Goal: Information Seeking & Learning: Learn about a topic

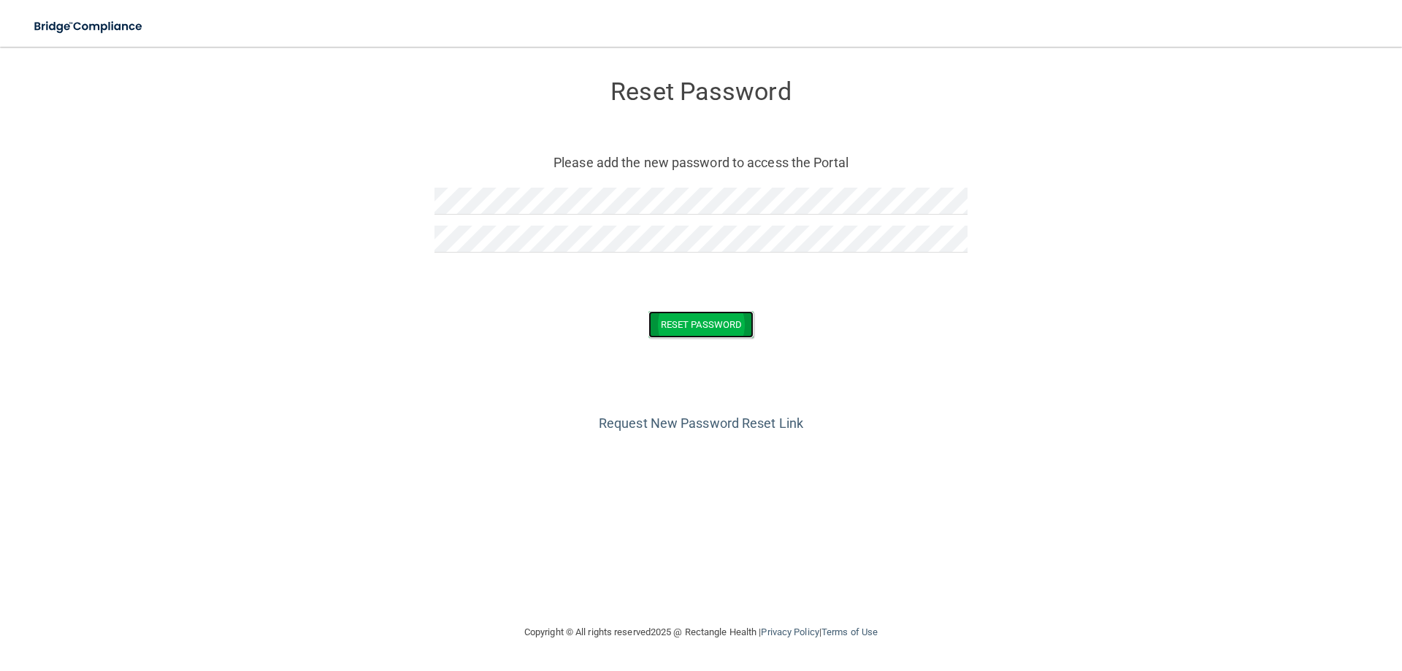
click at [694, 326] on button "Reset Password" at bounding box center [700, 324] width 105 height 27
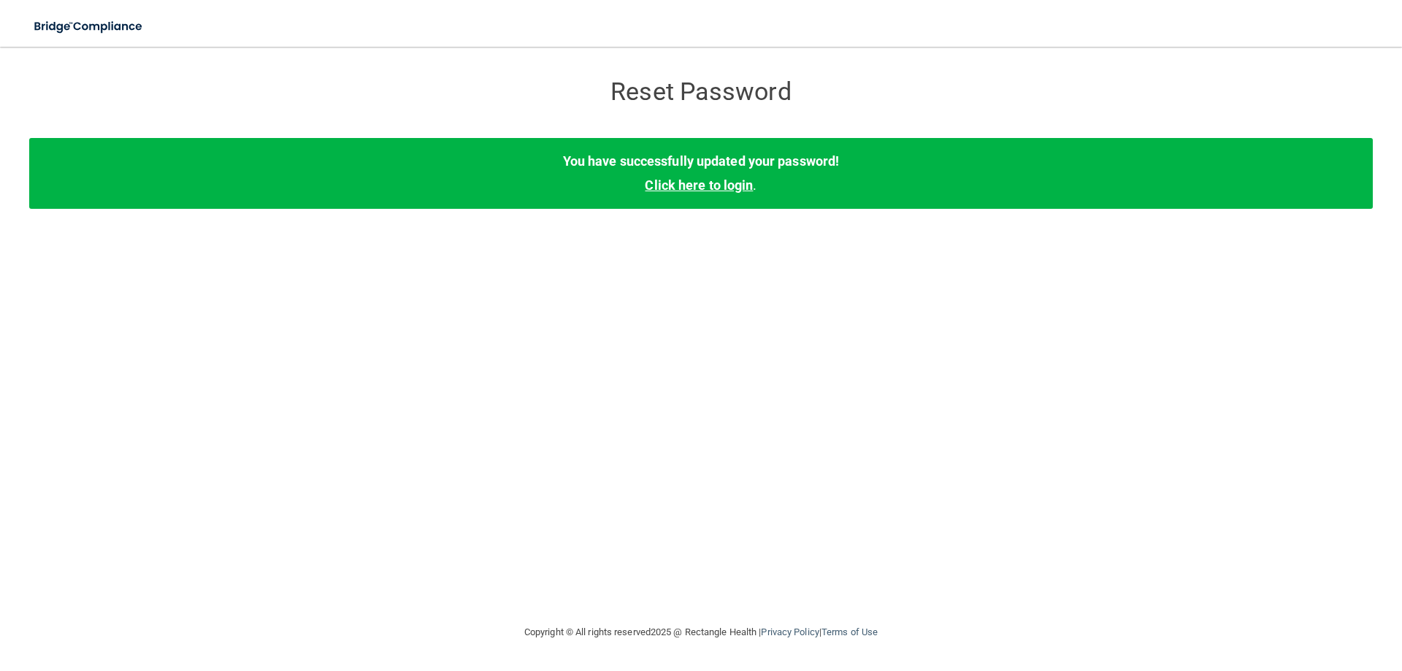
click at [700, 188] on link "Click here to login" at bounding box center [699, 184] width 108 height 15
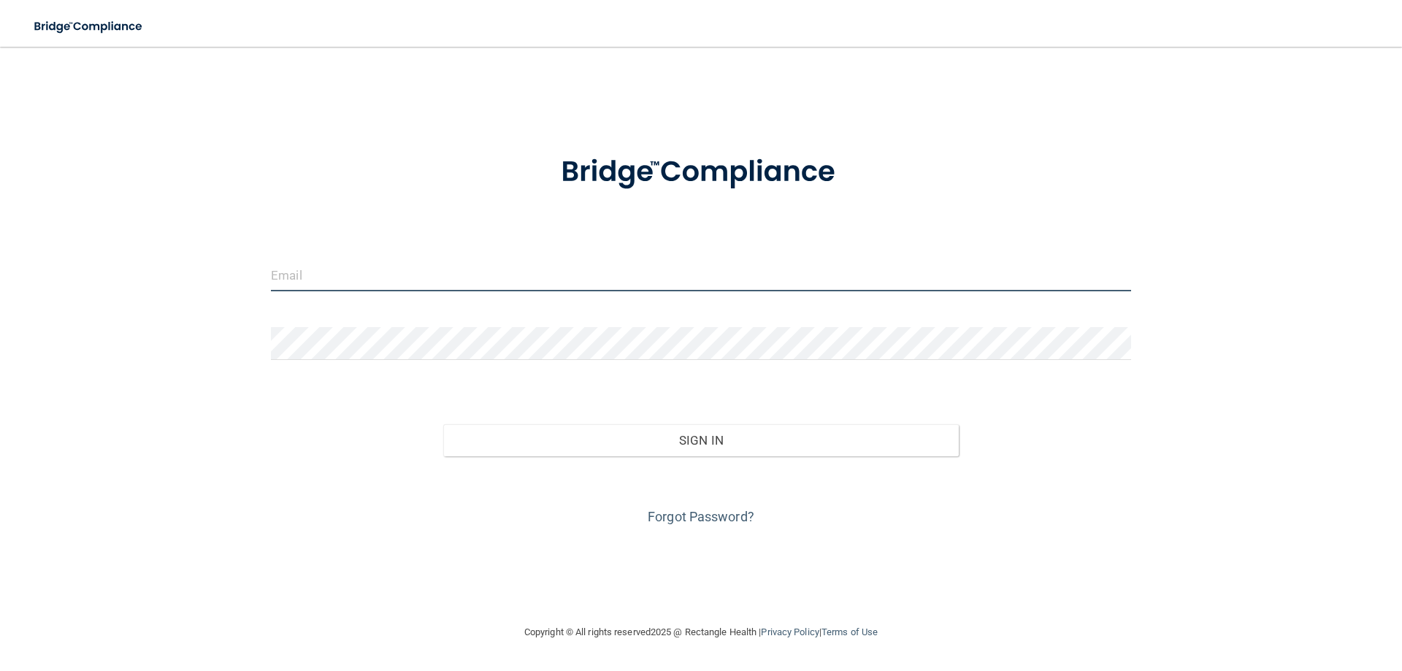
click at [320, 285] on input "email" at bounding box center [701, 274] width 860 height 33
type input "[EMAIL_ADDRESS][DOMAIN_NAME]"
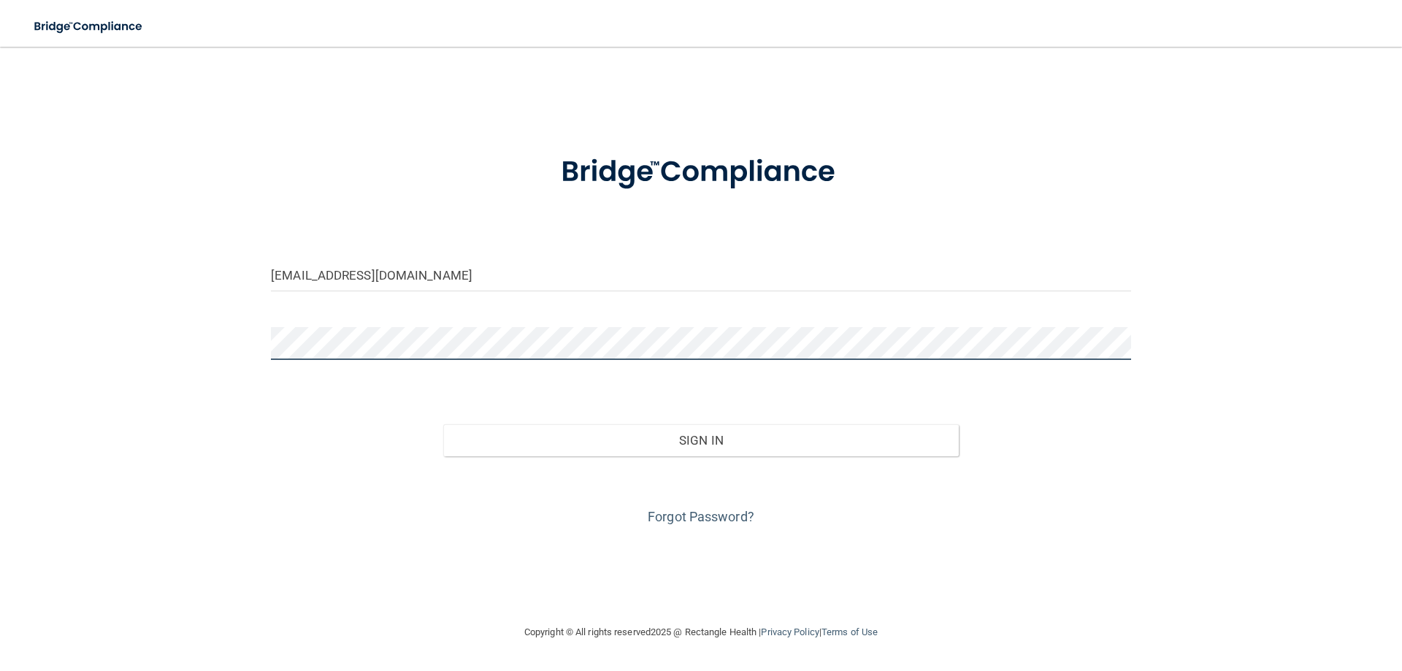
click at [443, 424] on button "Sign In" at bounding box center [701, 440] width 516 height 32
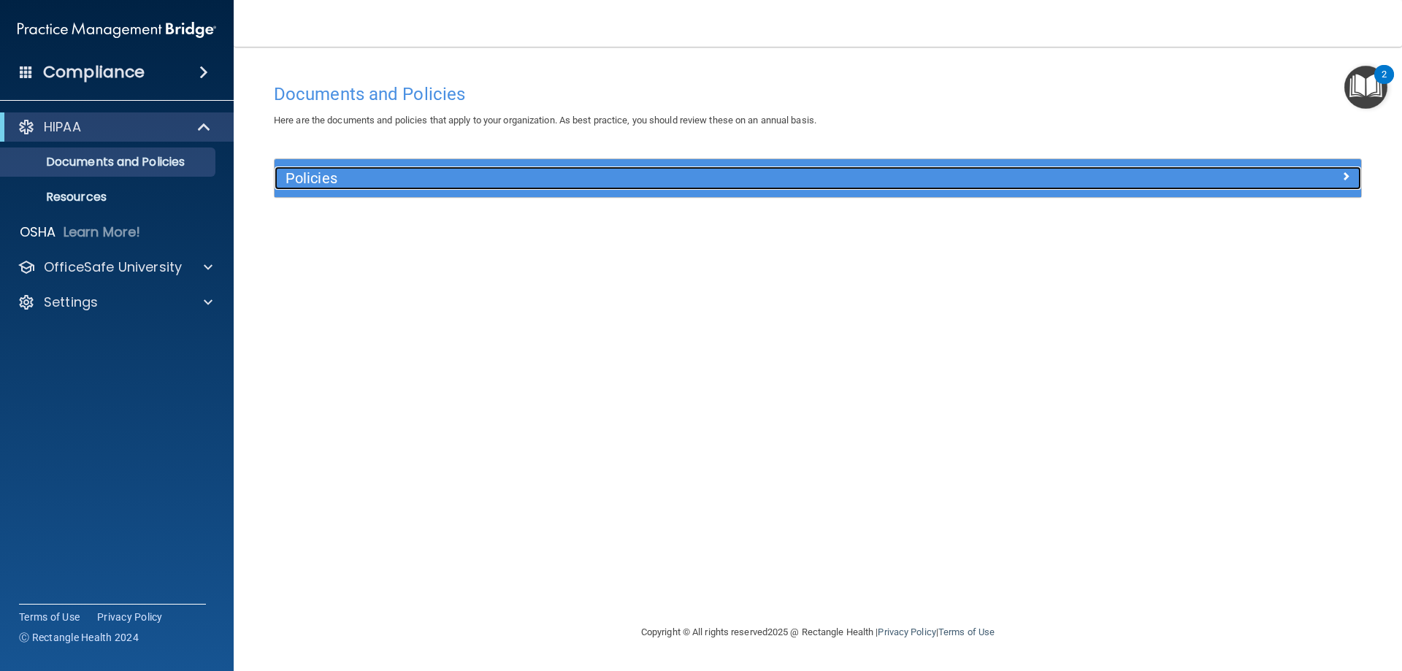
click at [299, 178] on h5 "Policies" at bounding box center [681, 178] width 793 height 16
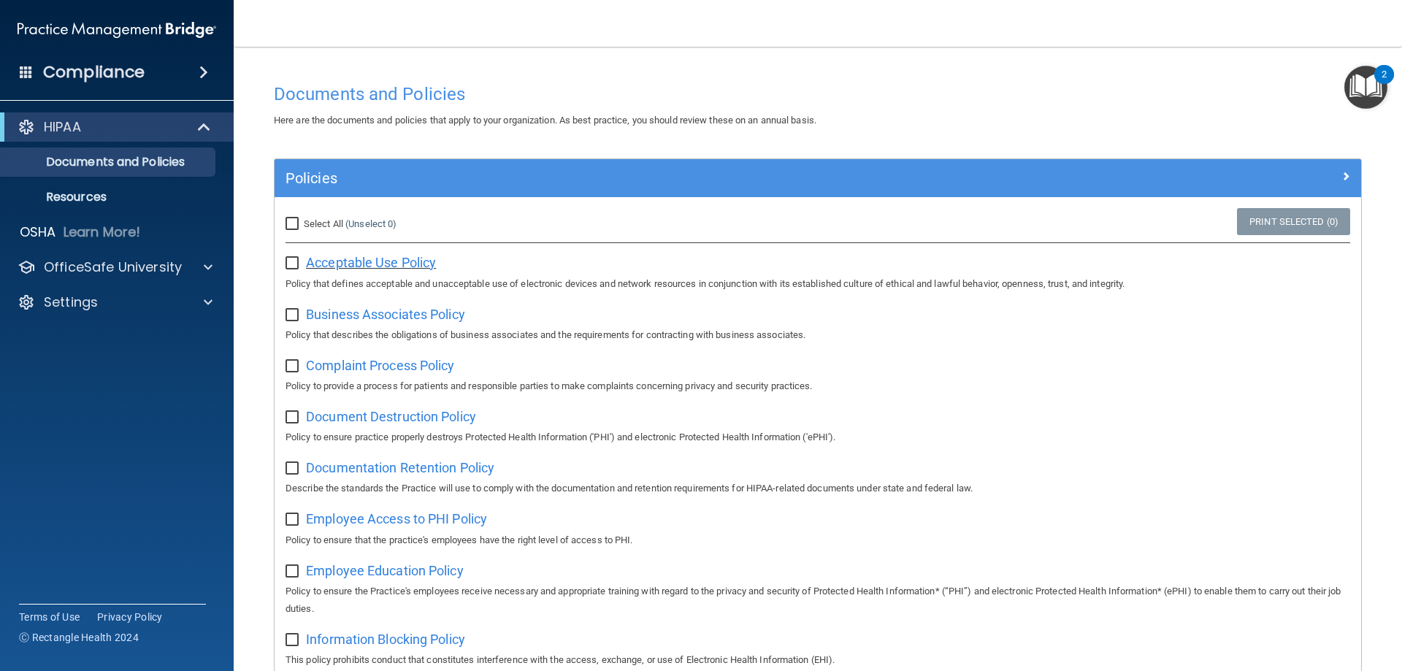
click at [380, 255] on span "Acceptable Use Policy" at bounding box center [371, 262] width 130 height 15
click at [288, 224] on input "Select All (Unselect 0) Unselect All" at bounding box center [293, 224] width 17 height 12
checkbox input "true"
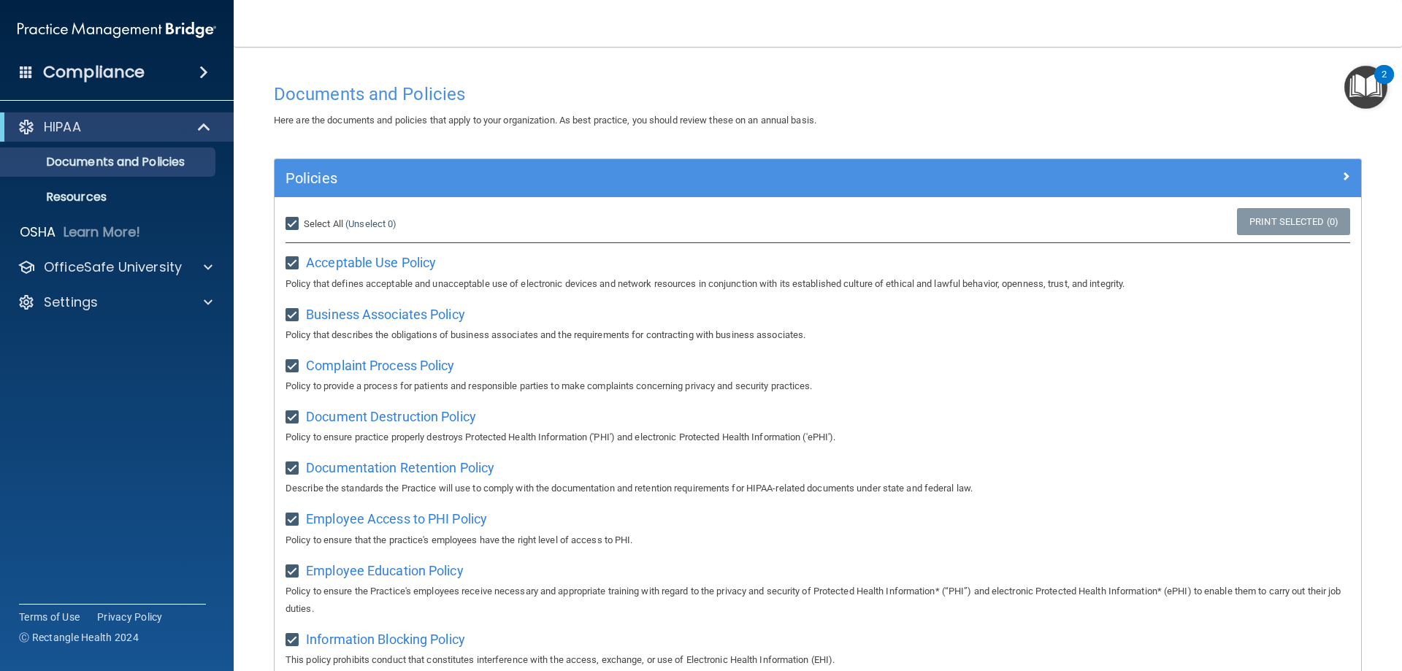
checkbox input "true"
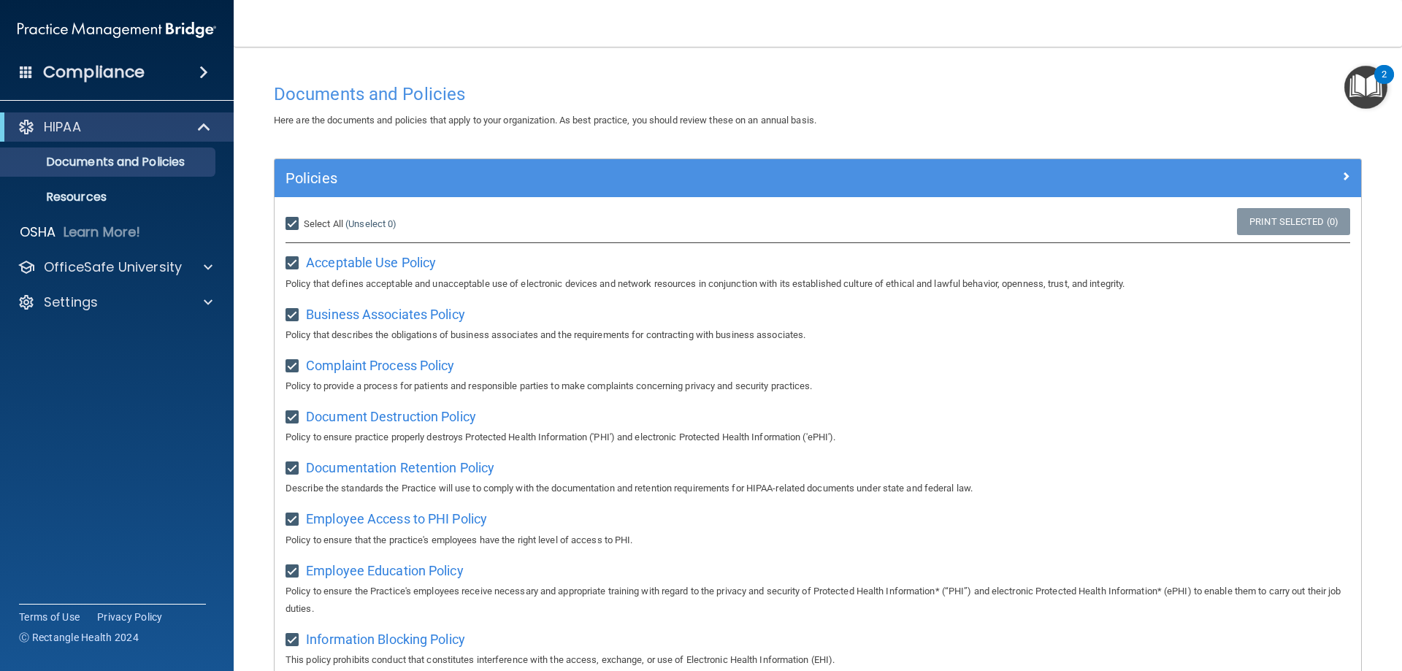
checkbox input "true"
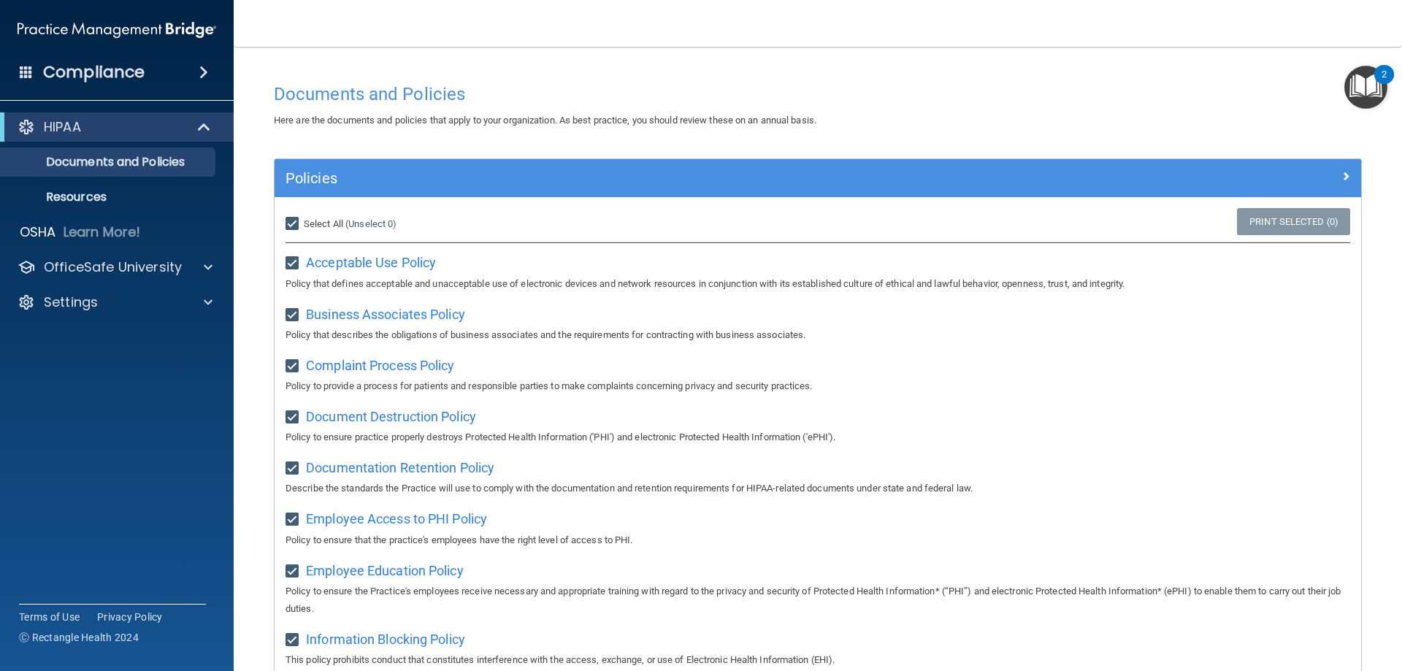
checkbox input "true"
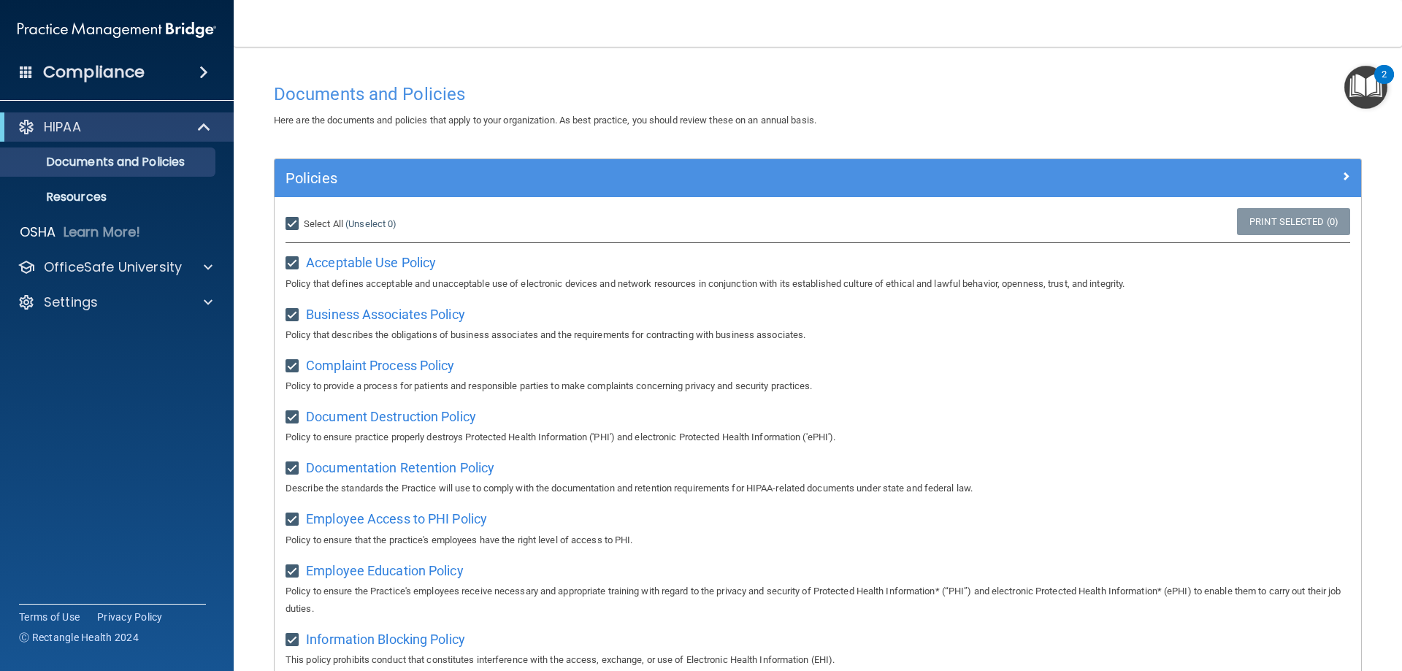
checkbox input "true"
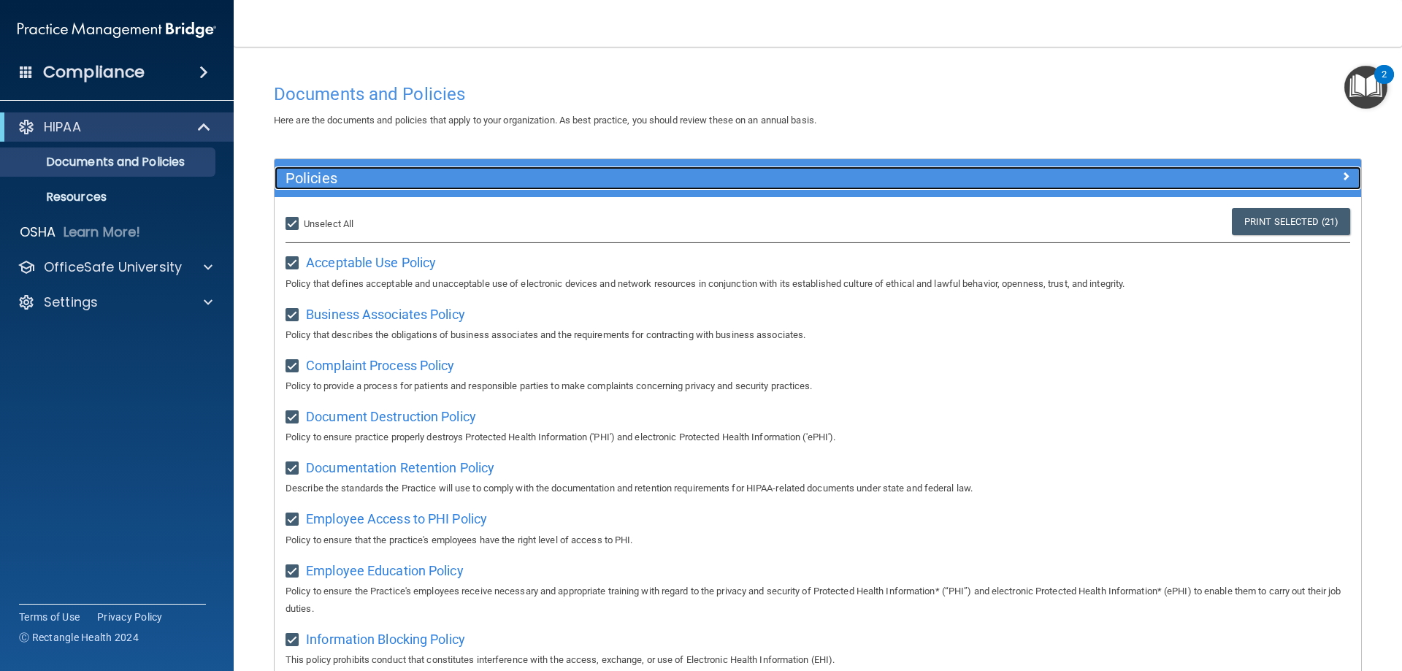
click at [1341, 174] on span at bounding box center [1345, 176] width 9 height 18
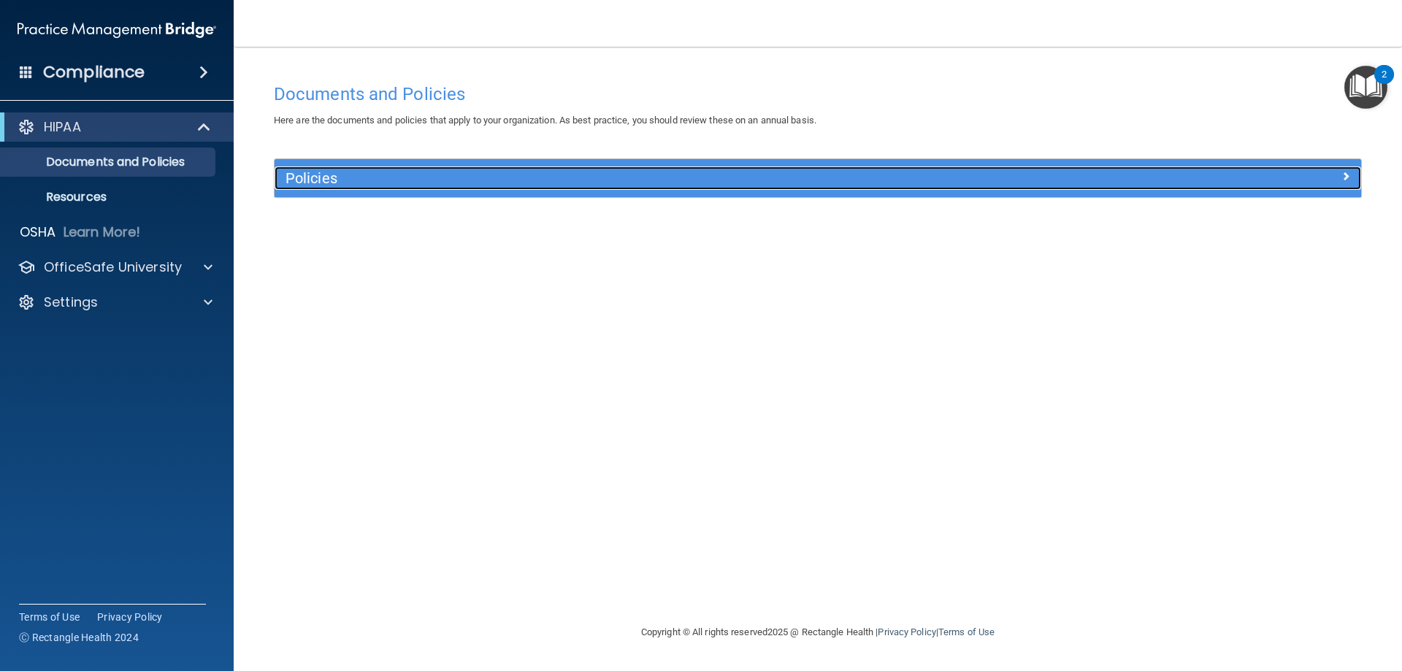
click at [1330, 174] on div at bounding box center [1225, 175] width 272 height 18
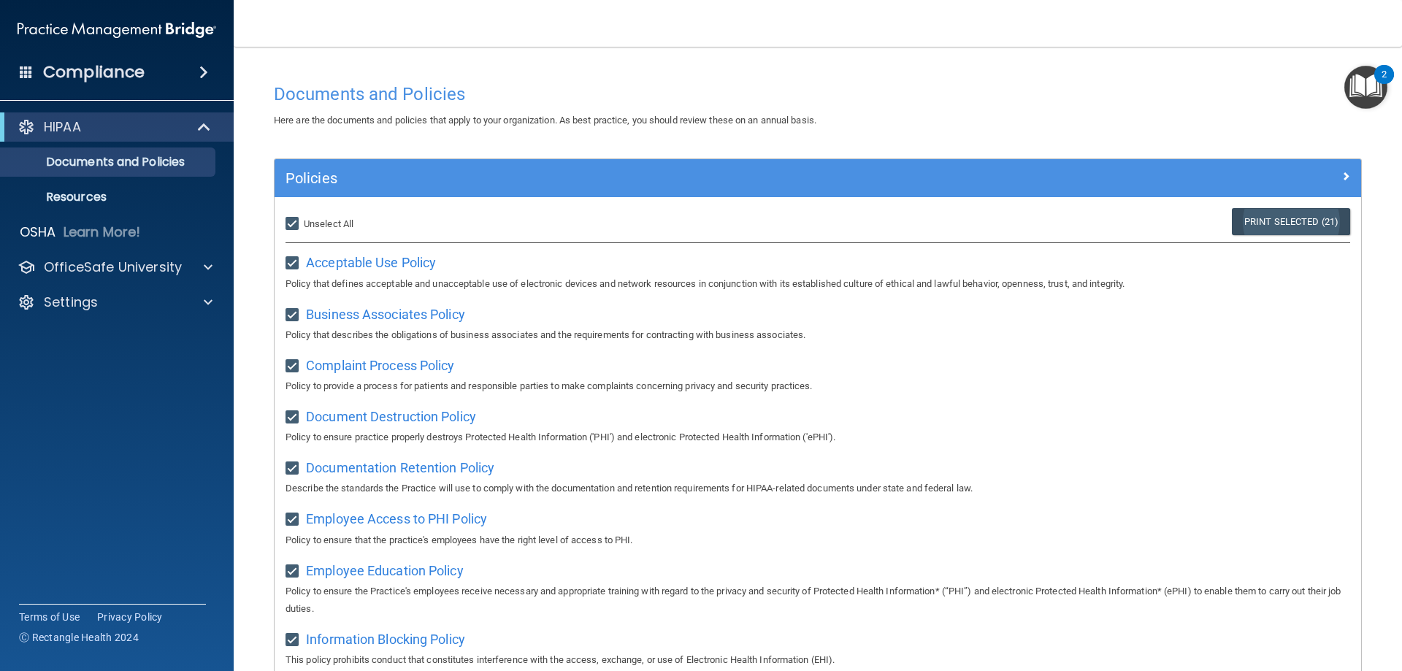
click at [1318, 228] on link "Print Selected (21)" at bounding box center [1291, 221] width 118 height 27
click at [1364, 88] on img "Open Resource Center, 2 new notifications" at bounding box center [1365, 87] width 43 height 43
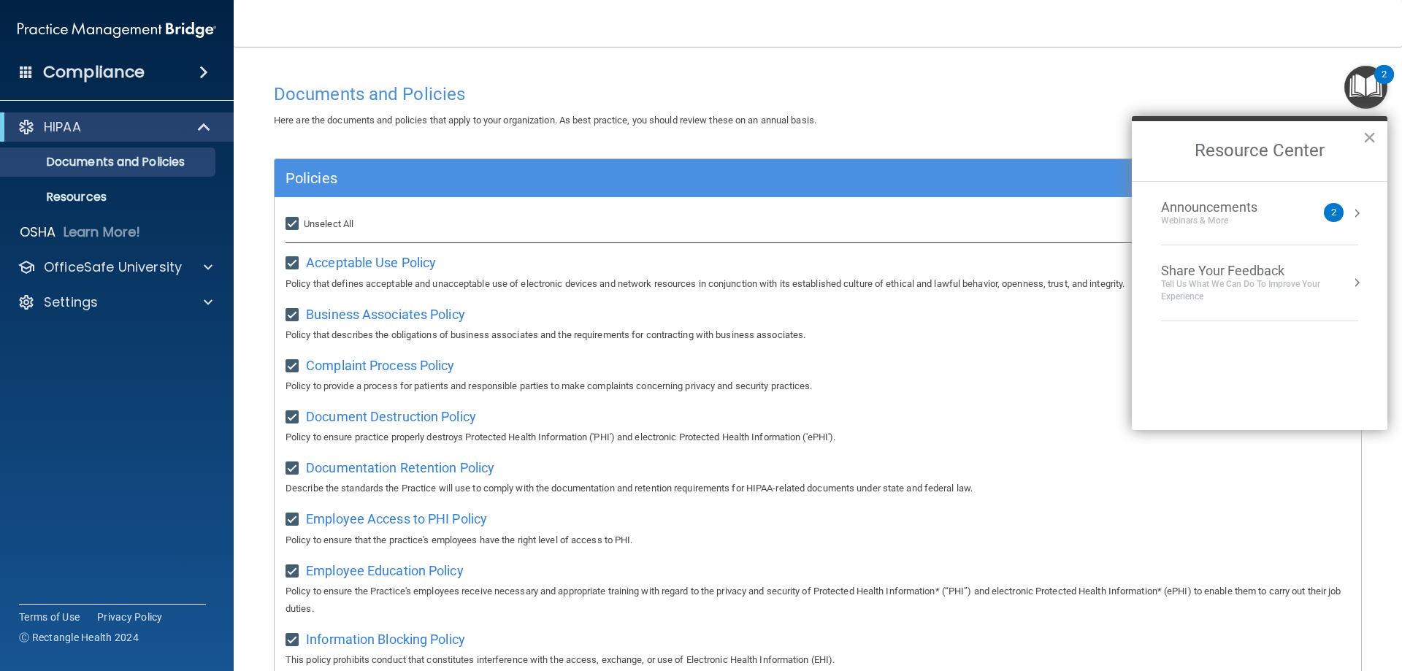
click at [1364, 88] on img "Open Resource Center, 2 new notifications" at bounding box center [1365, 87] width 43 height 43
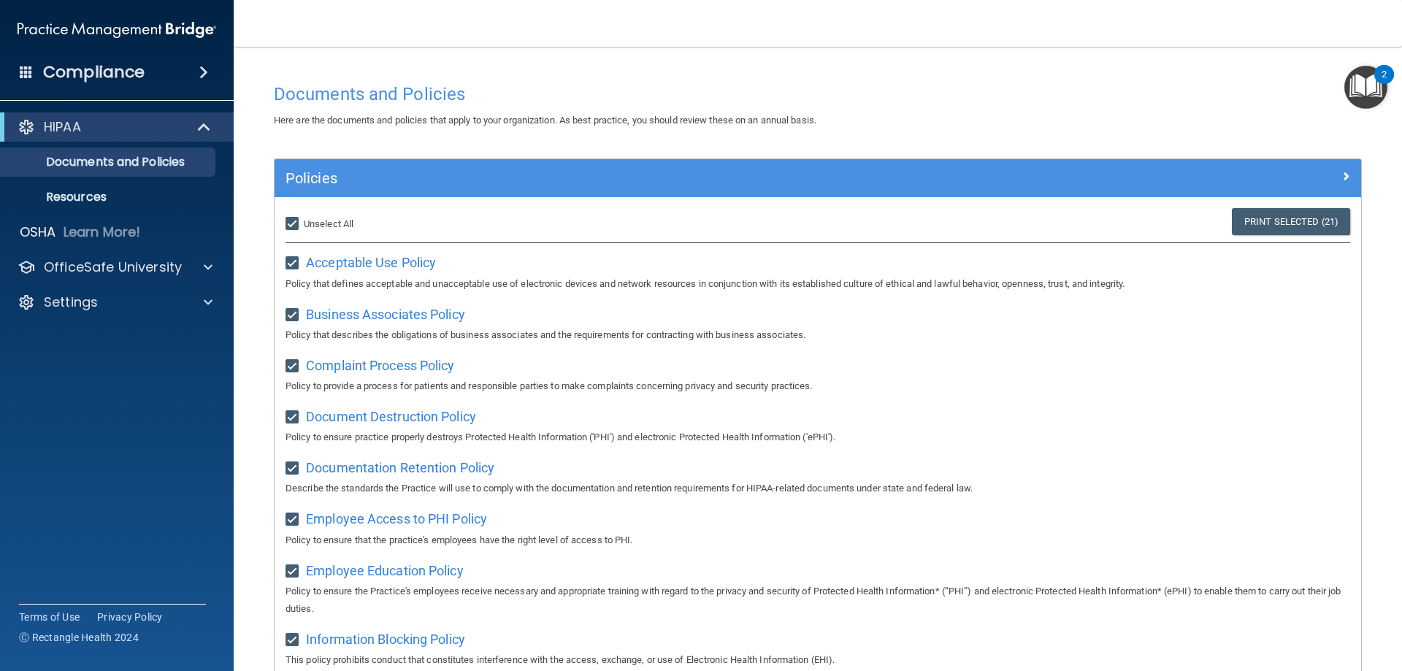
click at [96, 69] on h4 "Compliance" at bounding box center [93, 72] width 101 height 20
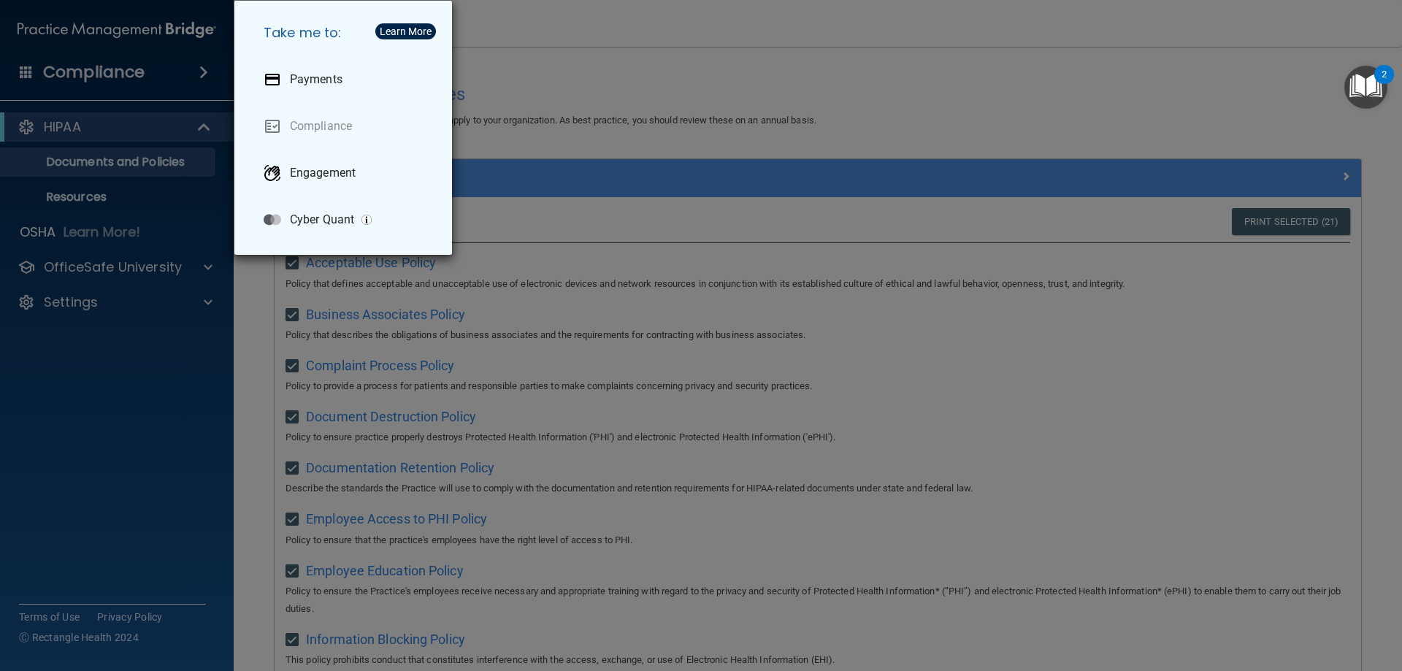
click at [85, 123] on div "Take me to: Payments Compliance Engagement Cyber Quant" at bounding box center [701, 335] width 1402 height 671
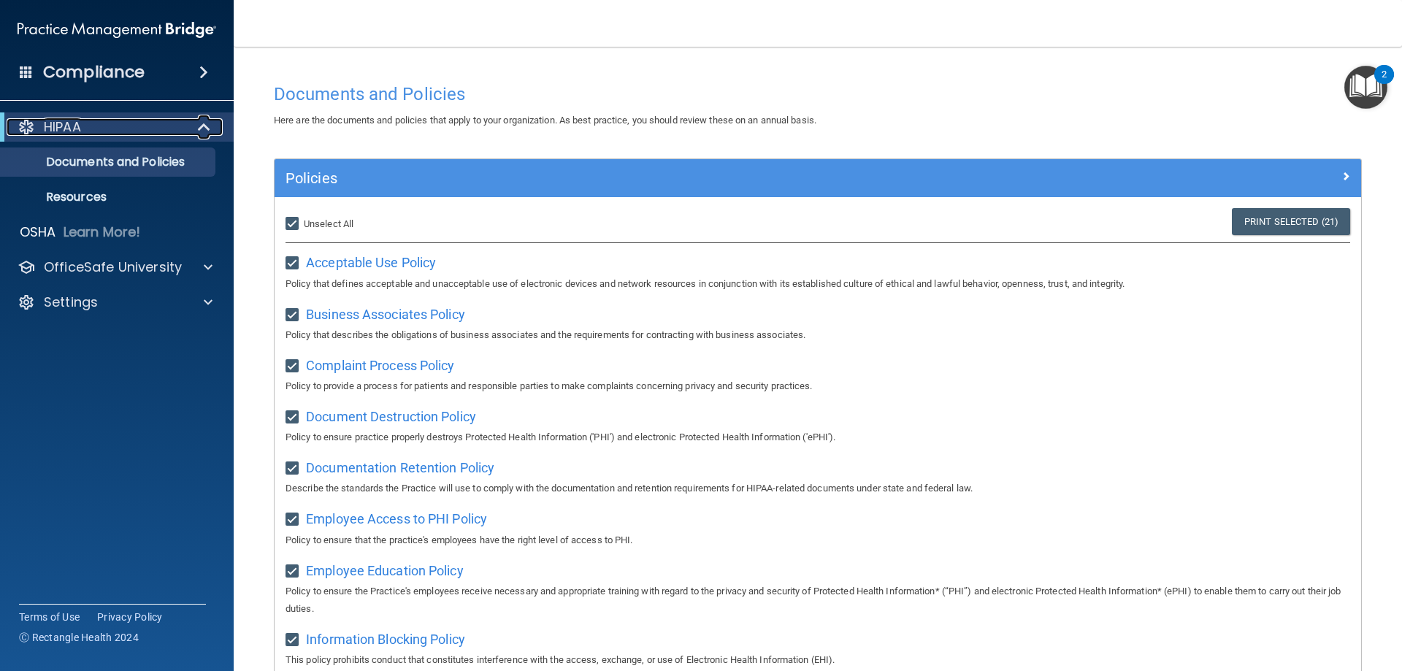
click at [85, 123] on div "HIPAA" at bounding box center [97, 127] width 180 height 18
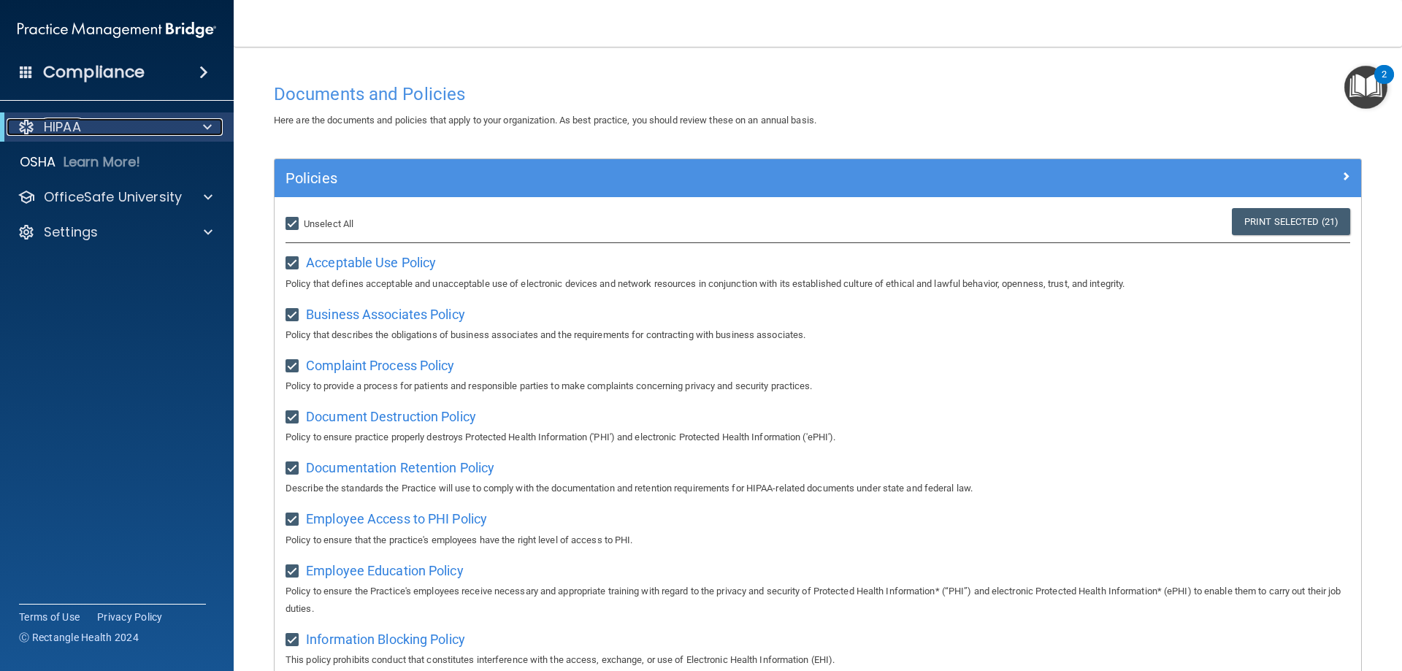
click at [85, 123] on div "HIPAA" at bounding box center [97, 127] width 180 height 18
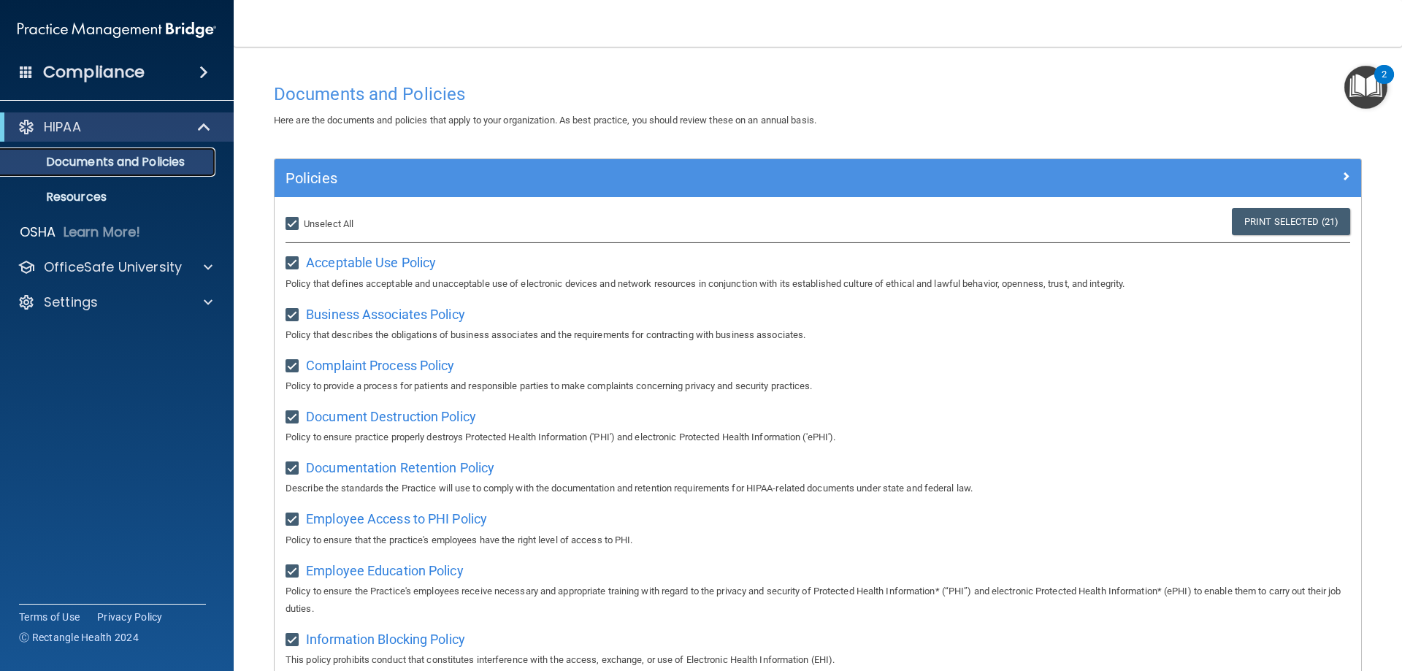
click at [183, 157] on p "Documents and Policies" at bounding box center [108, 162] width 199 height 15
click at [81, 199] on p "Resources" at bounding box center [108, 197] width 199 height 15
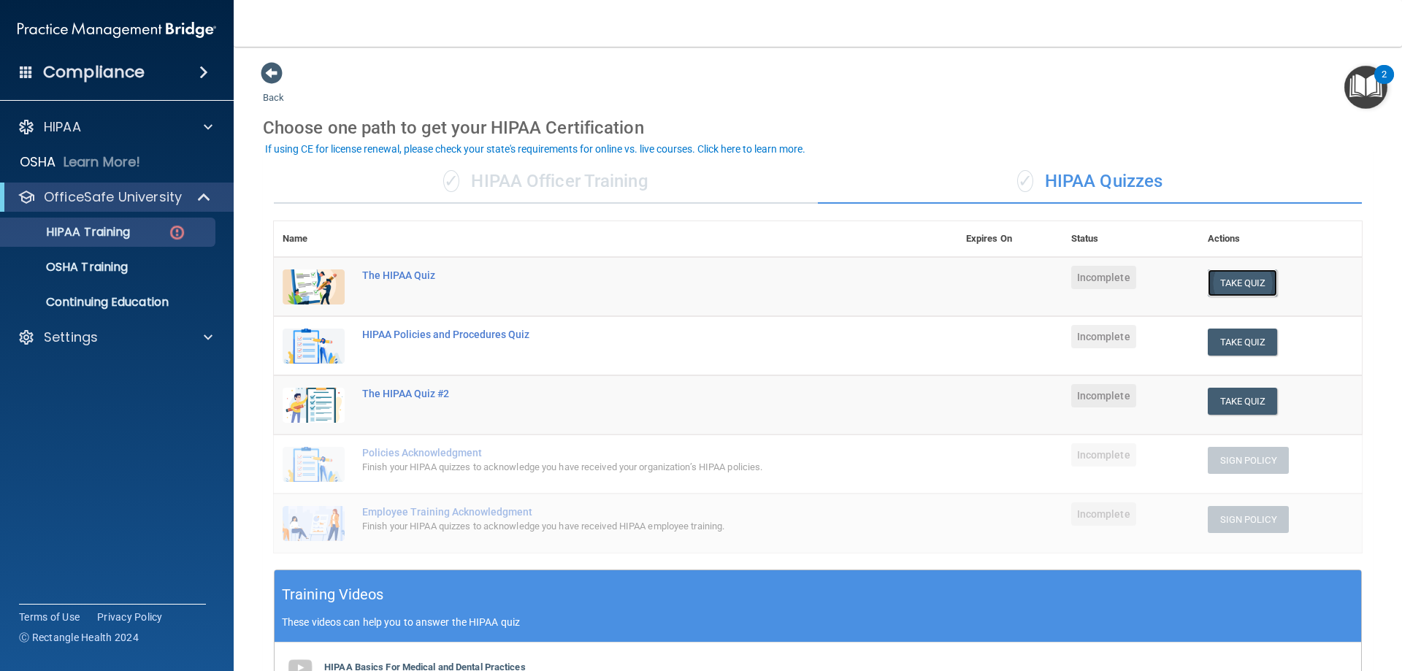
click at [1227, 276] on button "Take Quiz" at bounding box center [1242, 282] width 70 height 27
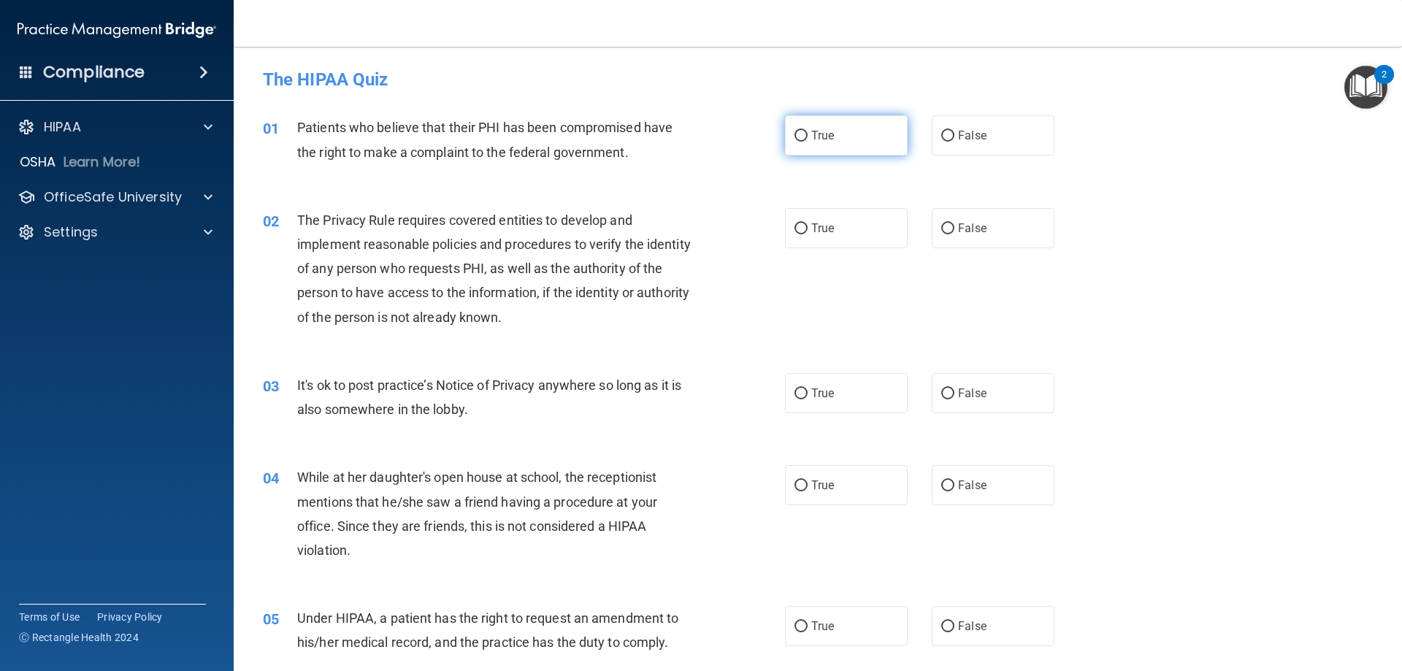
click at [820, 127] on label "True" at bounding box center [846, 135] width 123 height 40
click at [807, 131] on input "True" at bounding box center [800, 136] width 13 height 11
radio input "true"
click at [821, 221] on span "True" at bounding box center [822, 228] width 23 height 14
click at [807, 223] on input "True" at bounding box center [800, 228] width 13 height 11
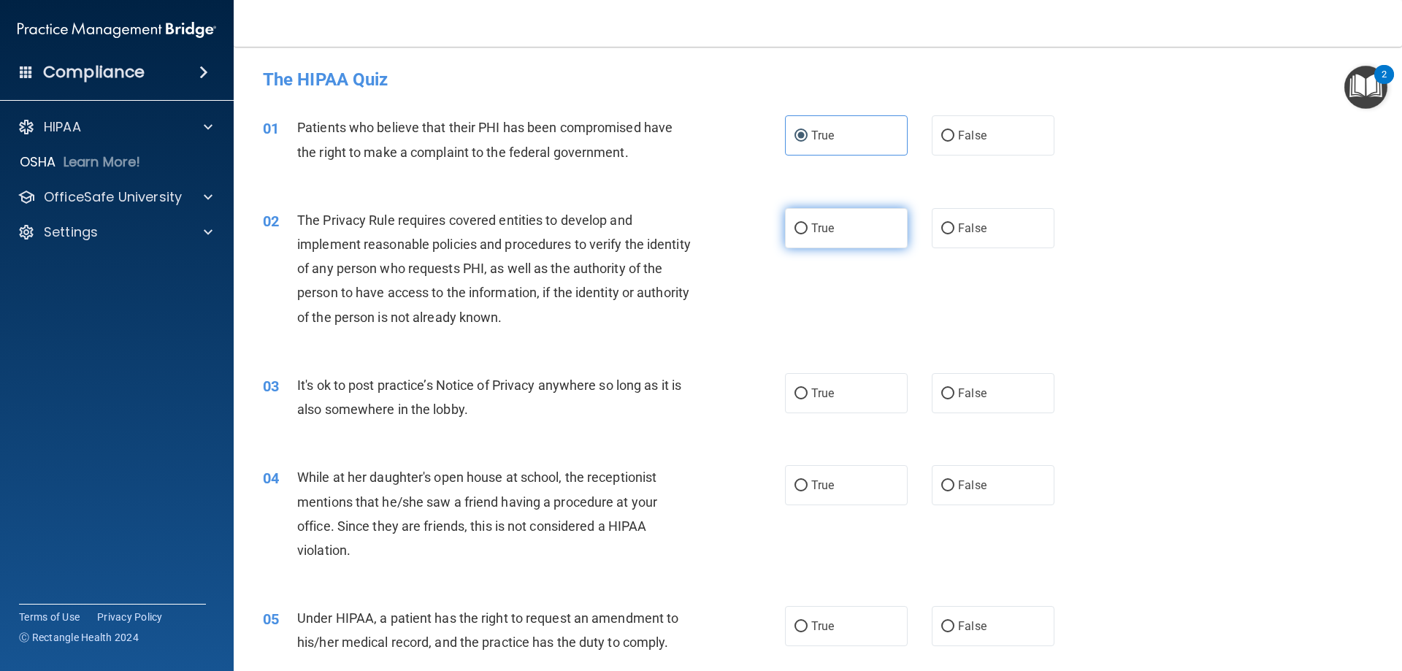
radio input "true"
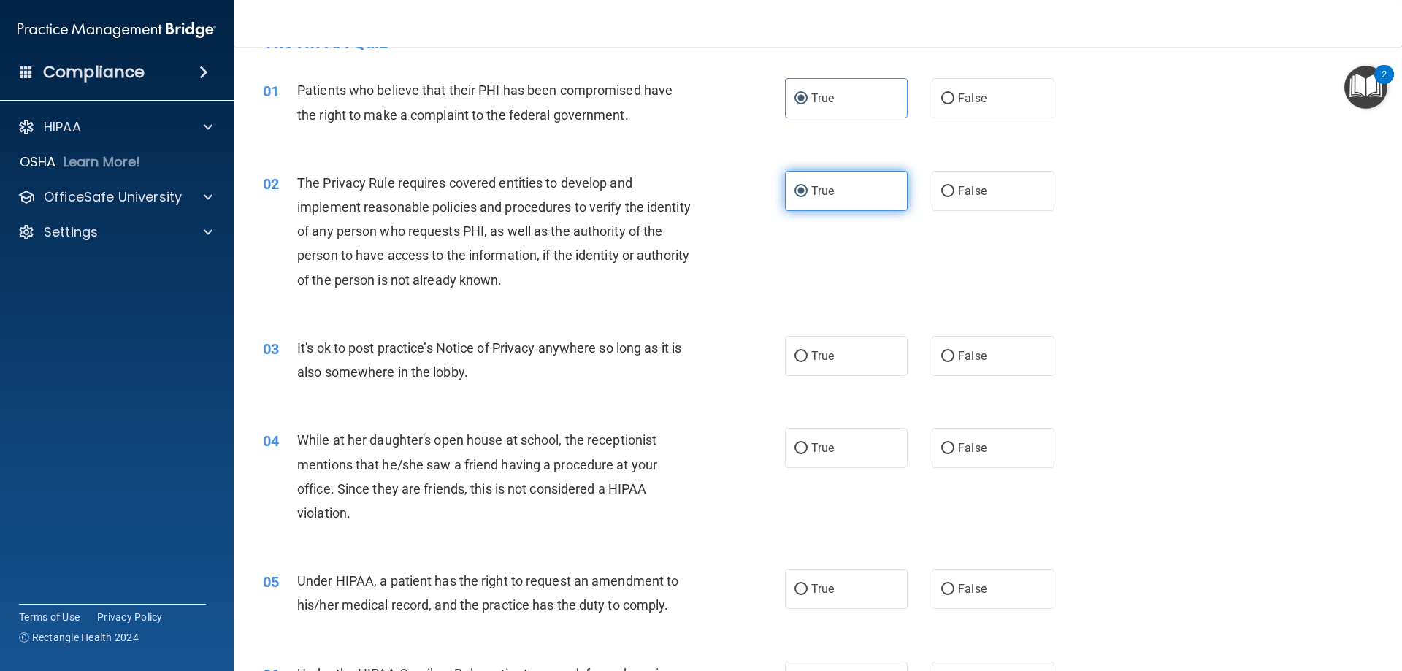
scroll to position [73, 0]
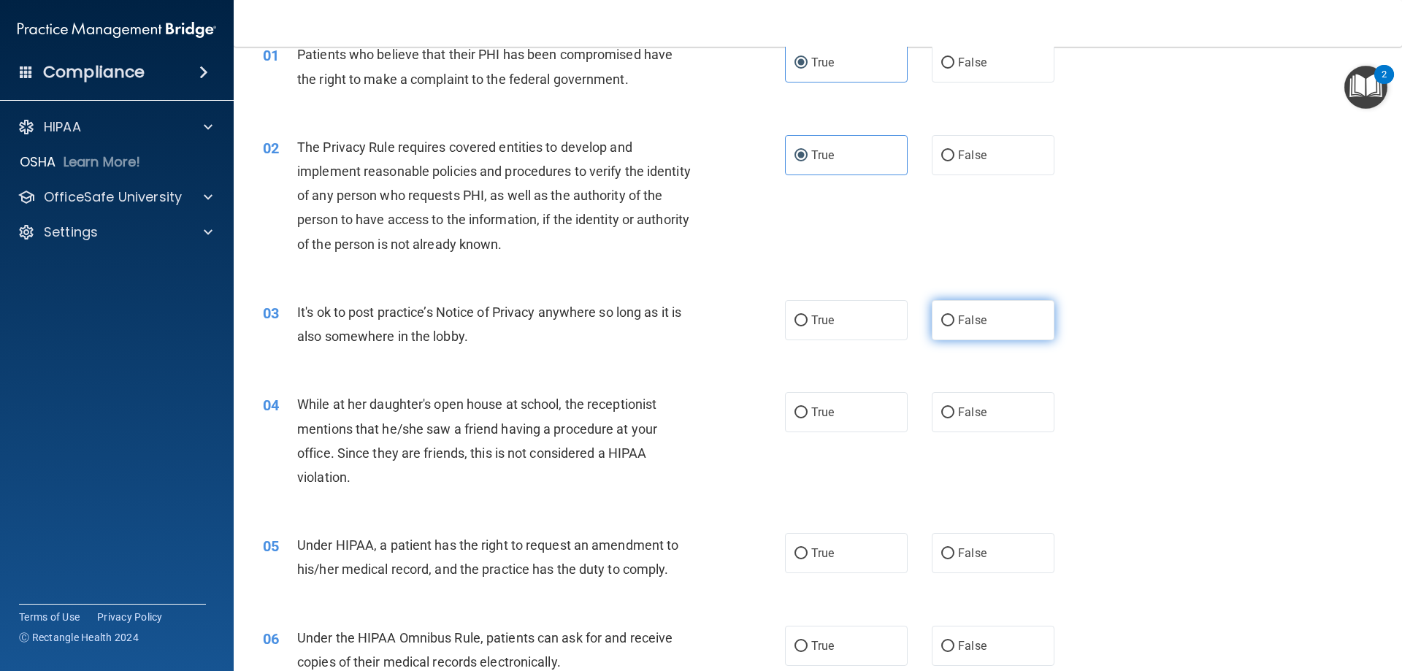
click at [1013, 328] on label "False" at bounding box center [993, 320] width 123 height 40
click at [954, 326] on input "False" at bounding box center [947, 320] width 13 height 11
radio input "true"
click at [988, 413] on label "False" at bounding box center [993, 412] width 123 height 40
click at [954, 413] on input "False" at bounding box center [947, 412] width 13 height 11
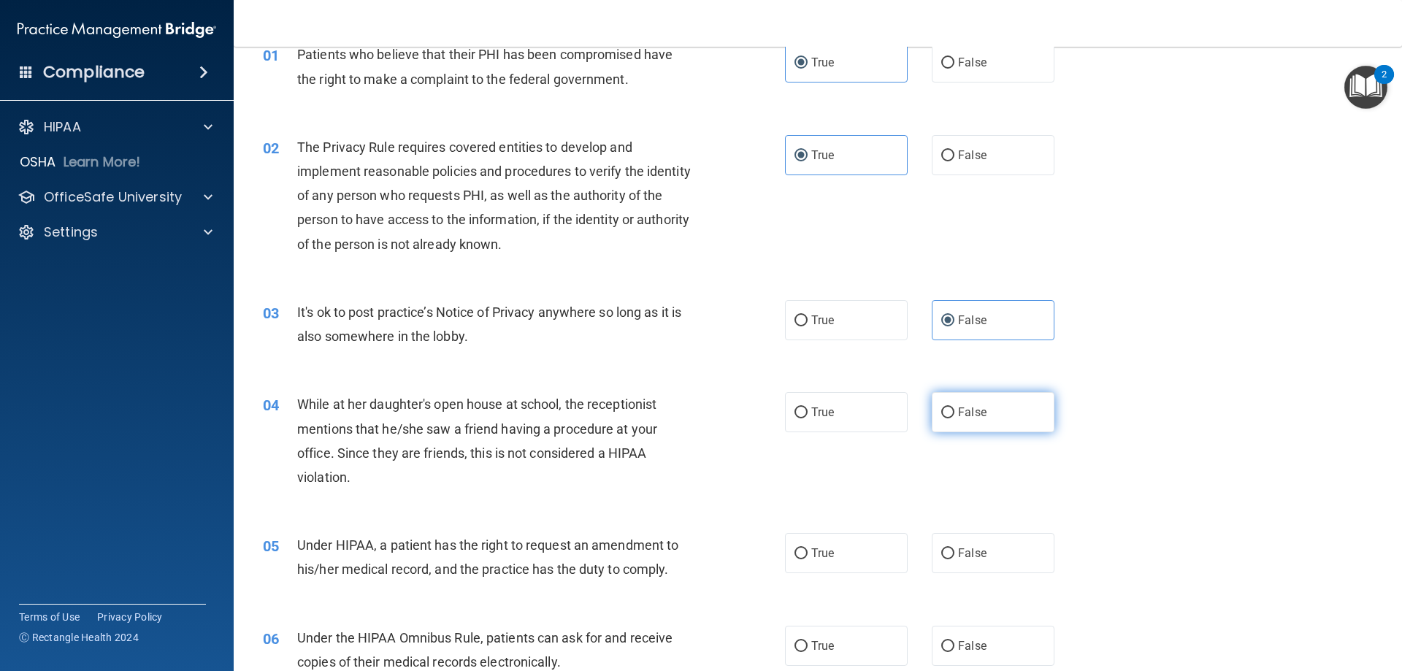
radio input "true"
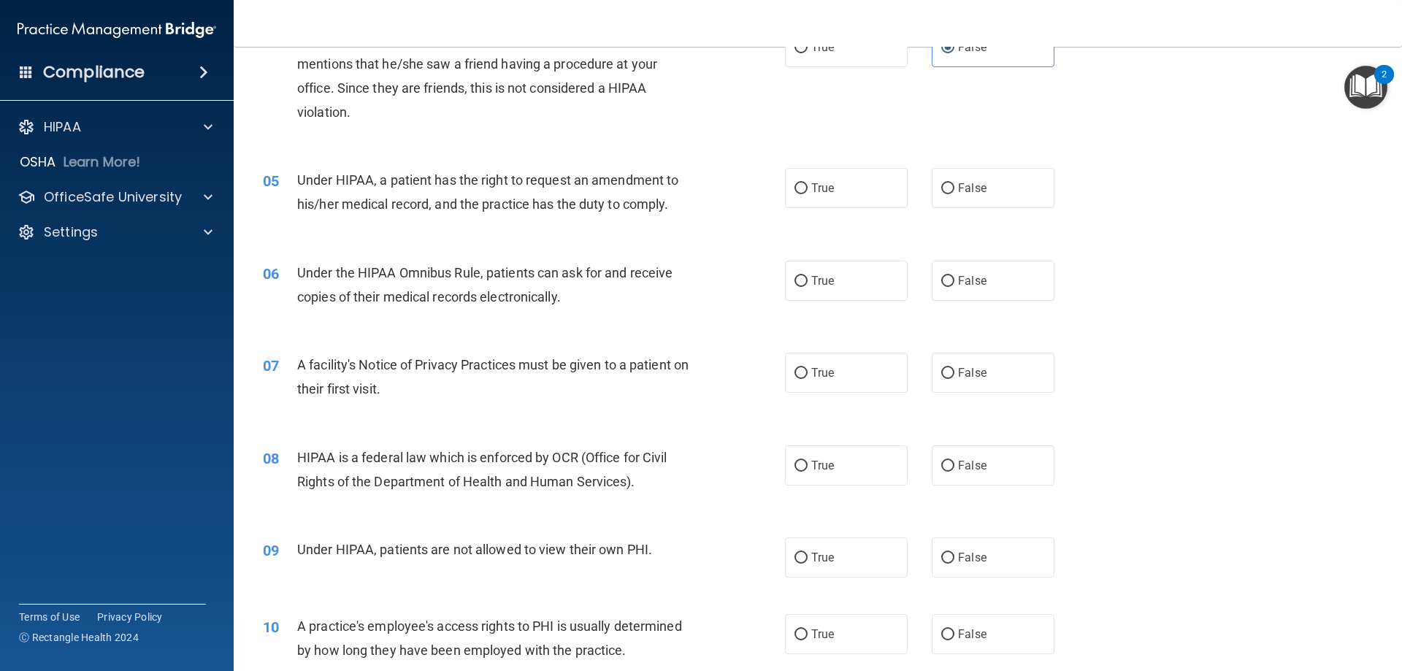
scroll to position [511, 0]
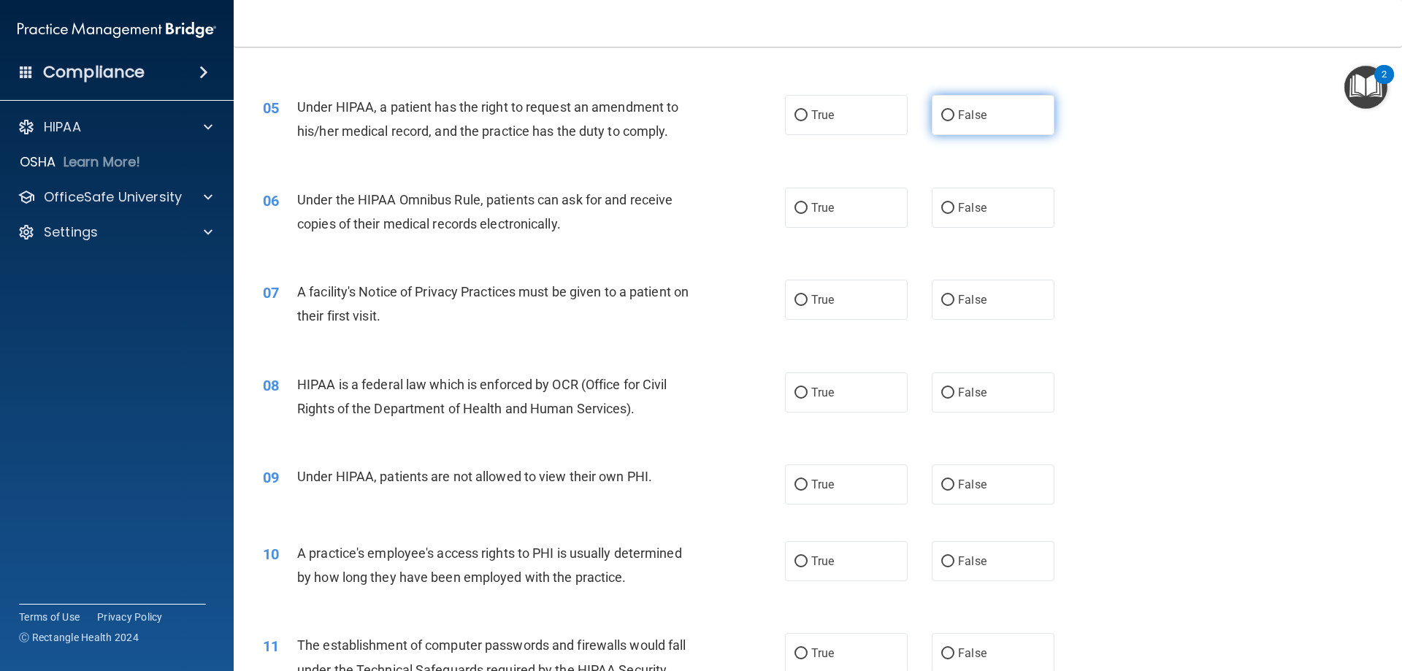
click at [948, 119] on label "False" at bounding box center [993, 115] width 123 height 40
click at [948, 119] on input "False" at bounding box center [947, 115] width 13 height 11
radio input "true"
click at [820, 201] on span "True" at bounding box center [822, 208] width 23 height 14
click at [807, 203] on input "True" at bounding box center [800, 208] width 13 height 11
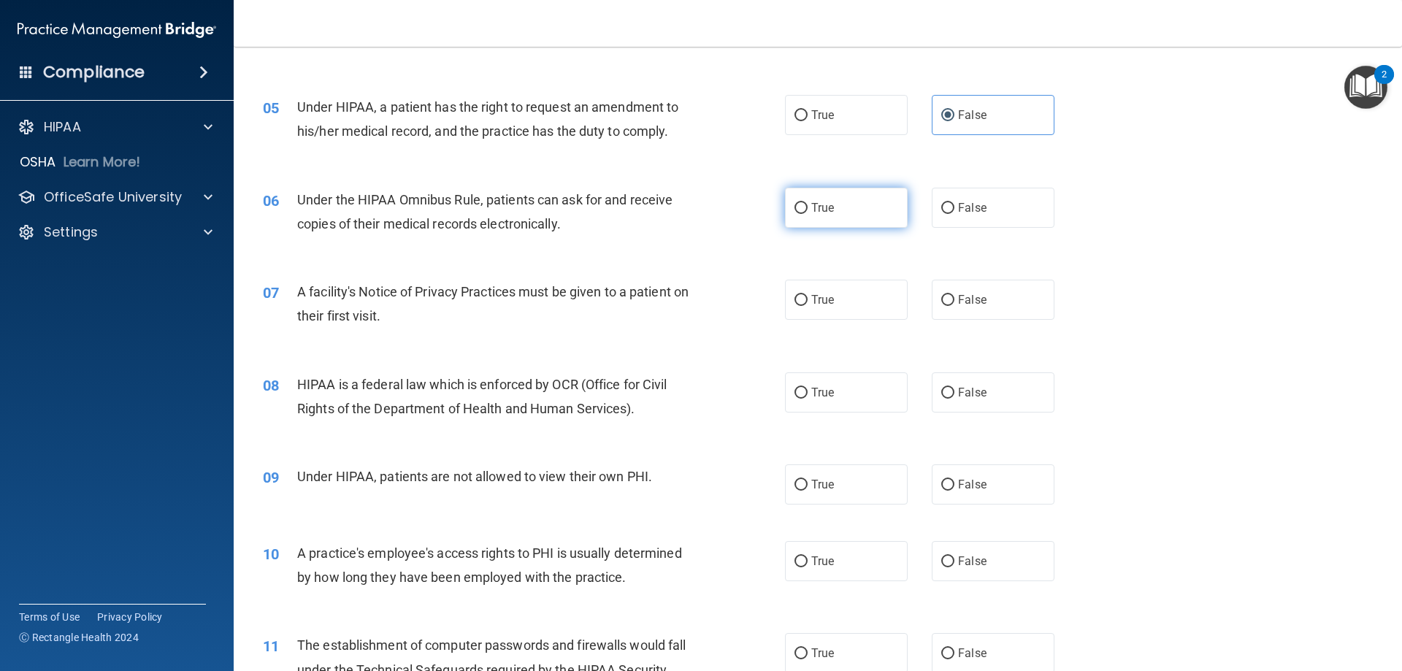
radio input "true"
click at [830, 304] on label "True" at bounding box center [846, 300] width 123 height 40
click at [807, 304] on input "True" at bounding box center [800, 300] width 13 height 11
radio input "true"
click at [829, 392] on label "True" at bounding box center [846, 392] width 123 height 40
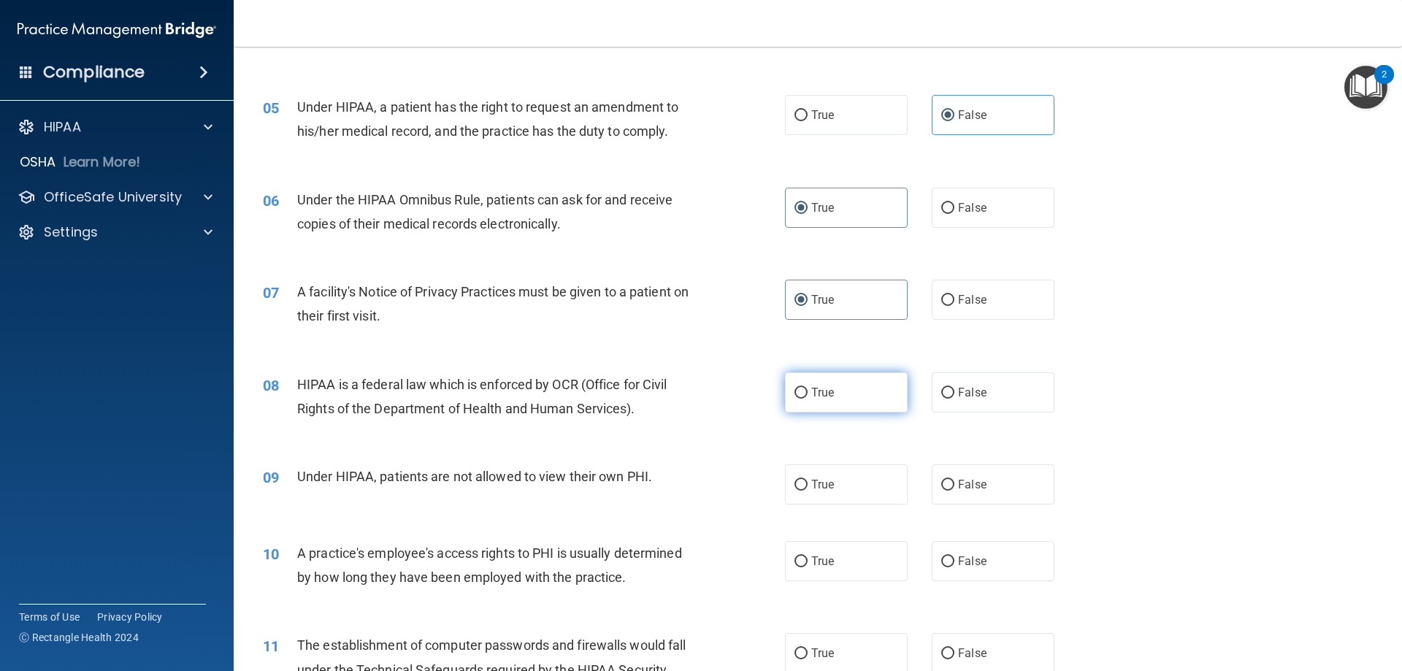
click at [807, 392] on input "True" at bounding box center [800, 393] width 13 height 11
radio input "true"
click at [990, 484] on label "False" at bounding box center [993, 484] width 123 height 40
click at [954, 484] on input "False" at bounding box center [947, 485] width 13 height 11
radio input "true"
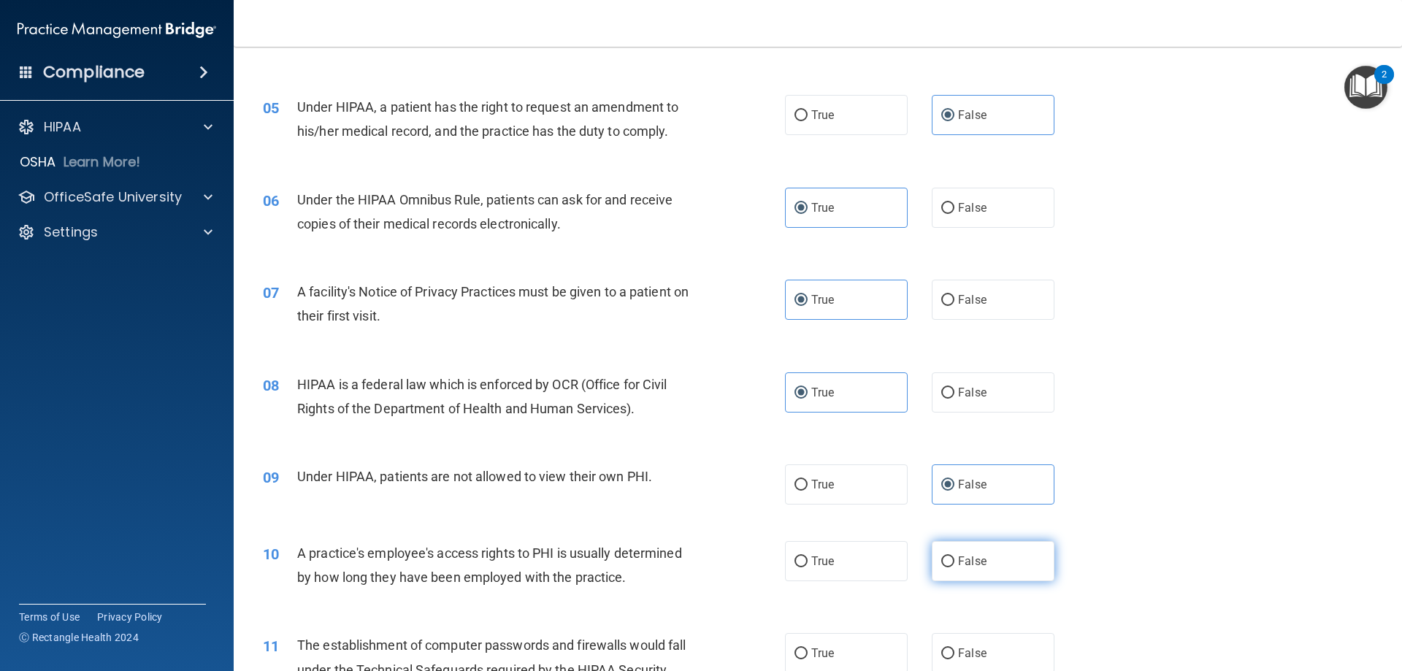
click at [1004, 558] on label "False" at bounding box center [993, 561] width 123 height 40
click at [954, 558] on input "False" at bounding box center [947, 561] width 13 height 11
radio input "true"
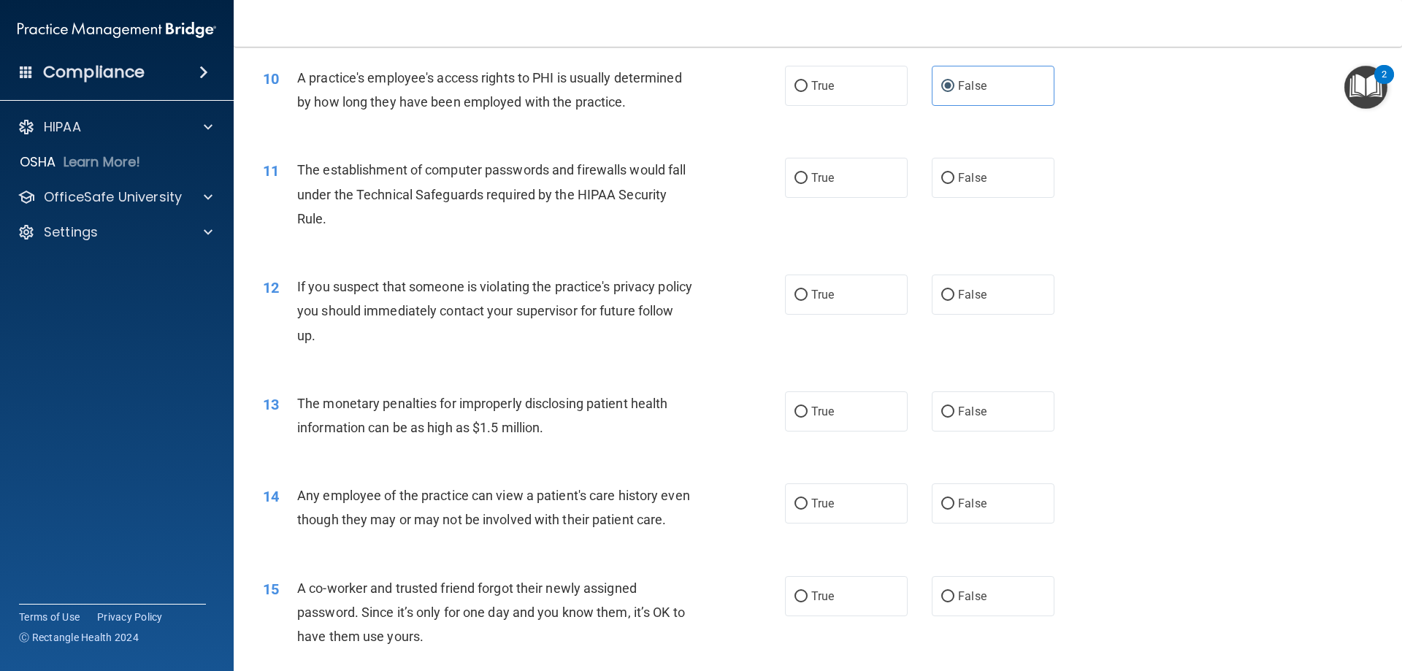
scroll to position [1022, 0]
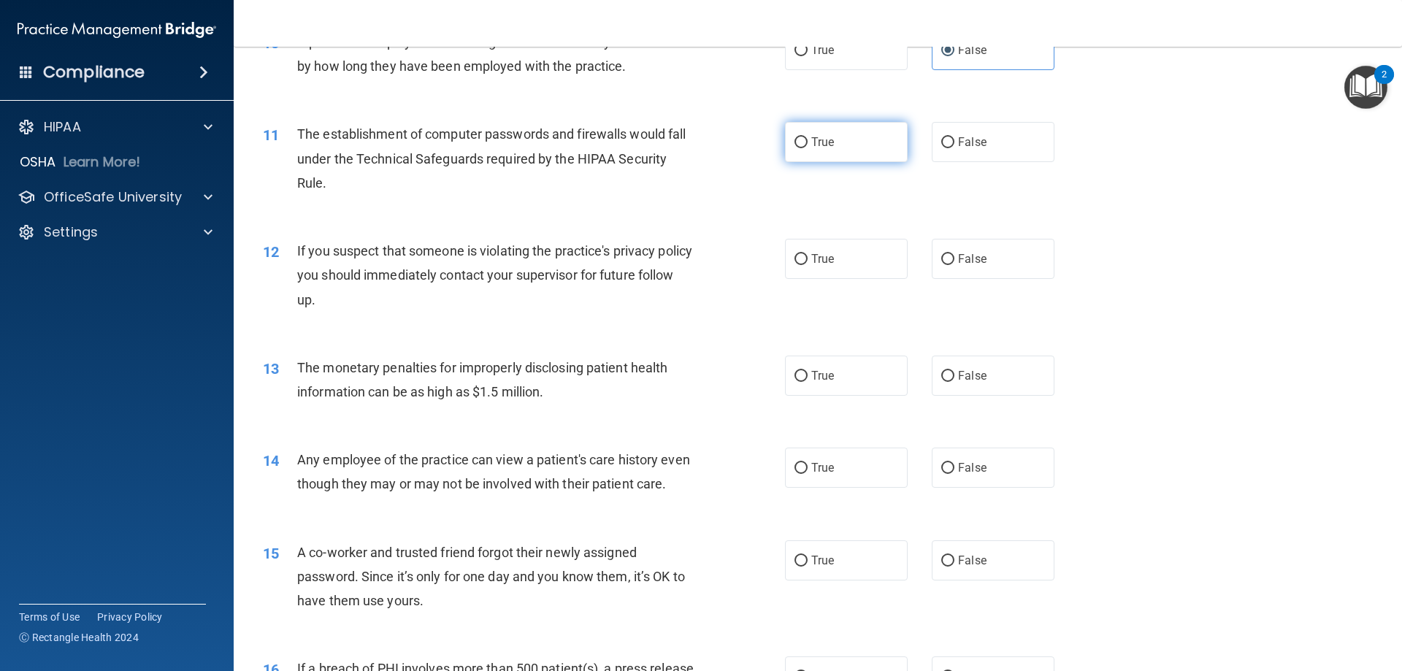
click at [867, 139] on label "True" at bounding box center [846, 142] width 123 height 40
click at [807, 139] on input "True" at bounding box center [800, 142] width 13 height 11
radio input "true"
click at [859, 276] on label "True" at bounding box center [846, 259] width 123 height 40
click at [807, 265] on input "True" at bounding box center [800, 259] width 13 height 11
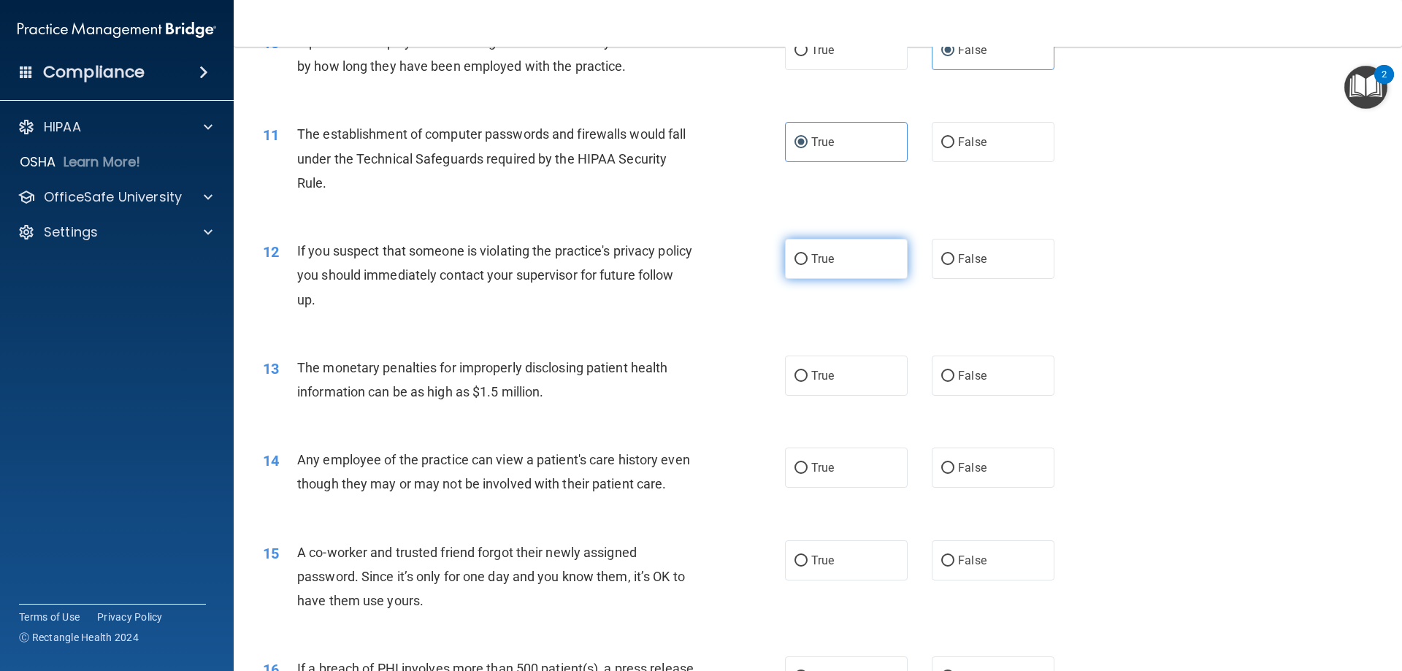
radio input "true"
click at [826, 381] on span "True" at bounding box center [822, 376] width 23 height 14
click at [807, 381] on input "True" at bounding box center [800, 376] width 13 height 11
radio input "true"
click at [958, 466] on span "False" at bounding box center [972, 468] width 28 height 14
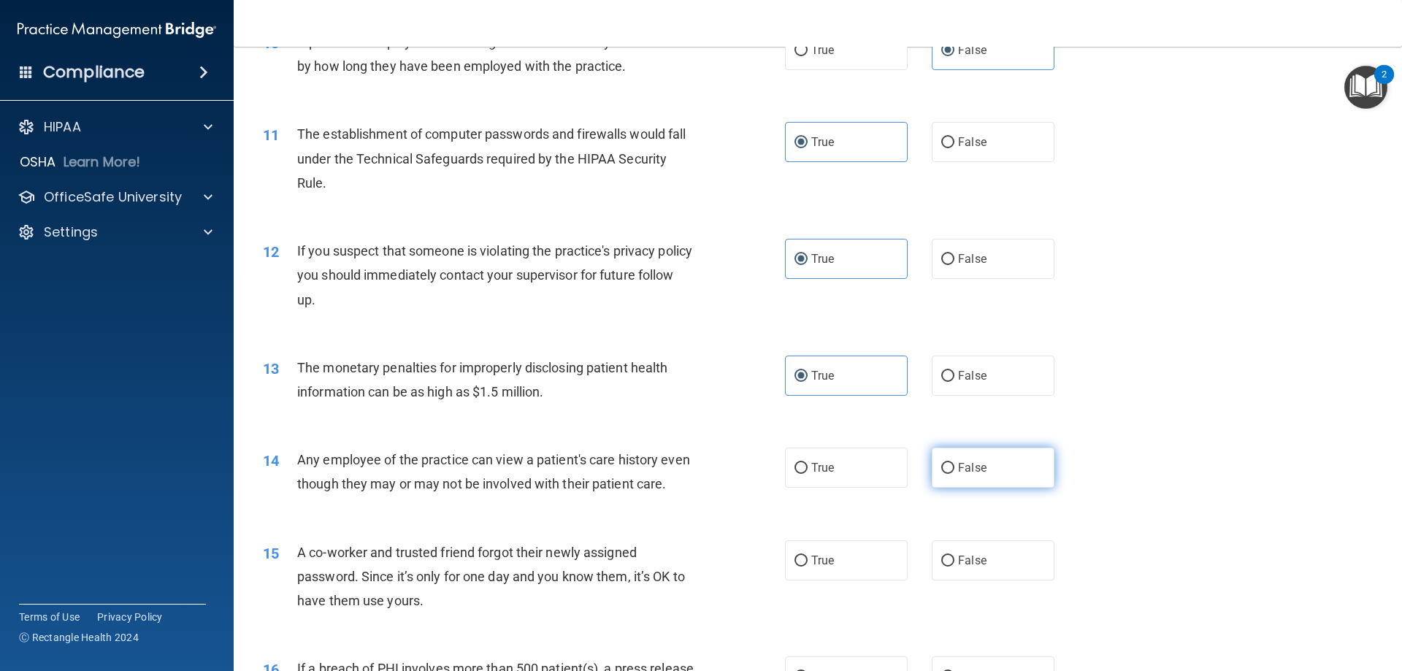
click at [954, 466] on input "False" at bounding box center [947, 468] width 13 height 11
radio input "true"
click at [969, 567] on span "False" at bounding box center [972, 560] width 28 height 14
click at [954, 567] on input "False" at bounding box center [947, 561] width 13 height 11
radio input "true"
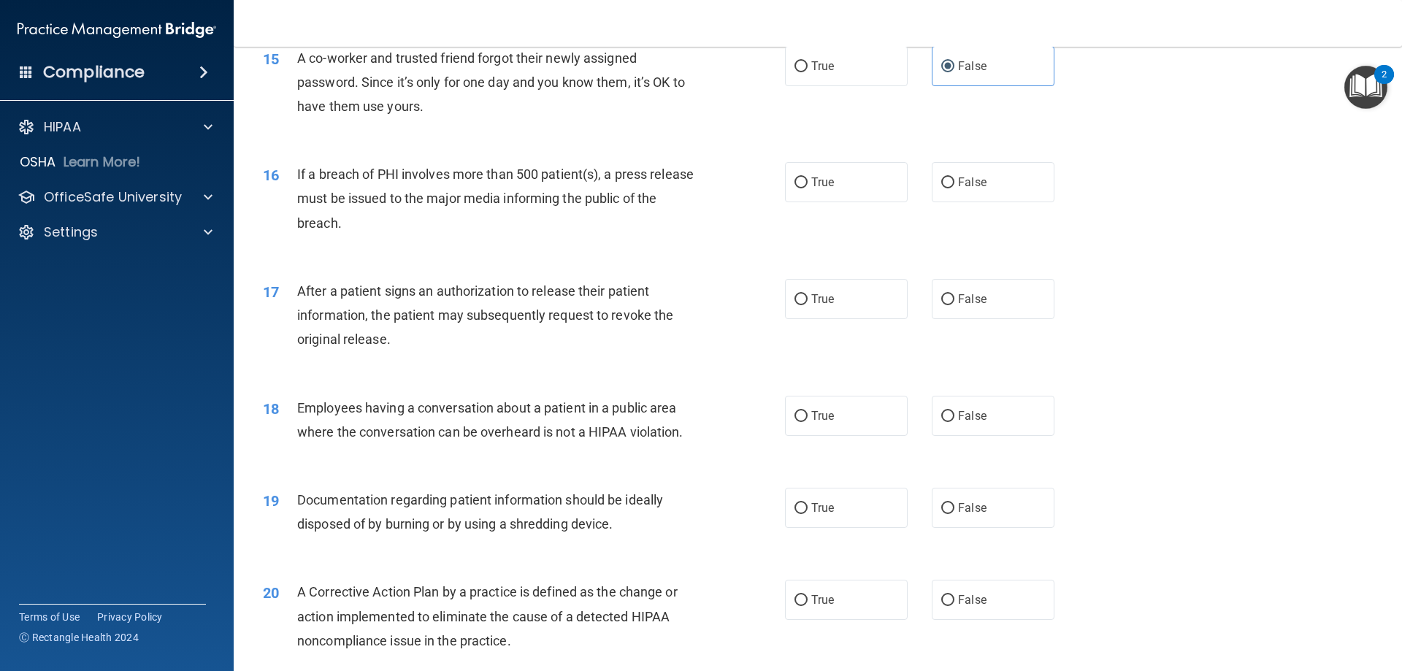
scroll to position [1533, 0]
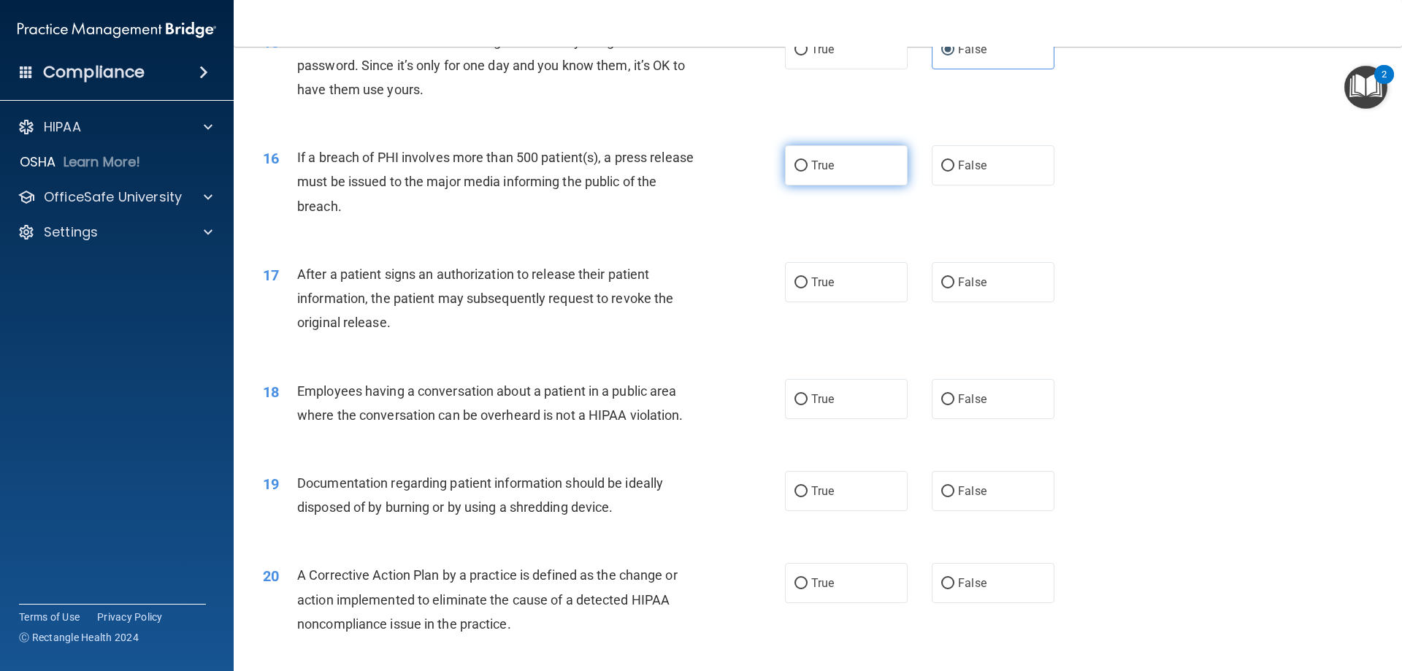
click at [811, 185] on label "True" at bounding box center [846, 165] width 123 height 40
click at [807, 172] on input "True" at bounding box center [800, 166] width 13 height 11
radio input "true"
click at [821, 289] on span "True" at bounding box center [822, 282] width 23 height 14
click at [807, 288] on input "True" at bounding box center [800, 282] width 13 height 11
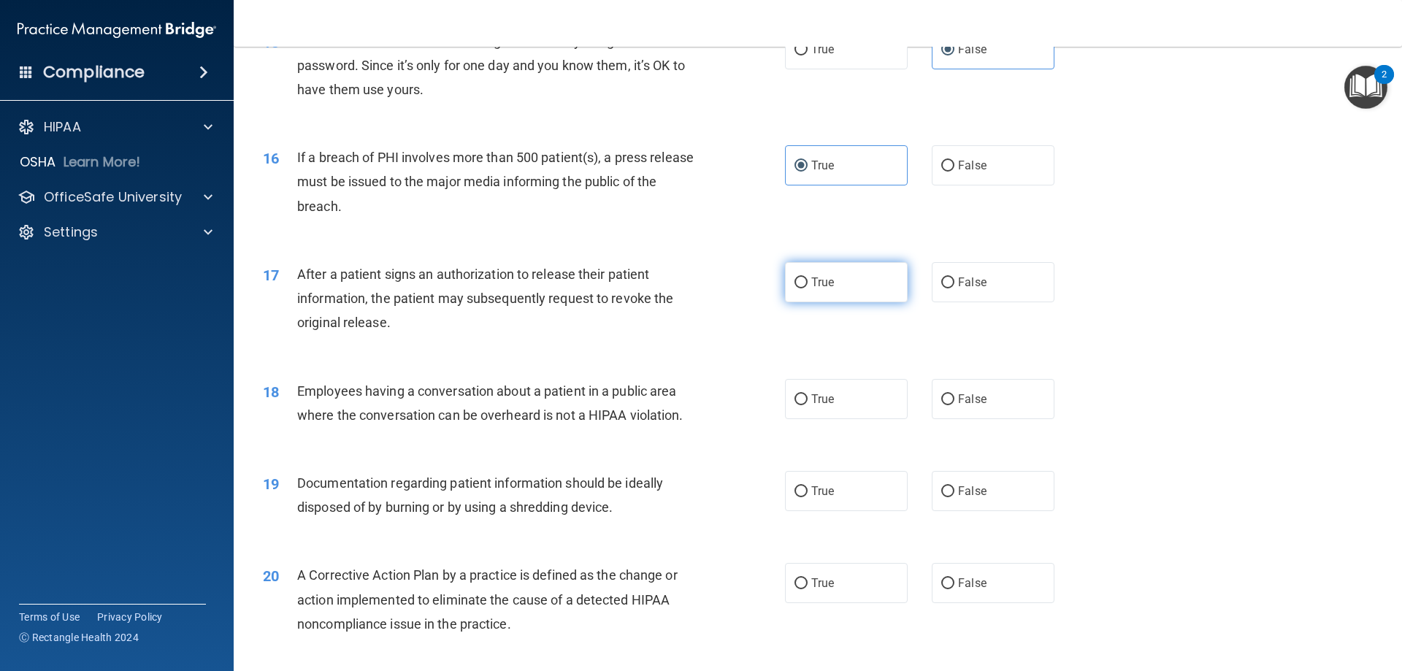
radio input "true"
click at [951, 419] on label "False" at bounding box center [993, 399] width 123 height 40
click at [951, 405] on input "False" at bounding box center [947, 399] width 13 height 11
radio input "true"
click at [821, 498] on span "True" at bounding box center [822, 491] width 23 height 14
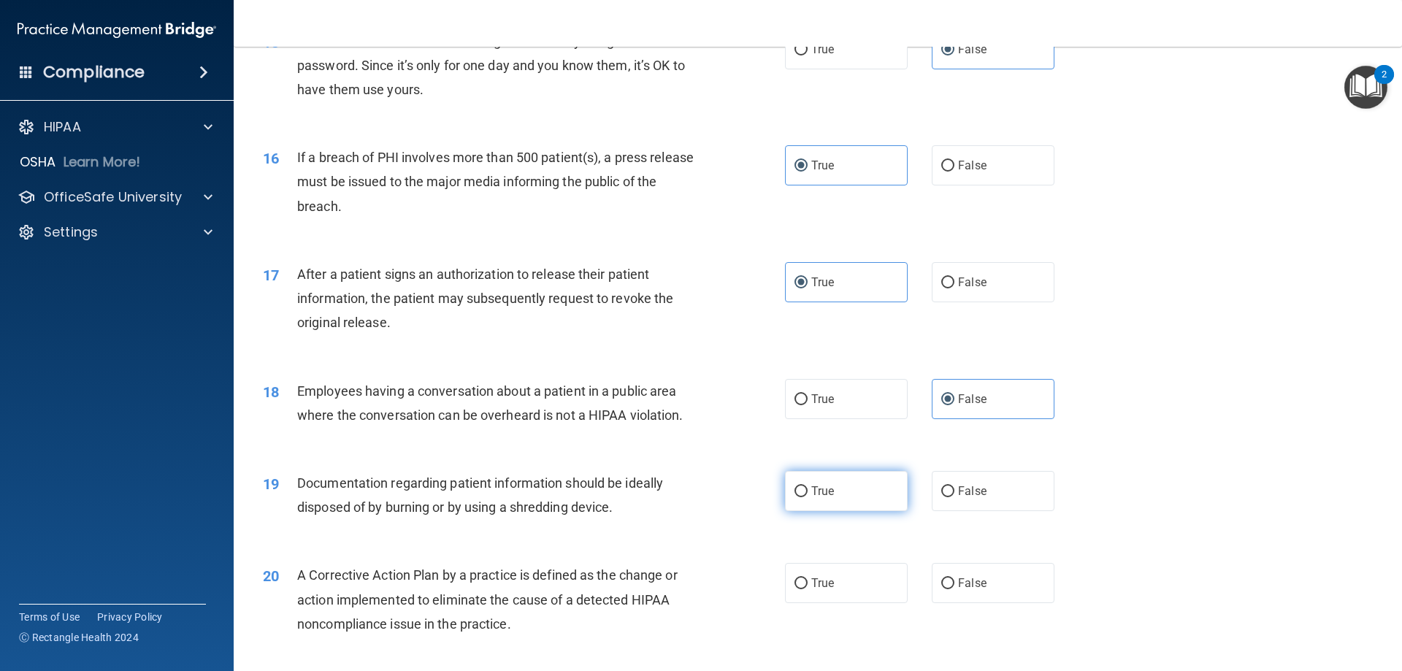
click at [807, 497] on input "True" at bounding box center [800, 491] width 13 height 11
radio input "true"
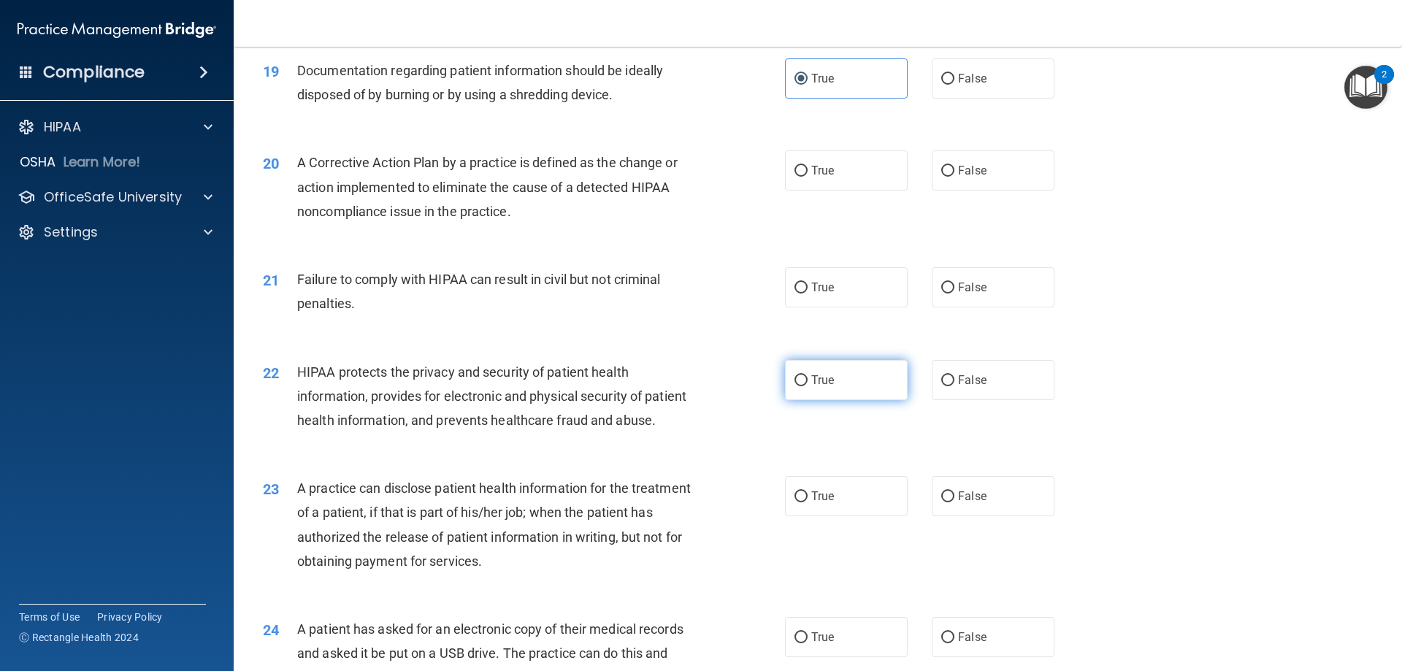
scroll to position [1971, 0]
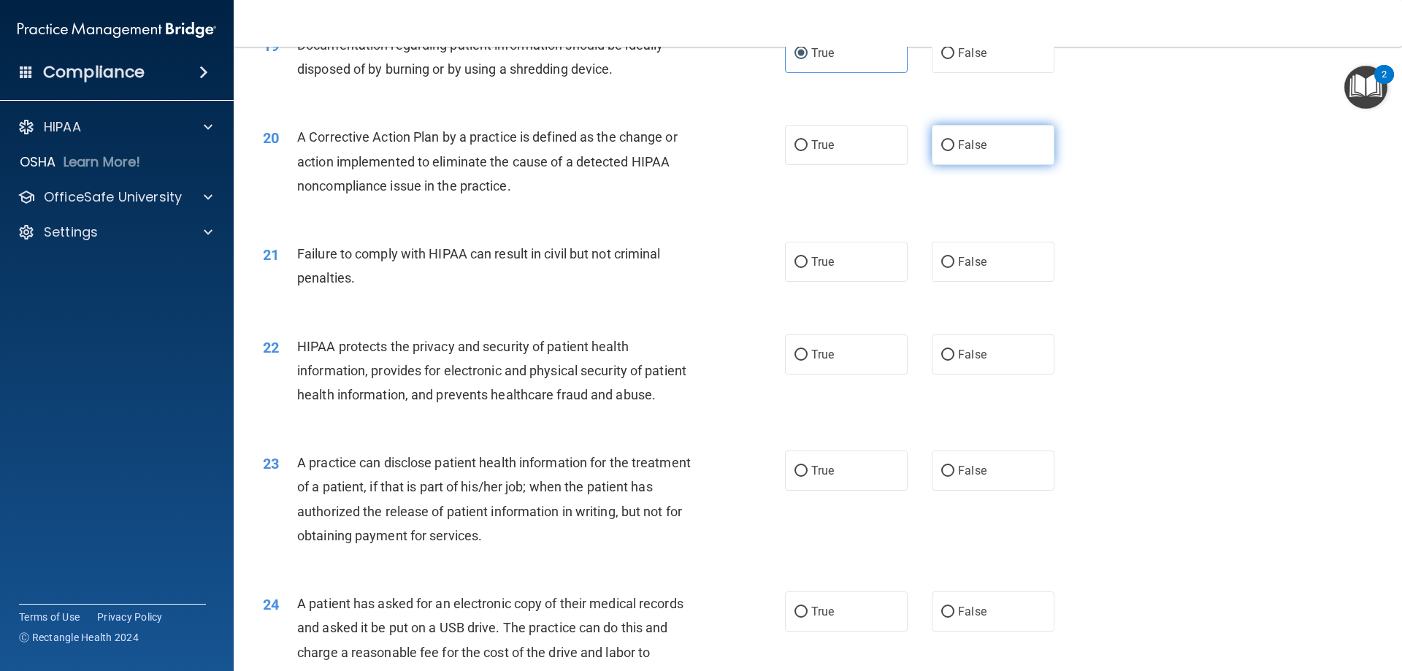
click at [984, 160] on label "False" at bounding box center [993, 145] width 123 height 40
click at [954, 151] on input "False" at bounding box center [947, 145] width 13 height 11
radio input "true"
click at [1001, 282] on label "False" at bounding box center [993, 262] width 123 height 40
click at [954, 268] on input "False" at bounding box center [947, 262] width 13 height 11
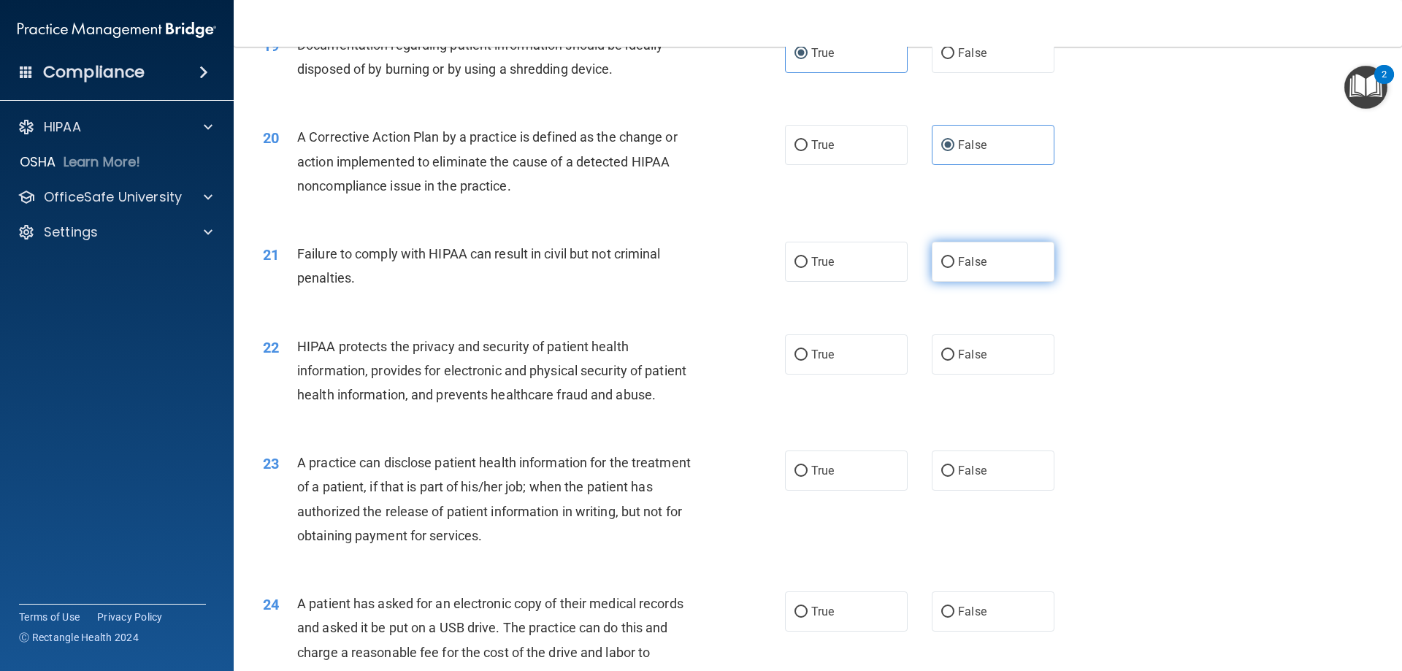
radio input "true"
click at [813, 361] on span "True" at bounding box center [822, 354] width 23 height 14
click at [807, 361] on input "True" at bounding box center [800, 355] width 13 height 11
radio input "true"
click at [1009, 491] on label "False" at bounding box center [993, 470] width 123 height 40
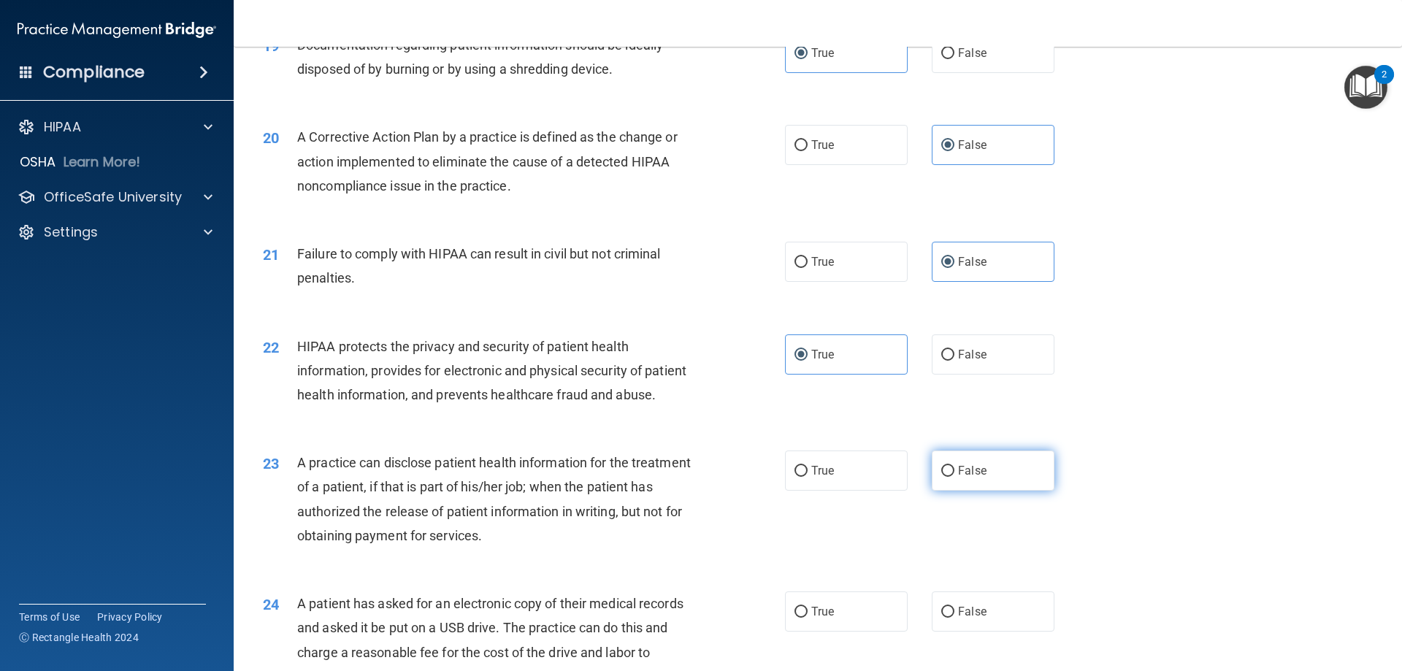
click at [954, 477] on input "False" at bounding box center [947, 471] width 13 height 11
radio input "true"
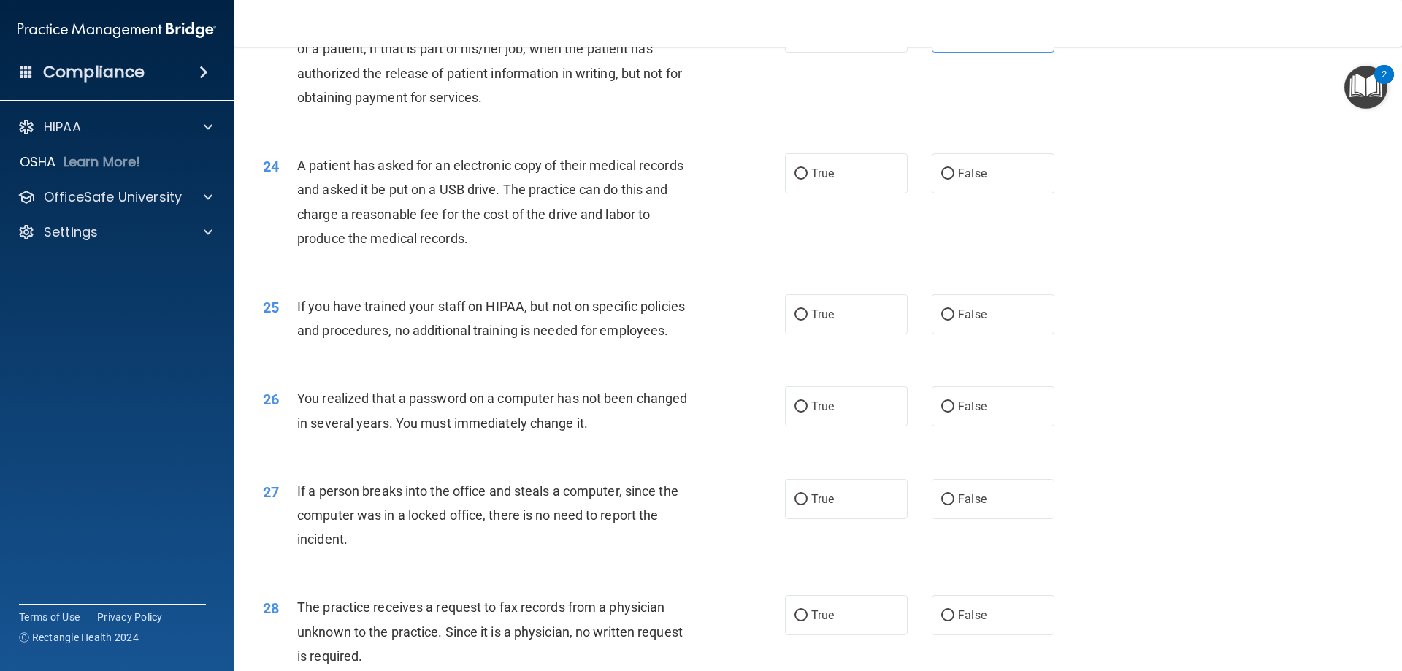
scroll to position [2482, 0]
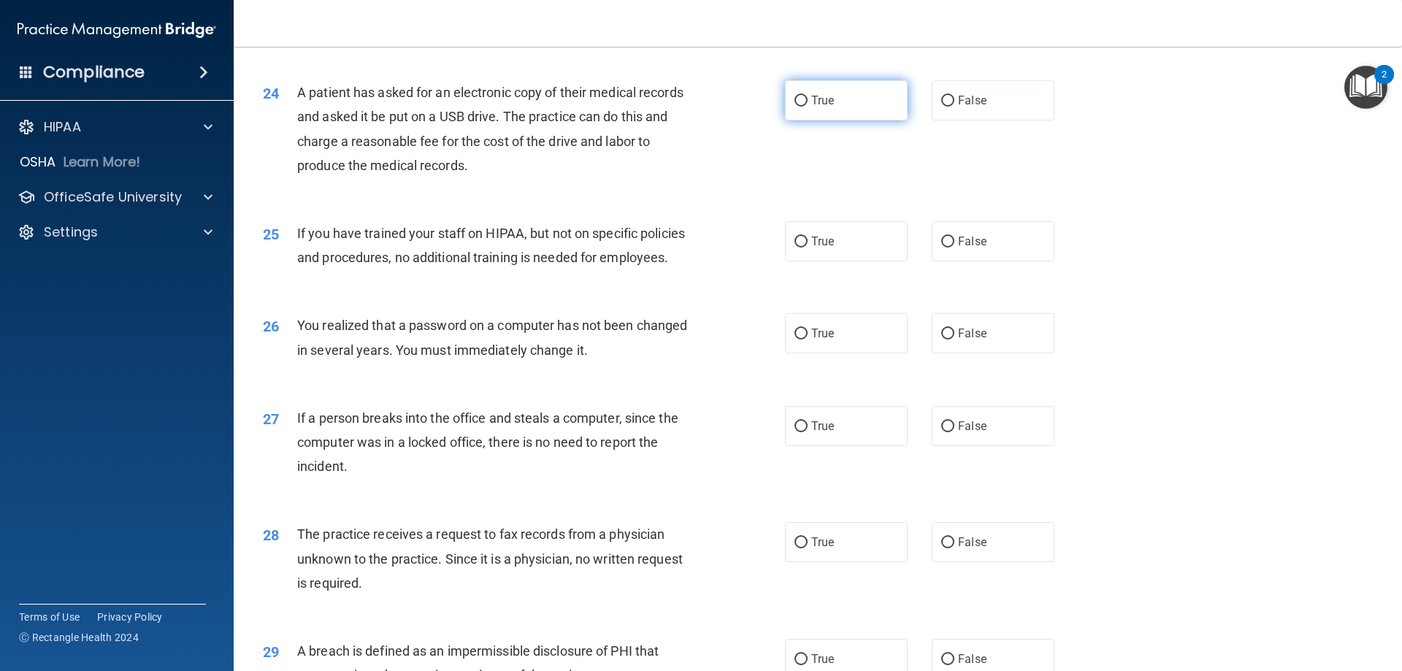
click at [805, 120] on label "True" at bounding box center [846, 100] width 123 height 40
click at [805, 107] on input "True" at bounding box center [800, 101] width 13 height 11
radio input "true"
click at [971, 248] on span "False" at bounding box center [972, 241] width 28 height 14
click at [954, 247] on input "False" at bounding box center [947, 242] width 13 height 11
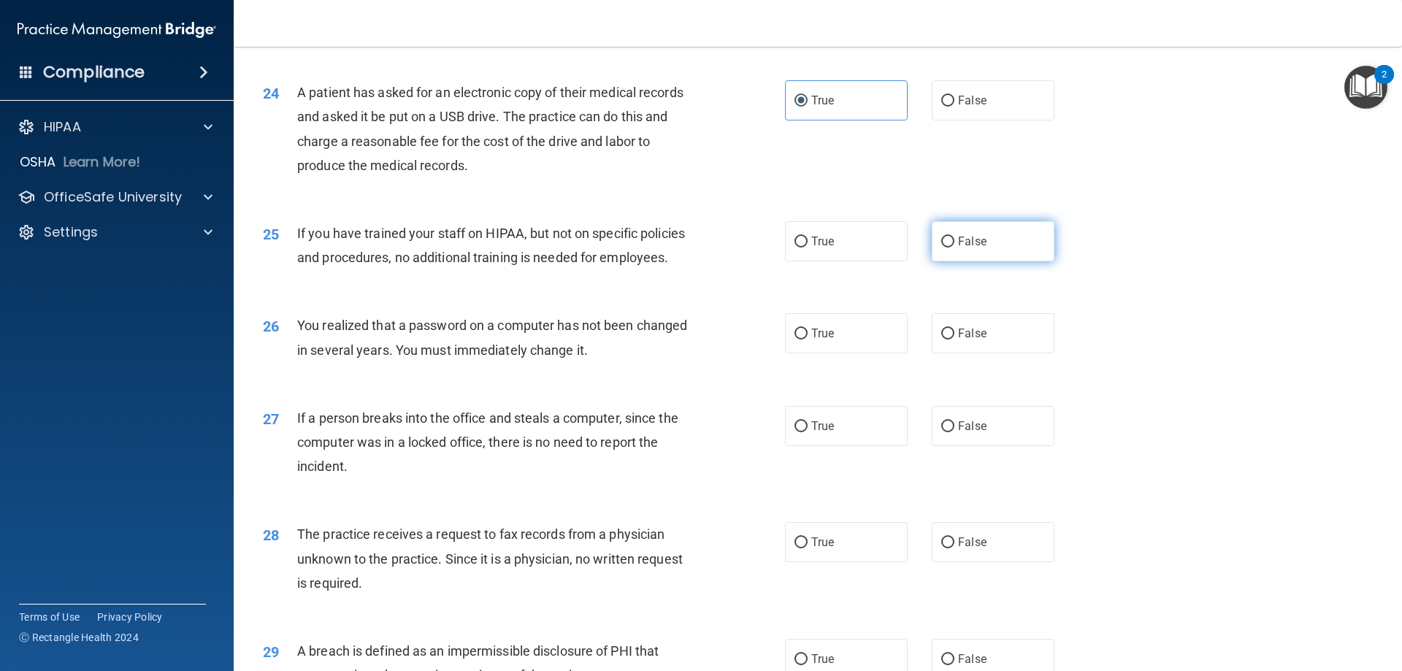
radio input "true"
click at [839, 353] on label "True" at bounding box center [846, 333] width 123 height 40
click at [807, 339] on input "True" at bounding box center [800, 334] width 13 height 11
radio input "true"
click at [958, 446] on label "False" at bounding box center [993, 426] width 123 height 40
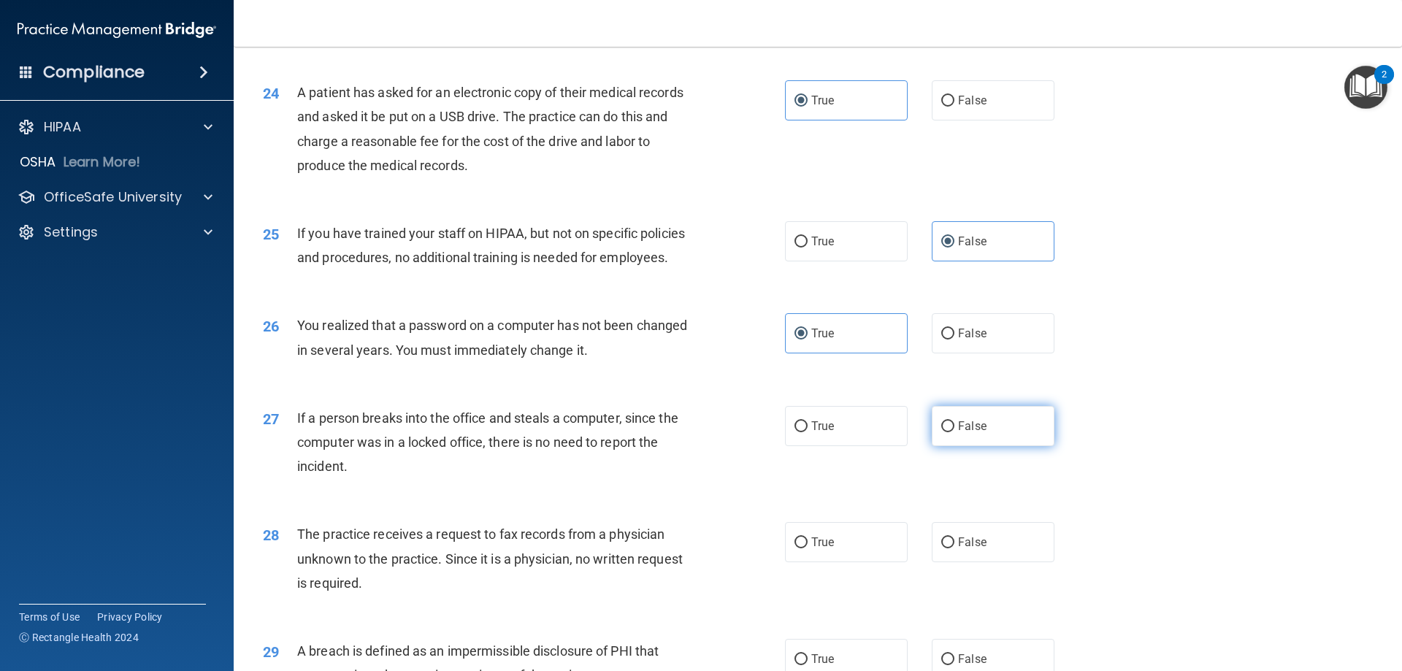
click at [954, 432] on input "False" at bounding box center [947, 426] width 13 height 11
radio input "true"
click at [978, 562] on label "False" at bounding box center [993, 542] width 123 height 40
click at [954, 548] on input "False" at bounding box center [947, 542] width 13 height 11
radio input "true"
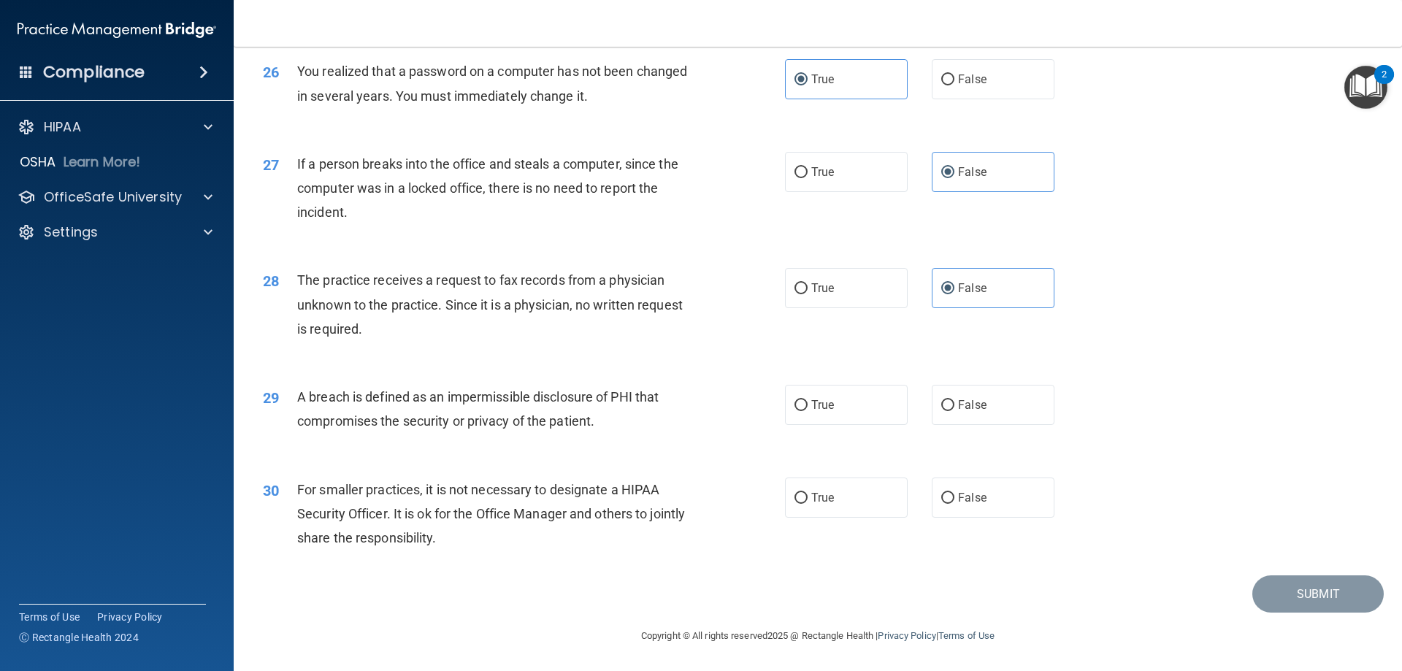
scroll to position [2774, 0]
click at [794, 411] on input "True" at bounding box center [800, 405] width 13 height 11
radio input "true"
click at [1030, 502] on label "False" at bounding box center [993, 497] width 123 height 40
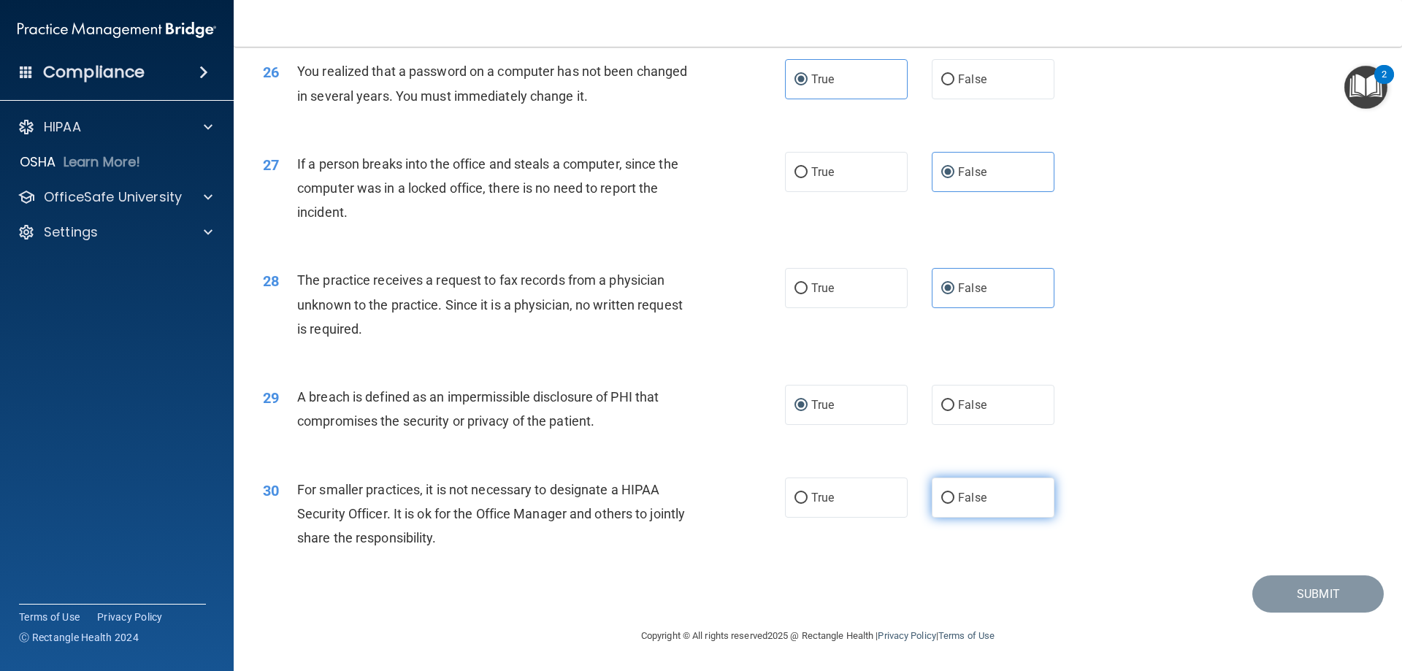
click at [954, 502] on input "False" at bounding box center [947, 498] width 13 height 11
radio input "true"
click at [1313, 596] on button "Submit" at bounding box center [1317, 593] width 131 height 37
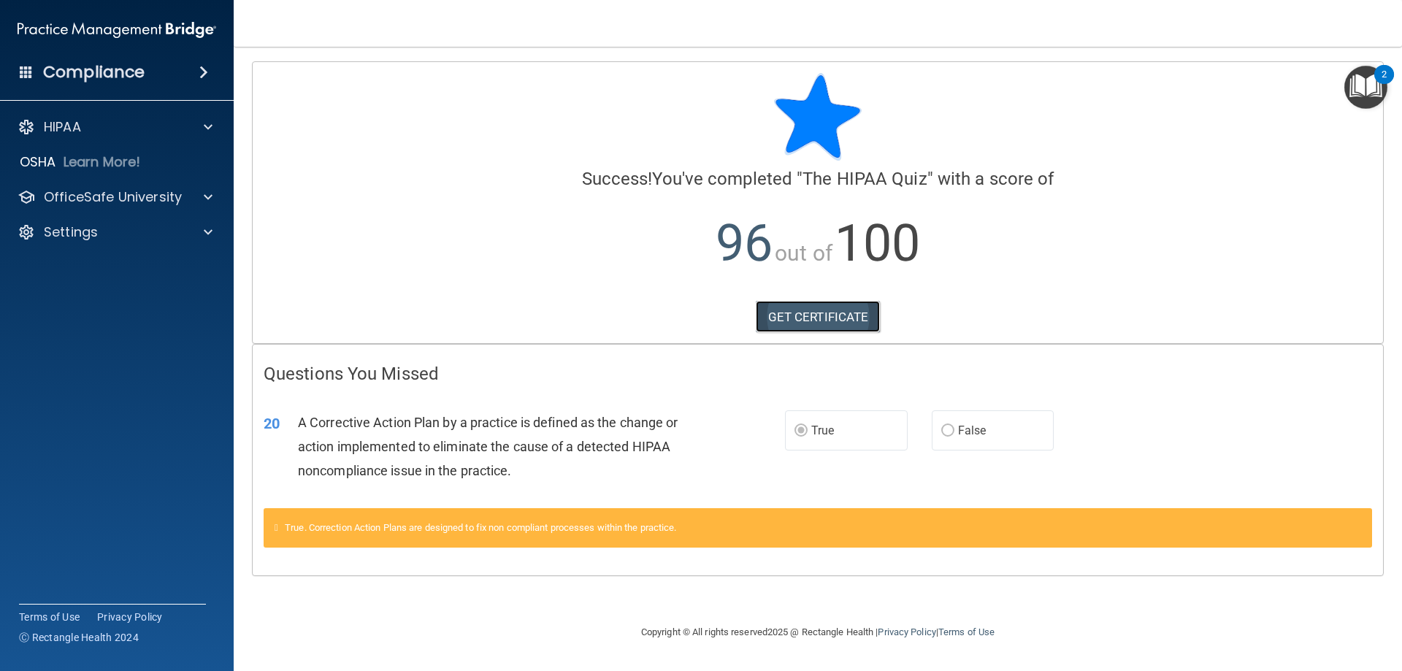
click at [806, 317] on link "GET CERTIFICATE" at bounding box center [818, 317] width 125 height 32
click at [188, 193] on div at bounding box center [206, 197] width 37 height 18
click at [77, 231] on p "HIPAA Training" at bounding box center [69, 232] width 120 height 15
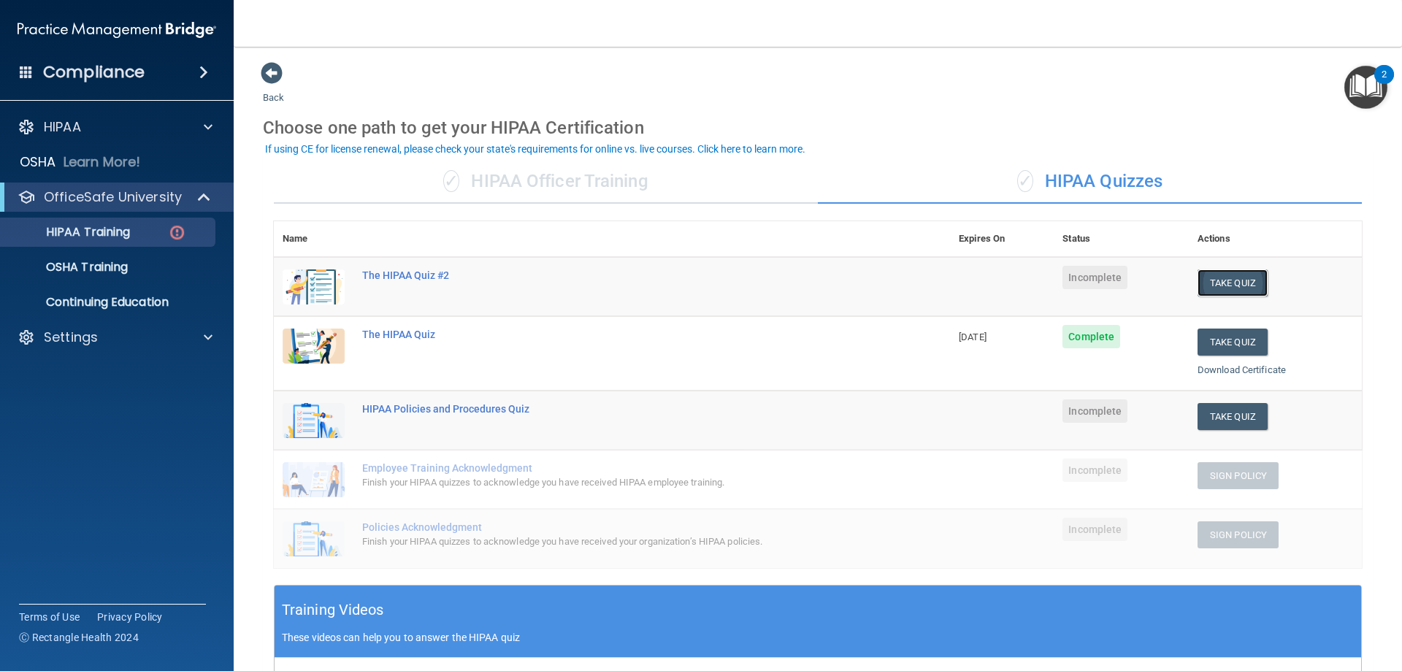
click at [1213, 279] on button "Take Quiz" at bounding box center [1232, 282] width 70 height 27
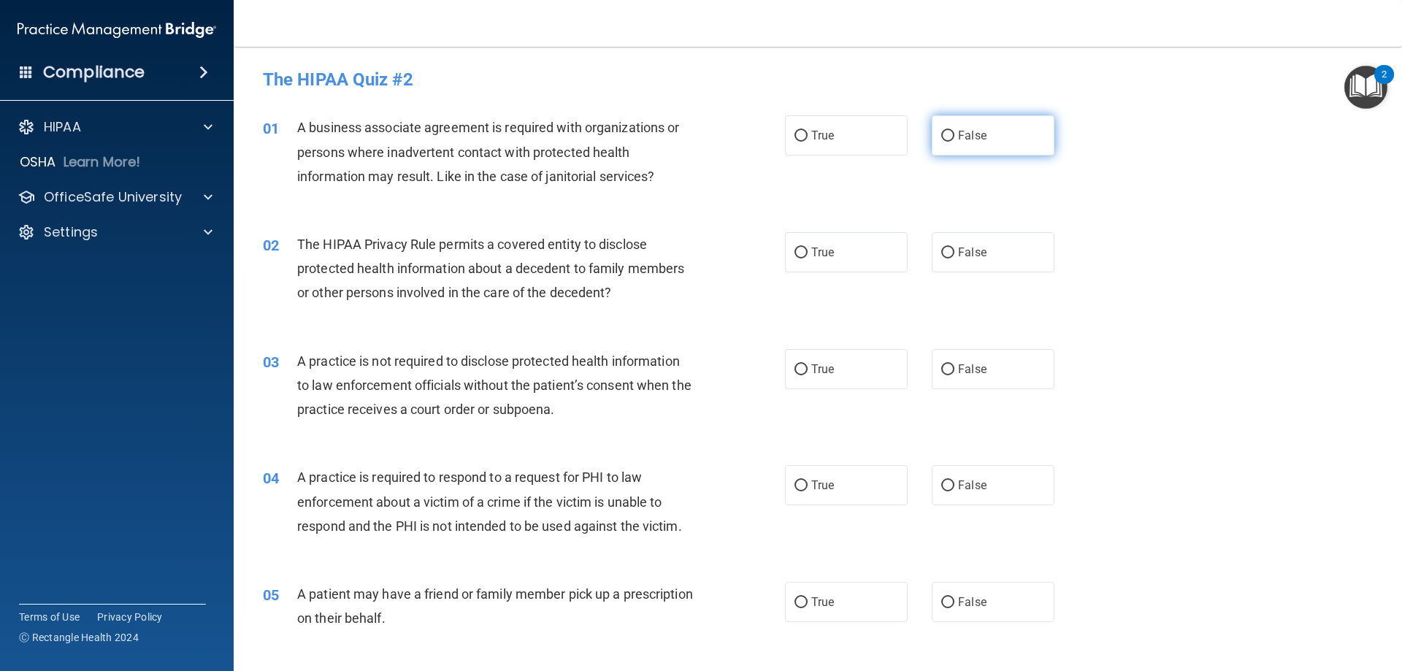
click at [941, 137] on input "False" at bounding box center [947, 136] width 13 height 11
radio input "true"
click at [811, 251] on span "True" at bounding box center [822, 252] width 23 height 14
click at [807, 251] on input "True" at bounding box center [800, 252] width 13 height 11
radio input "true"
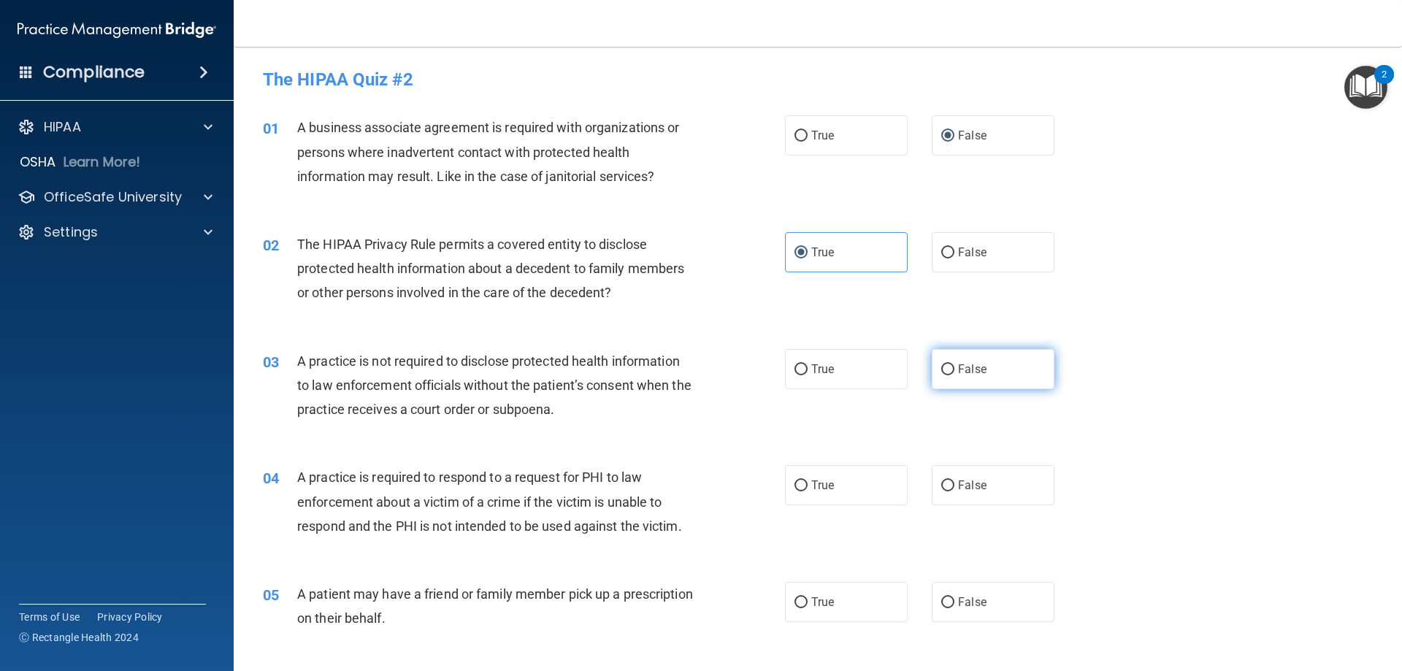
click at [973, 376] on label "False" at bounding box center [993, 369] width 123 height 40
click at [954, 375] on input "False" at bounding box center [947, 369] width 13 height 11
radio input "true"
click at [824, 485] on span "True" at bounding box center [822, 485] width 23 height 14
click at [807, 485] on input "True" at bounding box center [800, 485] width 13 height 11
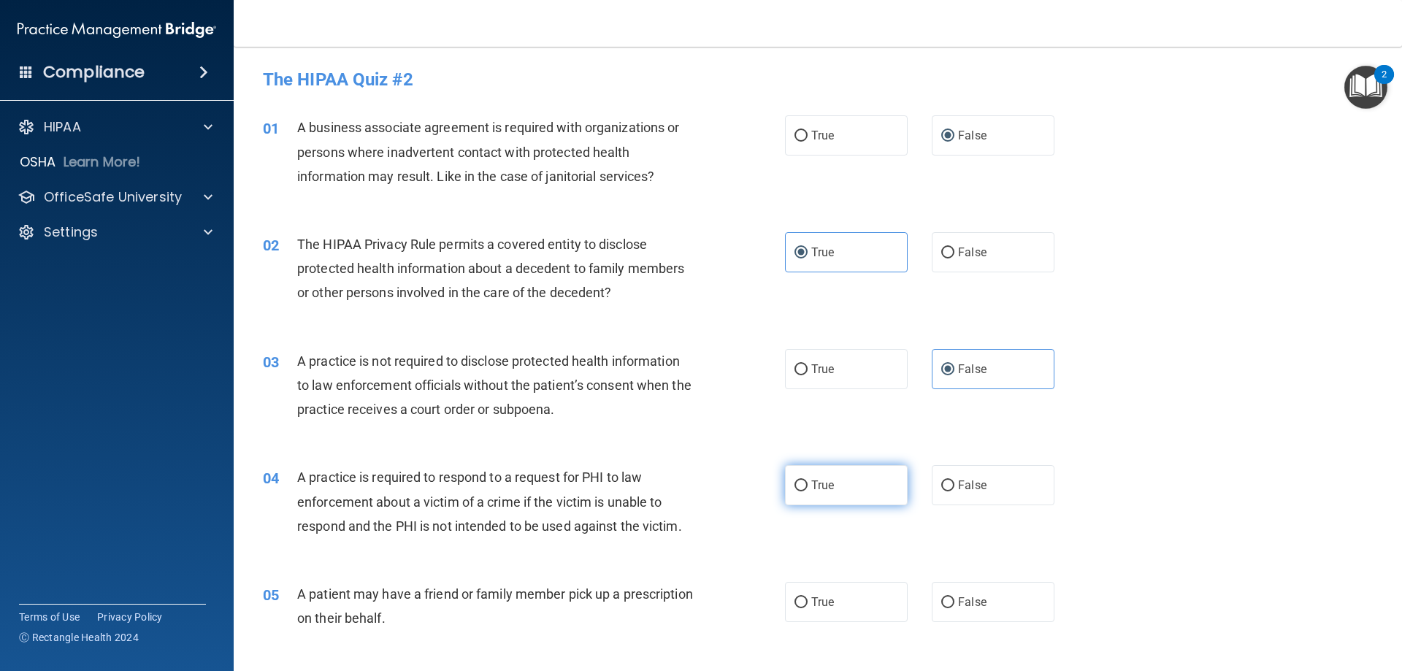
radio input "true"
click at [828, 596] on span "True" at bounding box center [822, 602] width 23 height 14
click at [807, 597] on input "True" at bounding box center [800, 602] width 13 height 11
radio input "true"
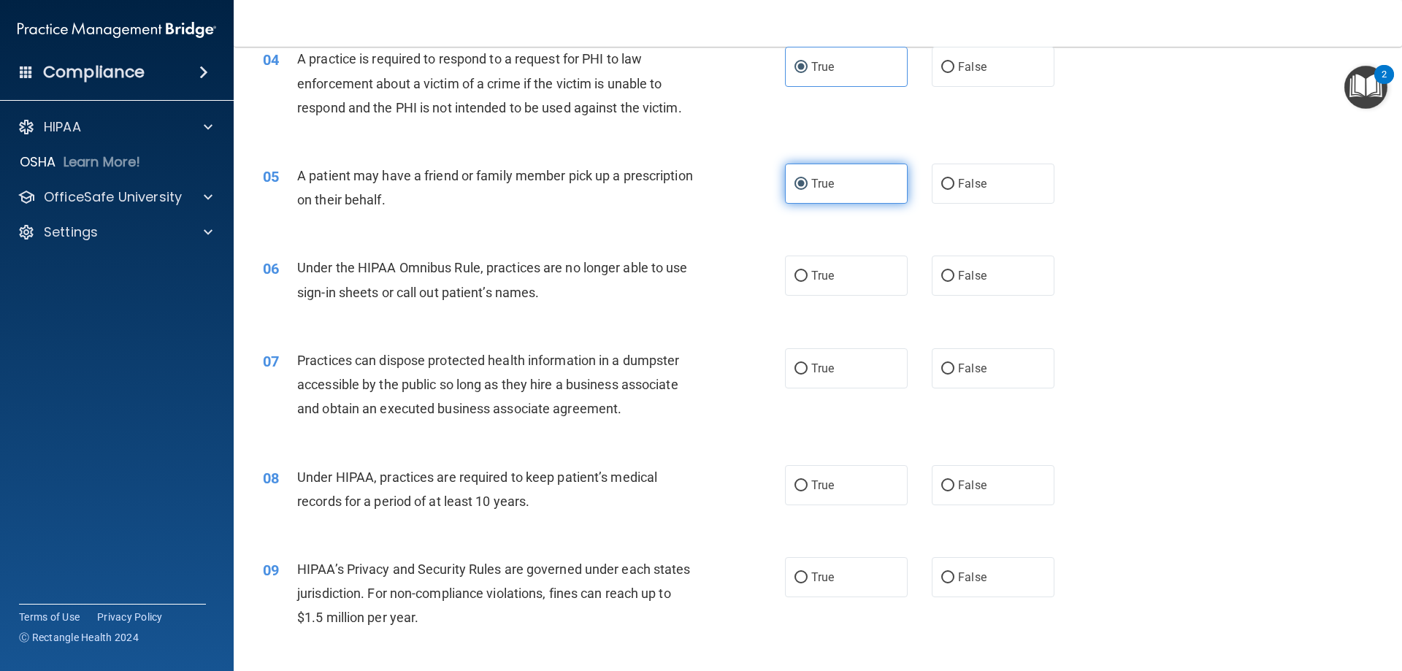
scroll to position [438, 0]
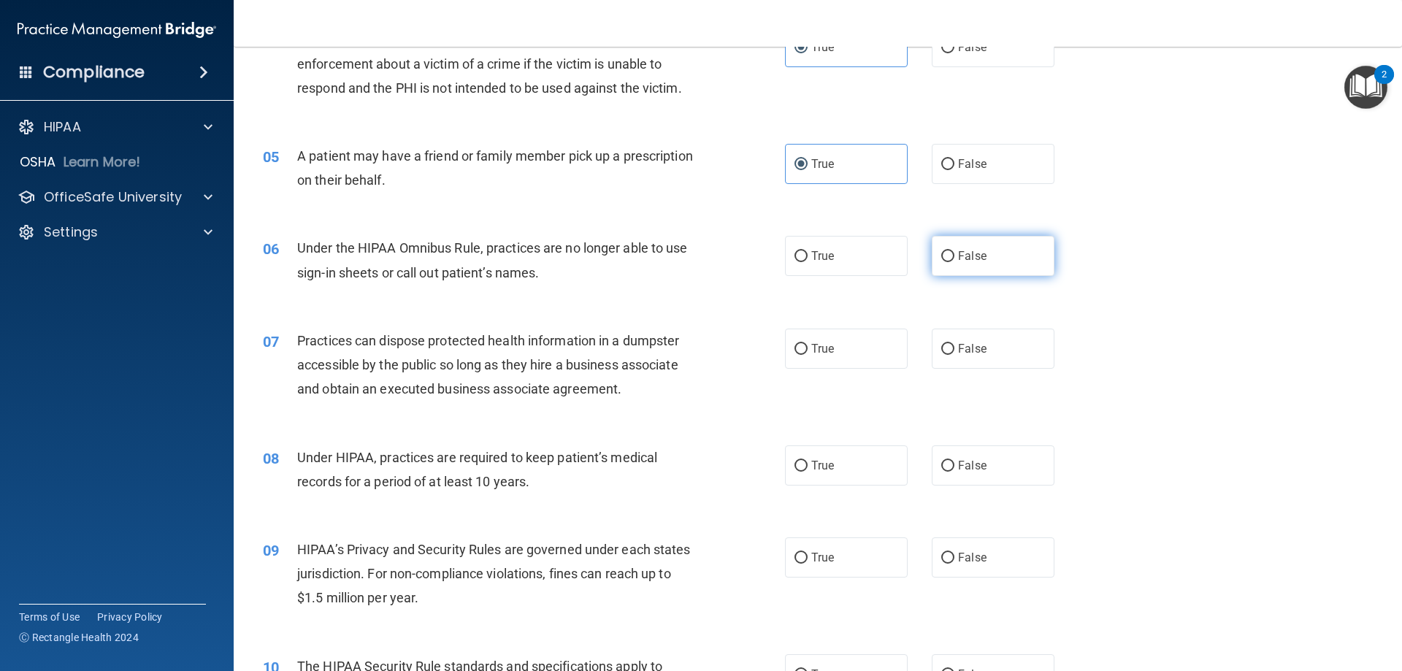
click at [965, 261] on span "False" at bounding box center [972, 256] width 28 height 14
click at [954, 261] on input "False" at bounding box center [947, 256] width 13 height 11
radio input "true"
click at [824, 356] on label "True" at bounding box center [846, 349] width 123 height 40
click at [807, 355] on input "True" at bounding box center [800, 349] width 13 height 11
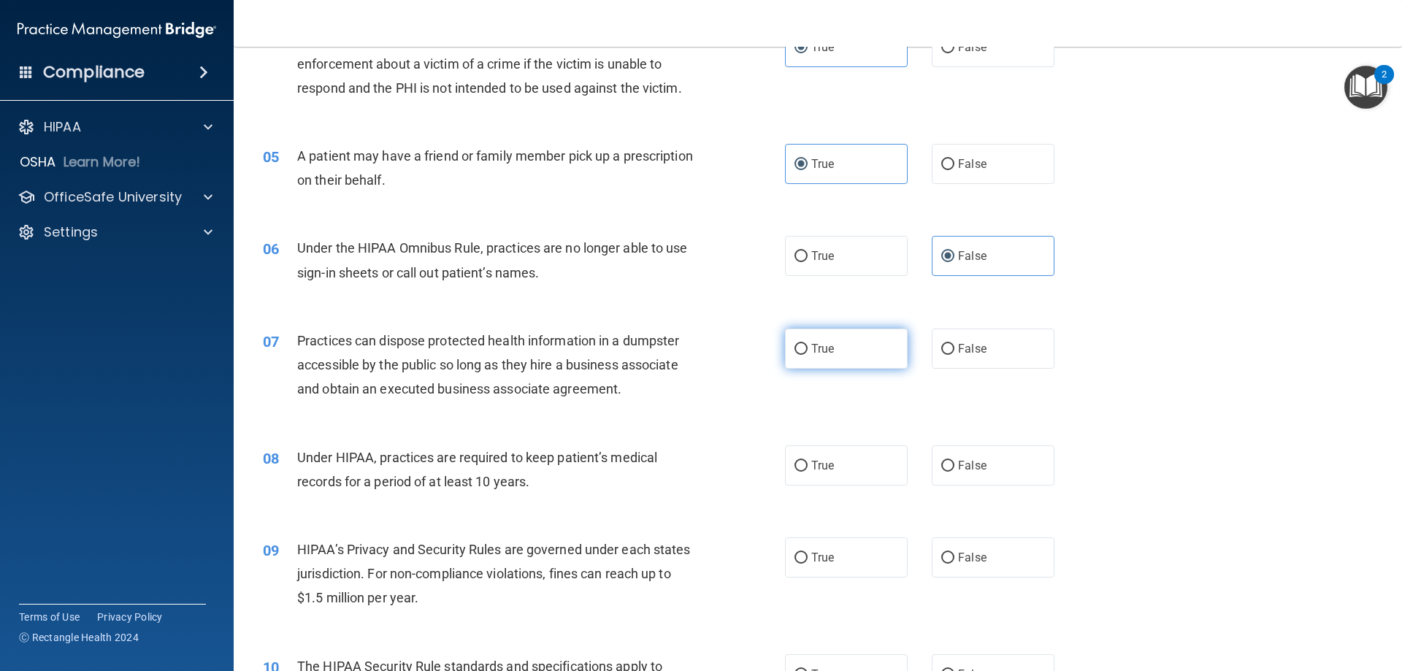
radio input "true"
click at [991, 466] on label "False" at bounding box center [993, 465] width 123 height 40
click at [954, 466] on input "False" at bounding box center [947, 466] width 13 height 11
radio input "true"
click at [985, 540] on label "False" at bounding box center [993, 557] width 123 height 40
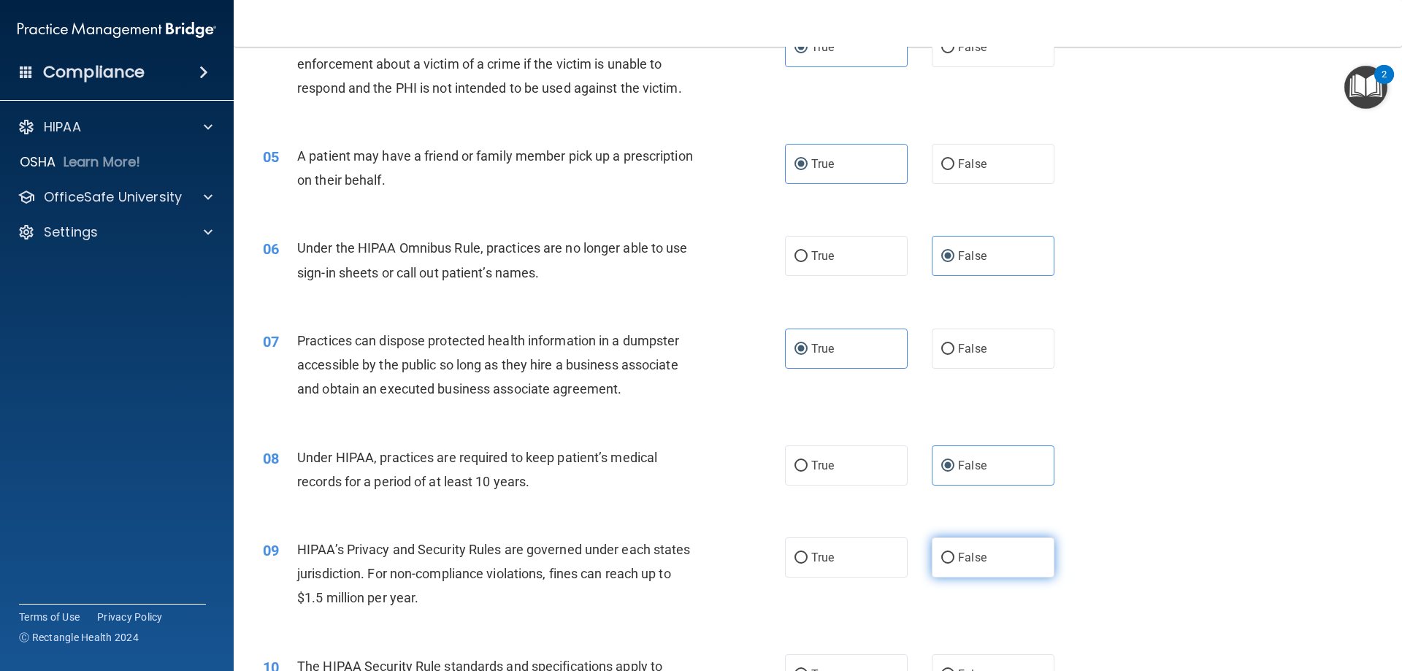
click at [954, 553] on input "False" at bounding box center [947, 558] width 13 height 11
radio input "true"
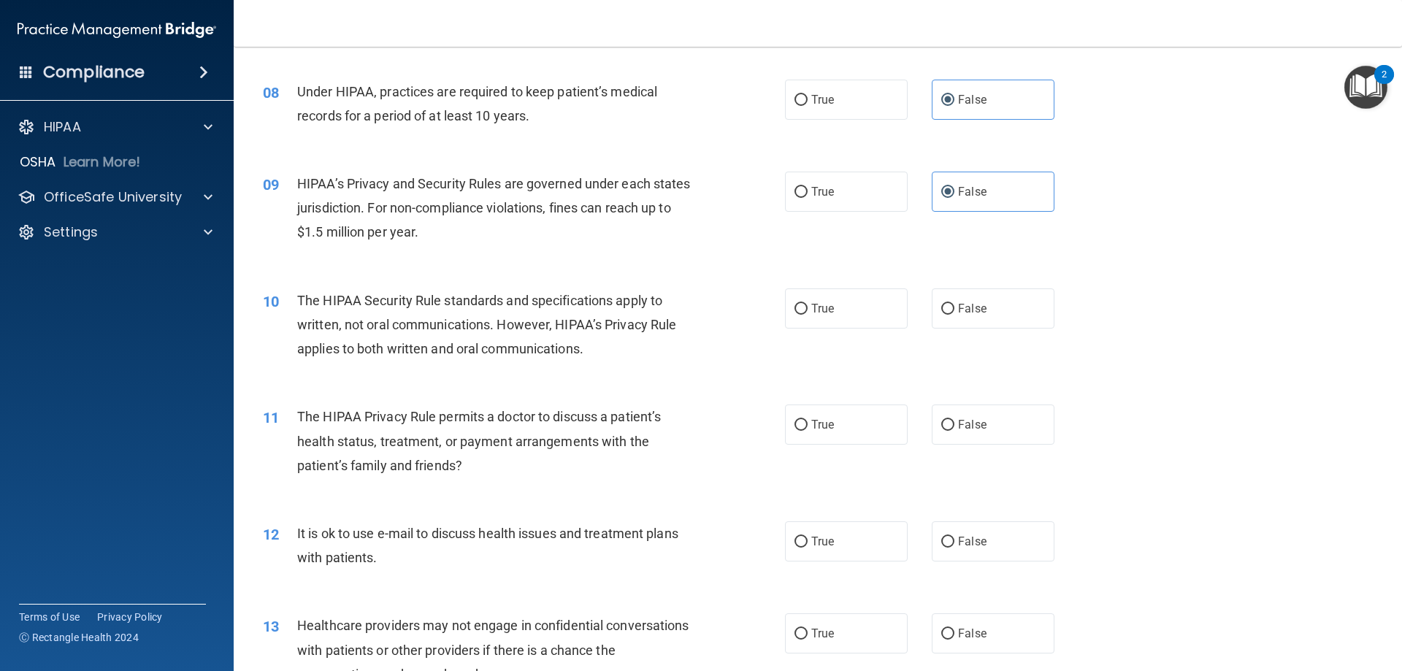
scroll to position [876, 0]
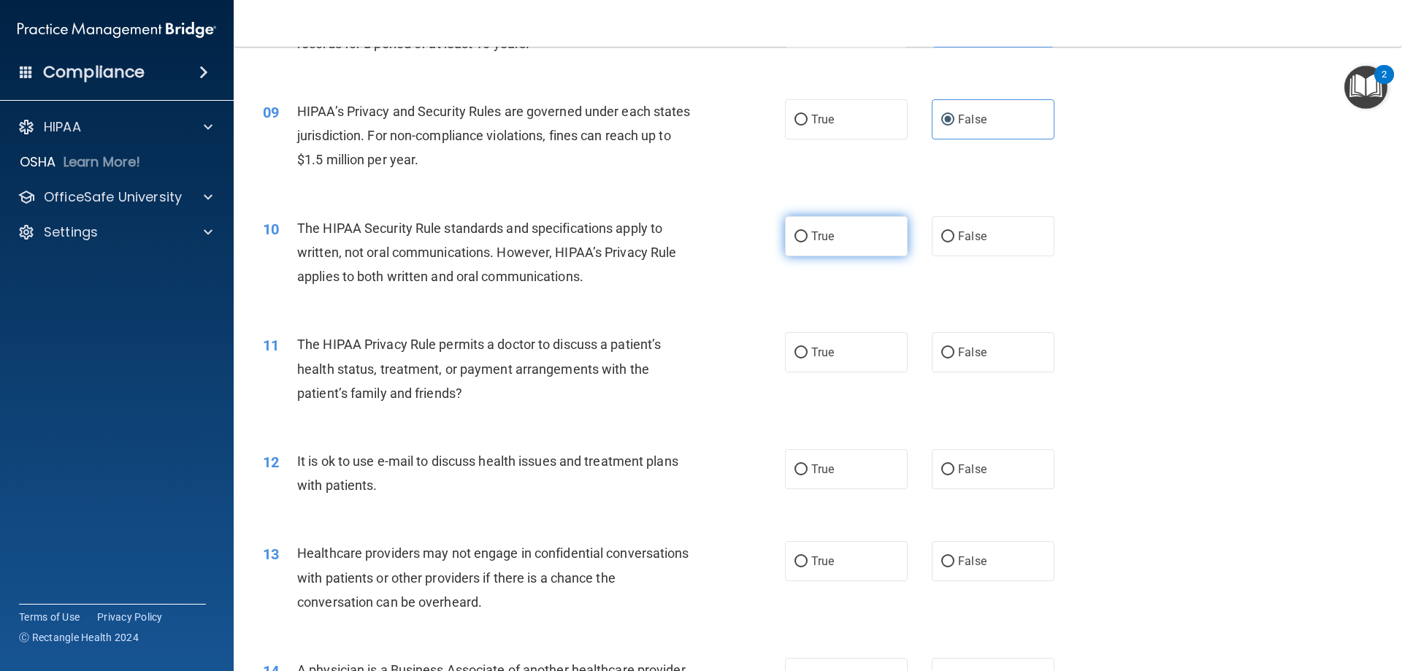
click at [817, 231] on span "True" at bounding box center [822, 236] width 23 height 14
click at [807, 231] on input "True" at bounding box center [800, 236] width 13 height 11
radio input "true"
click at [1008, 364] on label "False" at bounding box center [993, 352] width 123 height 40
click at [954, 358] on input "False" at bounding box center [947, 352] width 13 height 11
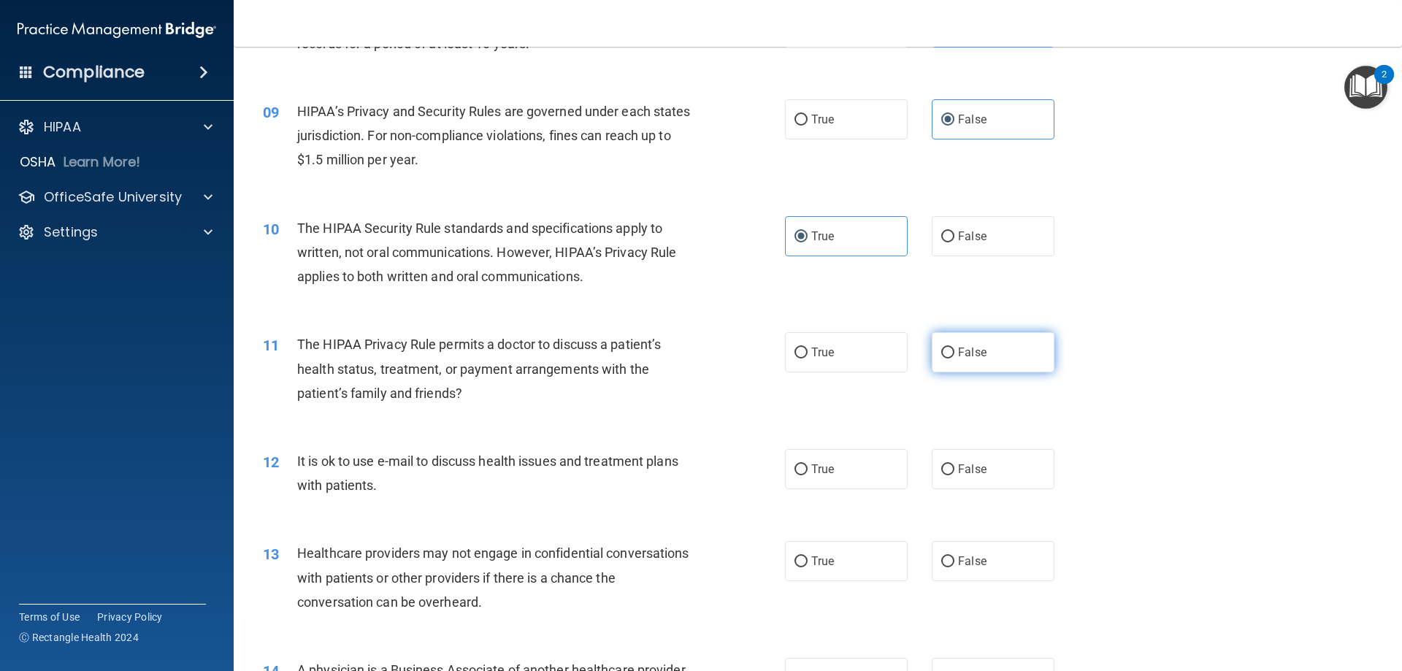
radio input "true"
click at [1006, 461] on label "False" at bounding box center [993, 469] width 123 height 40
click at [954, 464] on input "False" at bounding box center [947, 469] width 13 height 11
radio input "true"
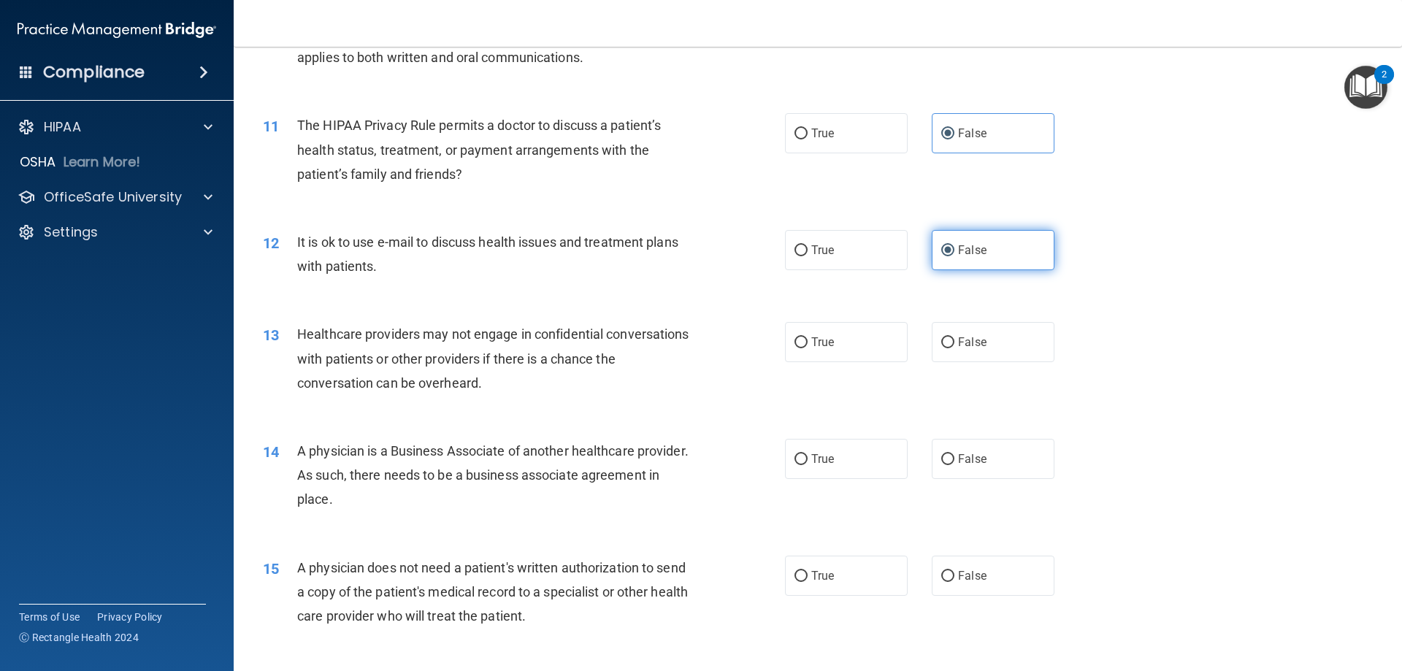
scroll to position [1168, 0]
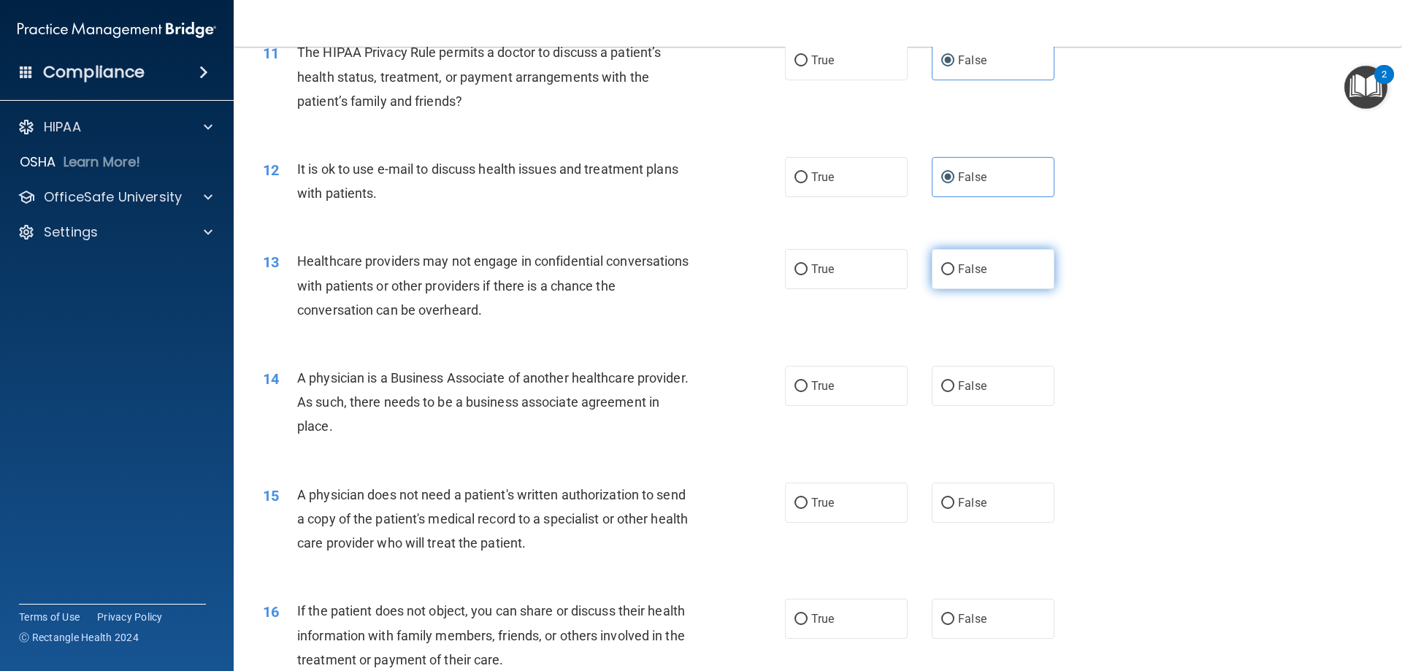
click at [953, 261] on label "False" at bounding box center [993, 269] width 123 height 40
click at [953, 264] on input "False" at bounding box center [947, 269] width 13 height 11
radio input "true"
click at [970, 393] on label "False" at bounding box center [993, 386] width 123 height 40
click at [954, 392] on input "False" at bounding box center [947, 386] width 13 height 11
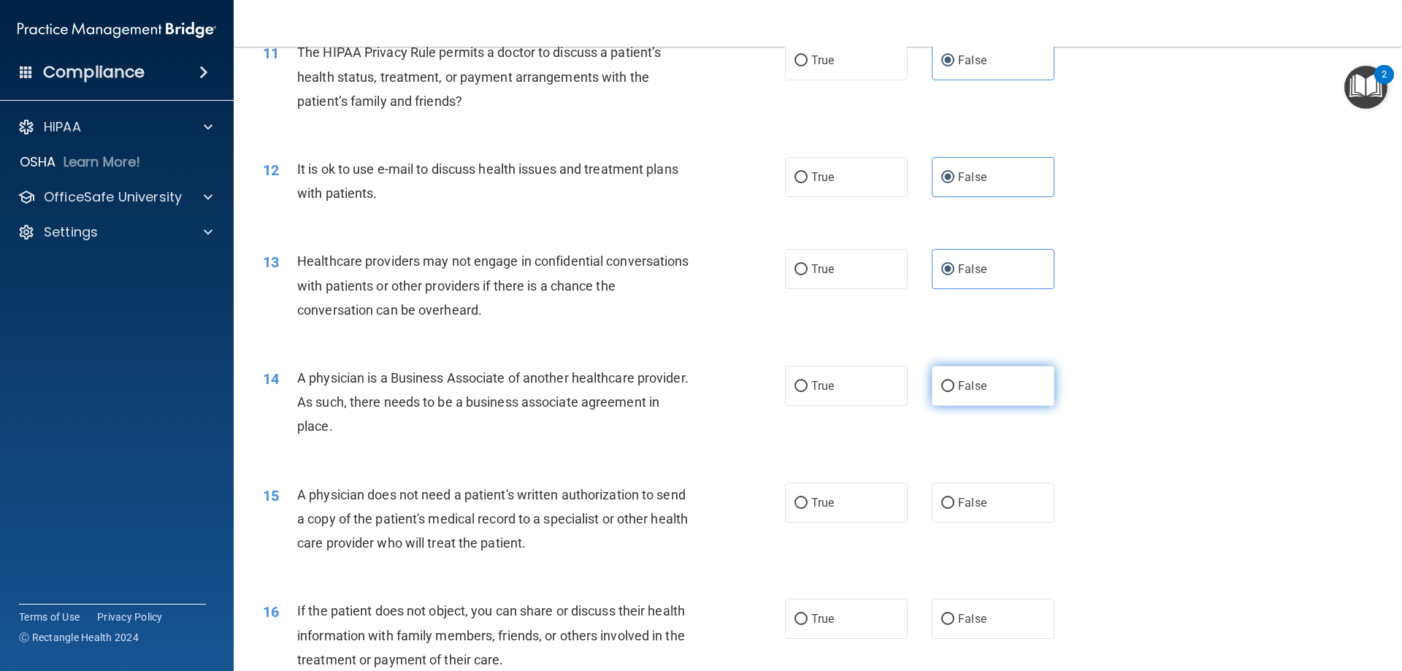
radio input "true"
click at [972, 502] on span "False" at bounding box center [972, 503] width 28 height 14
click at [954, 502] on input "False" at bounding box center [947, 503] width 13 height 11
radio input "true"
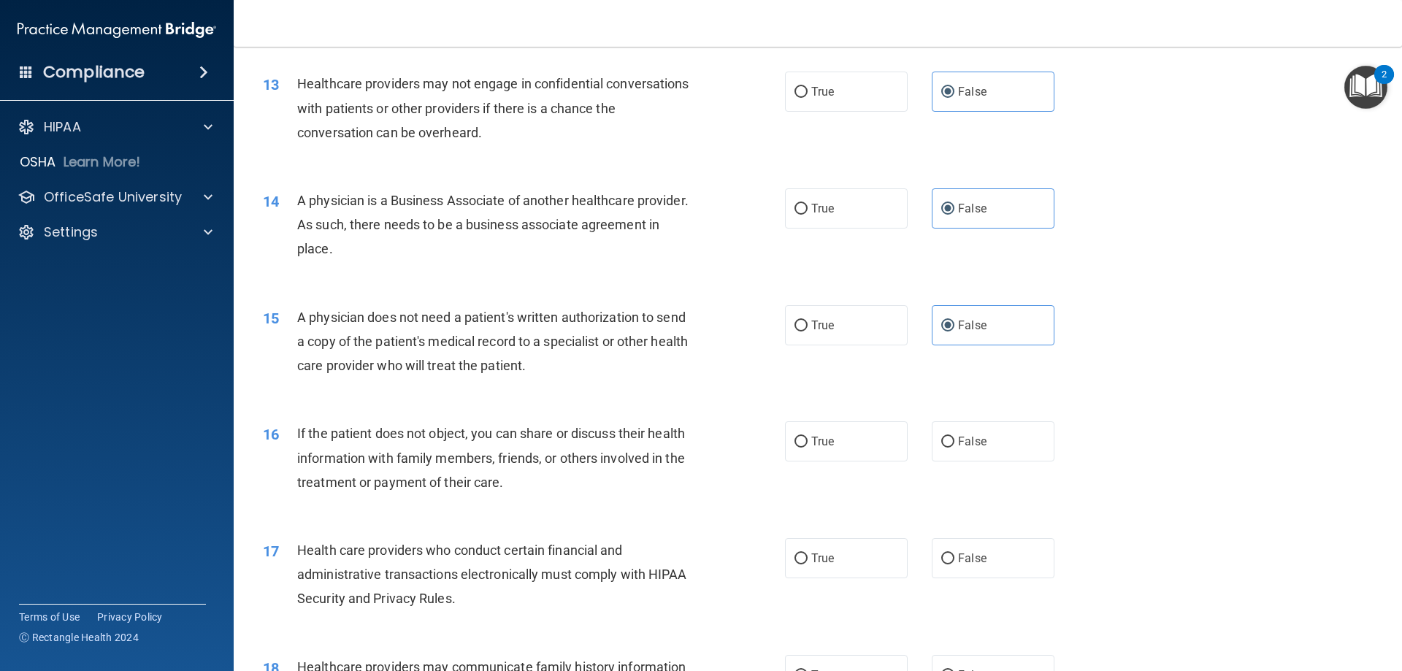
scroll to position [1387, 0]
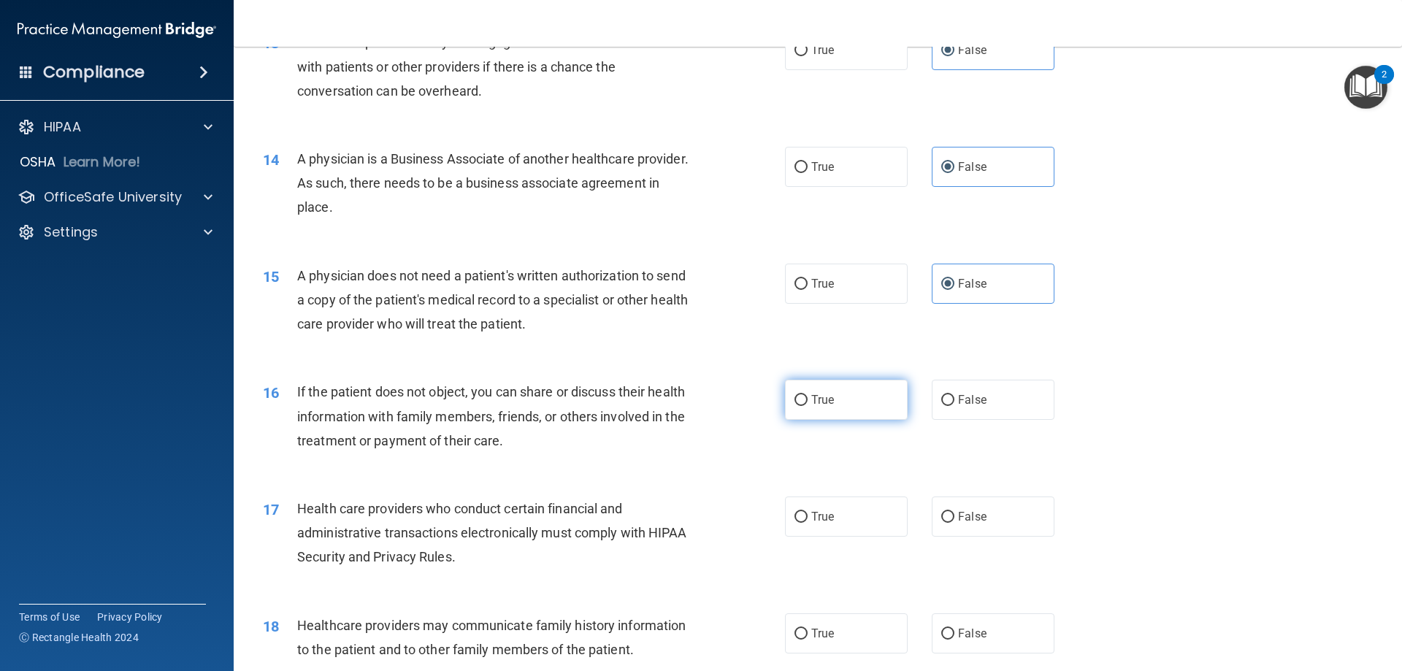
click at [802, 398] on label "True" at bounding box center [846, 400] width 123 height 40
click at [802, 398] on input "True" at bounding box center [800, 400] width 13 height 11
radio input "true"
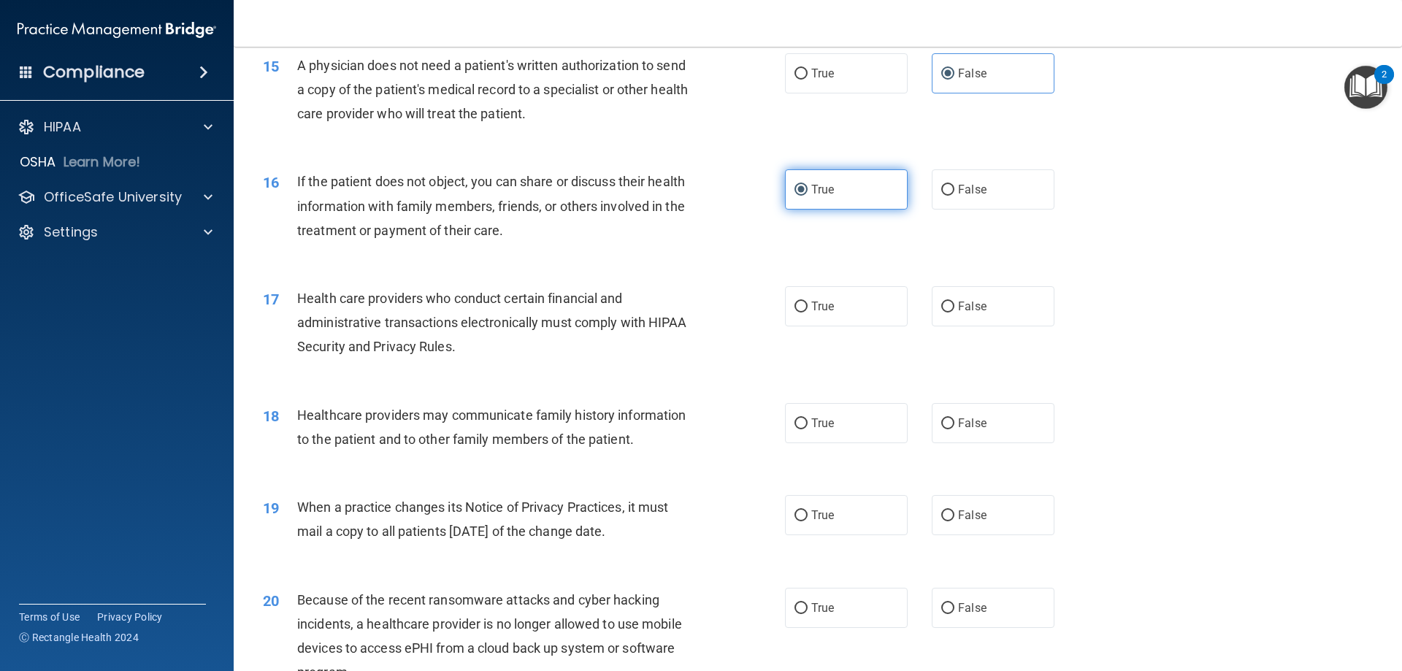
scroll to position [1606, 0]
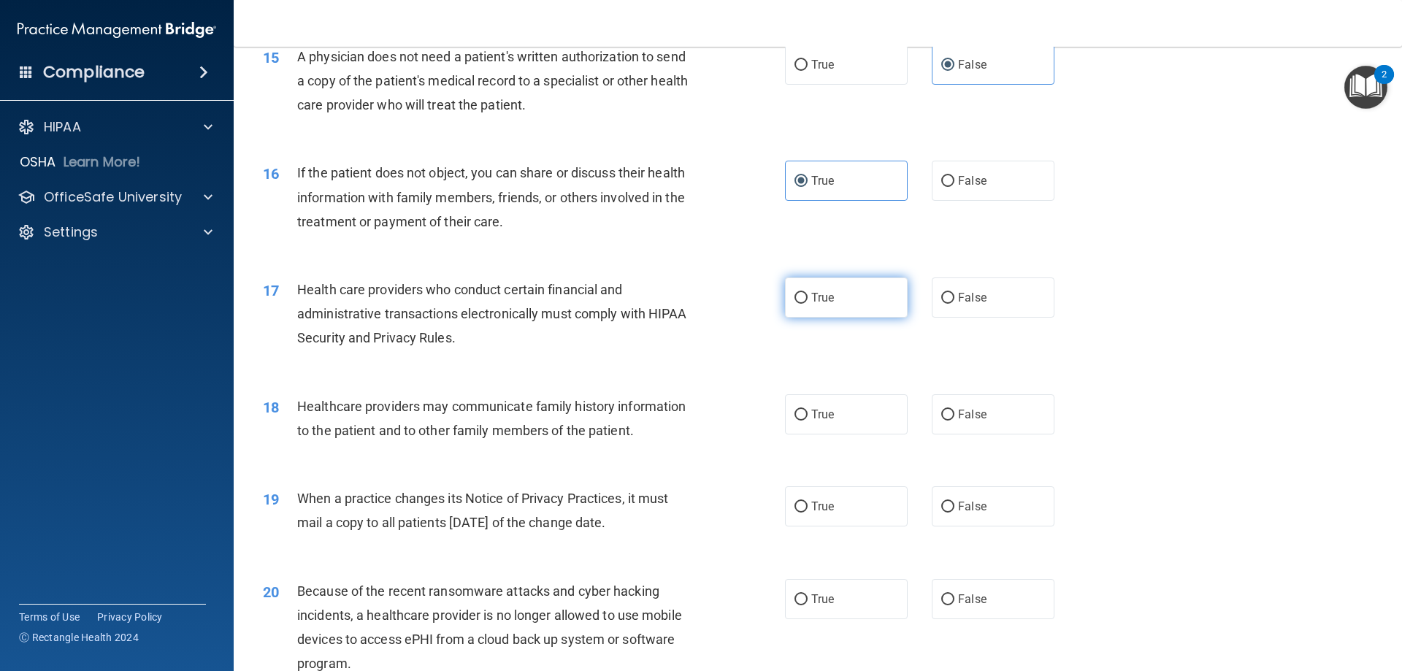
click at [832, 293] on label "True" at bounding box center [846, 297] width 123 height 40
click at [807, 293] on input "True" at bounding box center [800, 298] width 13 height 11
radio input "true"
click at [1014, 426] on label "False" at bounding box center [993, 414] width 123 height 40
click at [954, 421] on input "False" at bounding box center [947, 415] width 13 height 11
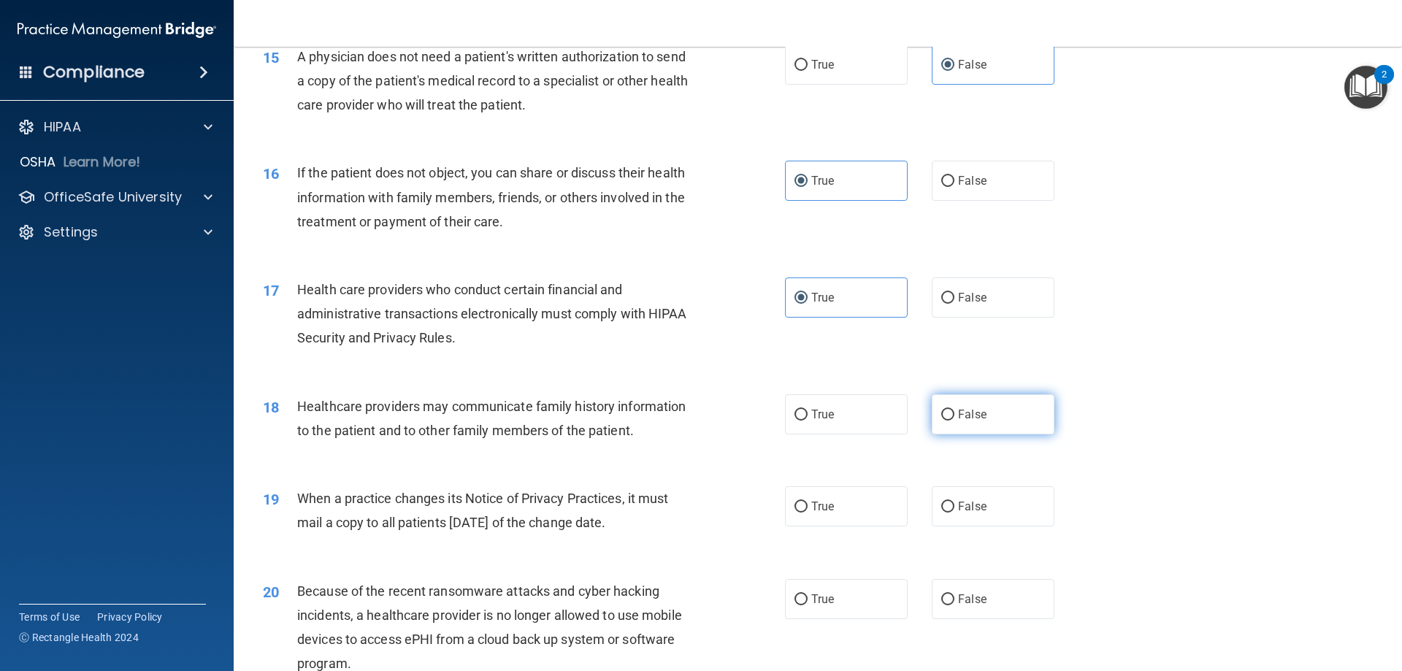
radio input "true"
click at [958, 505] on span "False" at bounding box center [972, 506] width 28 height 14
click at [953, 505] on input "False" at bounding box center [947, 507] width 13 height 11
radio input "true"
click at [956, 590] on label "False" at bounding box center [993, 599] width 123 height 40
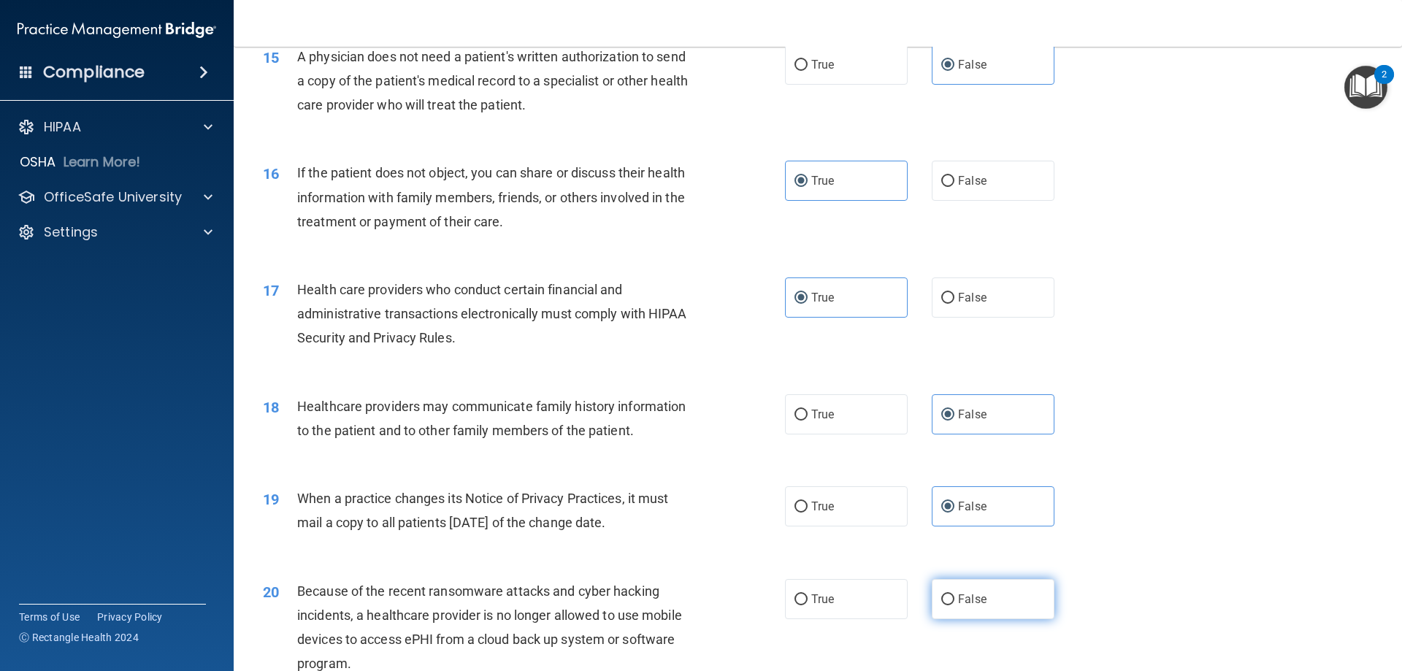
click at [954, 594] on input "False" at bounding box center [947, 599] width 13 height 11
radio input "true"
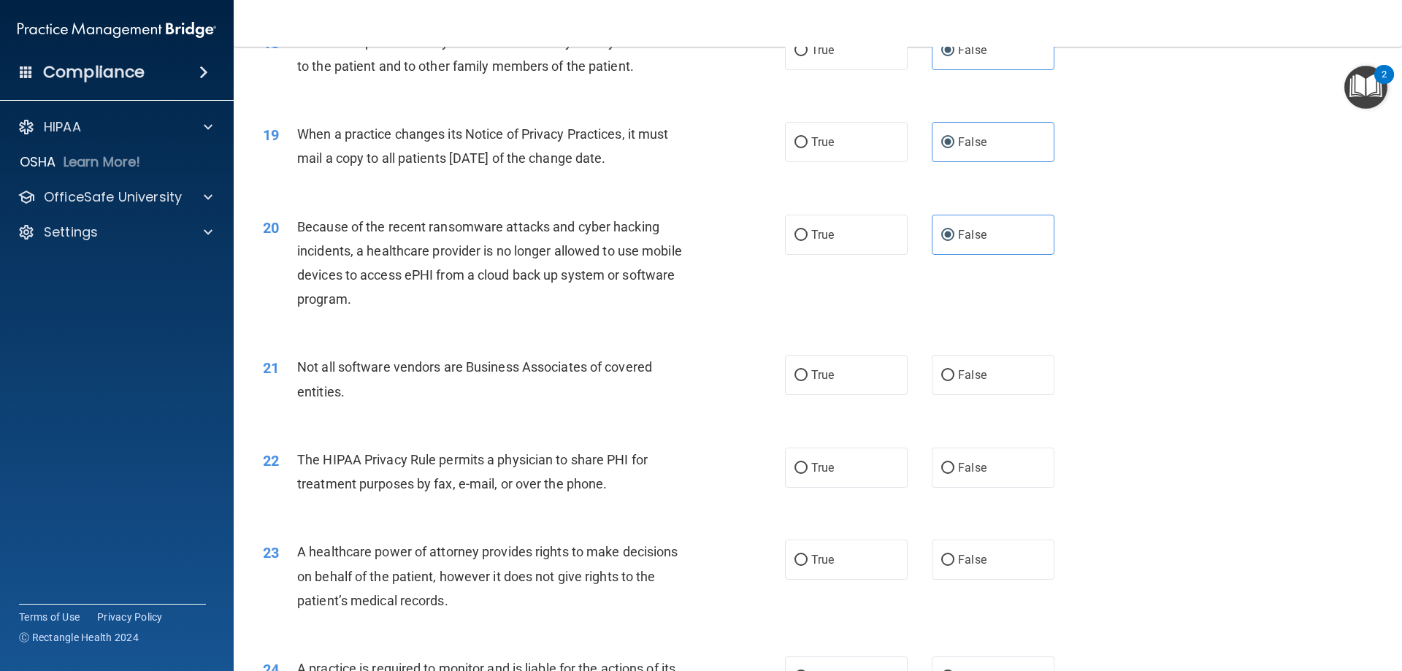
scroll to position [1971, 0]
click at [837, 377] on label "True" at bounding box center [846, 374] width 123 height 40
click at [807, 377] on input "True" at bounding box center [800, 374] width 13 height 11
radio input "true"
click at [826, 459] on label "True" at bounding box center [846, 467] width 123 height 40
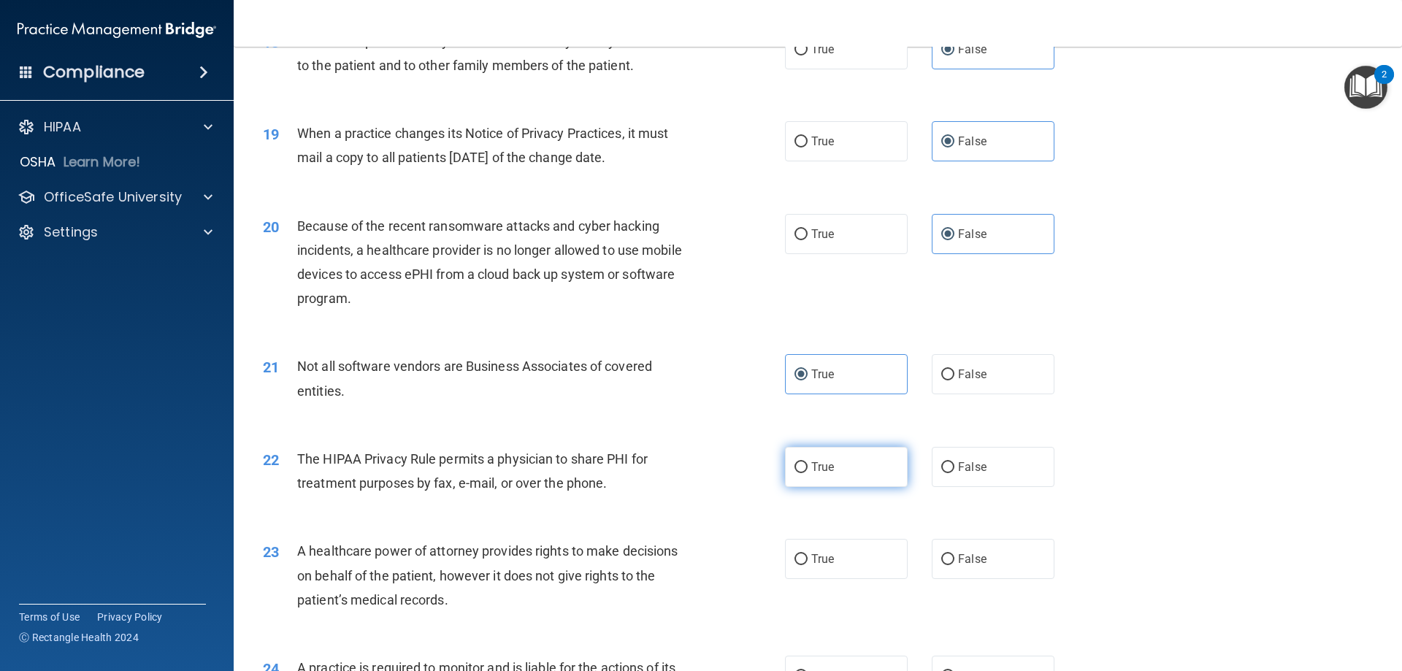
click at [807, 462] on input "True" at bounding box center [800, 467] width 13 height 11
radio input "true"
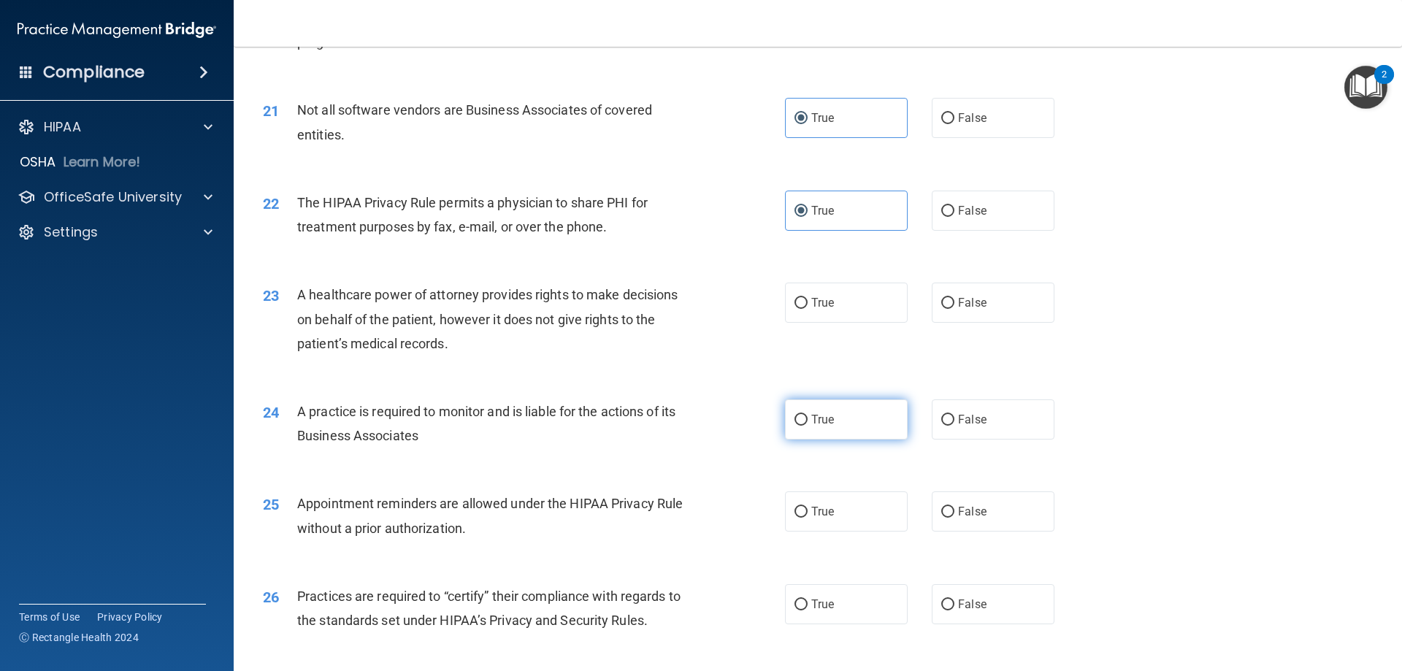
scroll to position [2263, 0]
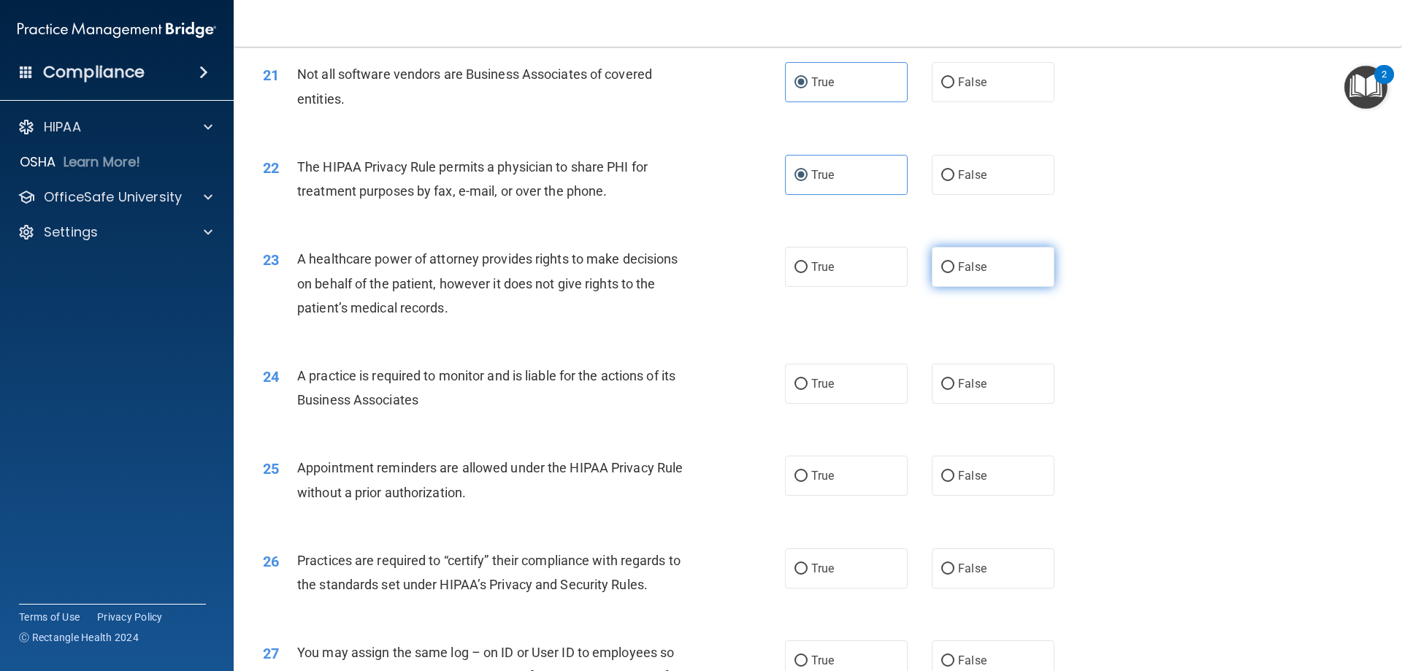
click at [991, 257] on label "False" at bounding box center [993, 267] width 123 height 40
click at [954, 262] on input "False" at bounding box center [947, 267] width 13 height 11
radio input "true"
click at [851, 393] on label "True" at bounding box center [846, 384] width 123 height 40
click at [807, 390] on input "True" at bounding box center [800, 384] width 13 height 11
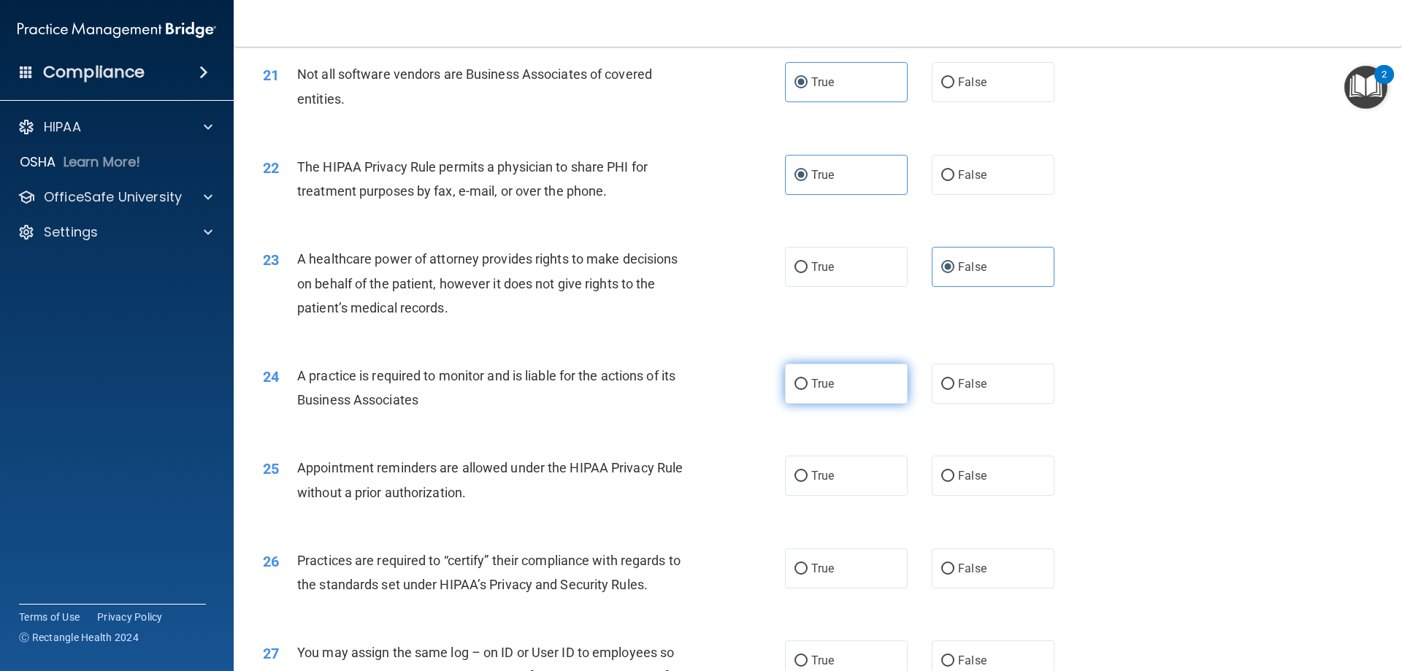
radio input "true"
click at [845, 479] on label "True" at bounding box center [846, 476] width 123 height 40
click at [807, 479] on input "True" at bounding box center [800, 476] width 13 height 11
radio input "true"
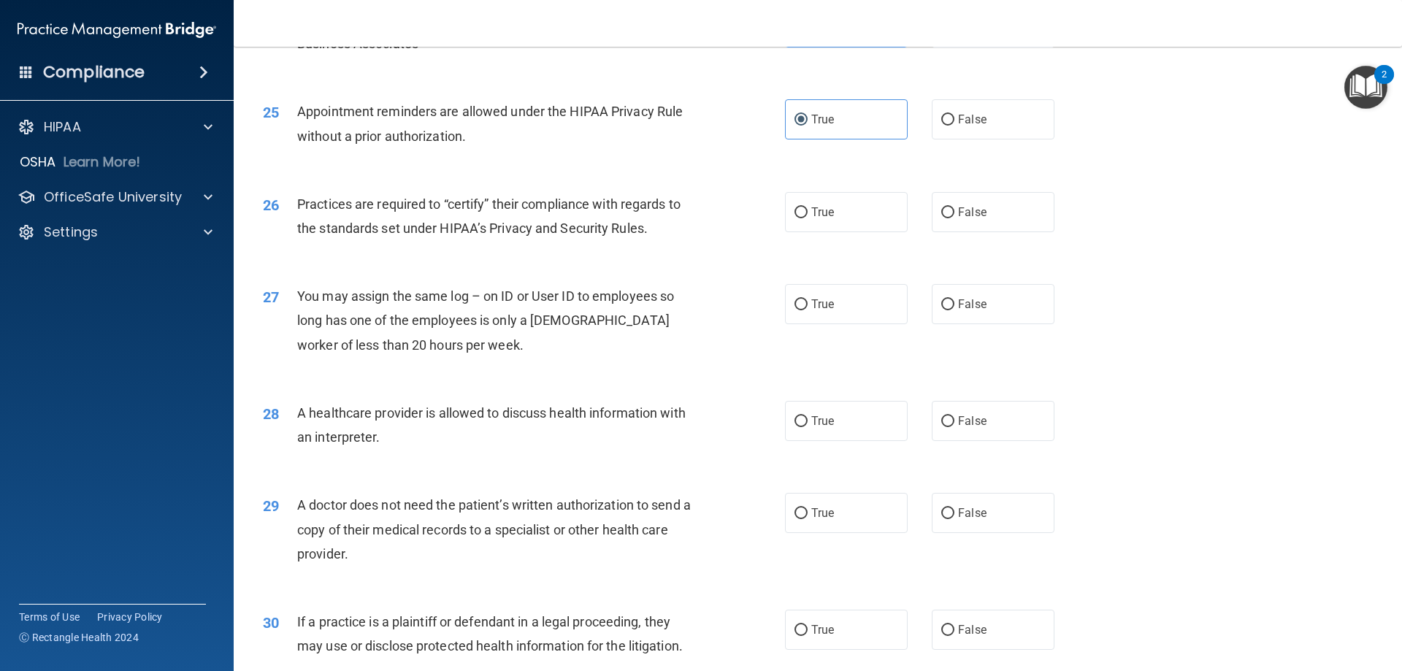
scroll to position [2628, 0]
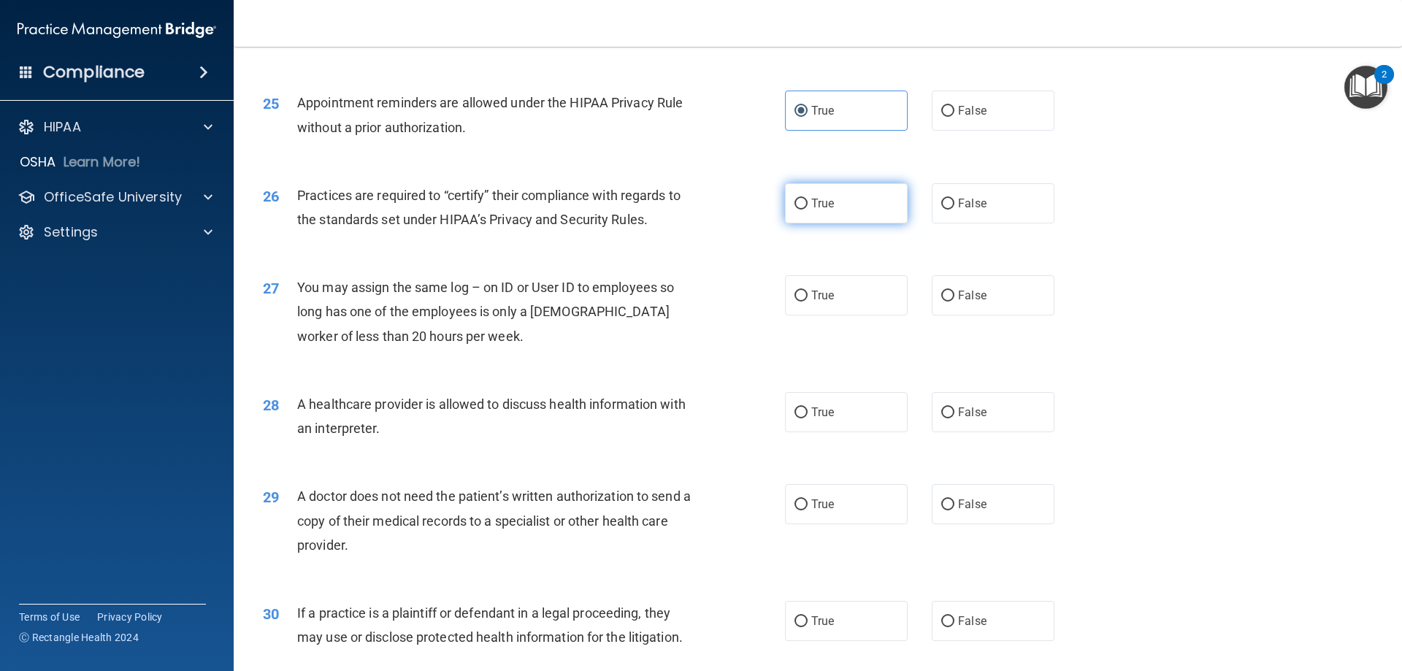
click at [818, 212] on label "True" at bounding box center [846, 203] width 123 height 40
click at [807, 210] on input "True" at bounding box center [800, 204] width 13 height 11
radio input "true"
click at [960, 305] on label "False" at bounding box center [993, 295] width 123 height 40
click at [954, 302] on input "False" at bounding box center [947, 296] width 13 height 11
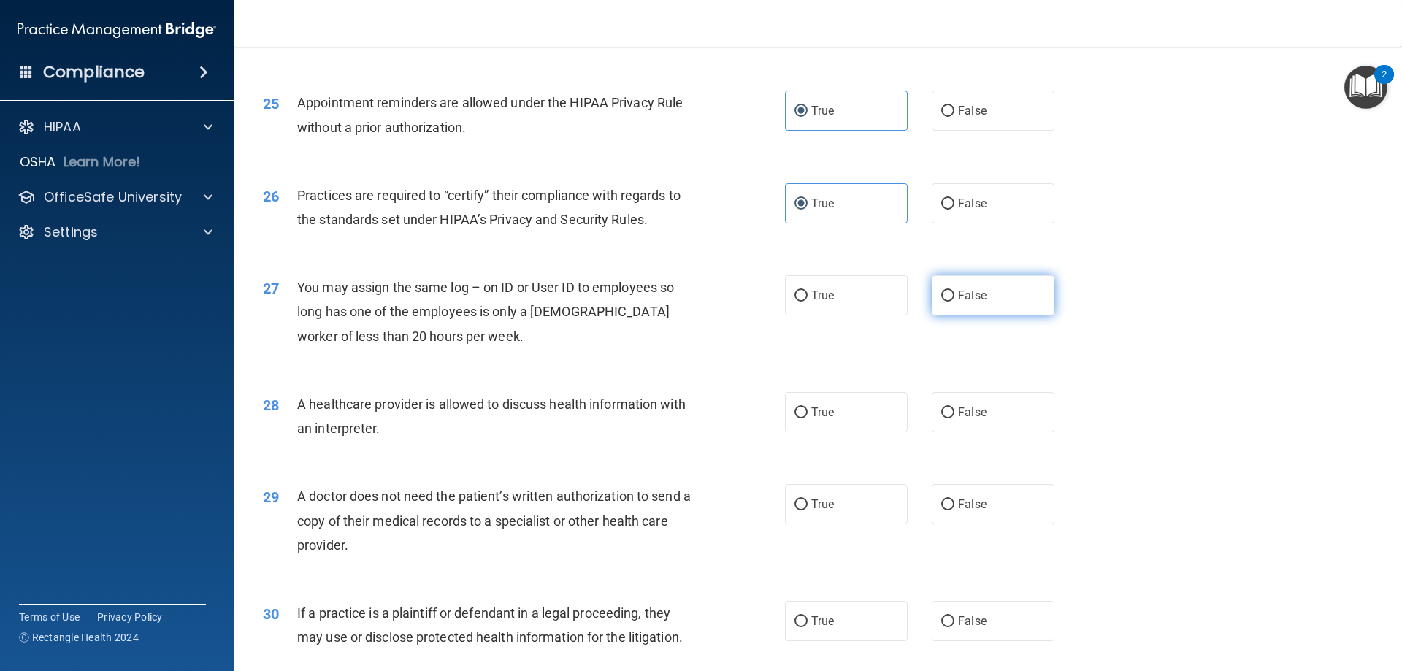
radio input "true"
click at [829, 408] on span "True" at bounding box center [822, 412] width 23 height 14
click at [807, 408] on input "True" at bounding box center [800, 412] width 13 height 11
radio input "true"
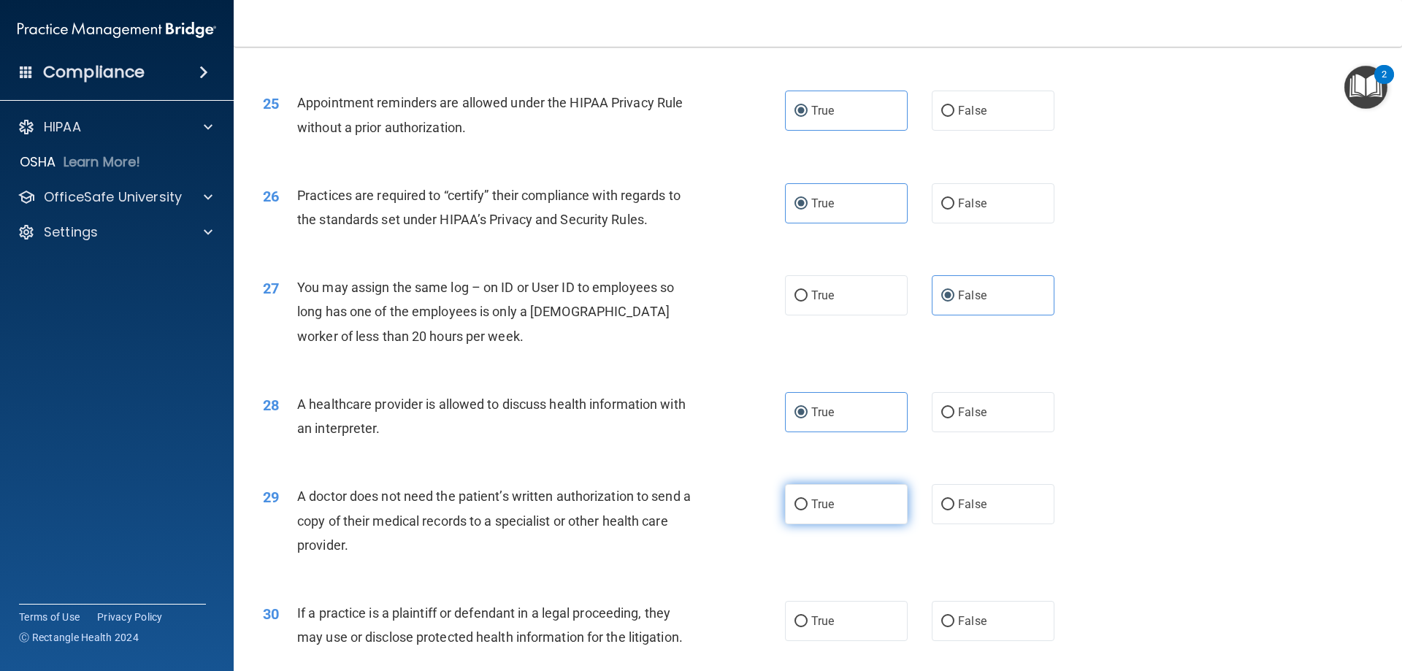
click at [829, 506] on span "True" at bounding box center [822, 504] width 23 height 14
click at [807, 506] on input "True" at bounding box center [800, 504] width 13 height 11
radio input "true"
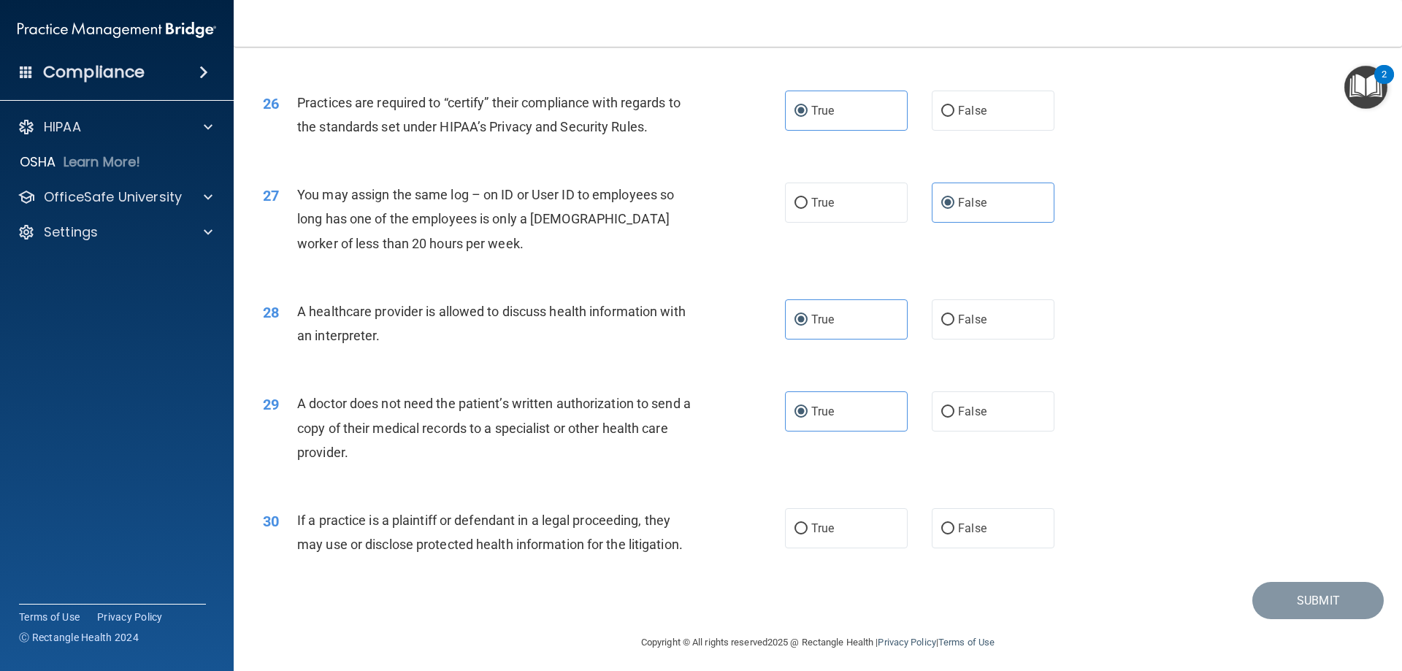
scroll to position [2727, 0]
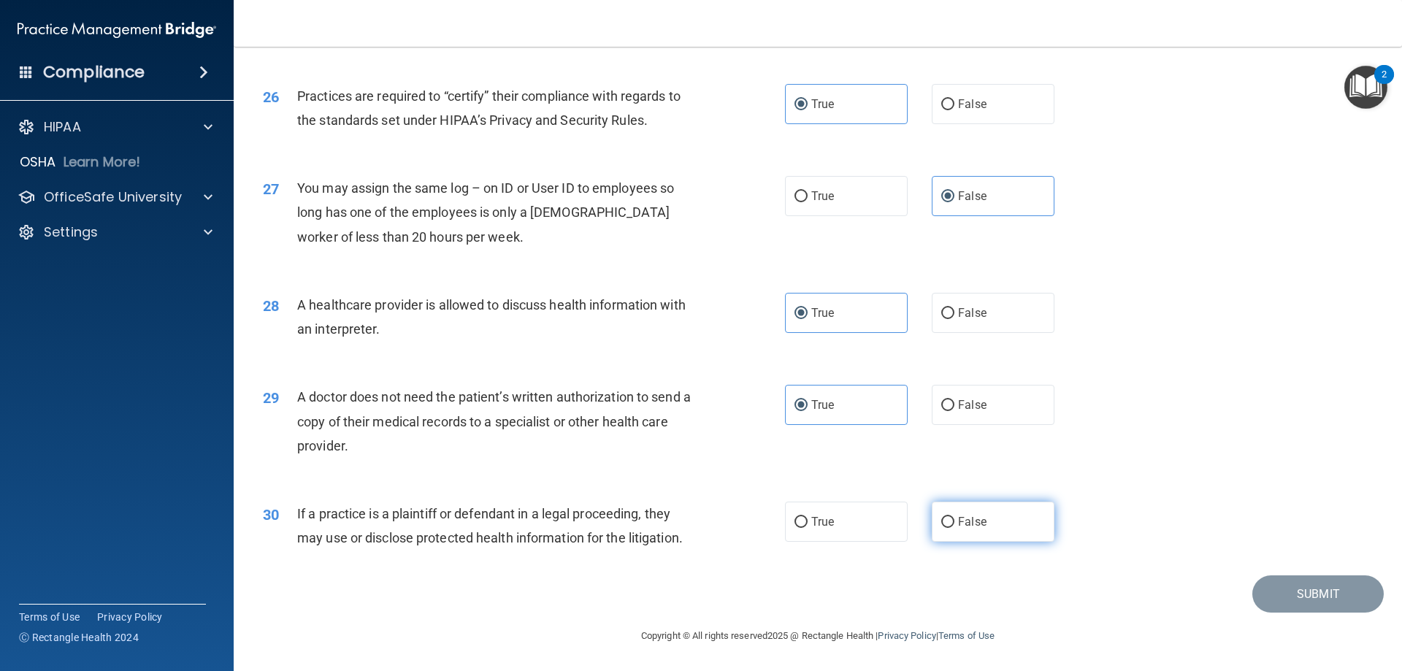
click at [981, 514] on label "False" at bounding box center [993, 522] width 123 height 40
click at [954, 517] on input "False" at bounding box center [947, 522] width 13 height 11
radio input "true"
click at [1302, 592] on button "Submit" at bounding box center [1317, 593] width 131 height 37
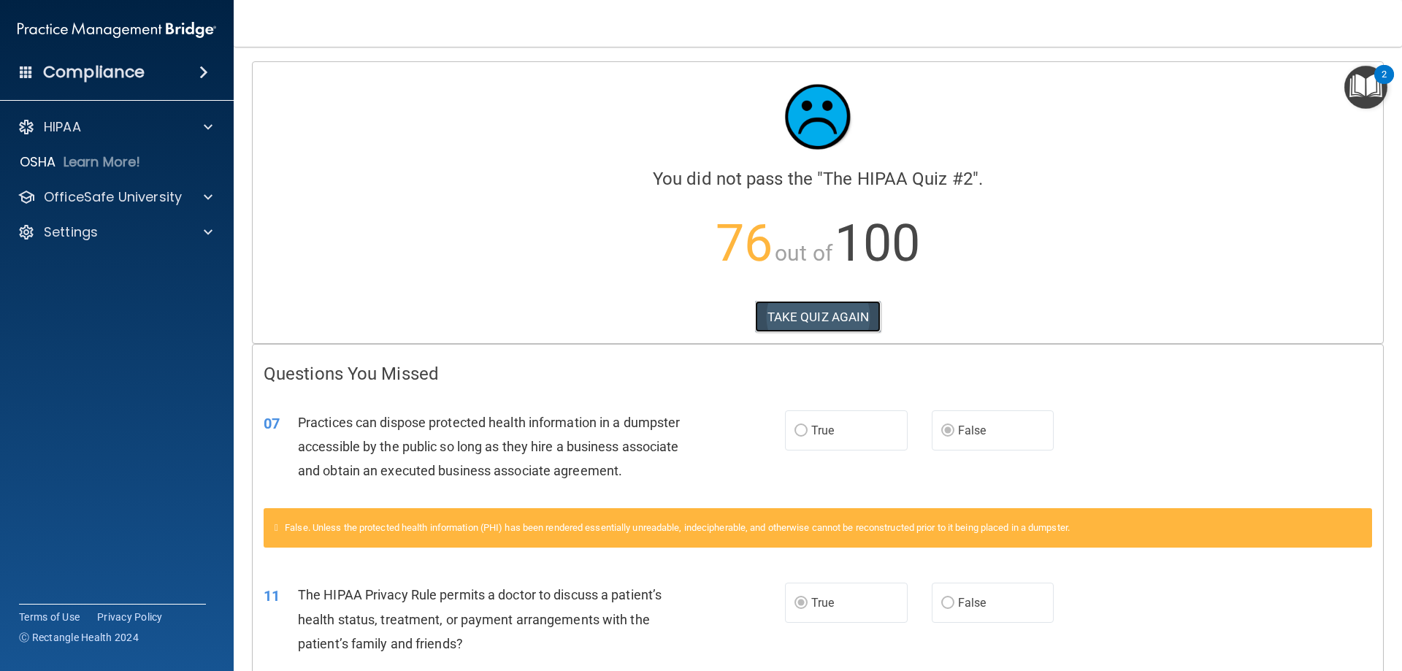
click at [823, 315] on button "TAKE QUIZ AGAIN" at bounding box center [818, 317] width 126 height 32
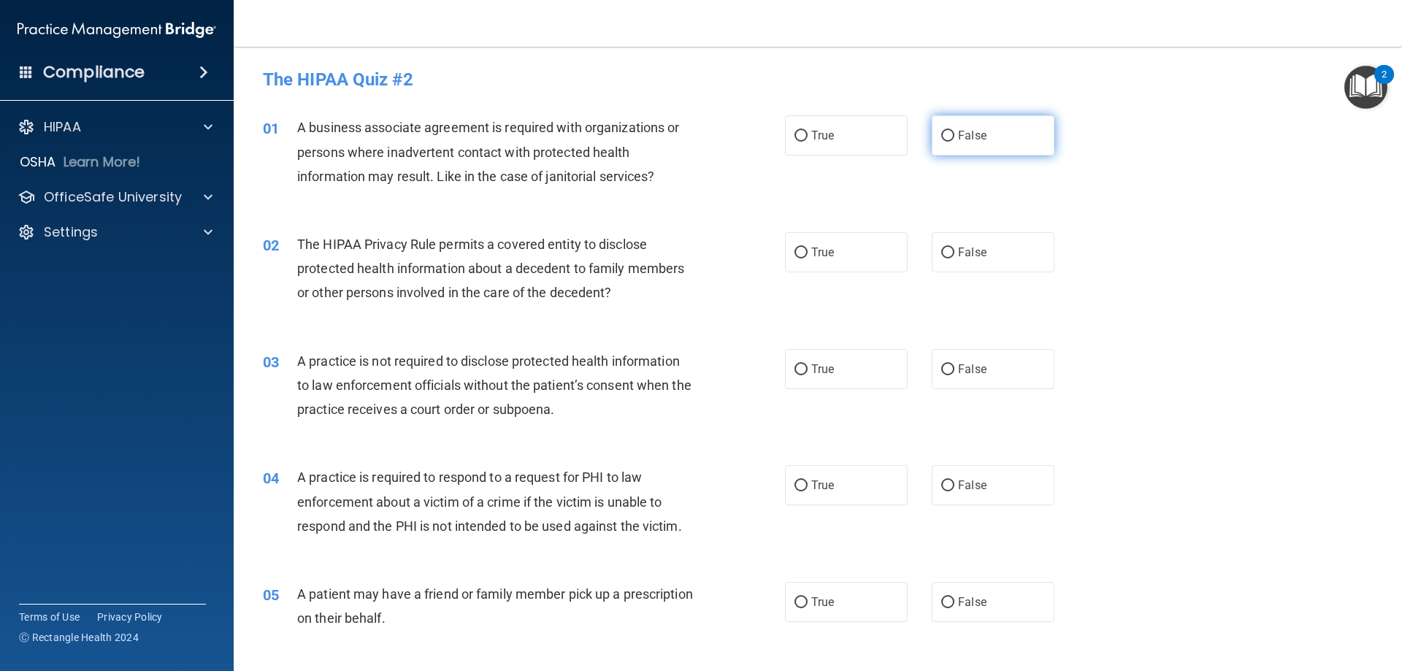
click at [941, 132] on input "False" at bounding box center [947, 136] width 13 height 11
radio input "true"
click at [819, 261] on label "True" at bounding box center [846, 252] width 123 height 40
click at [807, 258] on input "True" at bounding box center [800, 252] width 13 height 11
radio input "true"
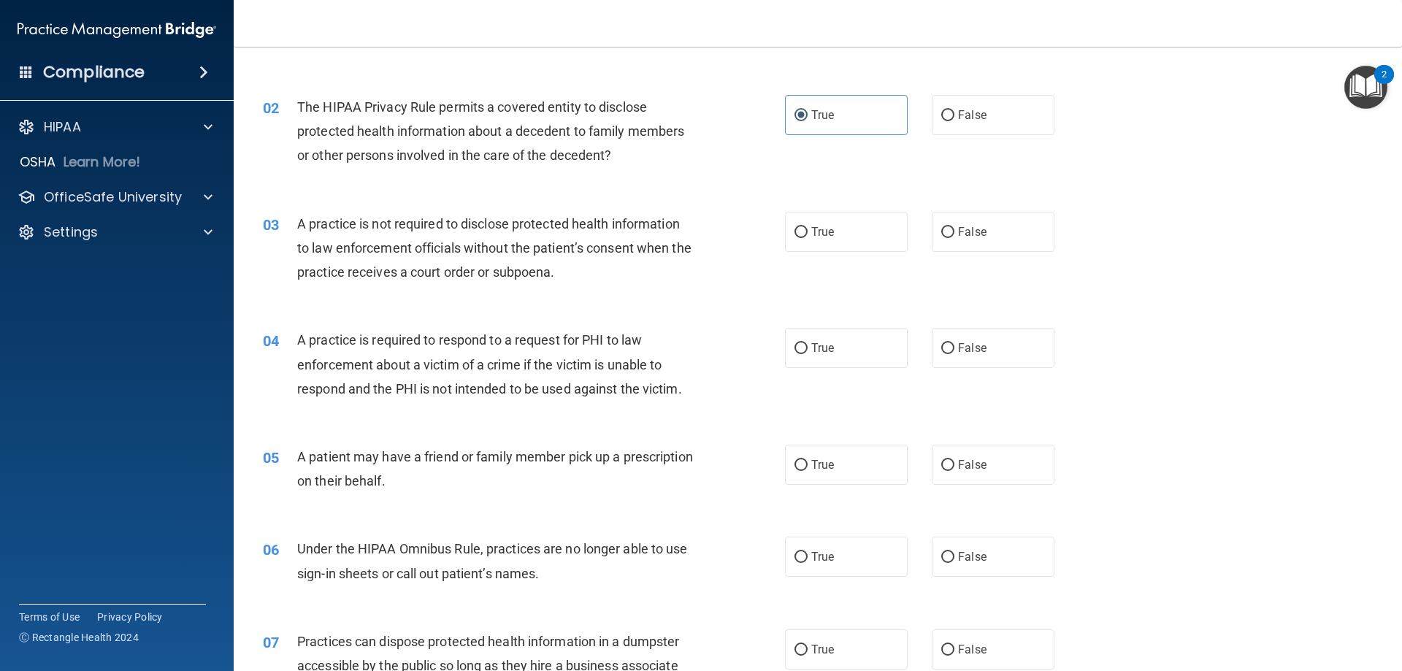
scroll to position [146, 0]
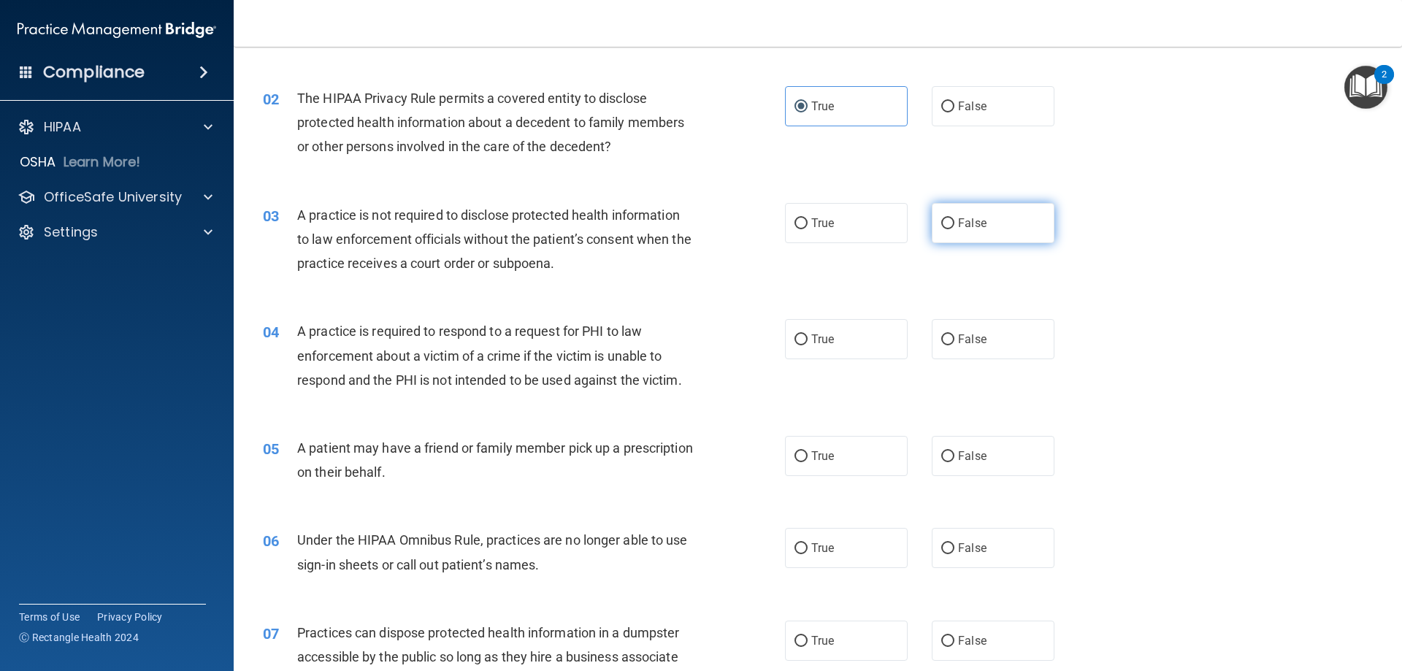
click at [939, 212] on label "False" at bounding box center [993, 223] width 123 height 40
click at [941, 218] on input "False" at bounding box center [947, 223] width 13 height 11
radio input "true"
click at [815, 342] on span "True" at bounding box center [822, 339] width 23 height 14
click at [807, 342] on input "True" at bounding box center [800, 339] width 13 height 11
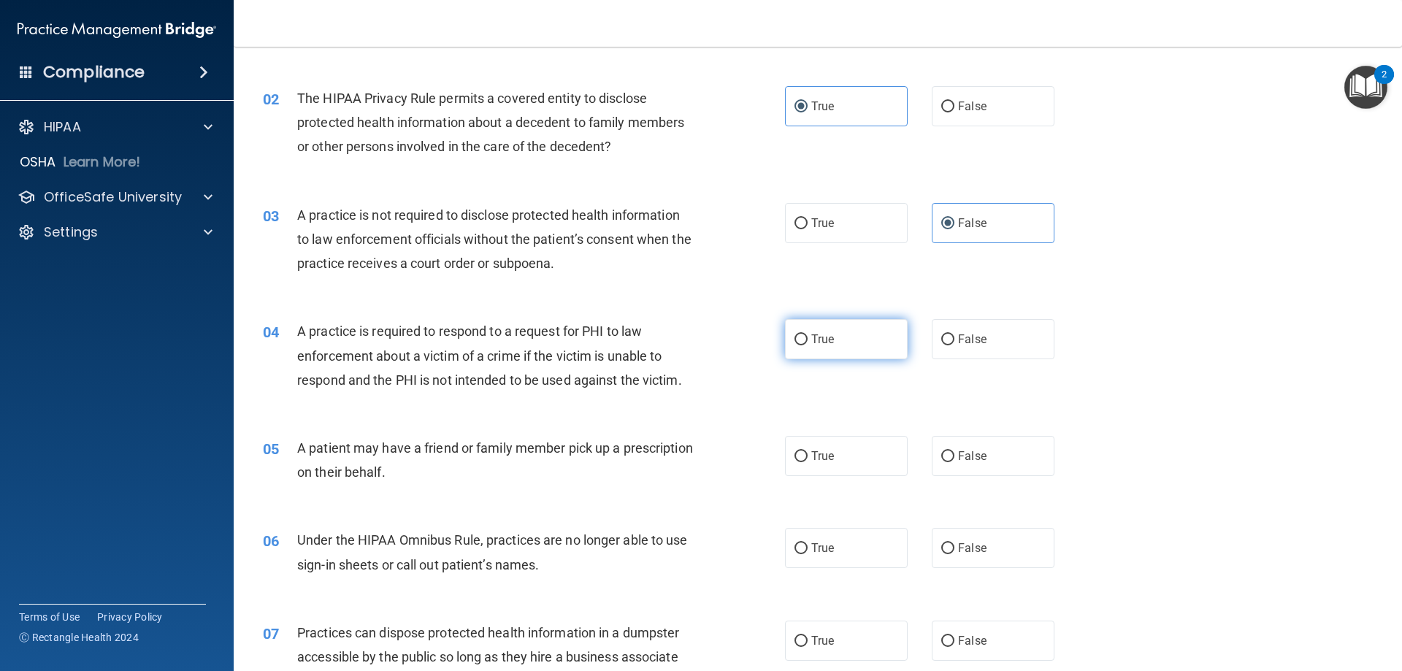
radio input "true"
click at [832, 445] on label "True" at bounding box center [846, 456] width 123 height 40
click at [807, 451] on input "True" at bounding box center [800, 456] width 13 height 11
radio input "true"
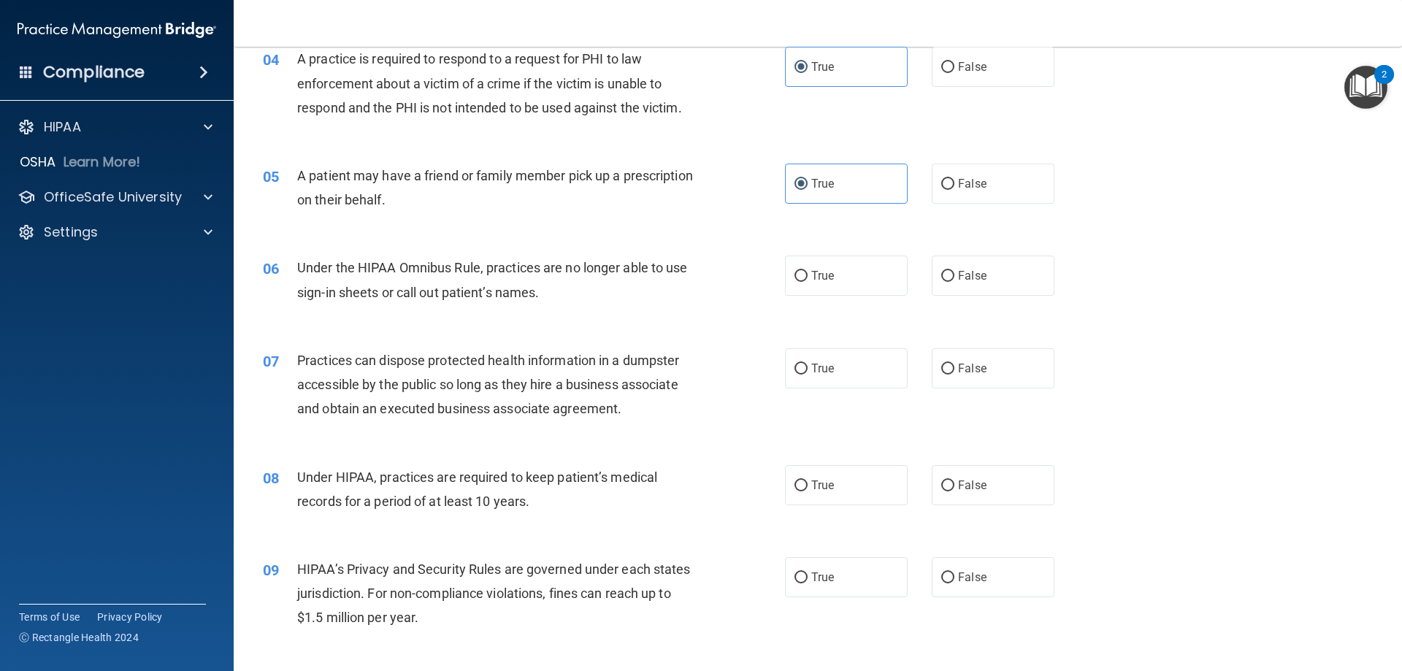
scroll to position [438, 0]
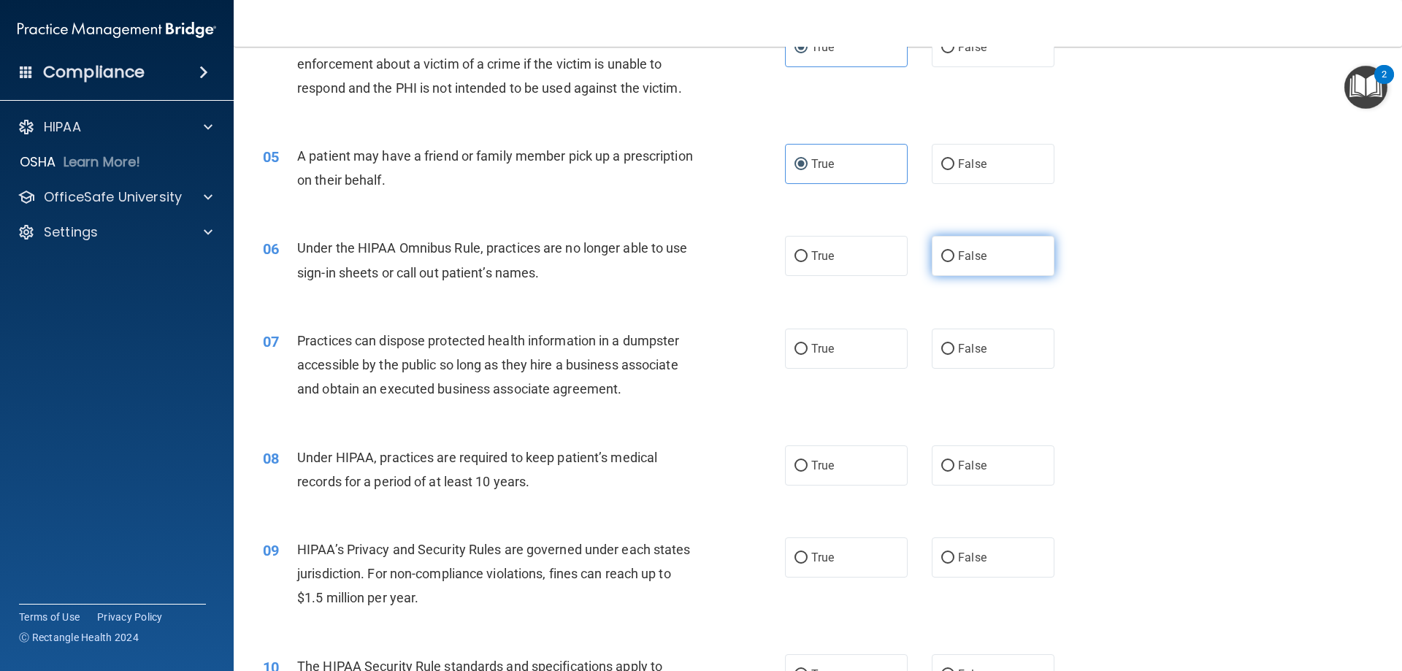
click at [986, 251] on label "False" at bounding box center [993, 256] width 123 height 40
click at [954, 251] on input "False" at bounding box center [947, 256] width 13 height 11
radio input "true"
click at [832, 349] on label "True" at bounding box center [846, 349] width 123 height 40
click at [807, 349] on input "True" at bounding box center [800, 349] width 13 height 11
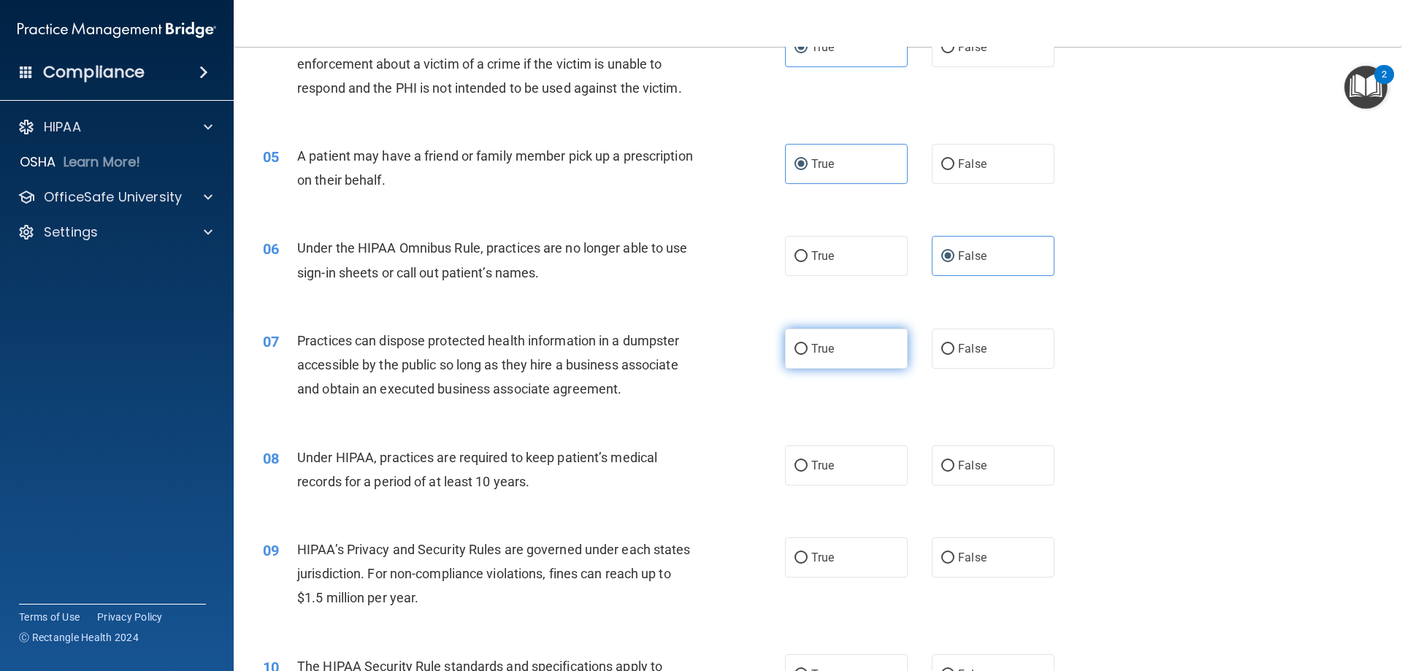
radio input "true"
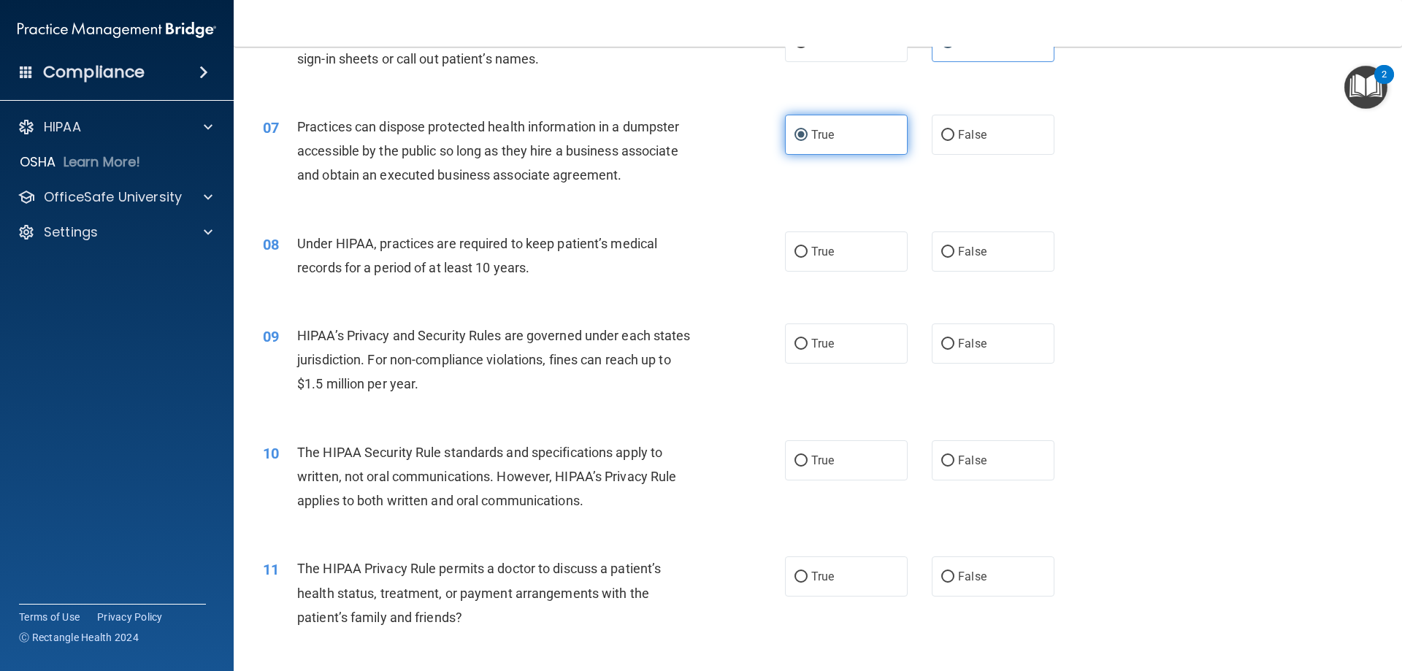
scroll to position [657, 0]
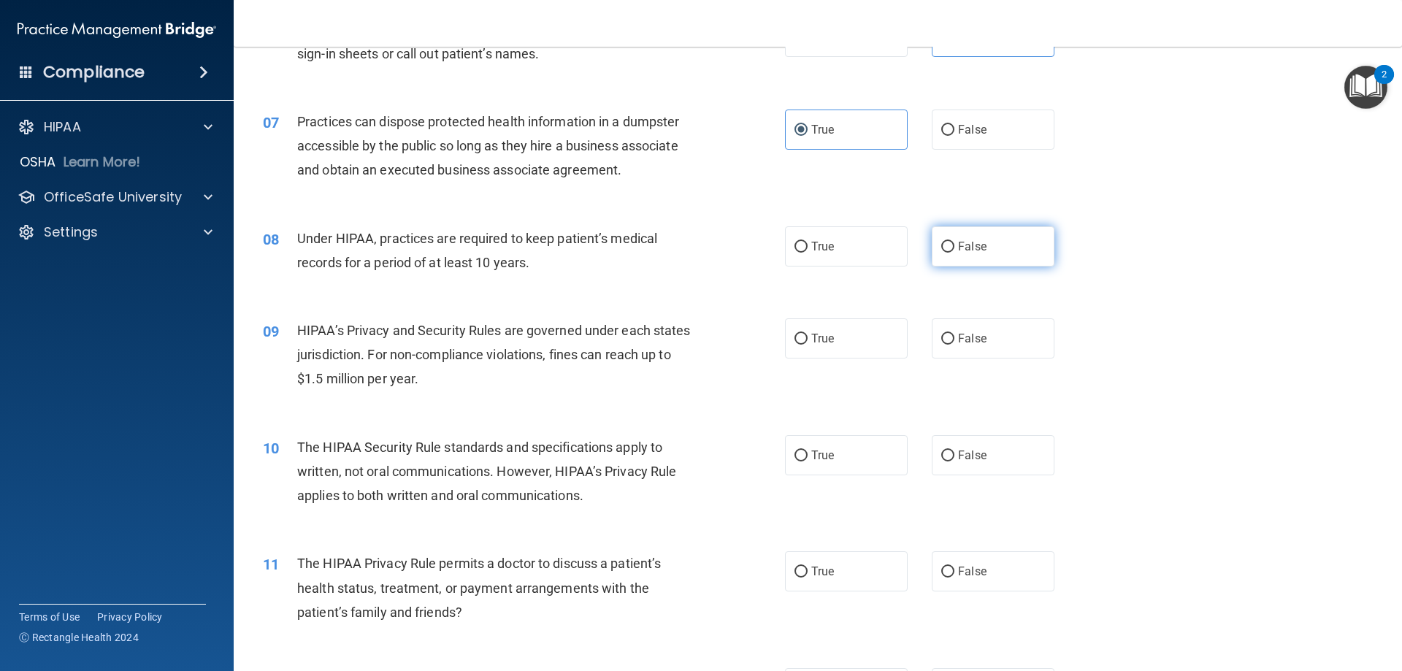
click at [991, 248] on label "False" at bounding box center [993, 246] width 123 height 40
click at [954, 248] on input "False" at bounding box center [947, 247] width 13 height 11
radio input "true"
click at [941, 339] on input "False" at bounding box center [947, 339] width 13 height 11
radio input "true"
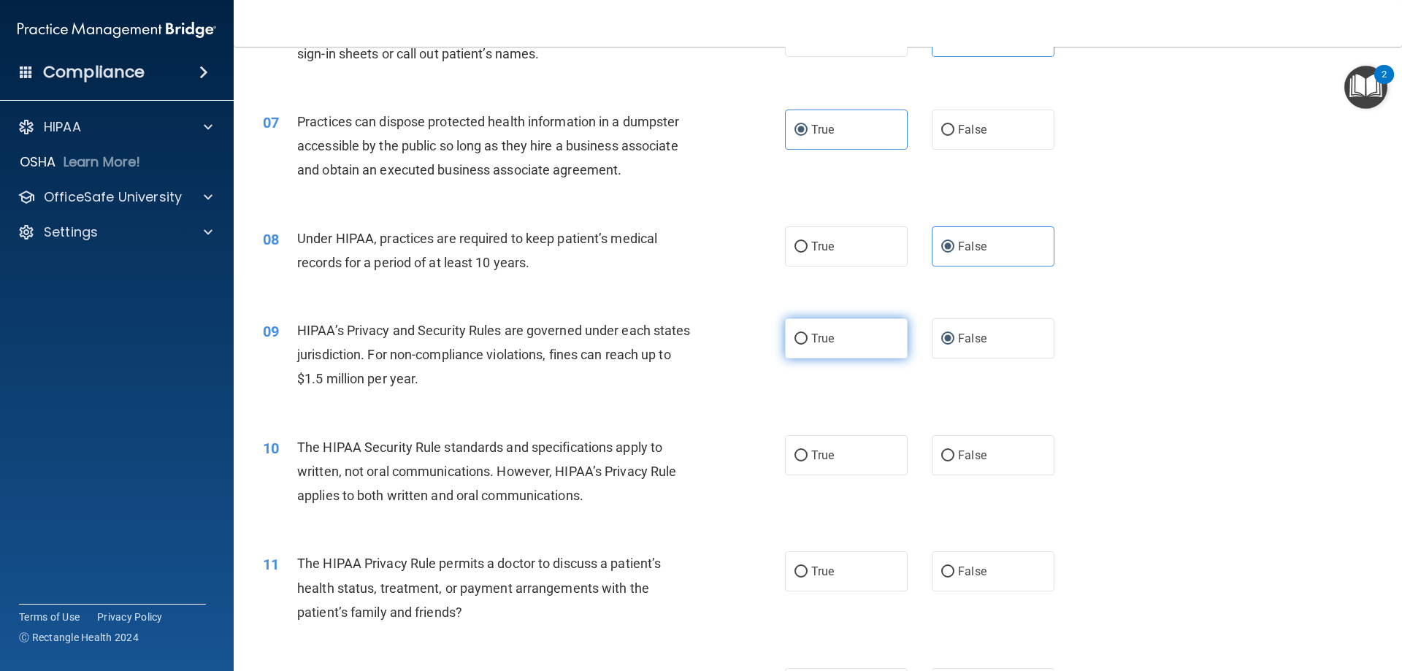
click at [828, 343] on span "True" at bounding box center [822, 338] width 23 height 14
click at [807, 343] on input "True" at bounding box center [800, 339] width 13 height 11
radio input "true"
click at [975, 343] on span "False" at bounding box center [972, 338] width 28 height 14
click at [954, 343] on input "False" at bounding box center [947, 339] width 13 height 11
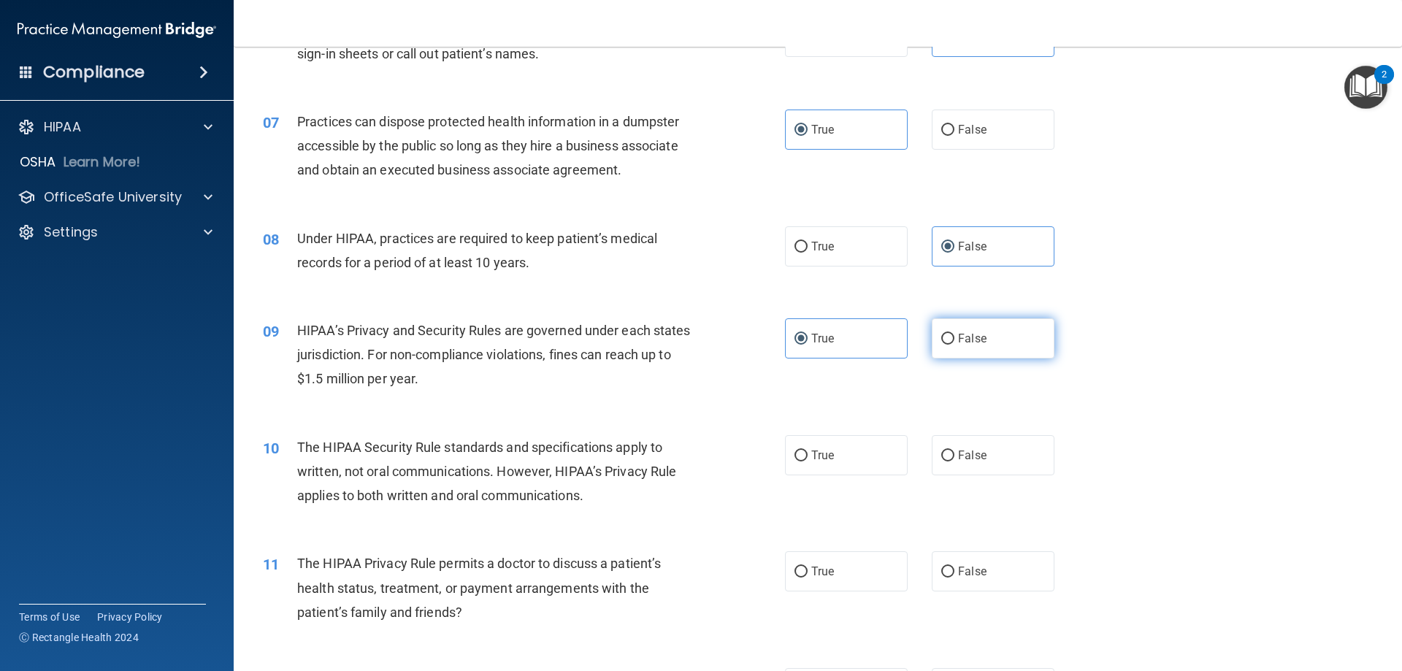
radio input "true"
radio input "false"
click at [801, 454] on input "True" at bounding box center [800, 455] width 13 height 11
radio input "true"
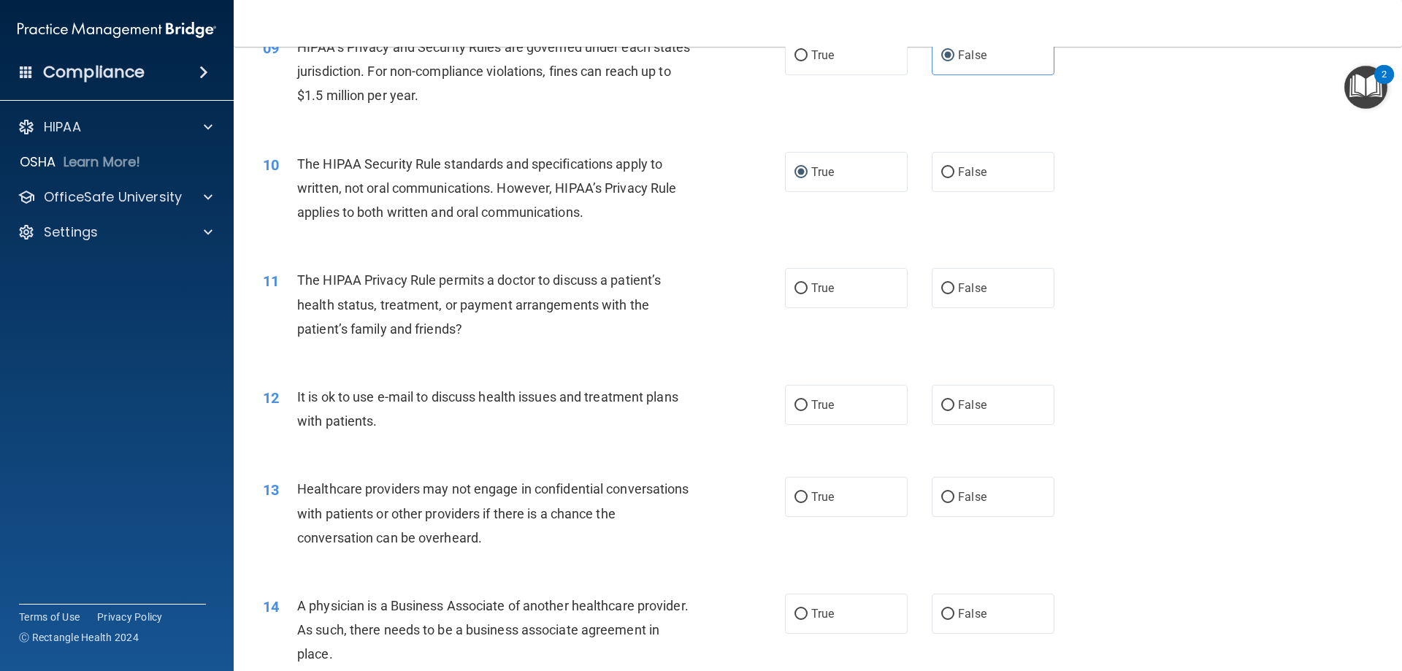
scroll to position [949, 0]
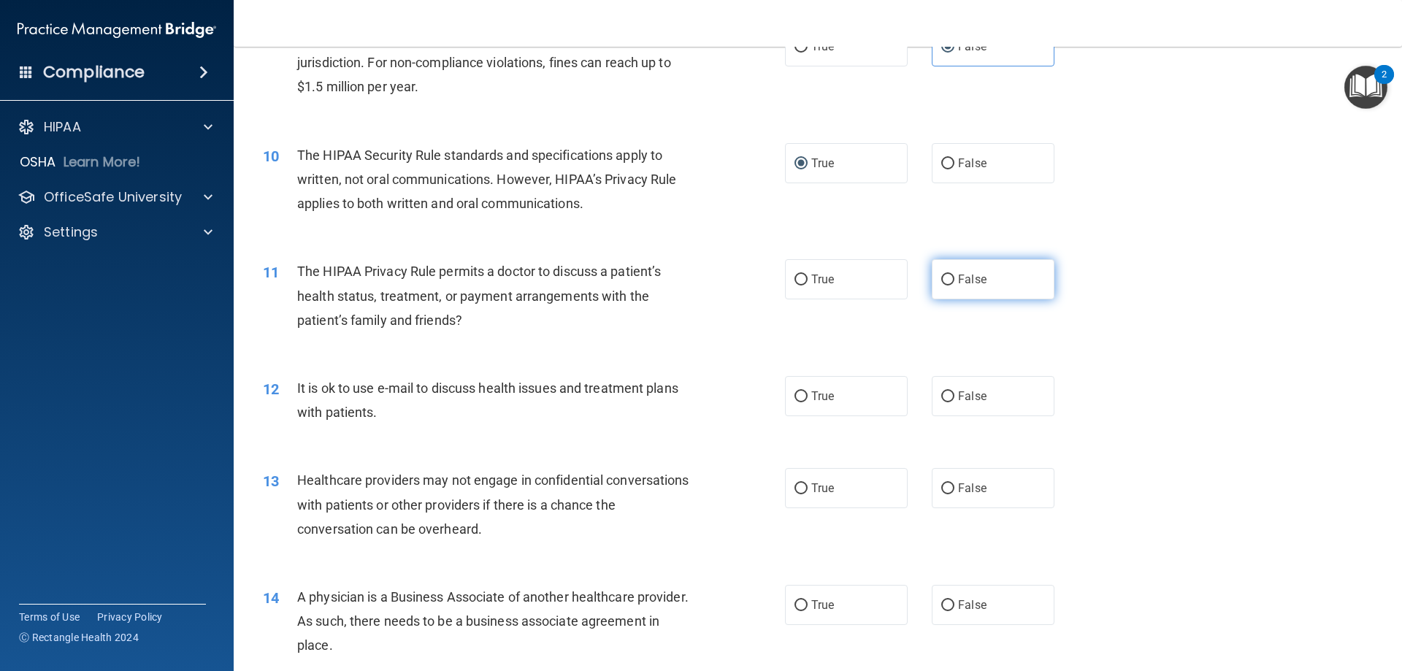
click at [1018, 277] on label "False" at bounding box center [993, 279] width 123 height 40
click at [954, 277] on input "False" at bounding box center [947, 279] width 13 height 11
radio input "true"
click at [1018, 408] on label "False" at bounding box center [993, 396] width 123 height 40
click at [954, 402] on input "False" at bounding box center [947, 396] width 13 height 11
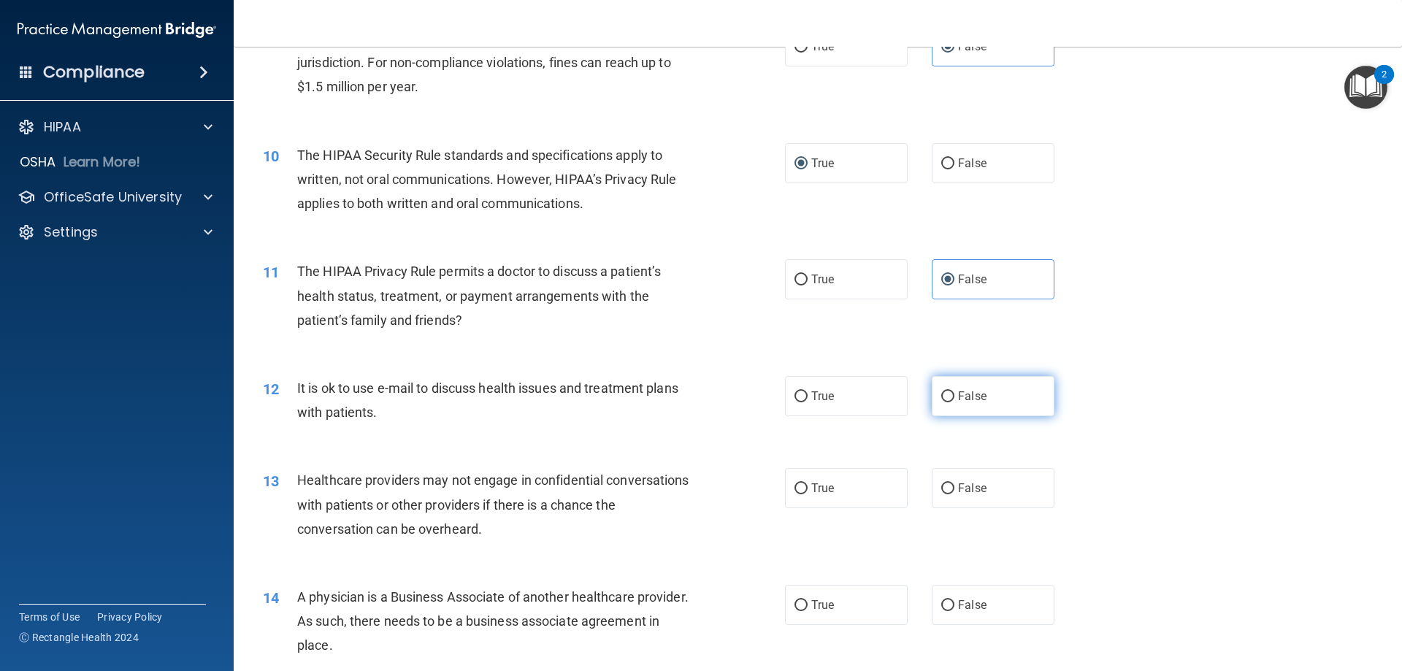
radio input "true"
click at [1025, 494] on label "False" at bounding box center [993, 488] width 123 height 40
click at [954, 494] on input "False" at bounding box center [947, 488] width 13 height 11
radio input "true"
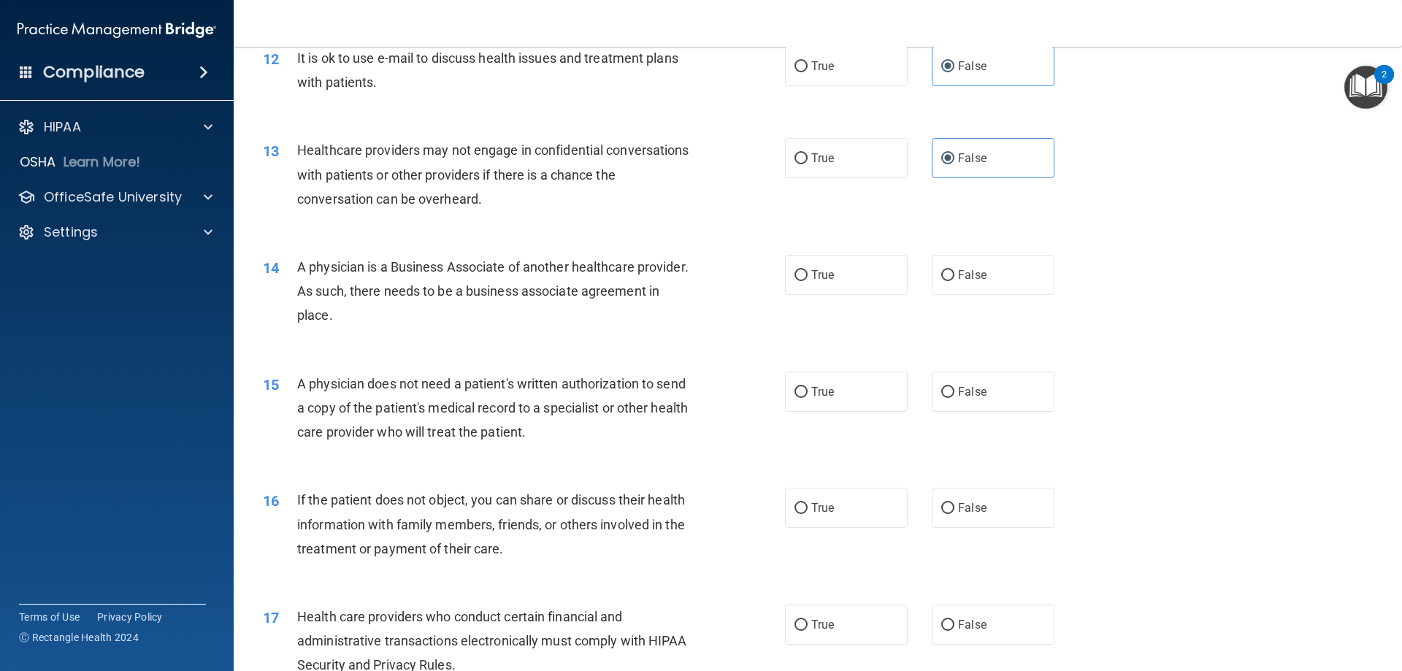
scroll to position [1314, 0]
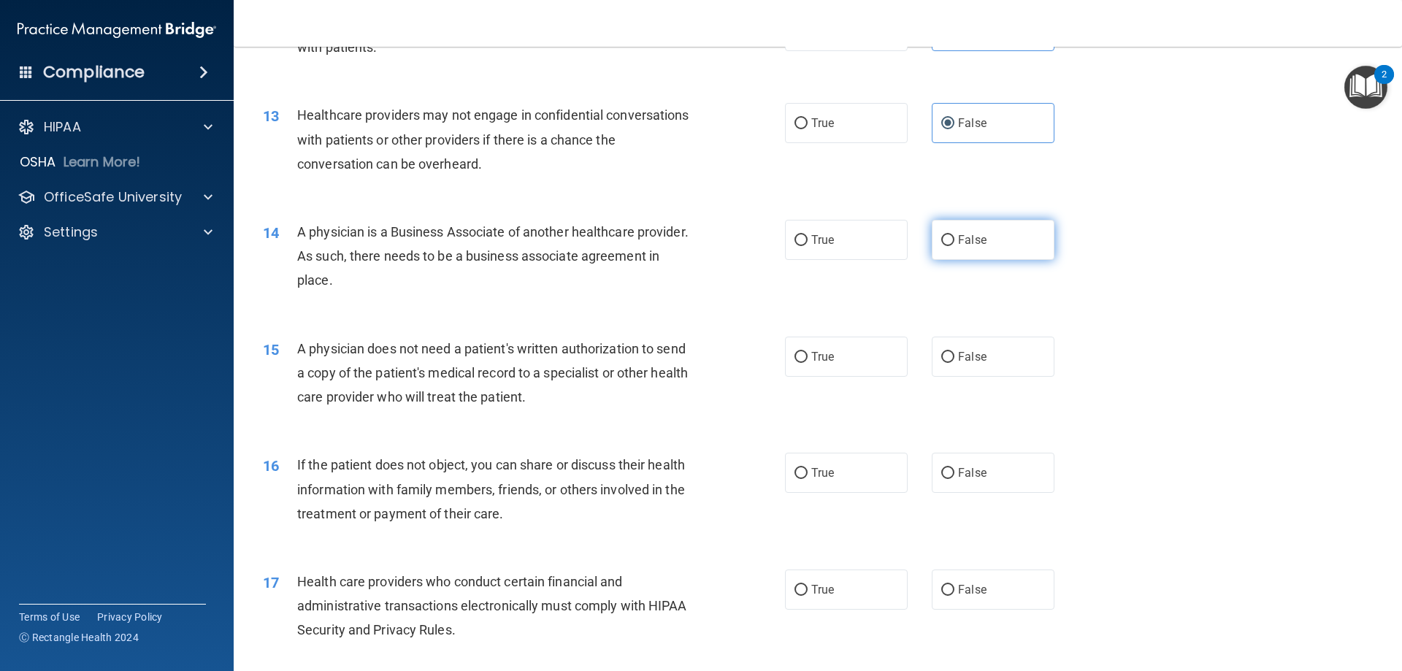
click at [961, 237] on span "False" at bounding box center [972, 240] width 28 height 14
click at [941, 240] on input "False" at bounding box center [947, 240] width 13 height 11
radio input "true"
click at [949, 350] on label "False" at bounding box center [993, 357] width 123 height 40
click at [949, 352] on input "False" at bounding box center [947, 357] width 13 height 11
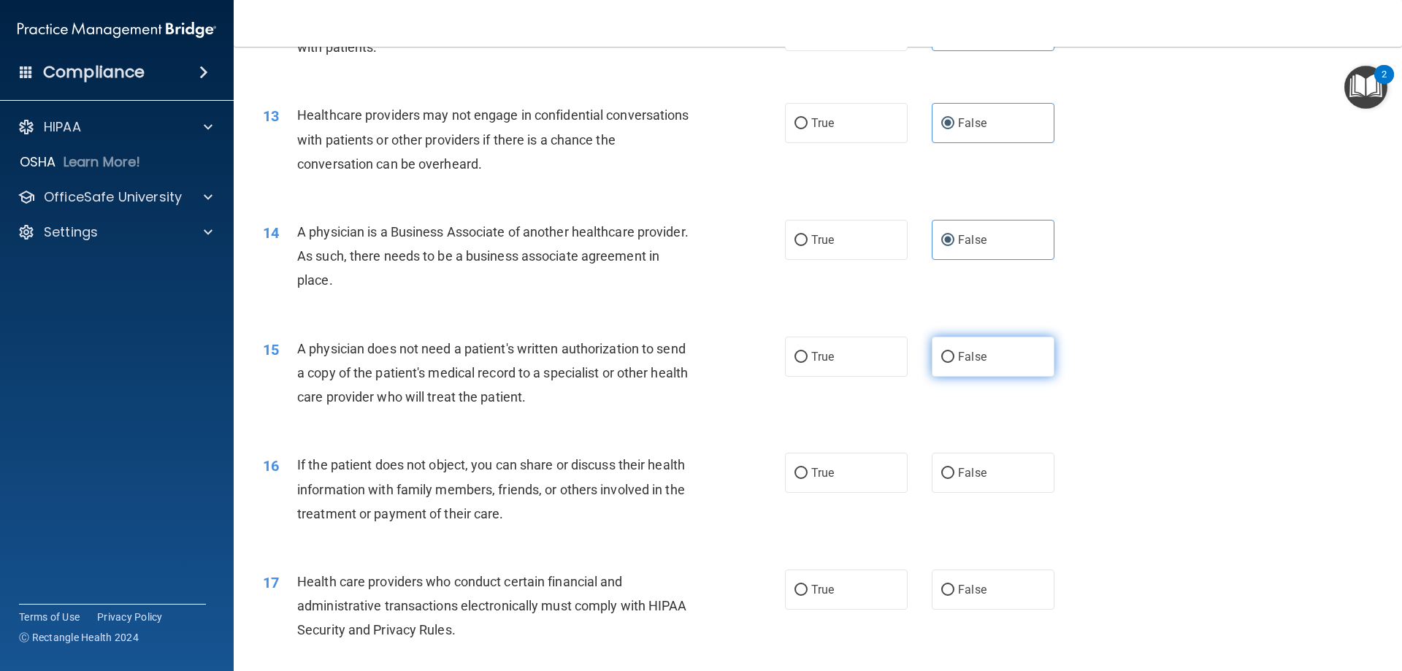
radio input "true"
click at [833, 474] on label "True" at bounding box center [846, 473] width 123 height 40
click at [807, 474] on input "True" at bounding box center [800, 473] width 13 height 11
radio input "true"
click at [836, 580] on label "True" at bounding box center [846, 589] width 123 height 40
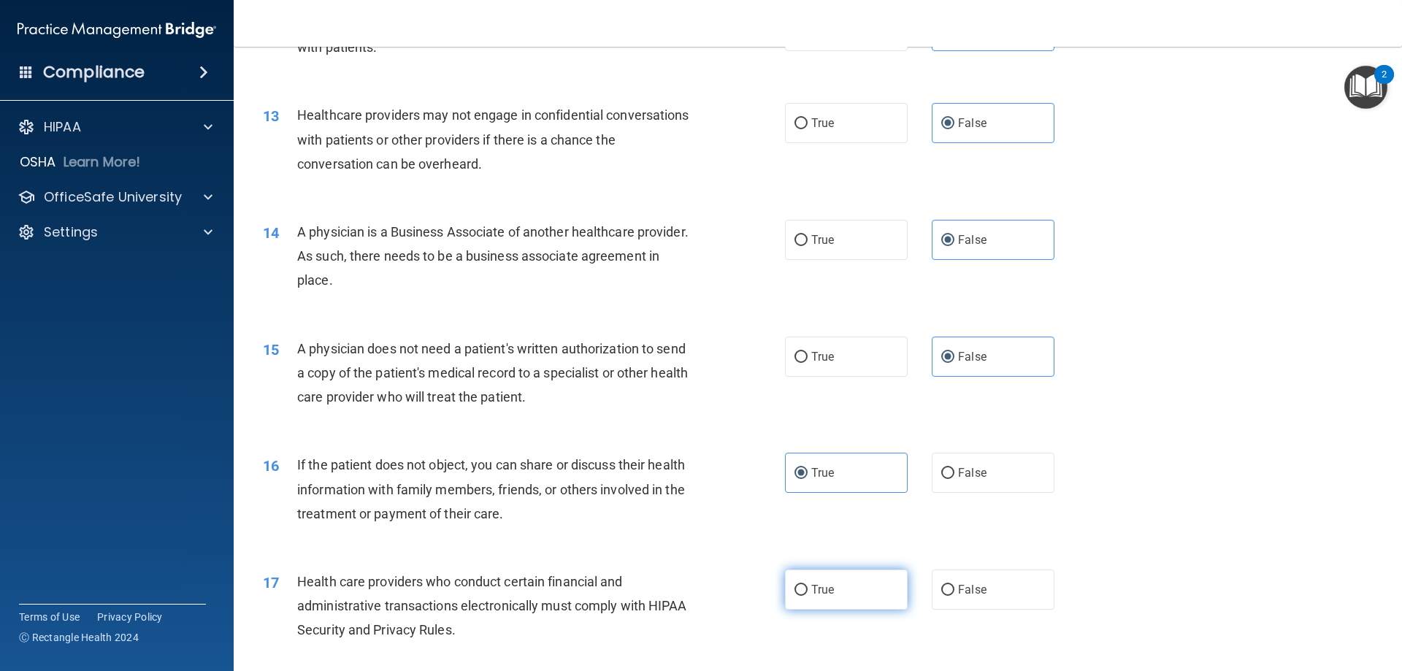
click at [807, 585] on input "True" at bounding box center [800, 590] width 13 height 11
radio input "true"
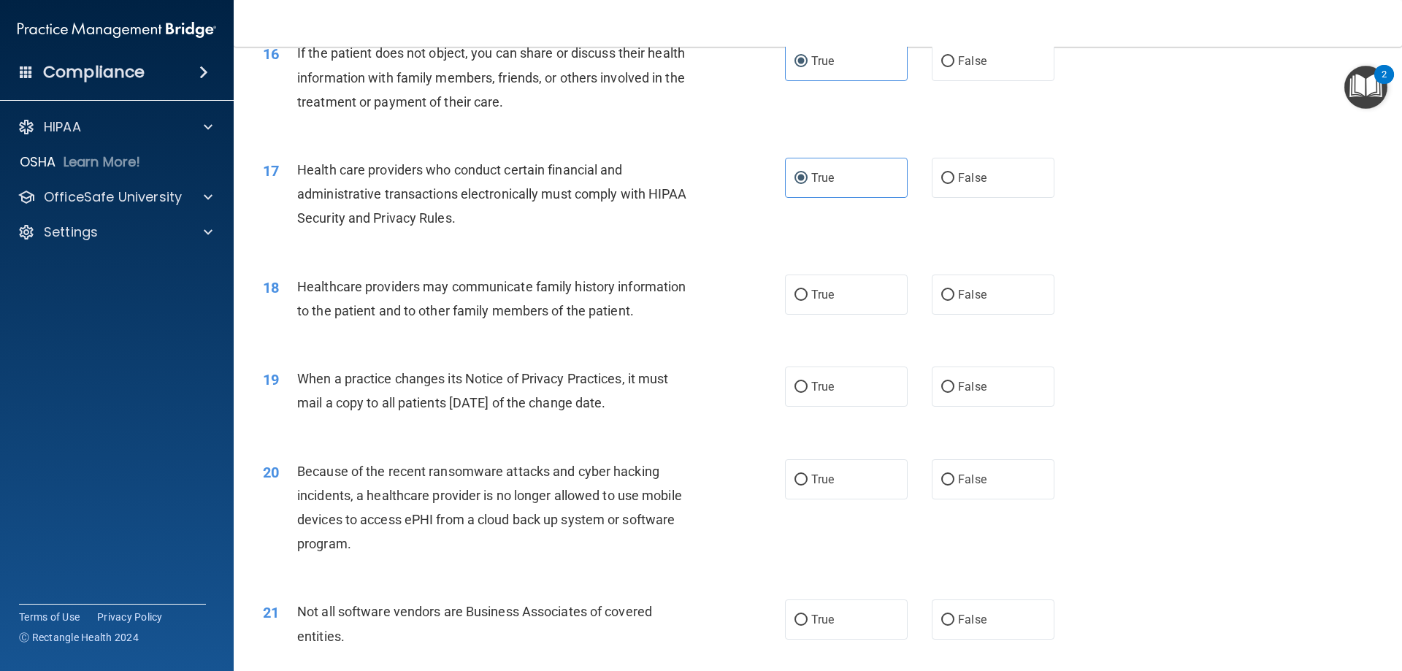
scroll to position [1752, 0]
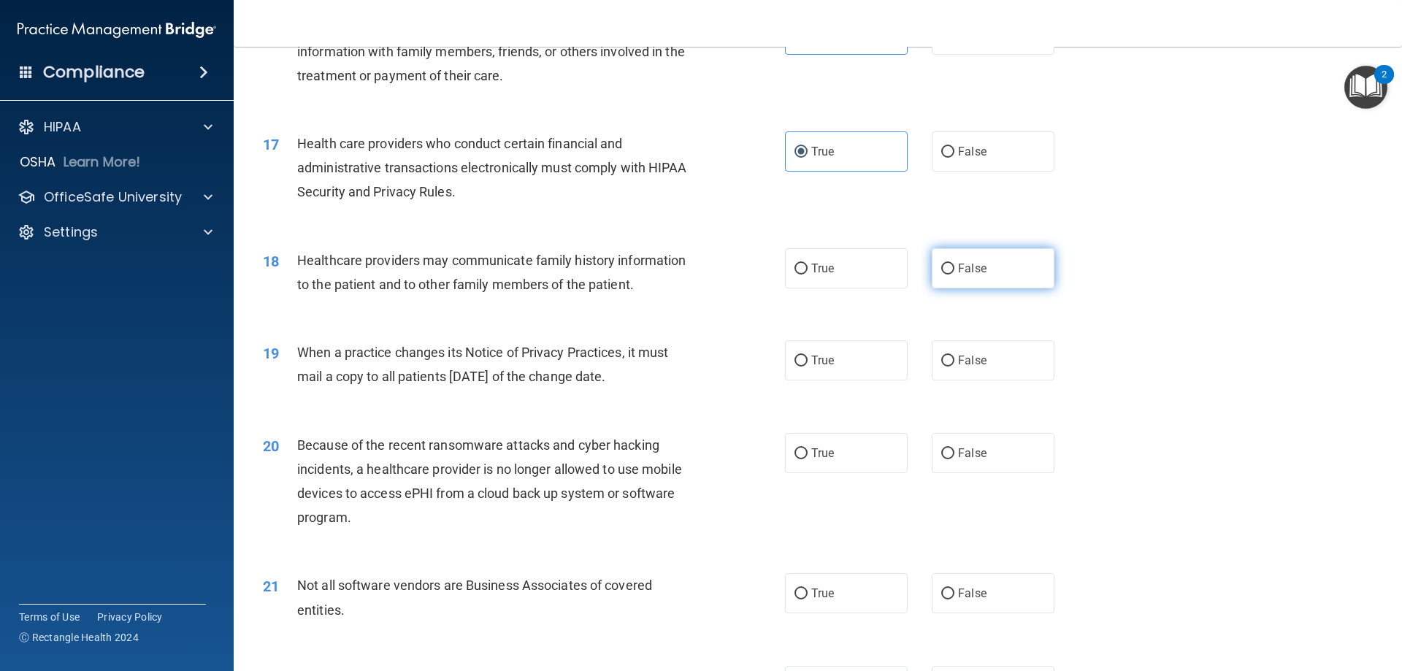
click at [945, 267] on input "False" at bounding box center [947, 269] width 13 height 11
radio input "true"
click at [942, 362] on input "False" at bounding box center [947, 361] width 13 height 11
radio input "true"
click at [948, 463] on label "False" at bounding box center [993, 453] width 123 height 40
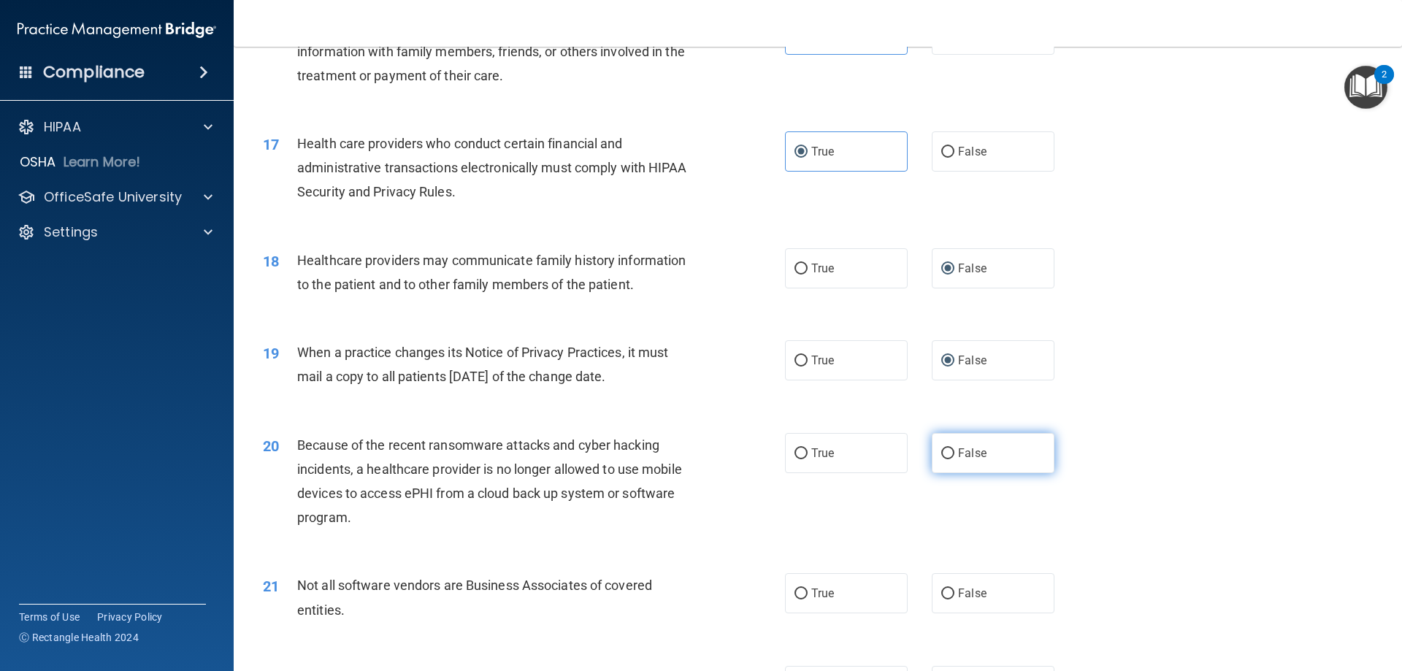
click at [948, 459] on input "False" at bounding box center [947, 453] width 13 height 11
radio input "true"
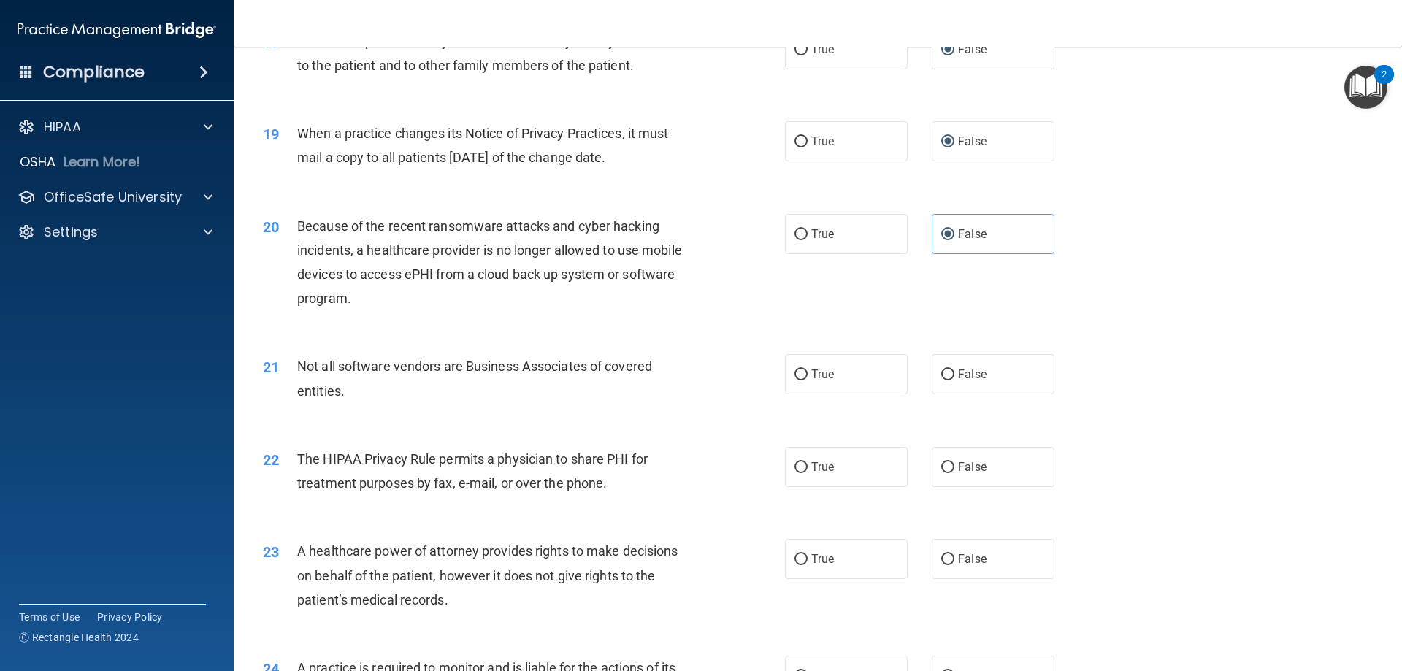
scroll to position [2044, 0]
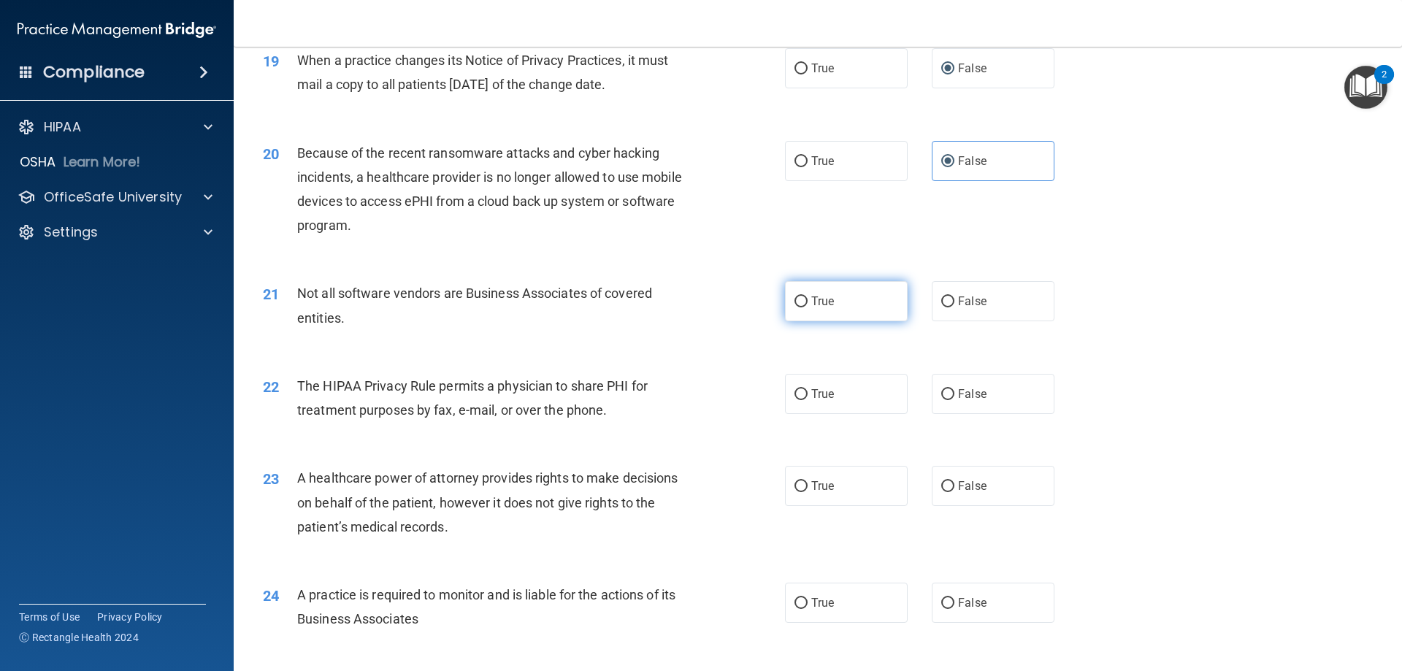
click at [802, 309] on label "True" at bounding box center [846, 301] width 123 height 40
click at [802, 307] on input "True" at bounding box center [800, 301] width 13 height 11
radio input "true"
click at [811, 400] on span "True" at bounding box center [822, 394] width 23 height 14
click at [807, 400] on input "True" at bounding box center [800, 394] width 13 height 11
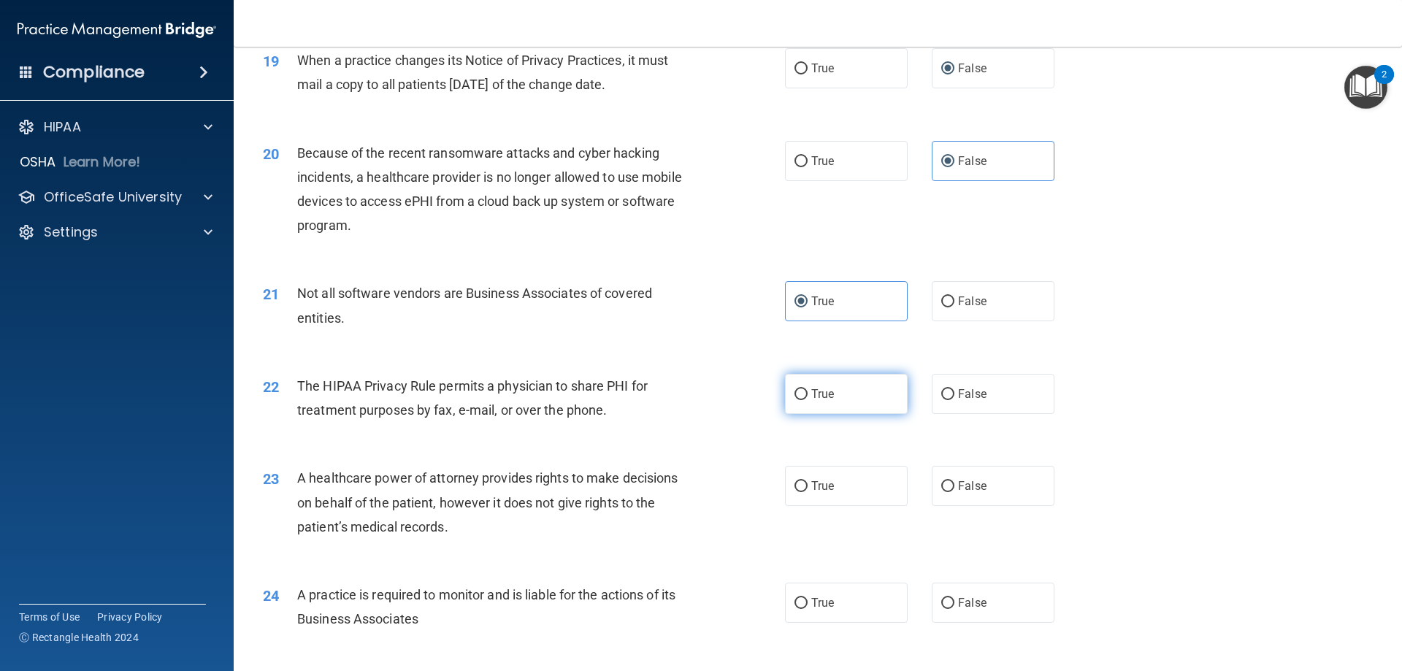
radio input "true"
click at [970, 488] on span "False" at bounding box center [972, 486] width 28 height 14
click at [954, 488] on input "False" at bounding box center [947, 486] width 13 height 11
radio input "true"
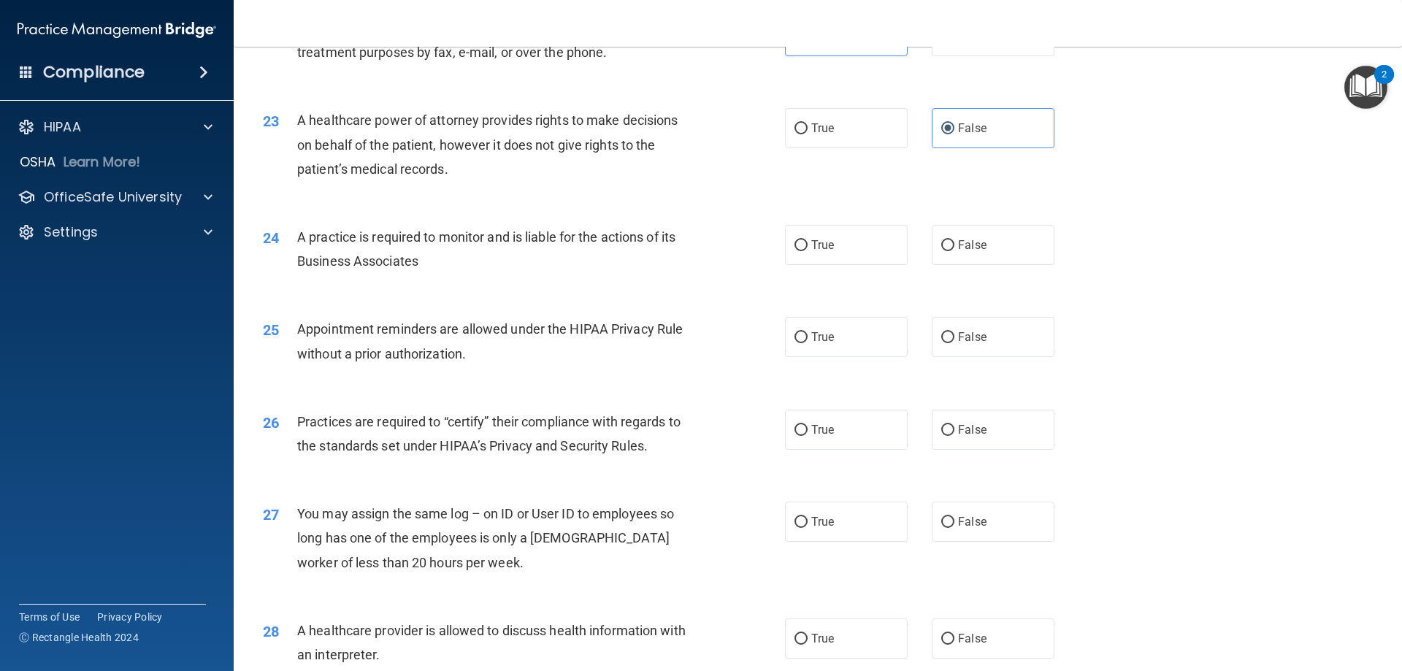
scroll to position [2409, 0]
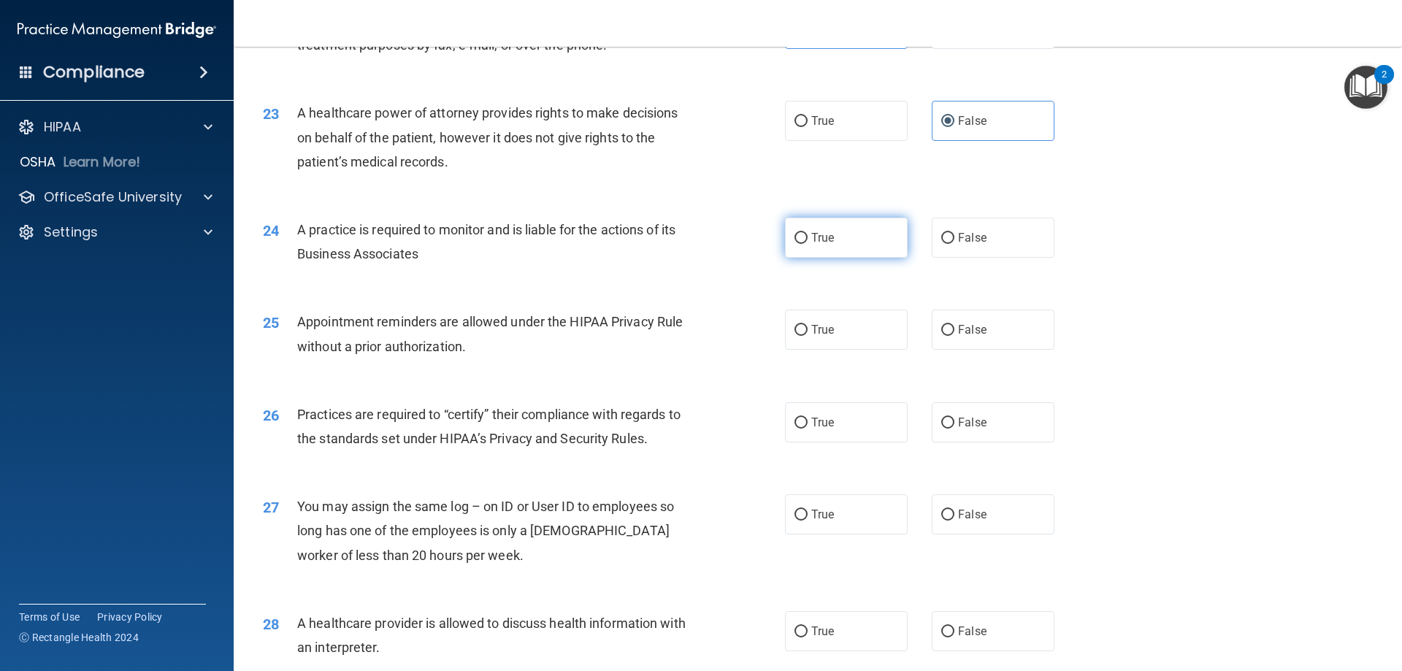
click at [812, 237] on span "True" at bounding box center [822, 238] width 23 height 14
click at [807, 237] on input "True" at bounding box center [800, 238] width 13 height 11
radio input "true"
click at [812, 326] on span "True" at bounding box center [822, 330] width 23 height 14
click at [807, 326] on input "True" at bounding box center [800, 330] width 13 height 11
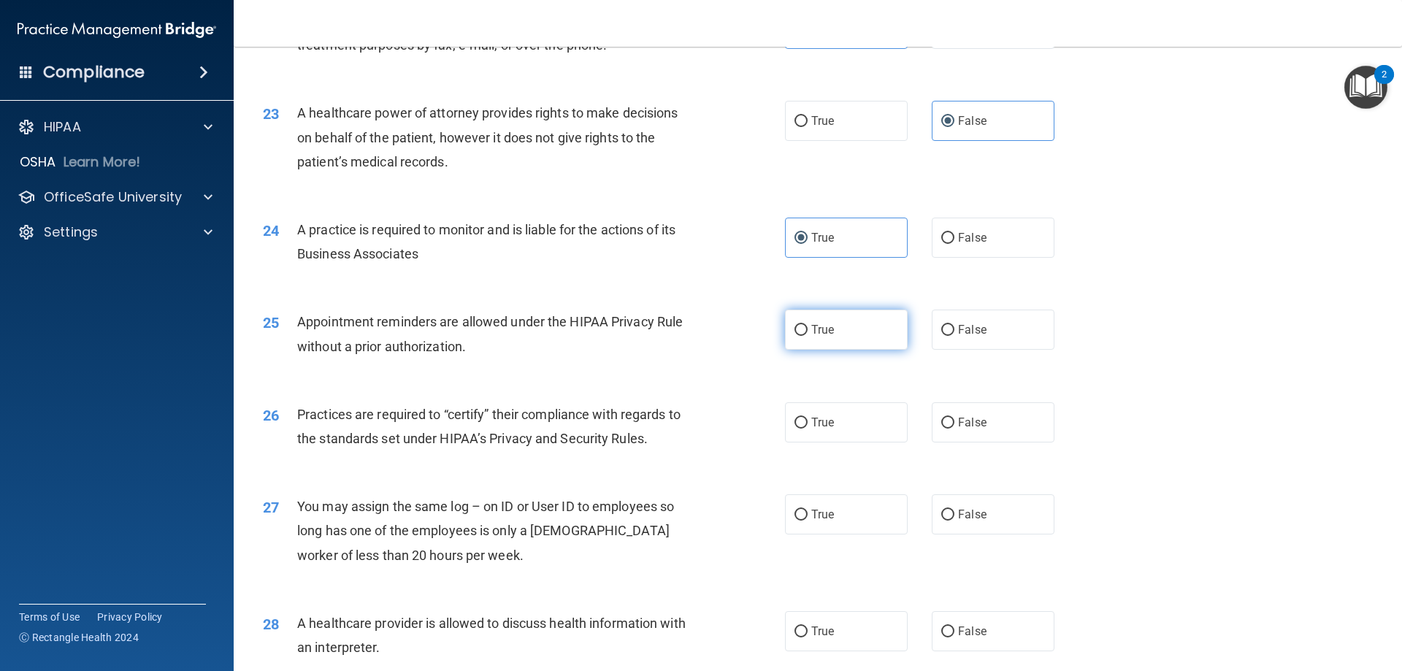
radio input "true"
click at [803, 423] on label "True" at bounding box center [846, 422] width 123 height 40
click at [803, 423] on input "True" at bounding box center [800, 423] width 13 height 11
radio input "true"
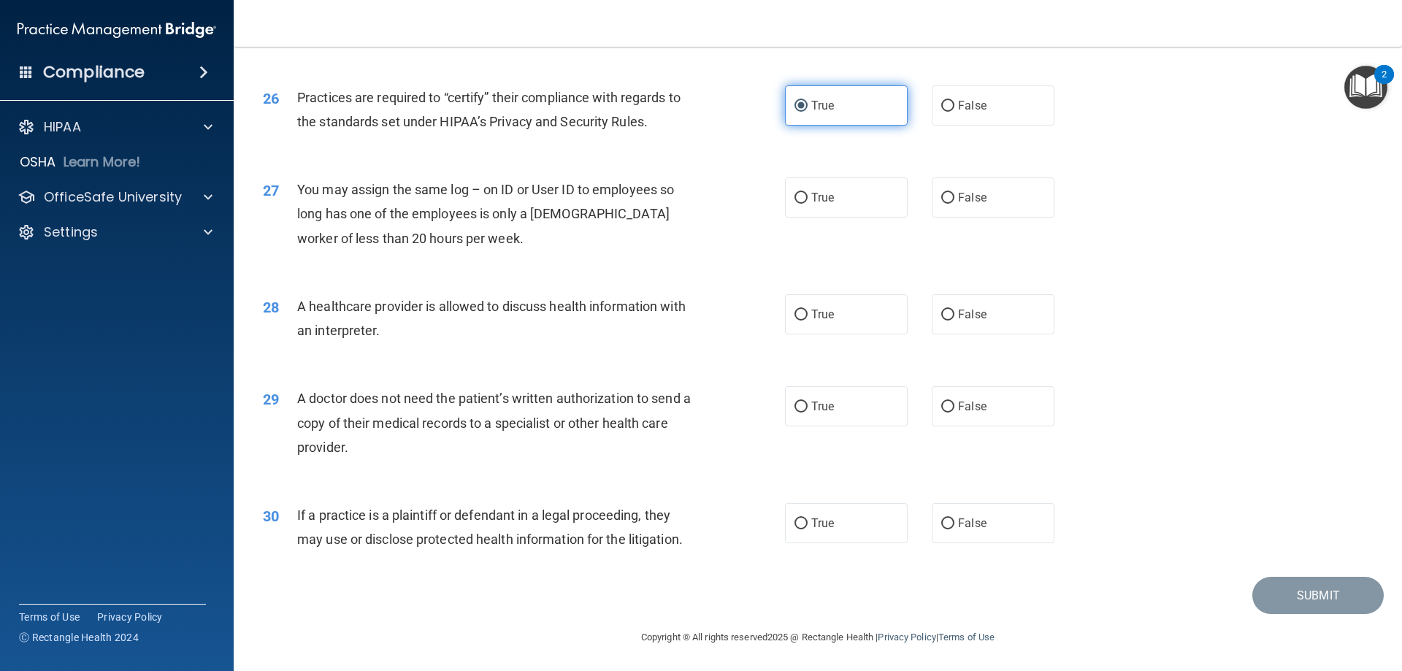
scroll to position [2727, 0]
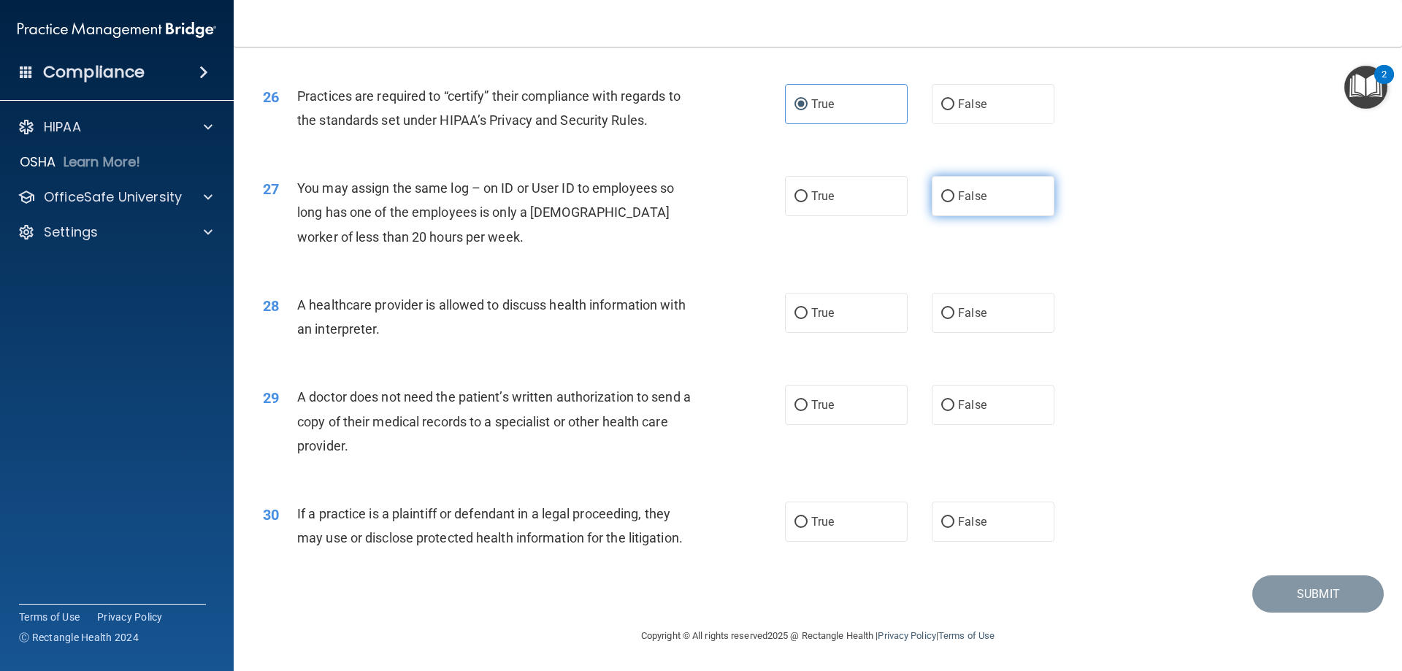
click at [958, 198] on span "False" at bounding box center [972, 196] width 28 height 14
click at [952, 198] on input "False" at bounding box center [947, 196] width 13 height 11
radio input "true"
click at [803, 316] on label "True" at bounding box center [846, 313] width 123 height 40
click at [803, 316] on input "True" at bounding box center [800, 313] width 13 height 11
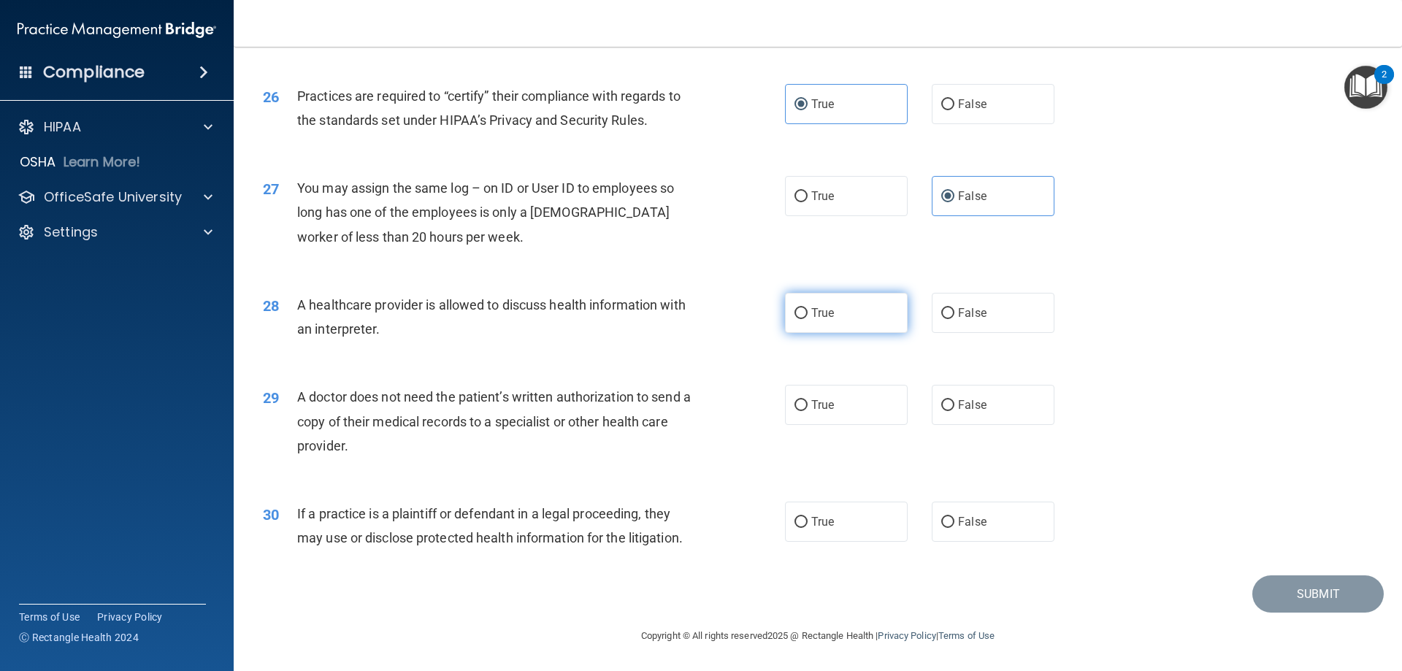
radio input "true"
click at [802, 403] on input "True" at bounding box center [800, 405] width 13 height 11
radio input "true"
click at [958, 521] on span "False" at bounding box center [972, 522] width 28 height 14
click at [952, 521] on input "False" at bounding box center [947, 522] width 13 height 11
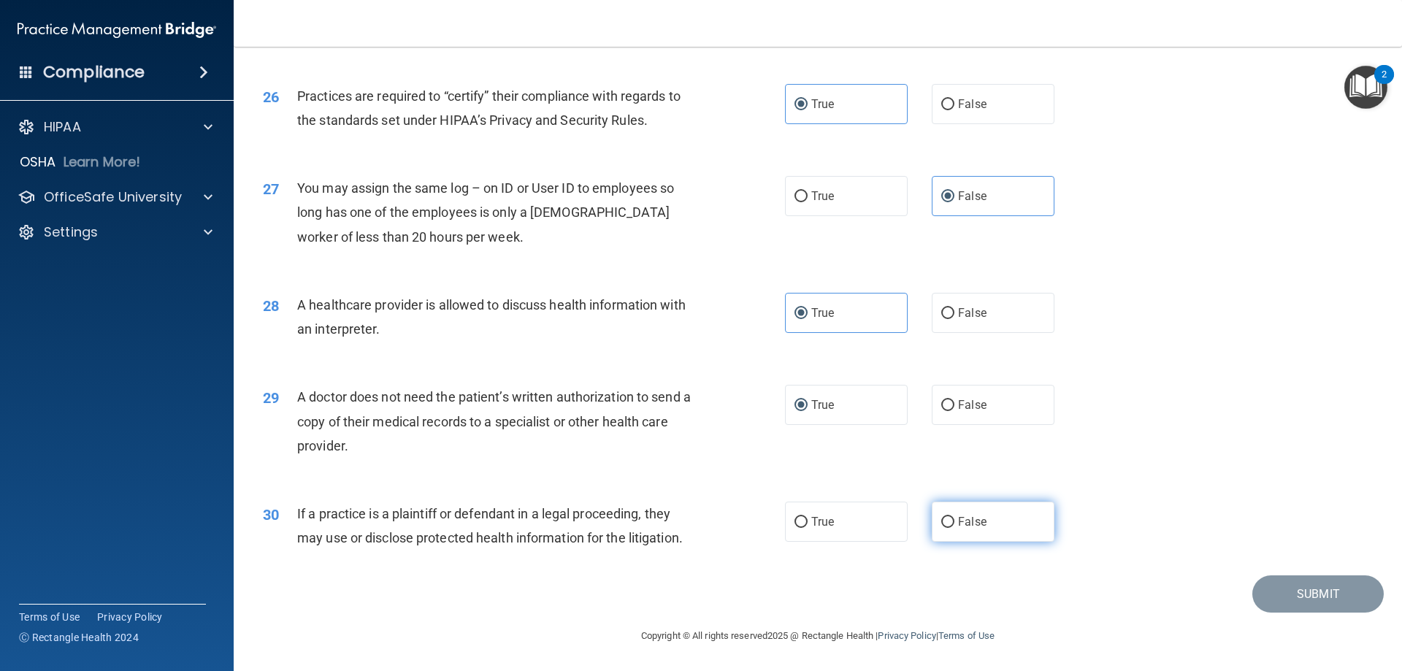
radio input "true"
click at [1316, 591] on button "Submit" at bounding box center [1317, 593] width 131 height 37
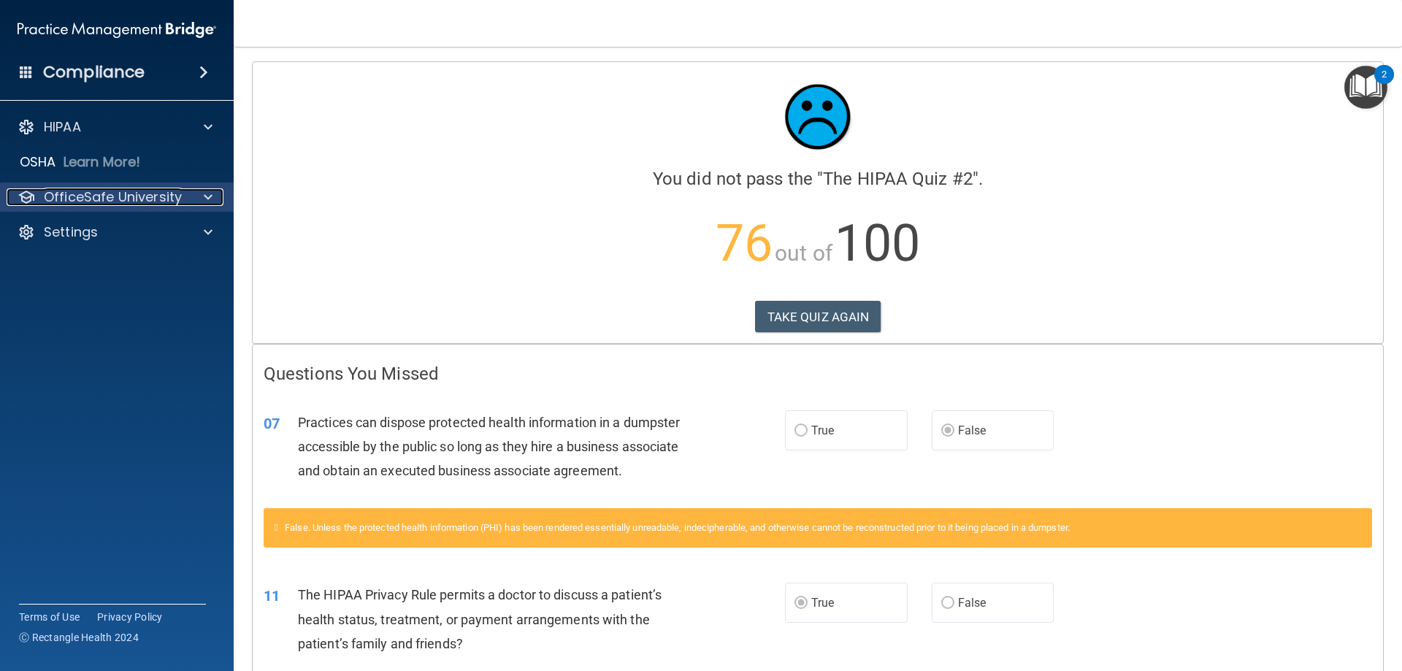
click at [161, 192] on p "OfficeSafe University" at bounding box center [113, 197] width 138 height 18
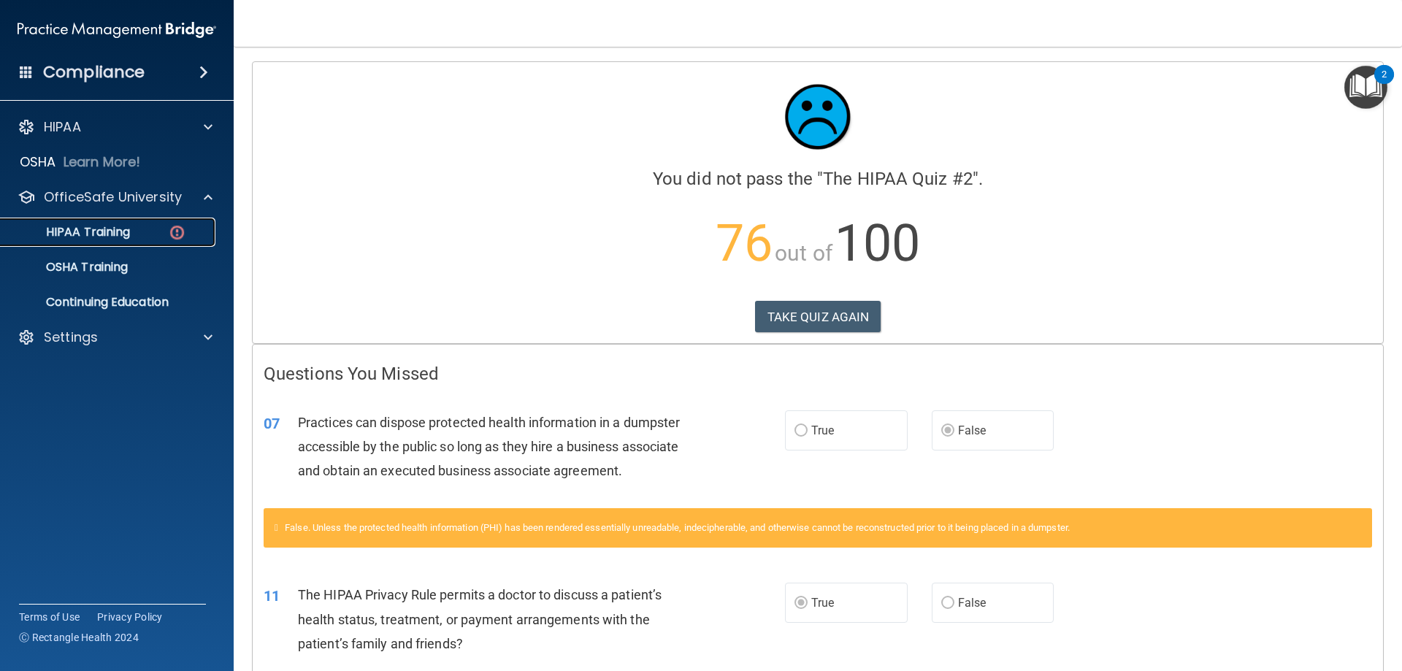
click at [101, 234] on p "HIPAA Training" at bounding box center [69, 232] width 120 height 15
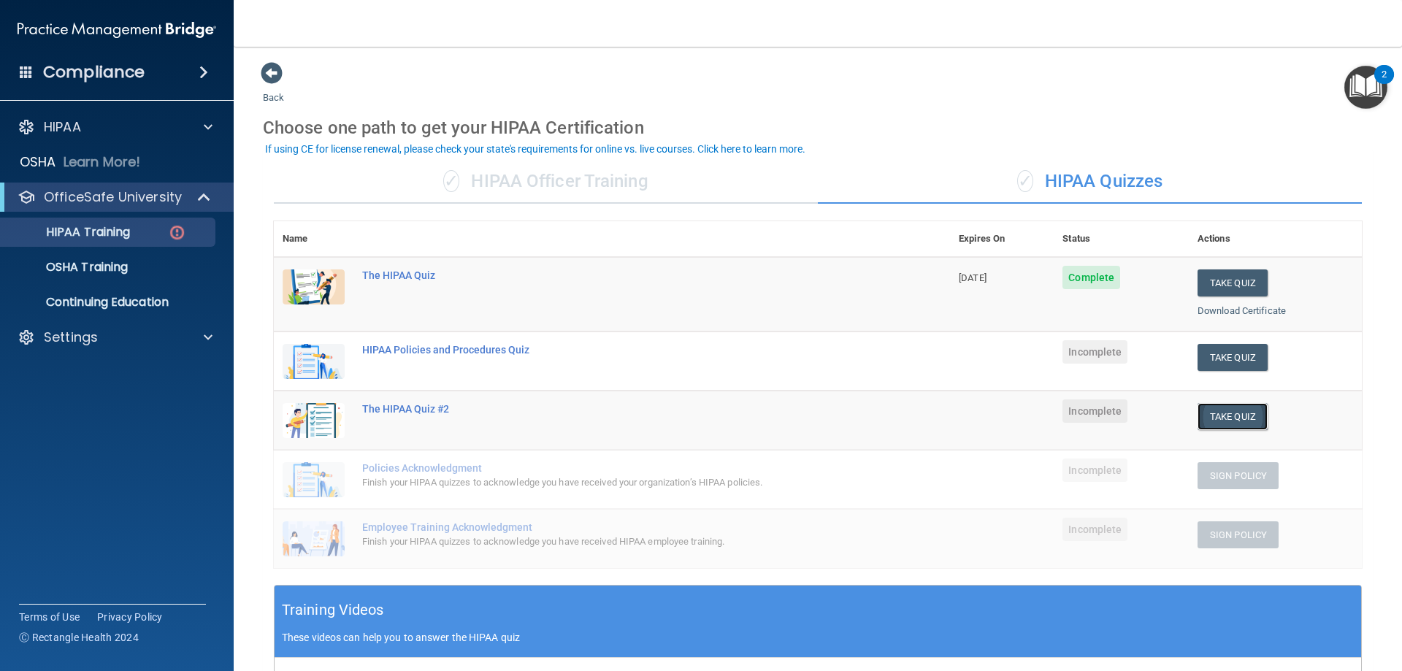
click at [1225, 416] on button "Take Quiz" at bounding box center [1232, 416] width 70 height 27
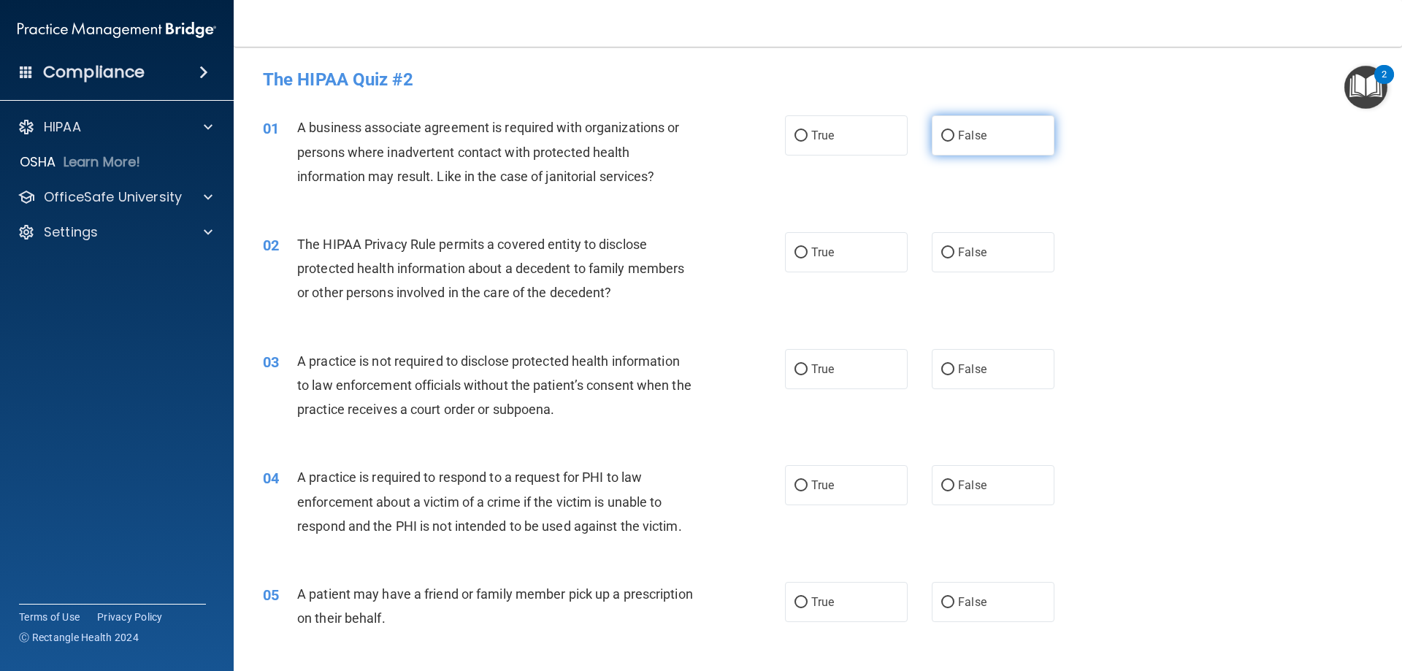
click at [961, 130] on span "False" at bounding box center [972, 135] width 28 height 14
click at [954, 131] on input "False" at bounding box center [947, 136] width 13 height 11
radio input "true"
click at [820, 244] on label "True" at bounding box center [846, 252] width 123 height 40
click at [807, 247] on input "True" at bounding box center [800, 252] width 13 height 11
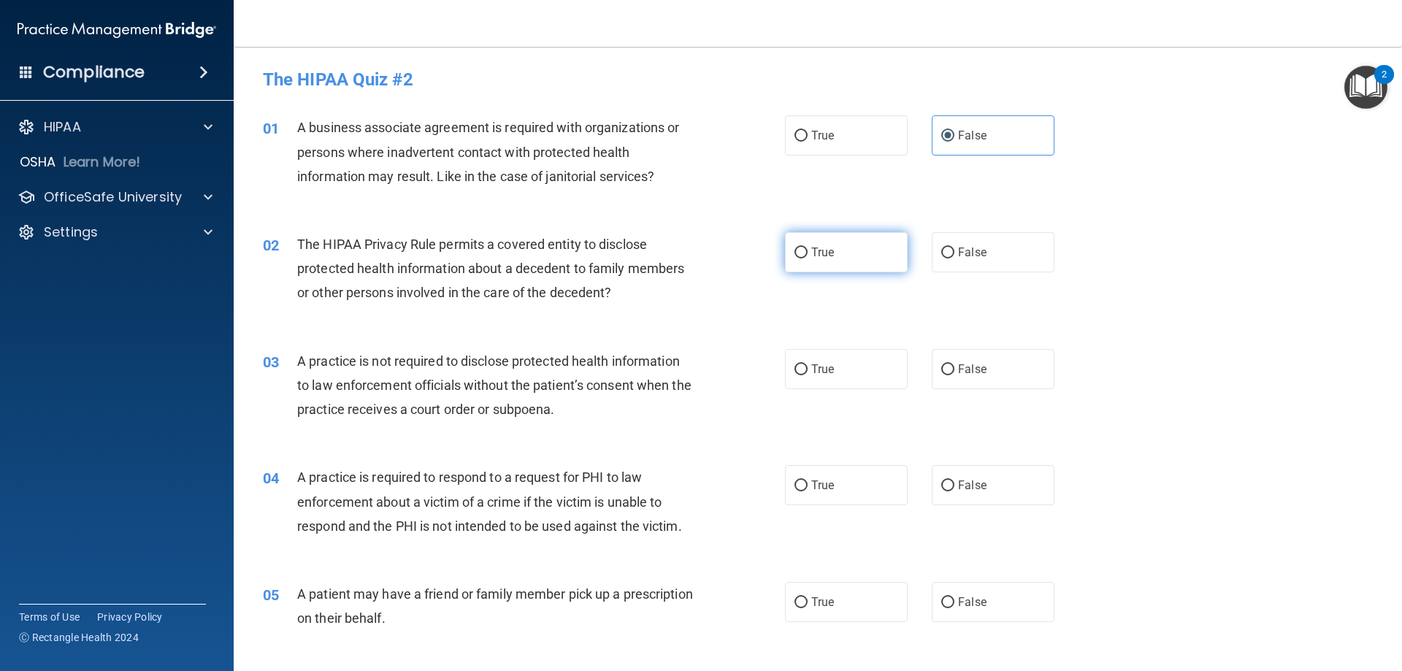
radio input "true"
click at [976, 369] on span "False" at bounding box center [972, 369] width 28 height 14
click at [954, 369] on input "False" at bounding box center [947, 369] width 13 height 11
radio input "true"
click at [805, 486] on label "True" at bounding box center [846, 485] width 123 height 40
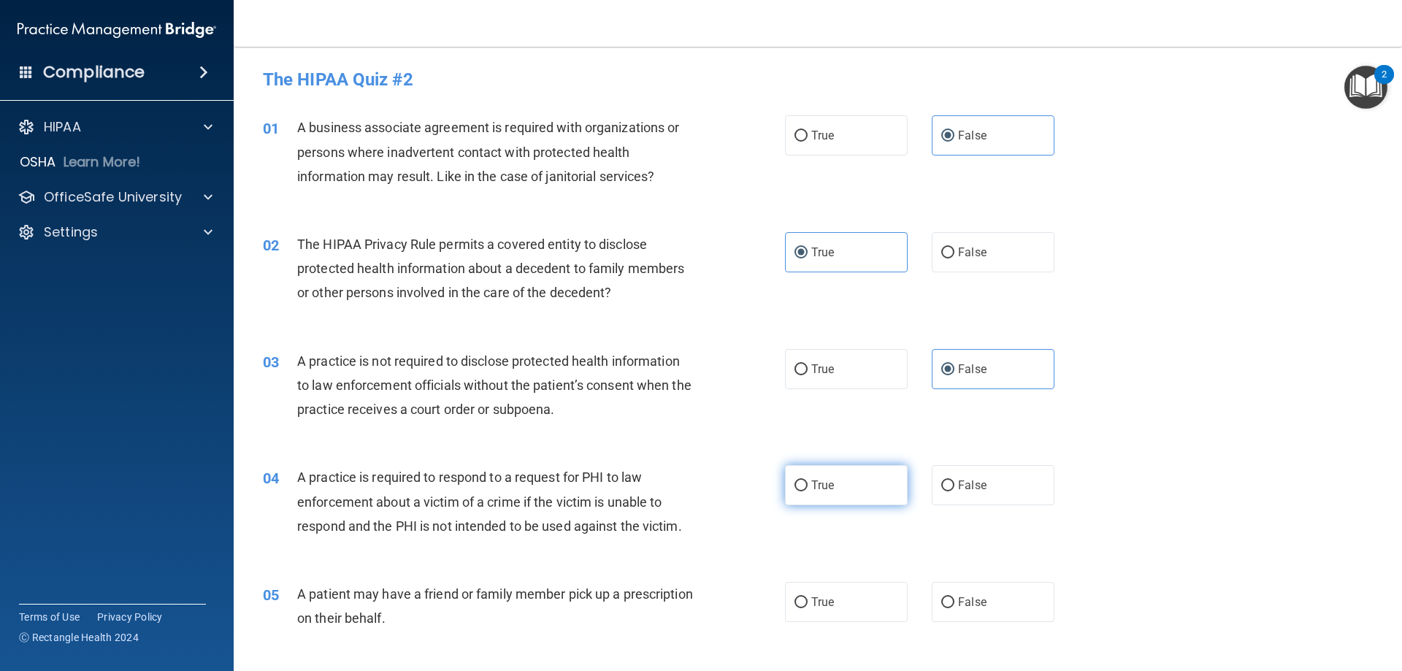
click at [805, 486] on input "True" at bounding box center [800, 485] width 13 height 11
radio input "true"
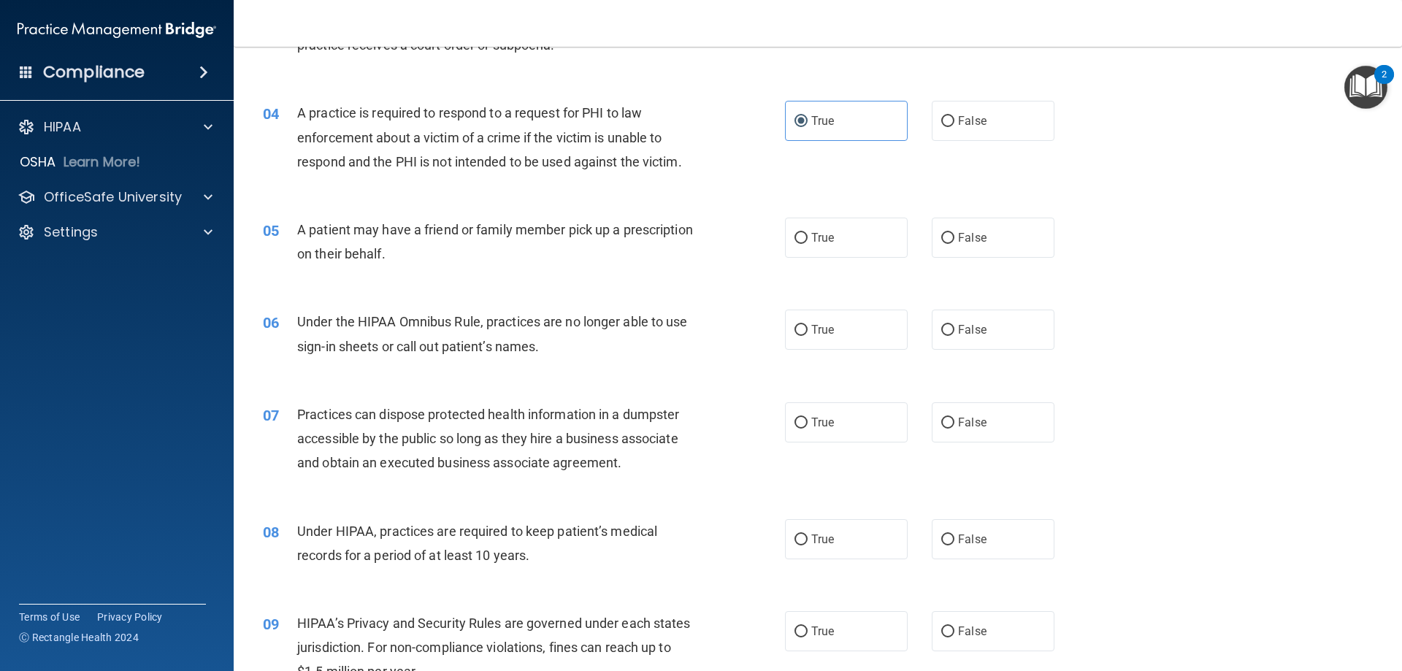
scroll to position [365, 0]
click at [812, 241] on span "True" at bounding box center [822, 237] width 23 height 14
click at [807, 241] on input "True" at bounding box center [800, 237] width 13 height 11
radio input "true"
click at [946, 334] on input "False" at bounding box center [947, 329] width 13 height 11
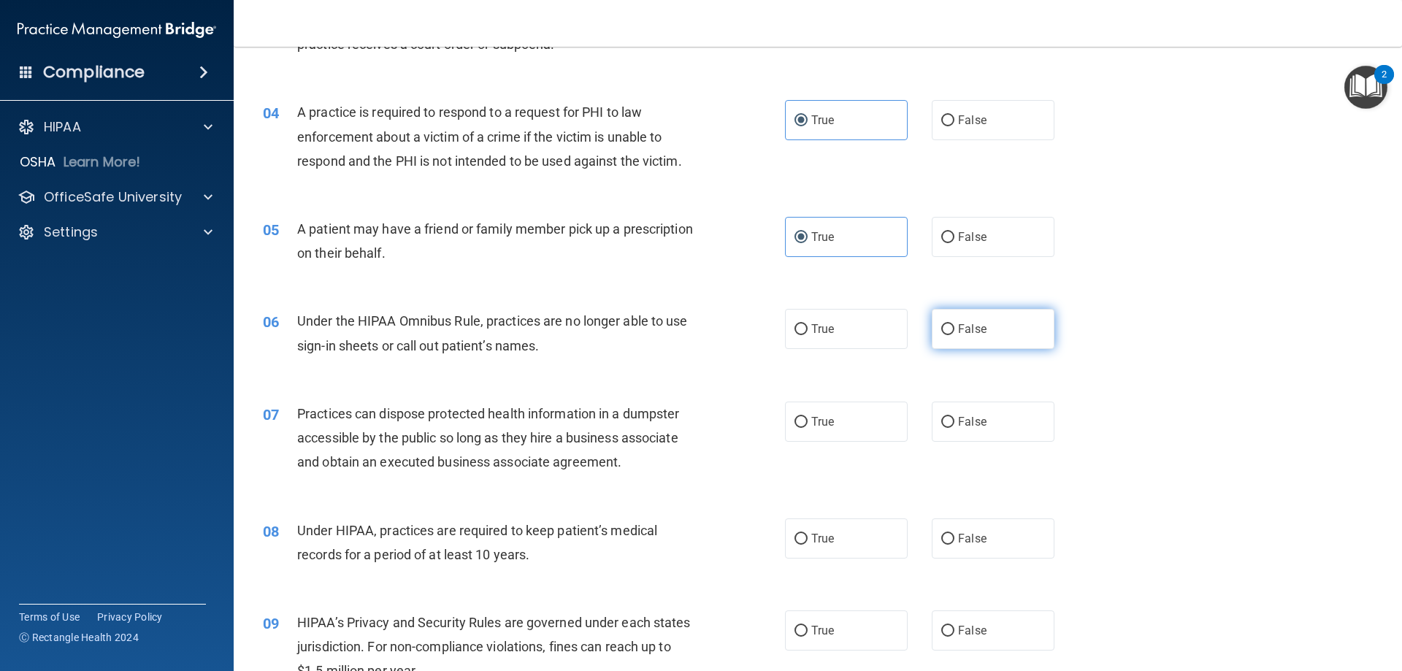
radio input "true"
click at [945, 423] on input "False" at bounding box center [947, 422] width 13 height 11
radio input "true"
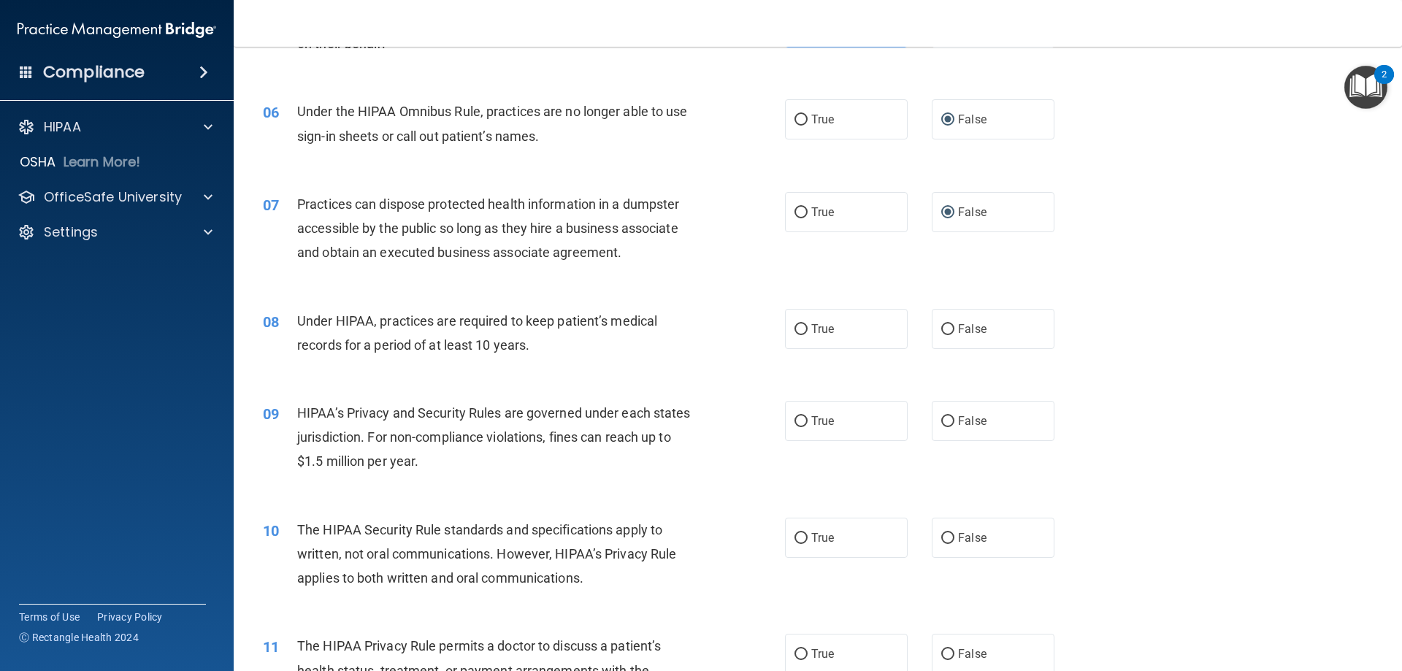
scroll to position [657, 0]
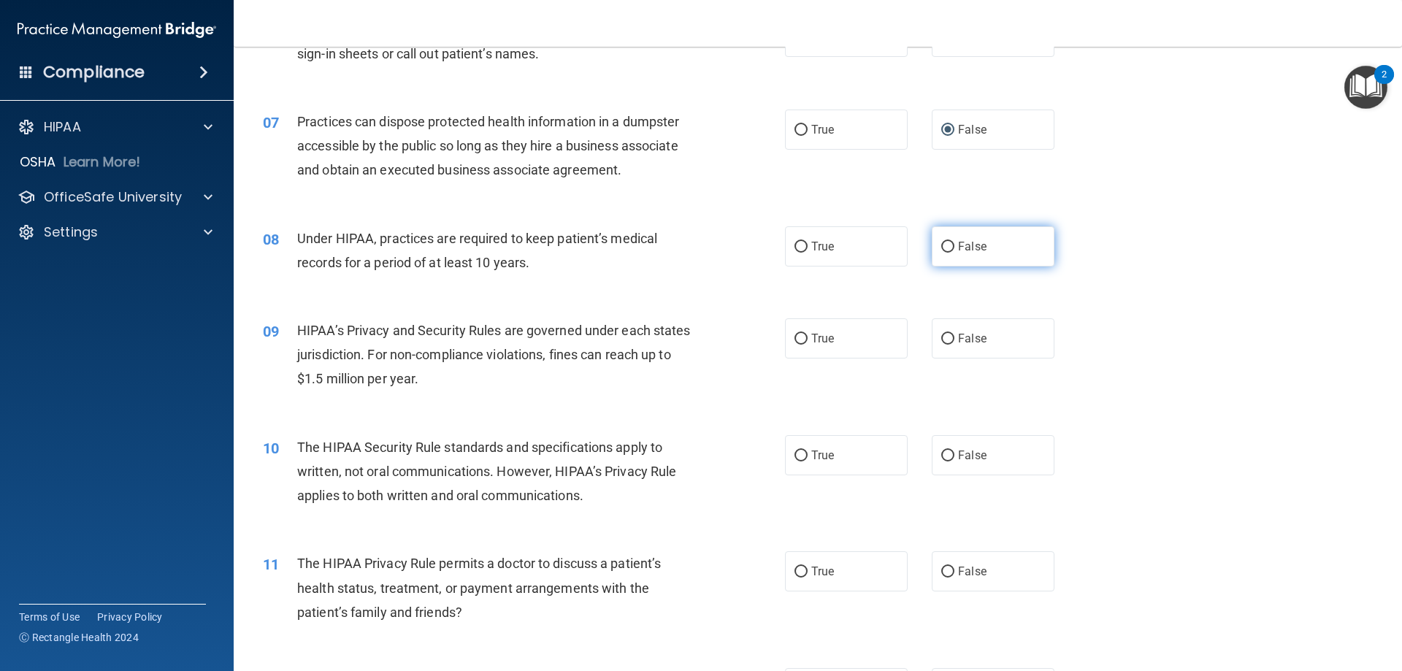
click at [958, 252] on span "False" at bounding box center [972, 246] width 28 height 14
click at [954, 252] on input "False" at bounding box center [947, 247] width 13 height 11
radio input "true"
click at [961, 351] on label "False" at bounding box center [993, 338] width 123 height 40
click at [954, 345] on input "False" at bounding box center [947, 339] width 13 height 11
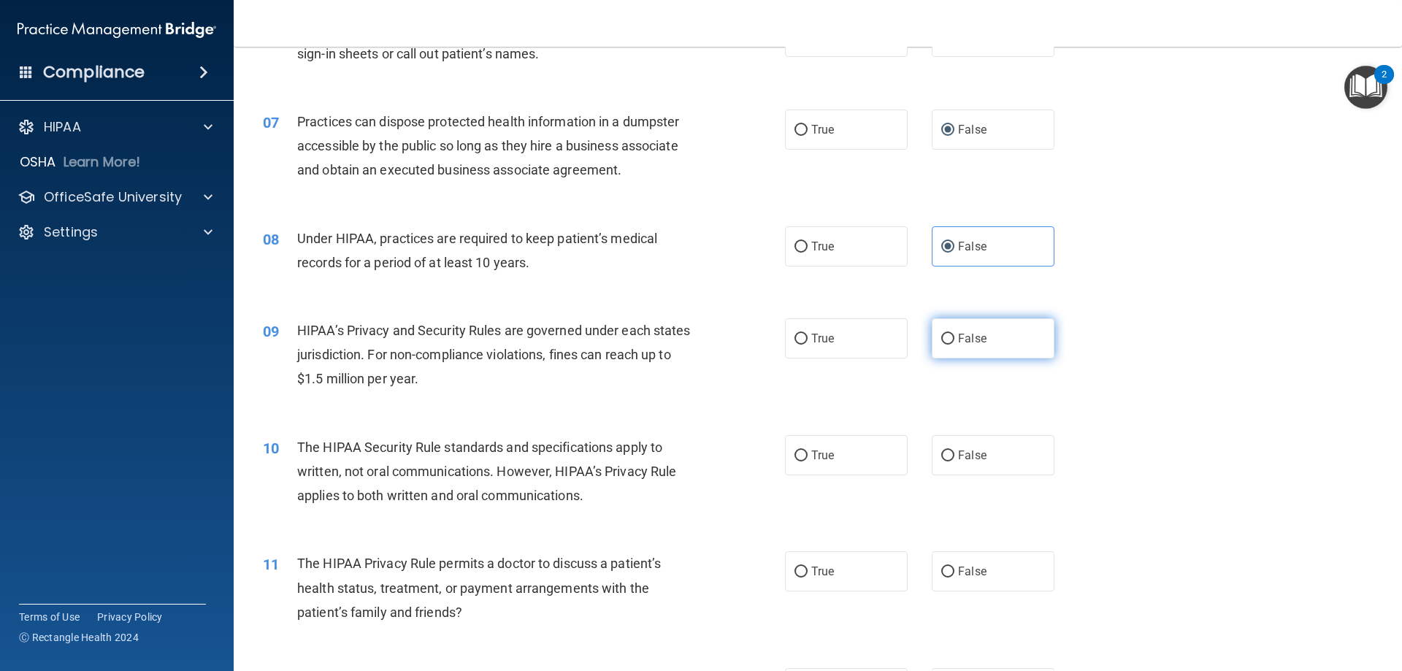
radio input "true"
click at [805, 458] on label "True" at bounding box center [846, 455] width 123 height 40
click at [805, 458] on input "True" at bounding box center [800, 455] width 13 height 11
radio input "true"
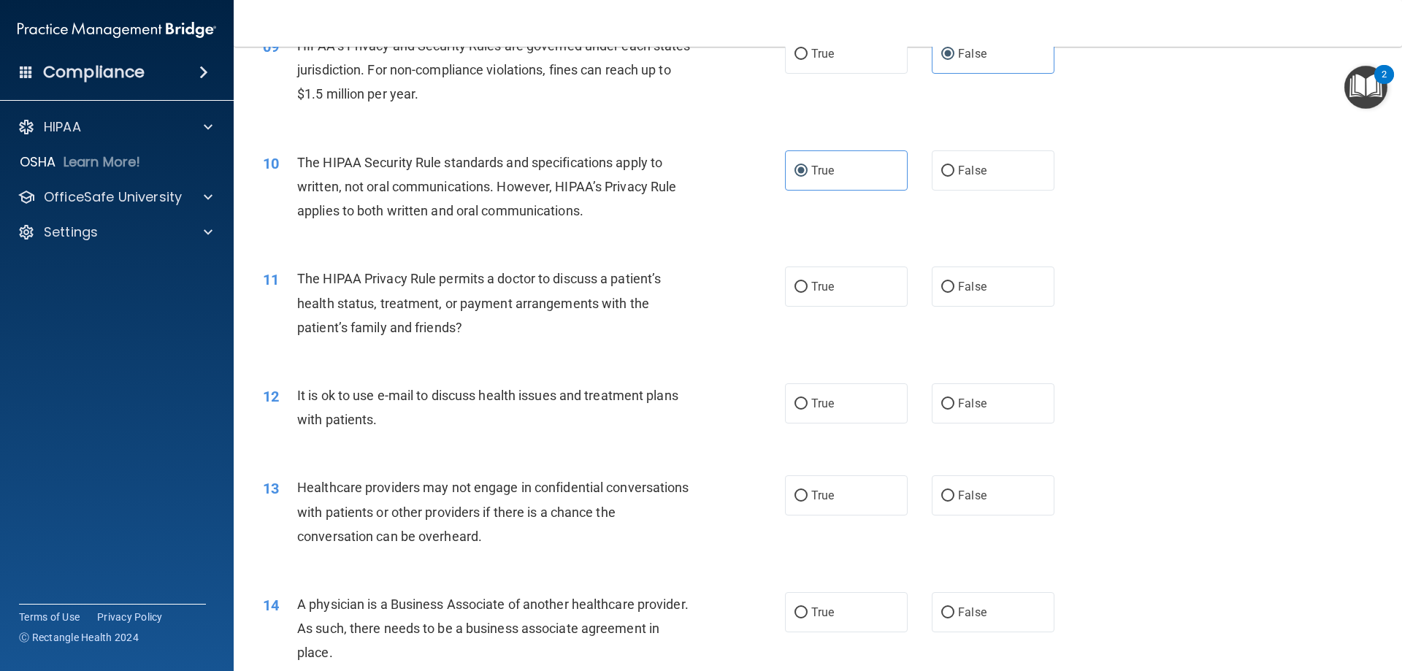
scroll to position [949, 0]
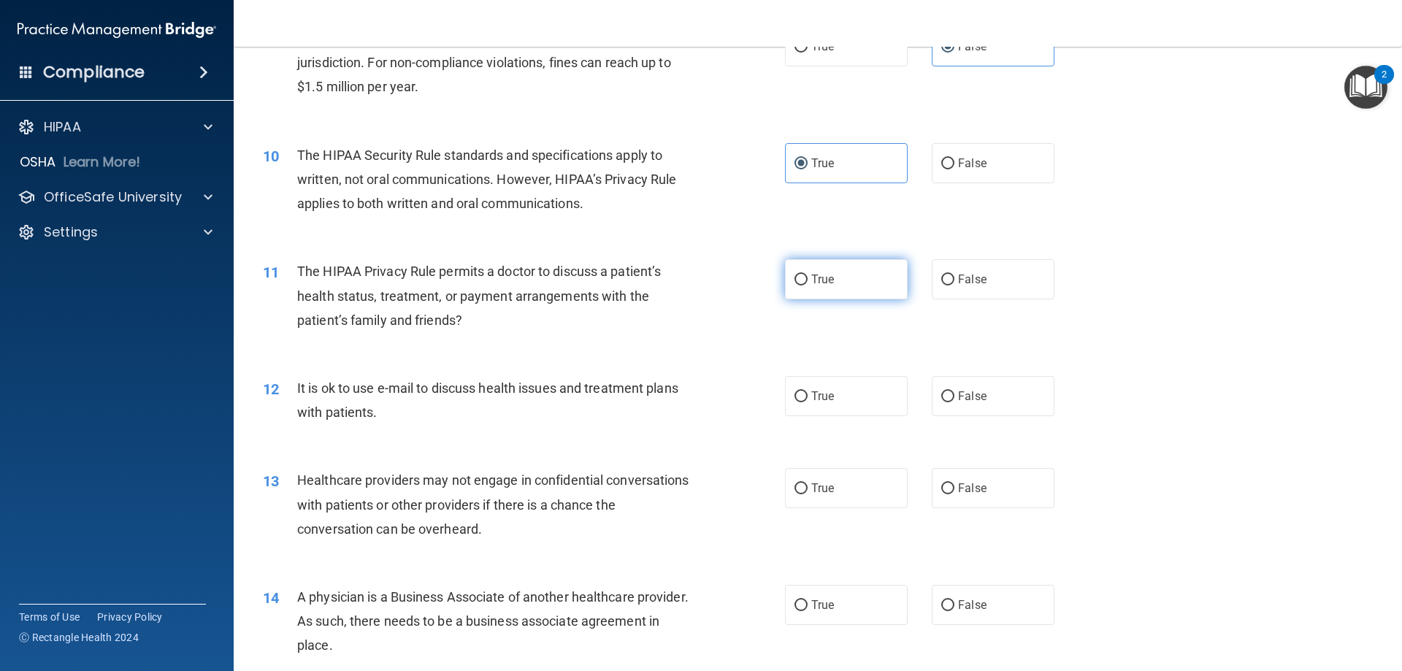
click at [798, 281] on input "True" at bounding box center [800, 279] width 13 height 11
radio input "true"
click at [799, 399] on input "True" at bounding box center [800, 396] width 13 height 11
radio input "true"
click at [1003, 485] on label "False" at bounding box center [993, 488] width 123 height 40
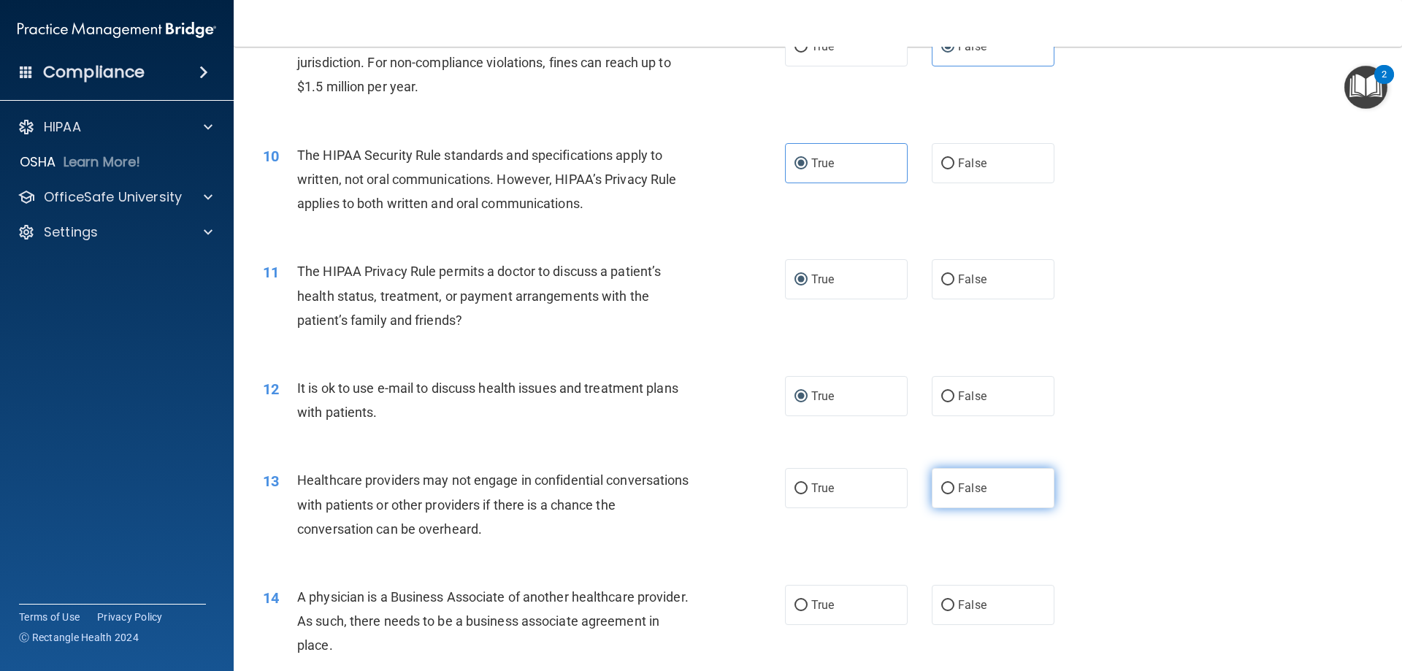
click at [954, 485] on input "False" at bounding box center [947, 488] width 13 height 11
radio input "true"
click at [958, 605] on span "False" at bounding box center [972, 605] width 28 height 14
click at [951, 605] on input "False" at bounding box center [947, 605] width 13 height 11
radio input "true"
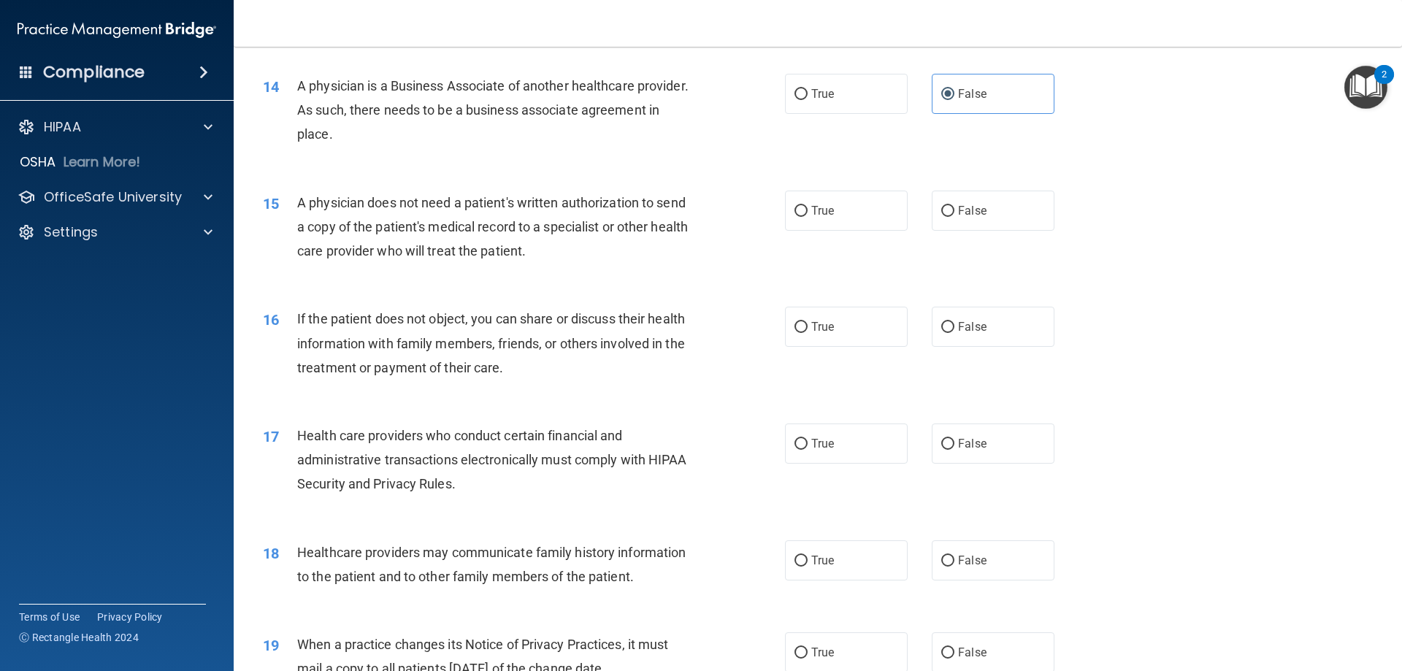
scroll to position [1533, 0]
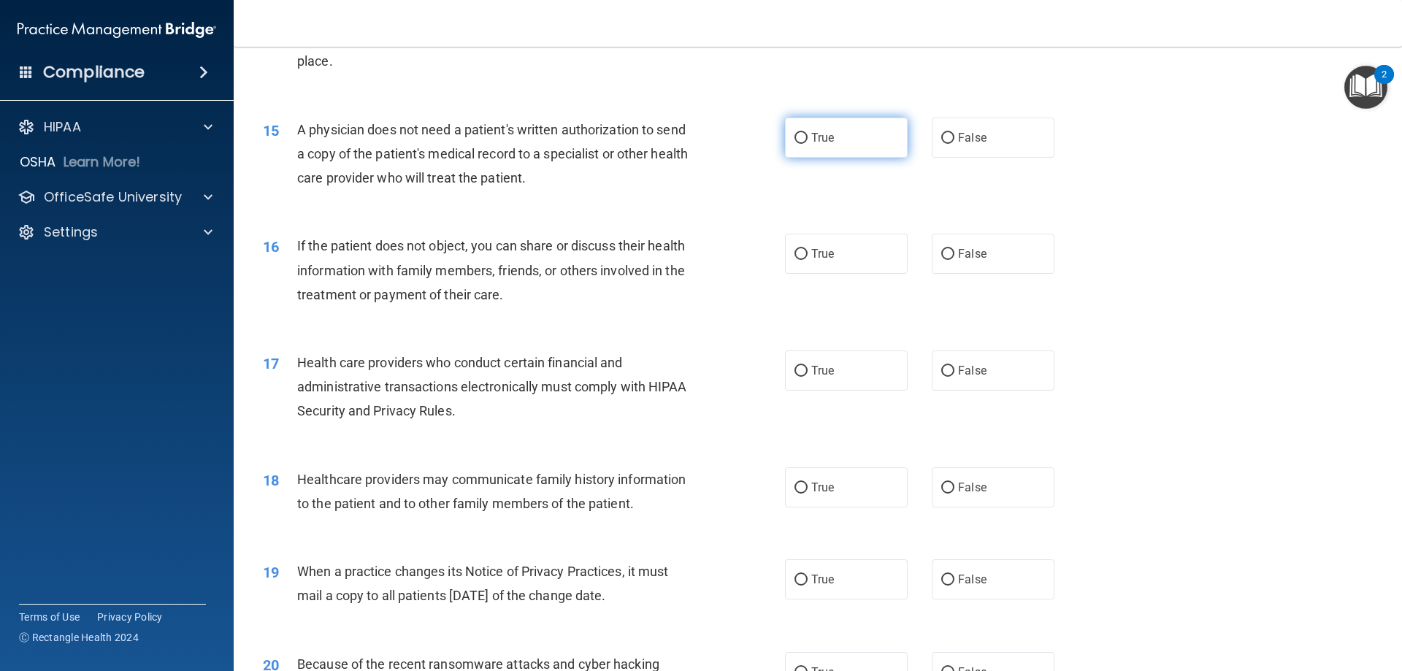
click at [804, 147] on label "True" at bounding box center [846, 138] width 123 height 40
click at [804, 144] on input "True" at bounding box center [800, 138] width 13 height 11
radio input "true"
click at [815, 263] on label "True" at bounding box center [846, 254] width 123 height 40
click at [807, 260] on input "True" at bounding box center [800, 254] width 13 height 11
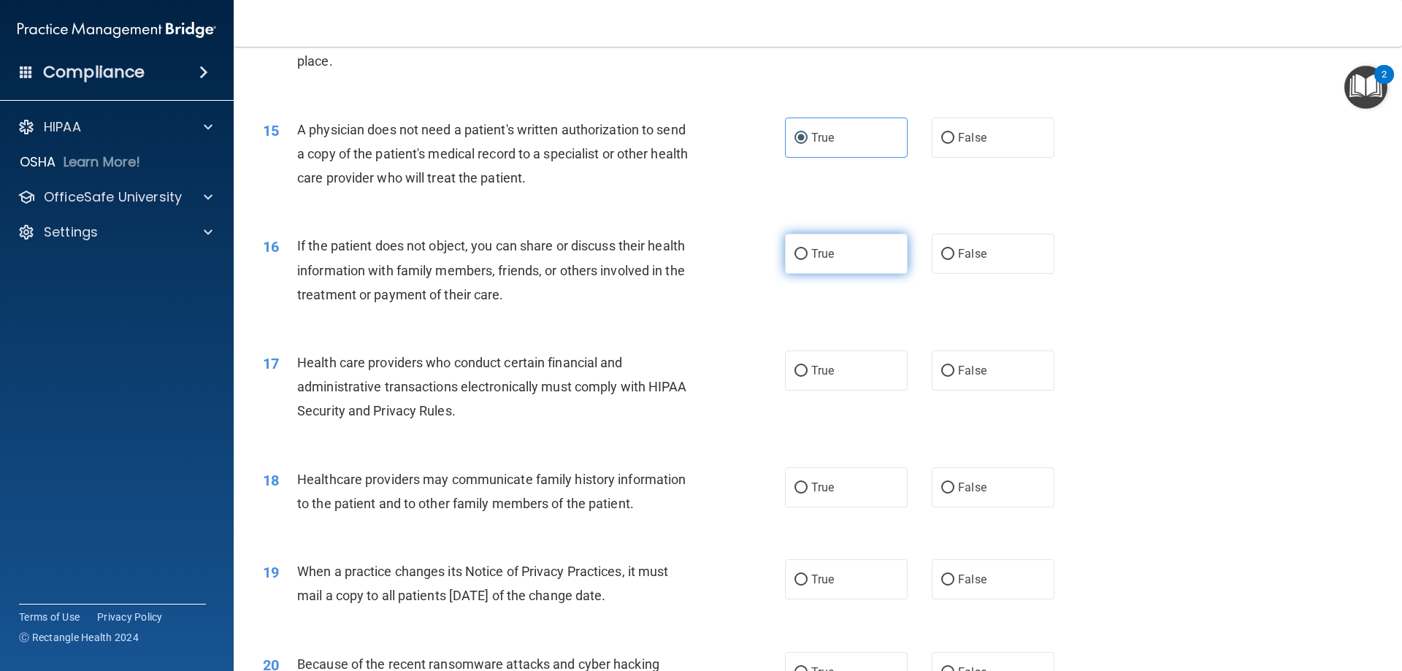
radio input "true"
click at [798, 369] on input "True" at bounding box center [800, 371] width 13 height 11
radio input "true"
click at [942, 492] on input "False" at bounding box center [947, 488] width 13 height 11
radio input "true"
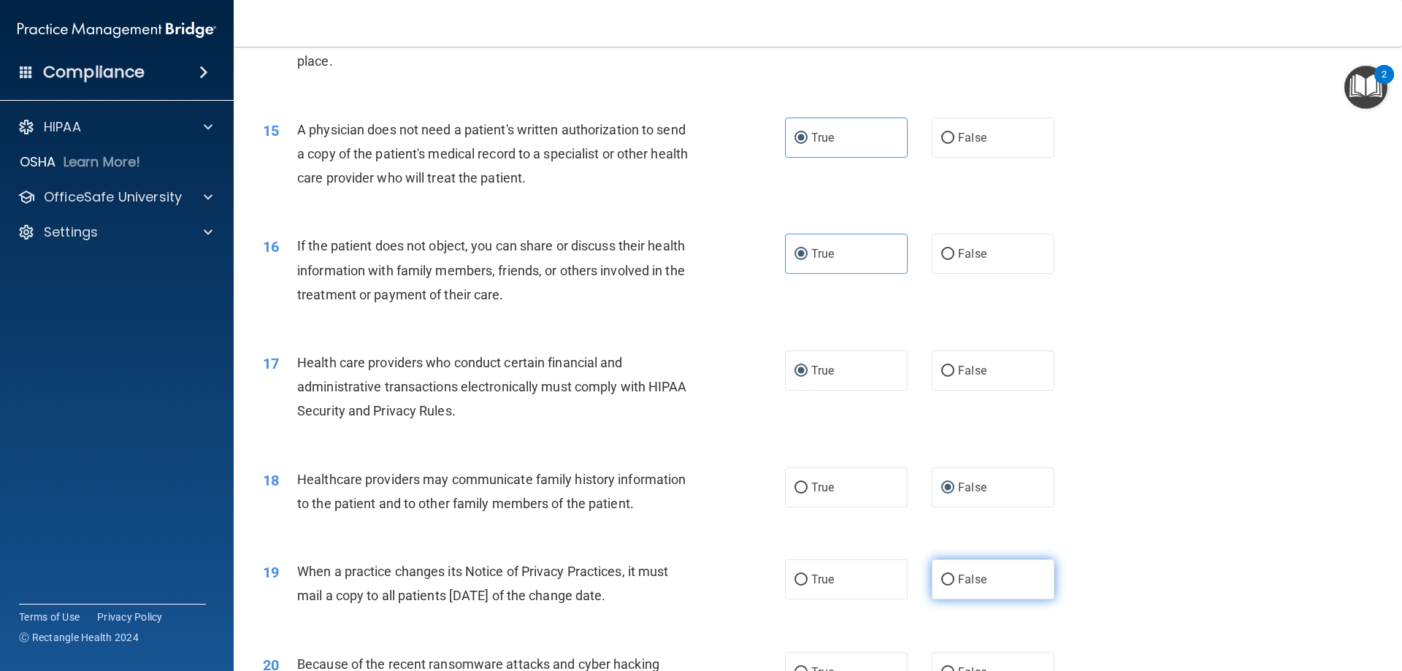
click at [947, 580] on input "False" at bounding box center [947, 580] width 13 height 11
radio input "true"
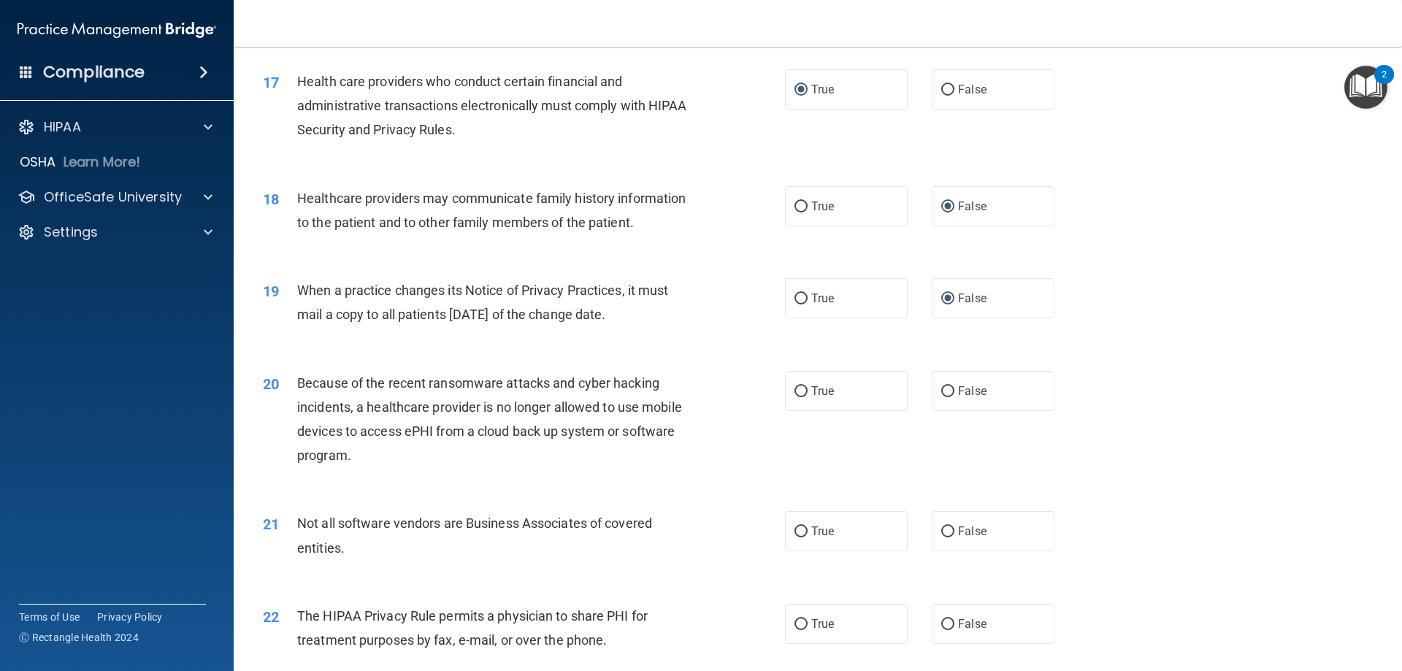
scroll to position [1825, 0]
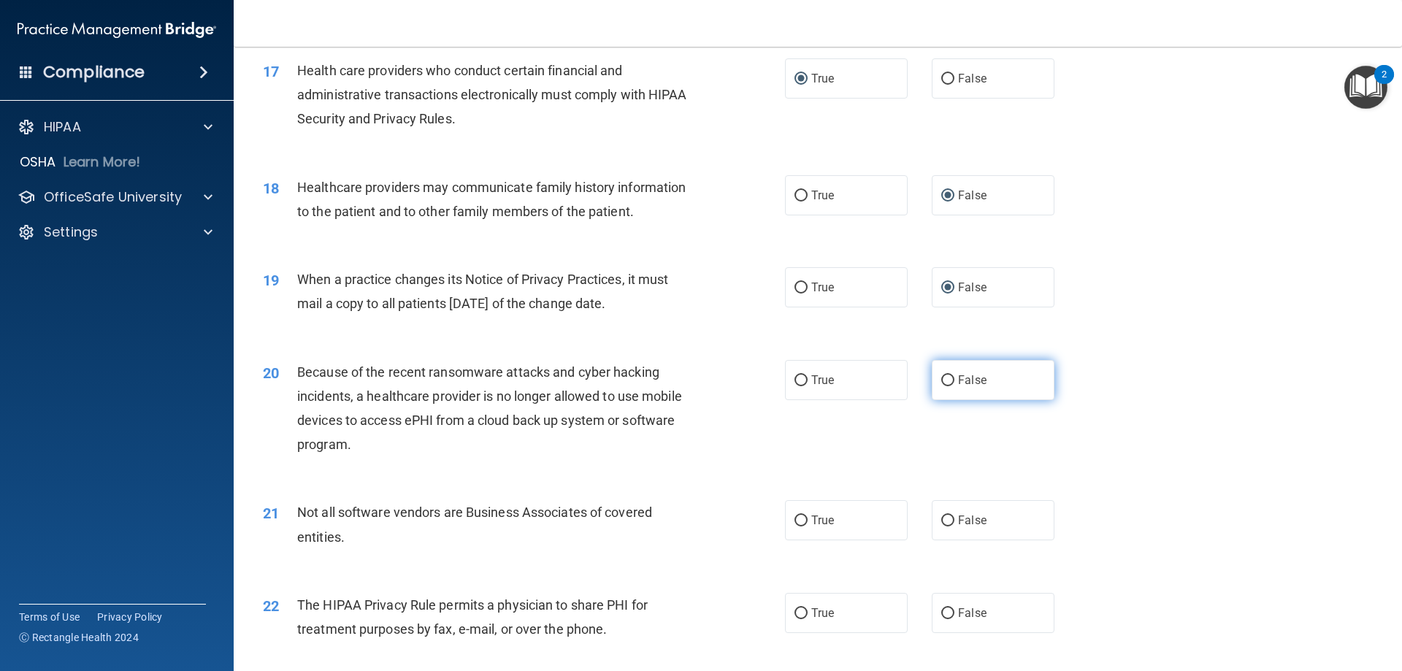
click at [970, 389] on label "False" at bounding box center [993, 380] width 123 height 40
click at [954, 386] on input "False" at bounding box center [947, 380] width 13 height 11
radio input "true"
click at [811, 516] on span "True" at bounding box center [822, 520] width 23 height 14
click at [807, 516] on input "True" at bounding box center [800, 520] width 13 height 11
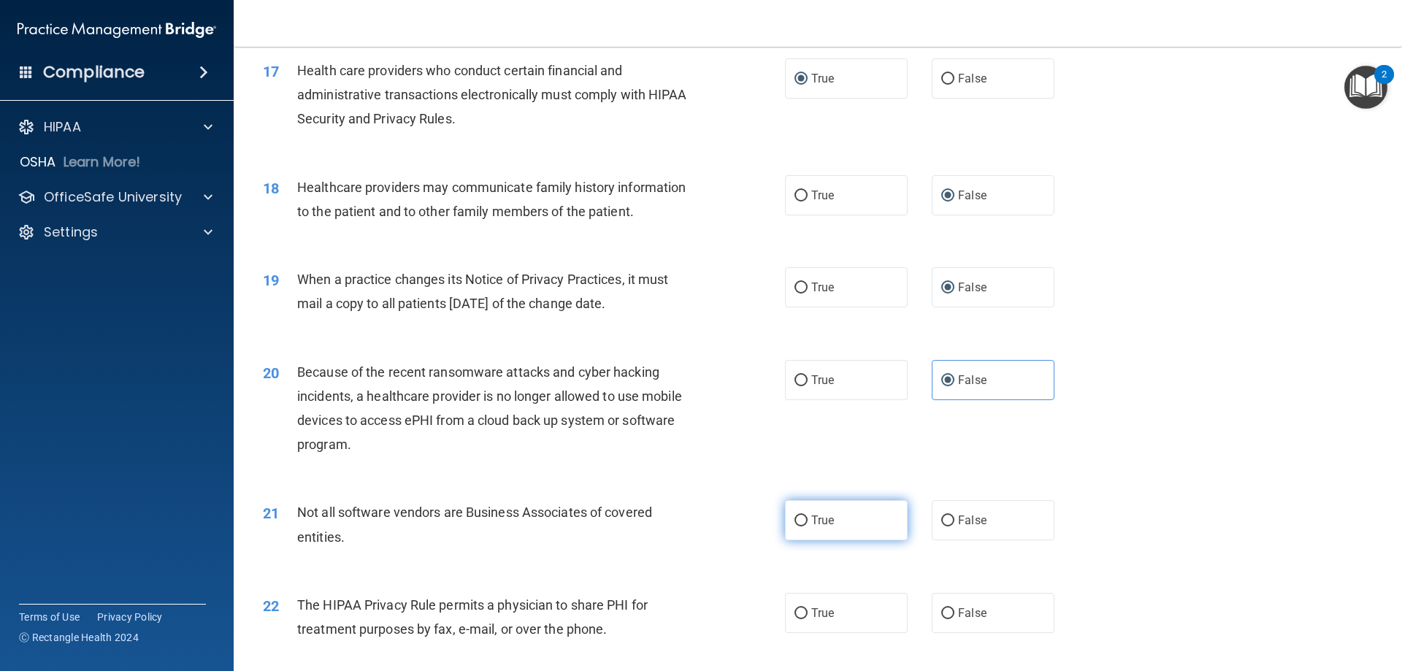
radio input "true"
click at [804, 615] on label "True" at bounding box center [846, 613] width 123 height 40
click at [804, 615] on input "True" at bounding box center [800, 613] width 13 height 11
radio input "true"
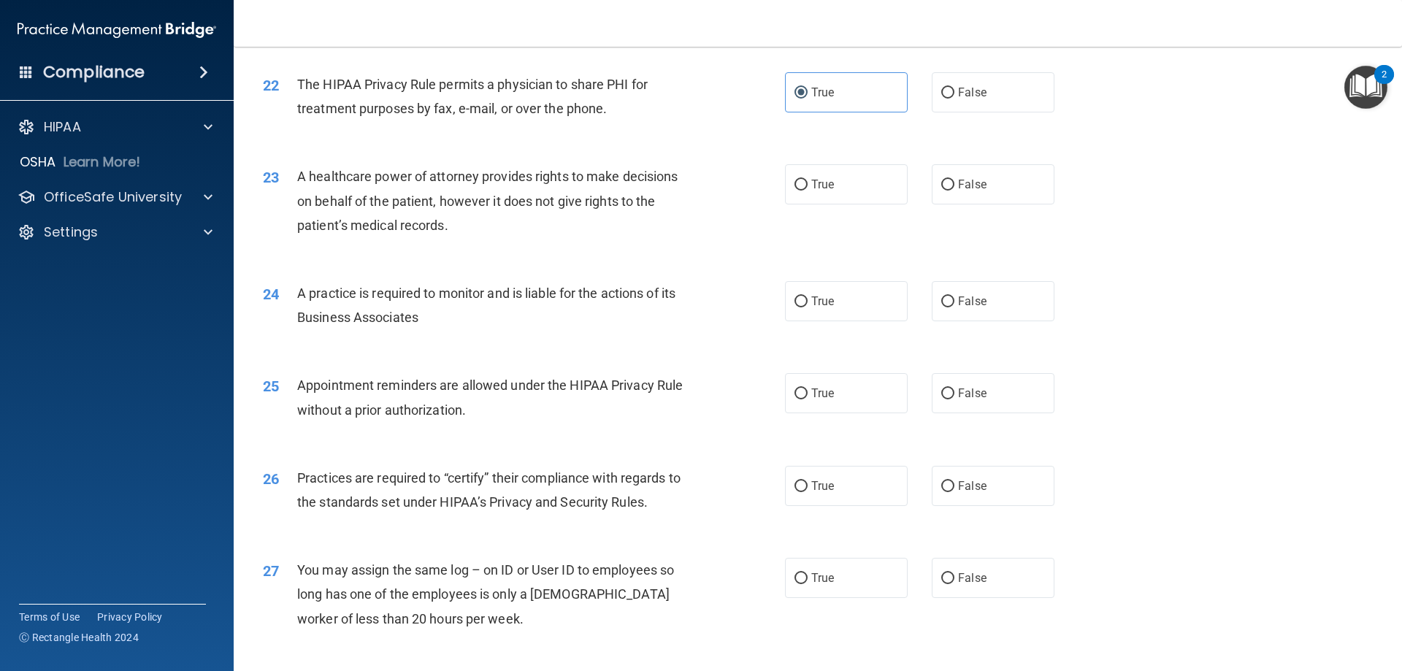
scroll to position [2409, 0]
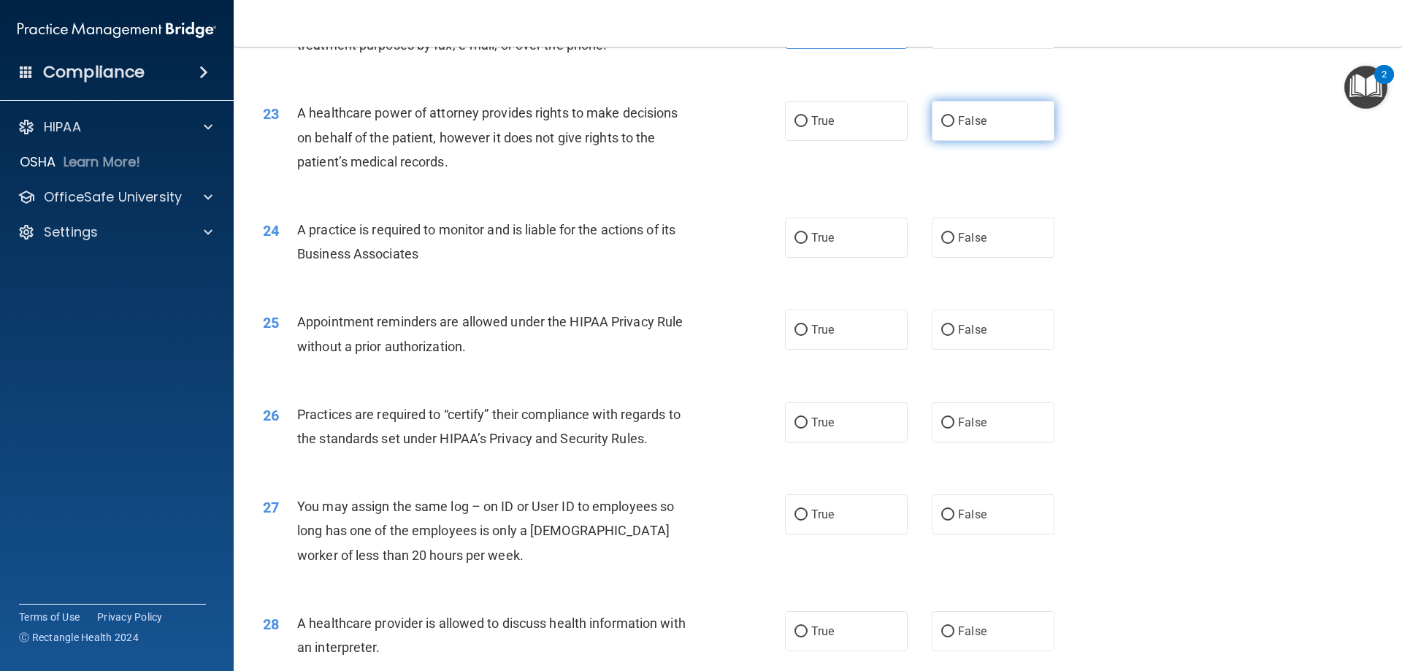
click at [967, 124] on span "False" at bounding box center [972, 121] width 28 height 14
click at [954, 124] on input "False" at bounding box center [947, 121] width 13 height 11
radio input "true"
click at [949, 237] on label "False" at bounding box center [993, 238] width 123 height 40
click at [949, 237] on input "False" at bounding box center [947, 238] width 13 height 11
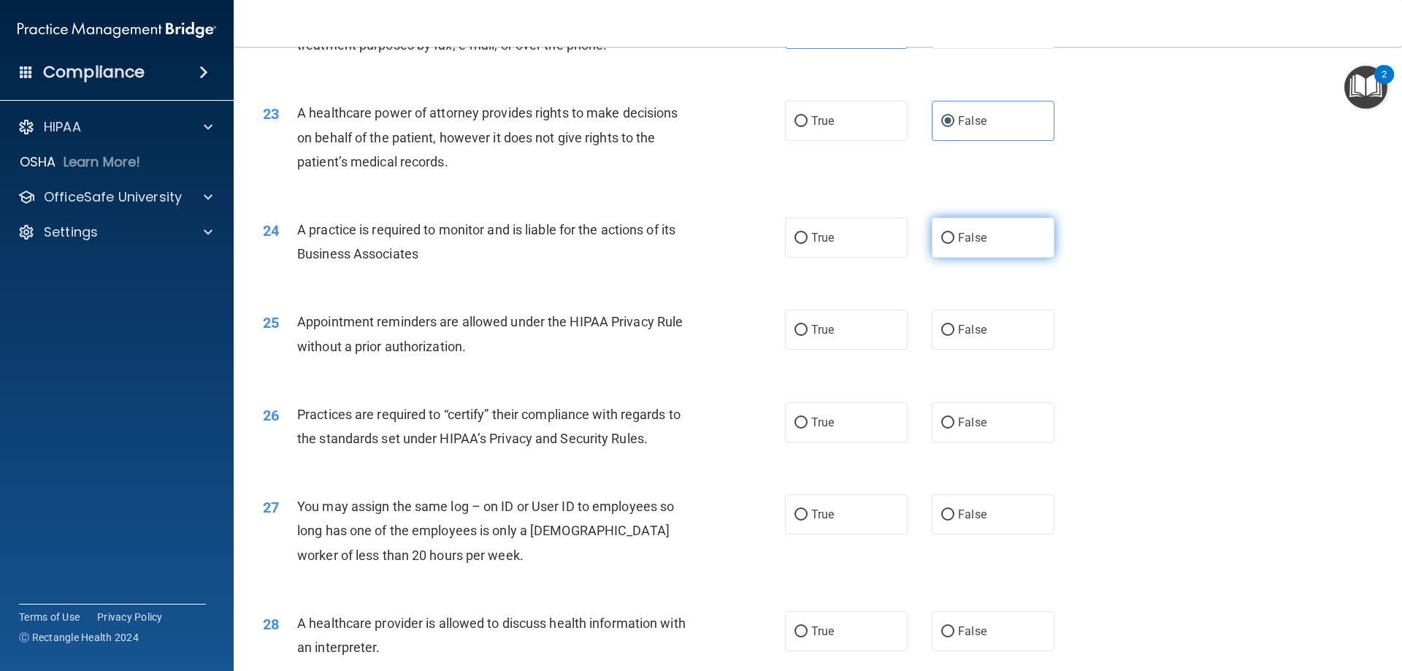
radio input "true"
click at [813, 327] on span "True" at bounding box center [822, 330] width 23 height 14
click at [807, 327] on input "True" at bounding box center [800, 330] width 13 height 11
radio input "true"
click at [947, 422] on input "False" at bounding box center [947, 423] width 13 height 11
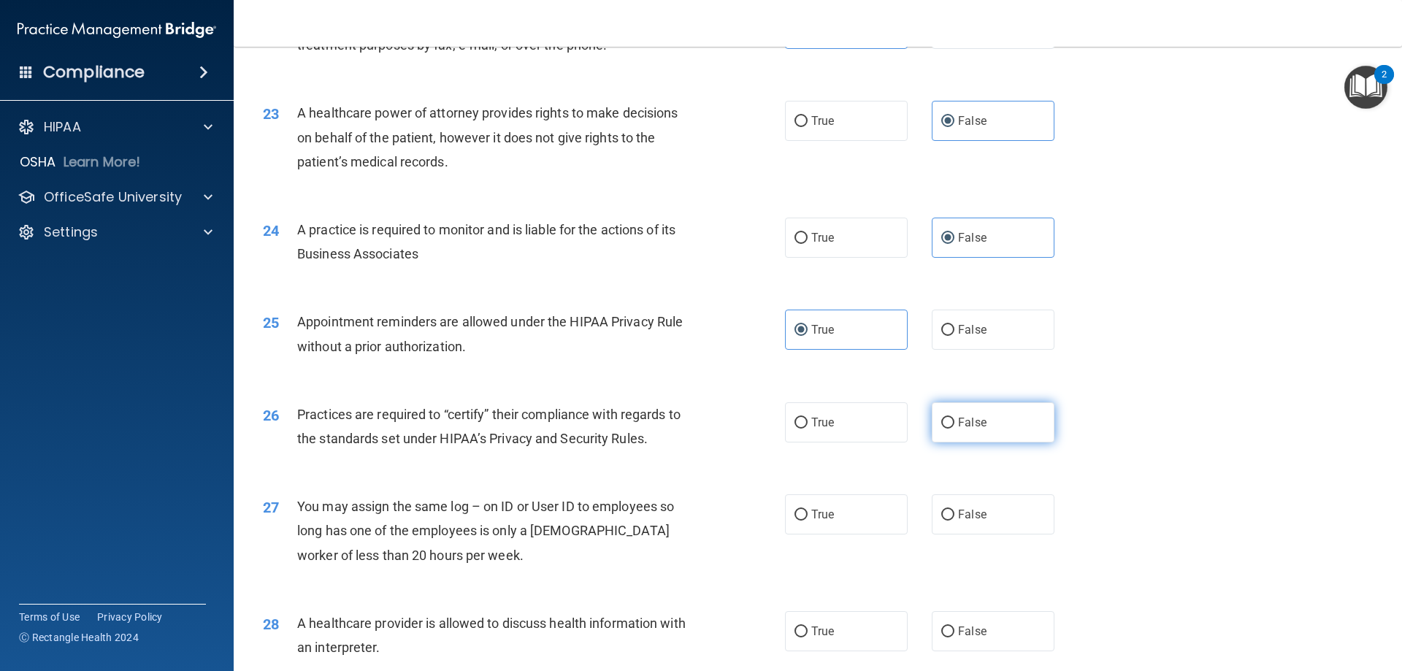
radio input "true"
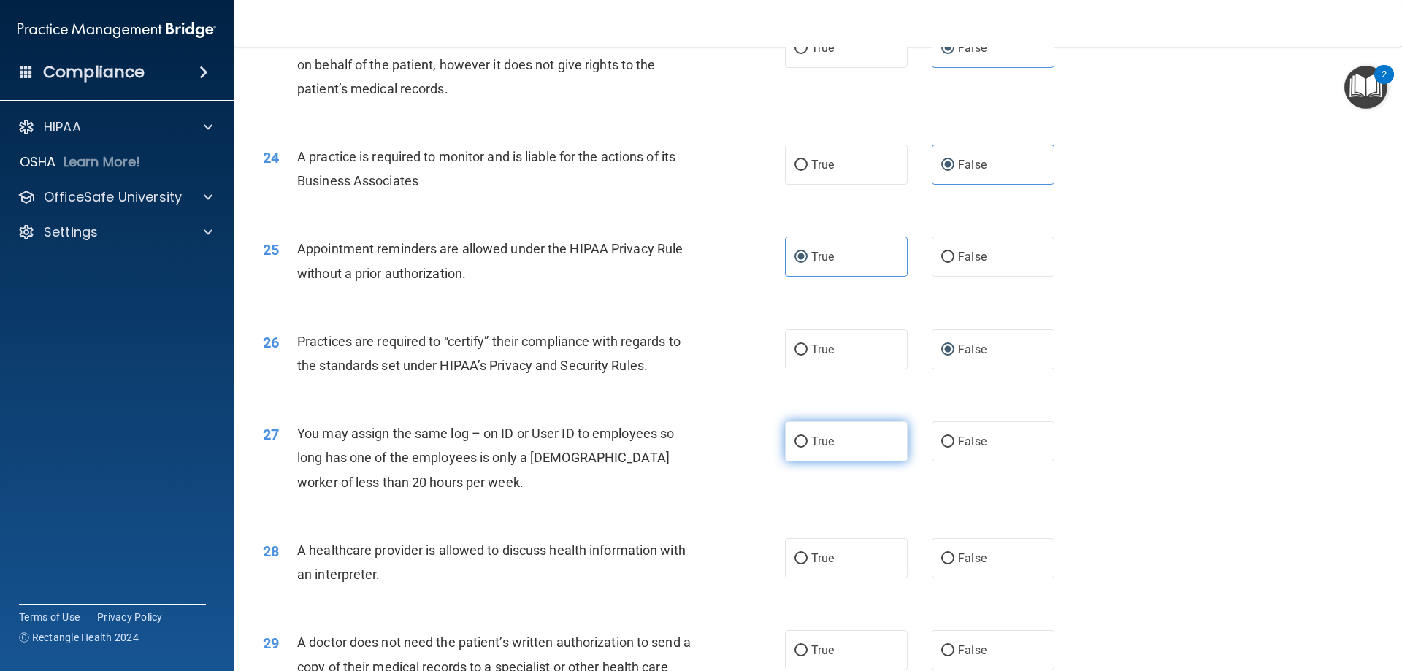
click at [835, 436] on label "True" at bounding box center [846, 441] width 123 height 40
click at [807, 437] on input "True" at bounding box center [800, 442] width 13 height 11
radio input "true"
click at [941, 441] on input "False" at bounding box center [947, 442] width 13 height 11
radio input "true"
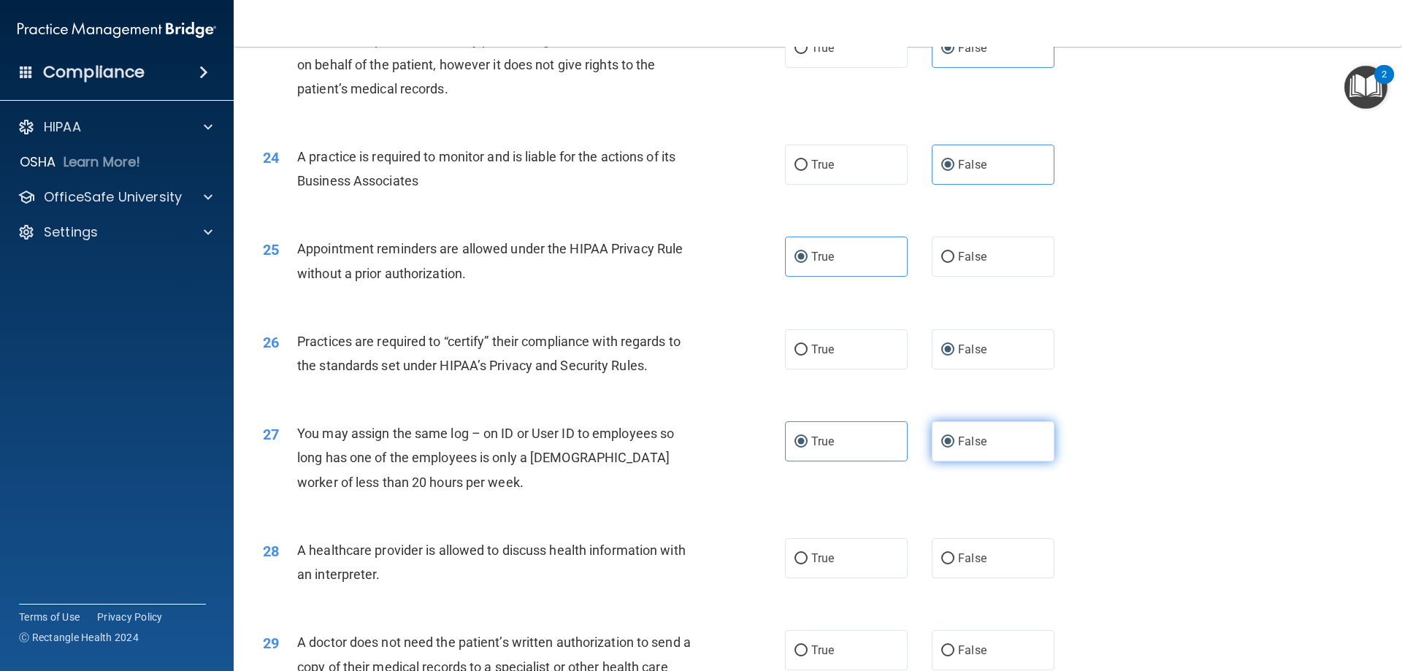
radio input "false"
click at [812, 557] on span "True" at bounding box center [822, 558] width 23 height 14
click at [807, 557] on input "True" at bounding box center [800, 558] width 13 height 11
radio input "true"
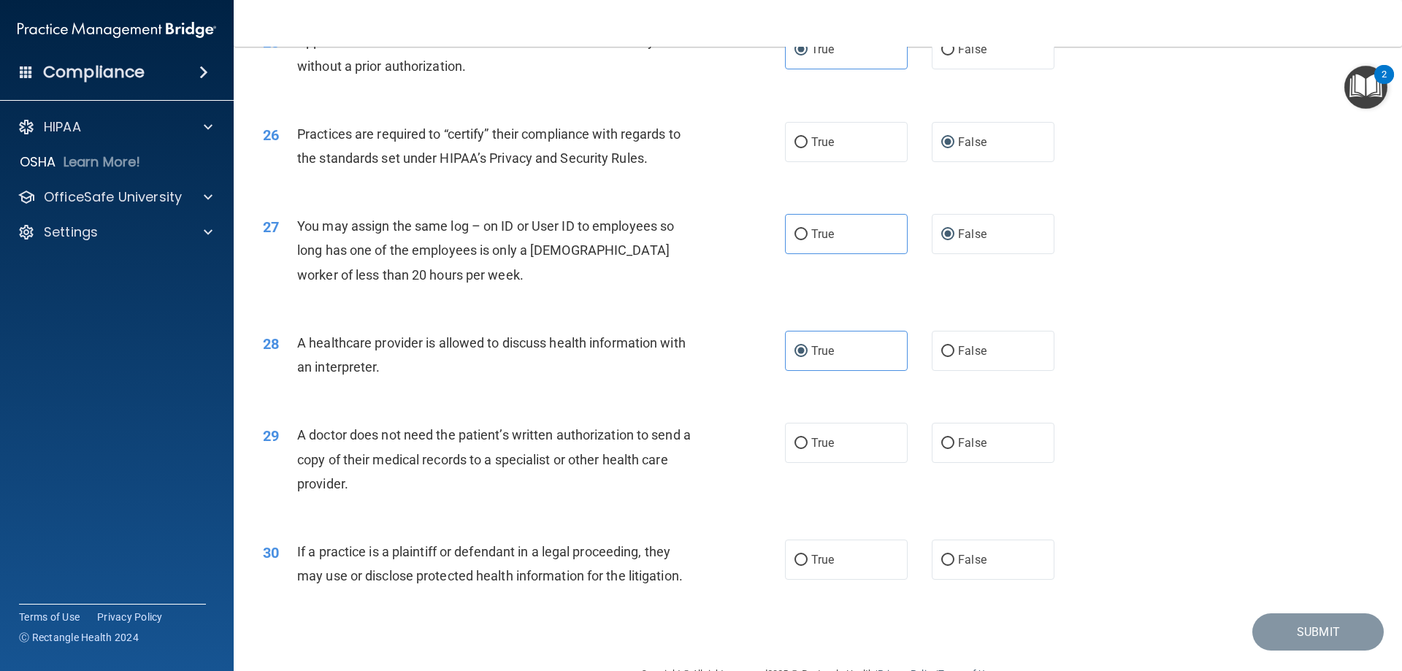
scroll to position [2701, 0]
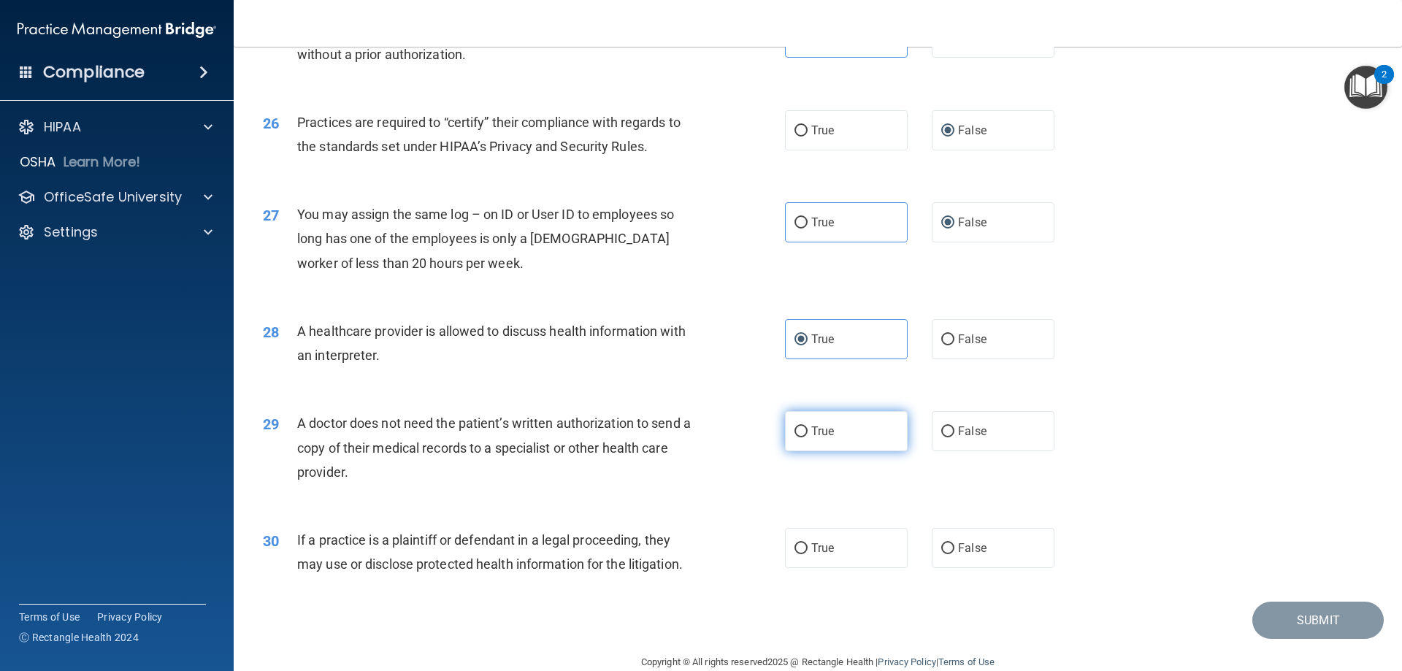
click at [828, 442] on label "True" at bounding box center [846, 431] width 123 height 40
click at [807, 437] on input "True" at bounding box center [800, 431] width 13 height 11
radio input "true"
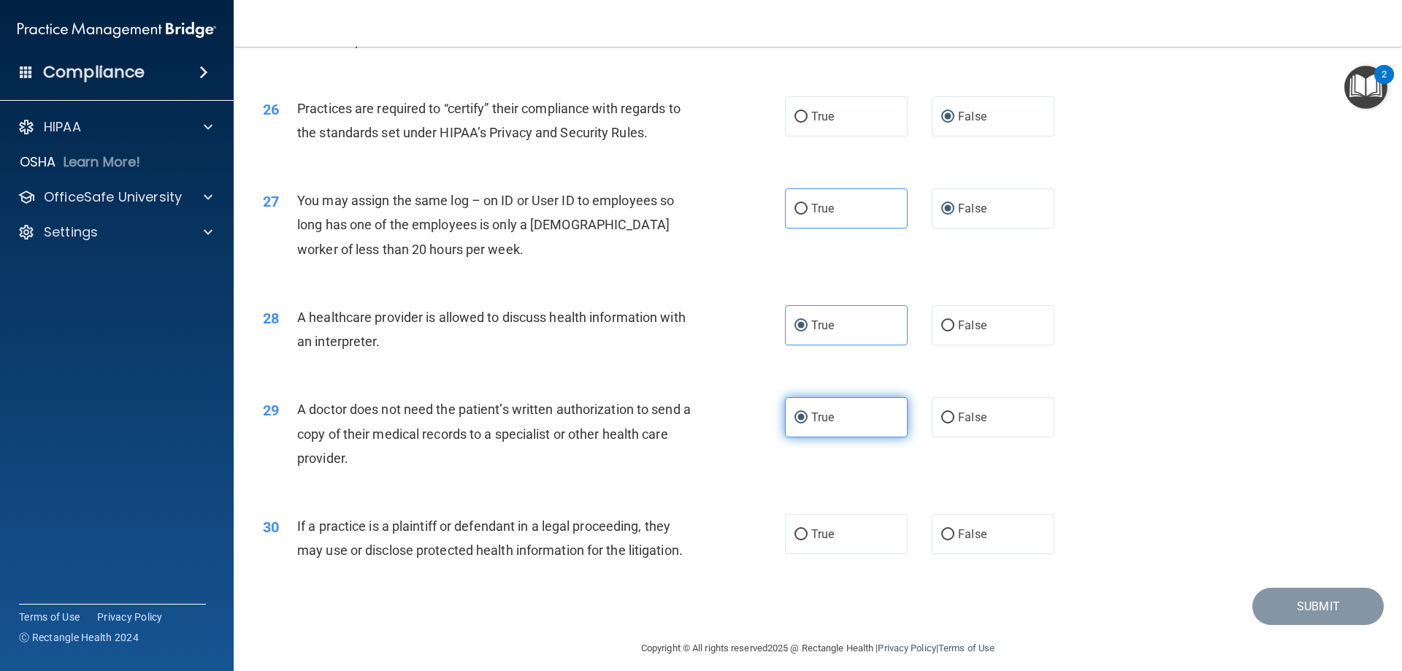
scroll to position [2727, 0]
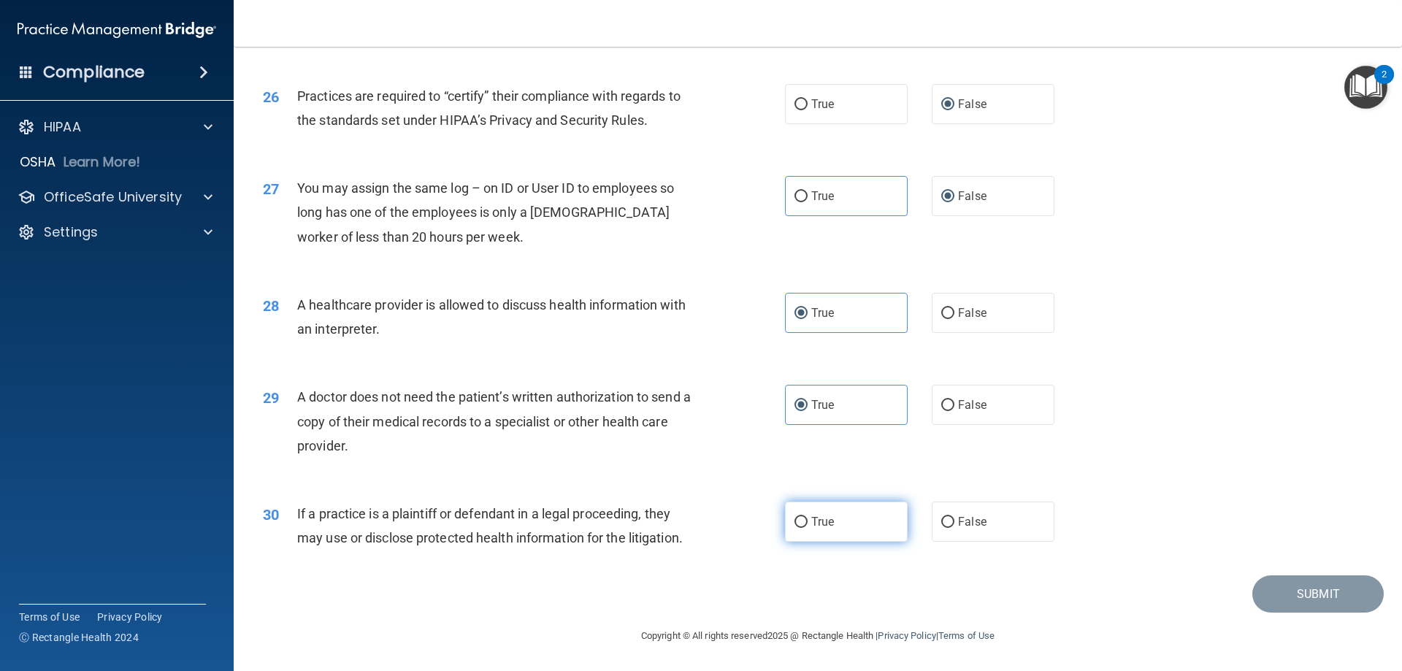
click at [811, 523] on span "True" at bounding box center [822, 522] width 23 height 14
click at [807, 523] on input "True" at bounding box center [800, 522] width 13 height 11
radio input "true"
click at [1323, 596] on button "Submit" at bounding box center [1317, 593] width 131 height 37
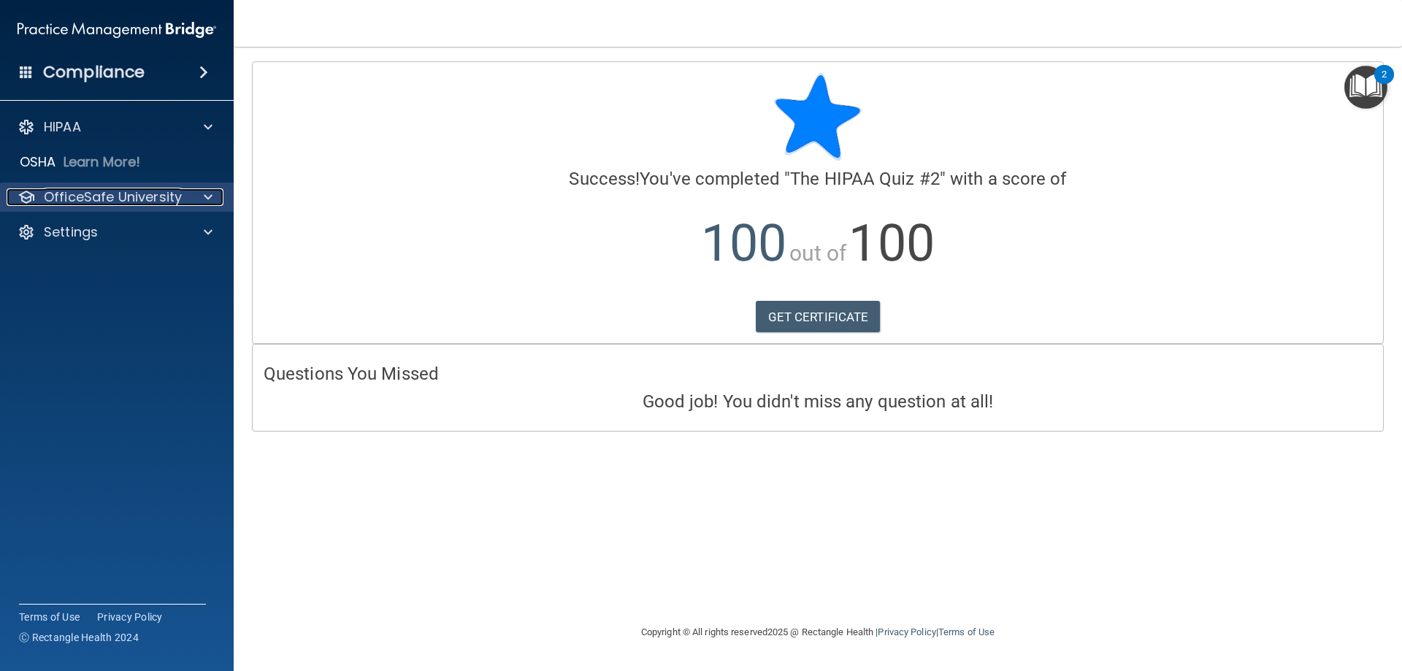
click at [120, 189] on p "OfficeSafe University" at bounding box center [113, 197] width 138 height 18
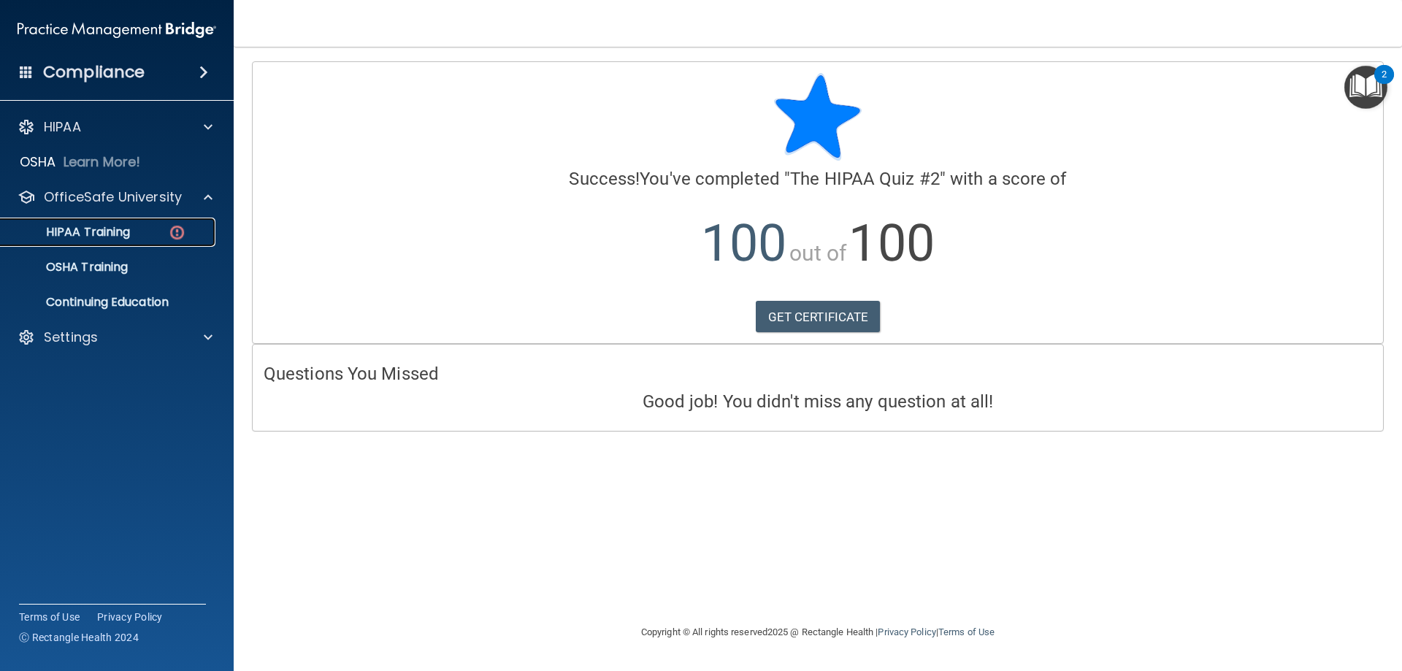
click at [99, 231] on p "HIPAA Training" at bounding box center [69, 232] width 120 height 15
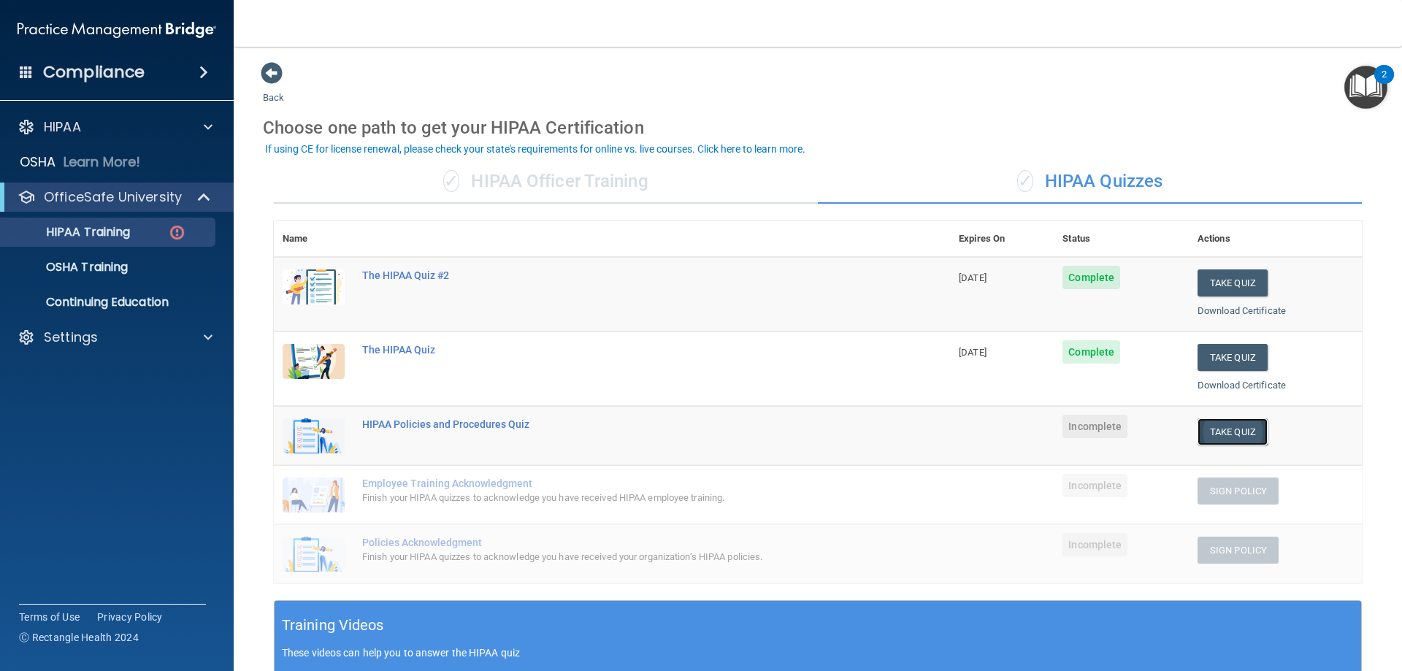
click at [1226, 431] on button "Take Quiz" at bounding box center [1232, 431] width 70 height 27
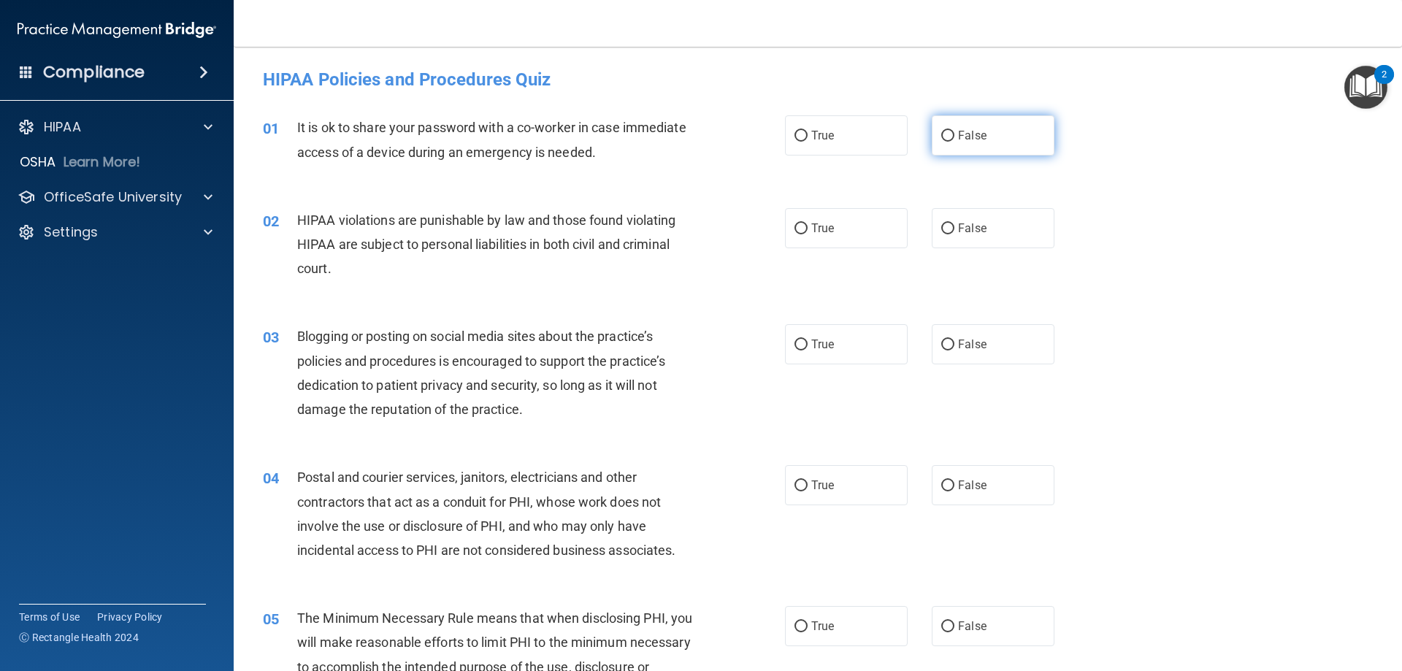
click at [966, 145] on label "False" at bounding box center [993, 135] width 123 height 40
click at [954, 142] on input "False" at bounding box center [947, 136] width 13 height 11
radio input "true"
click at [821, 234] on span "True" at bounding box center [822, 228] width 23 height 14
click at [807, 234] on input "True" at bounding box center [800, 228] width 13 height 11
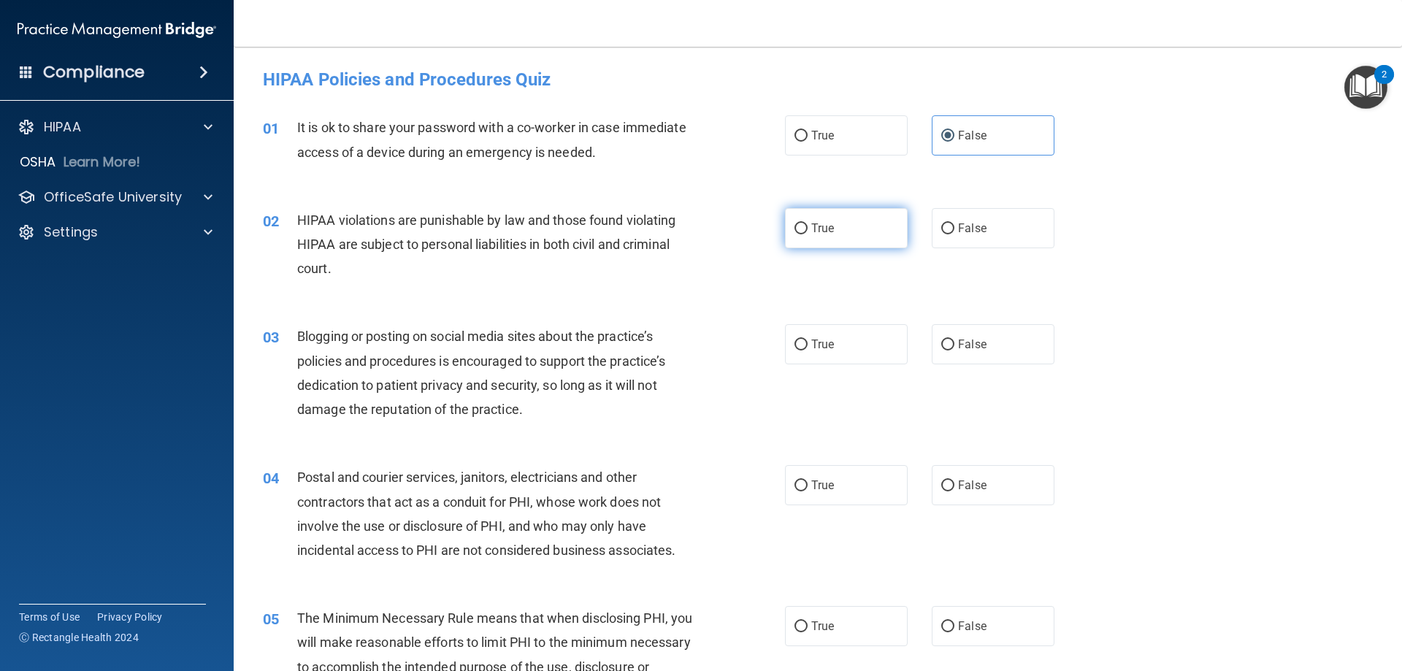
radio input "true"
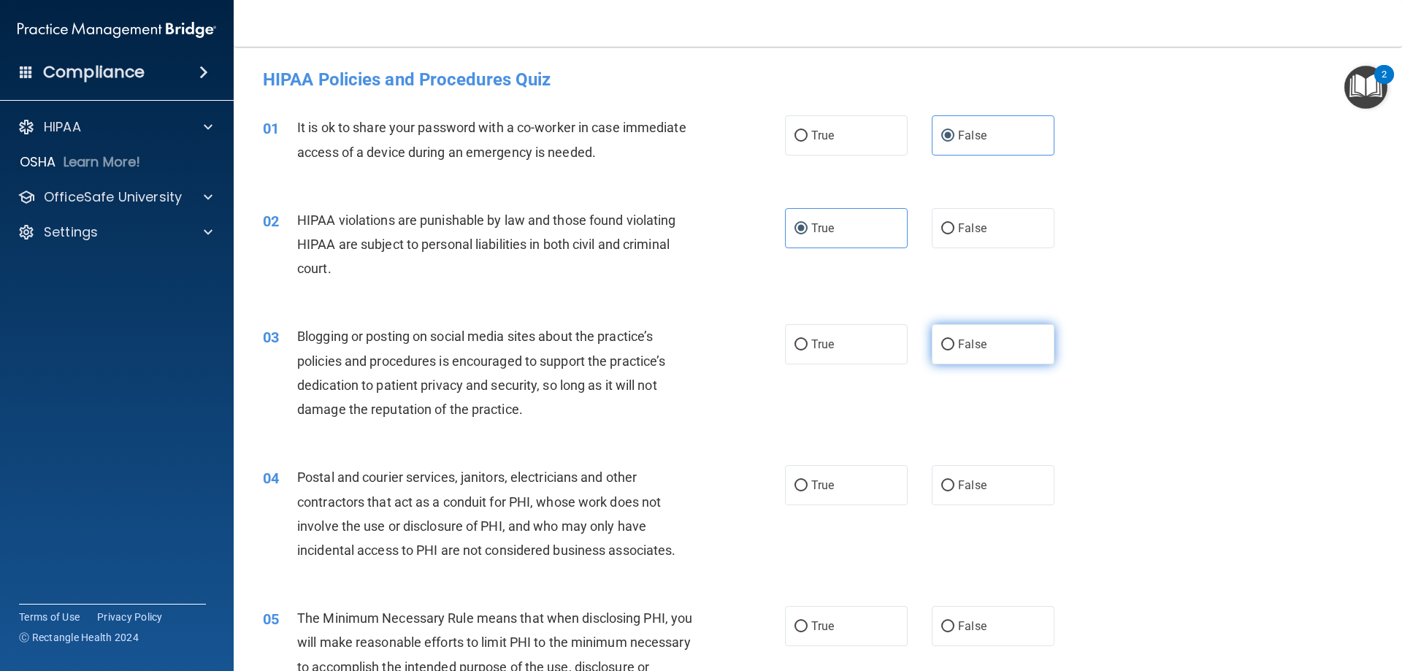
click at [964, 347] on span "False" at bounding box center [972, 344] width 28 height 14
click at [954, 347] on input "False" at bounding box center [947, 344] width 13 height 11
radio input "true"
click at [811, 484] on span "True" at bounding box center [822, 485] width 23 height 14
click at [807, 484] on input "True" at bounding box center [800, 485] width 13 height 11
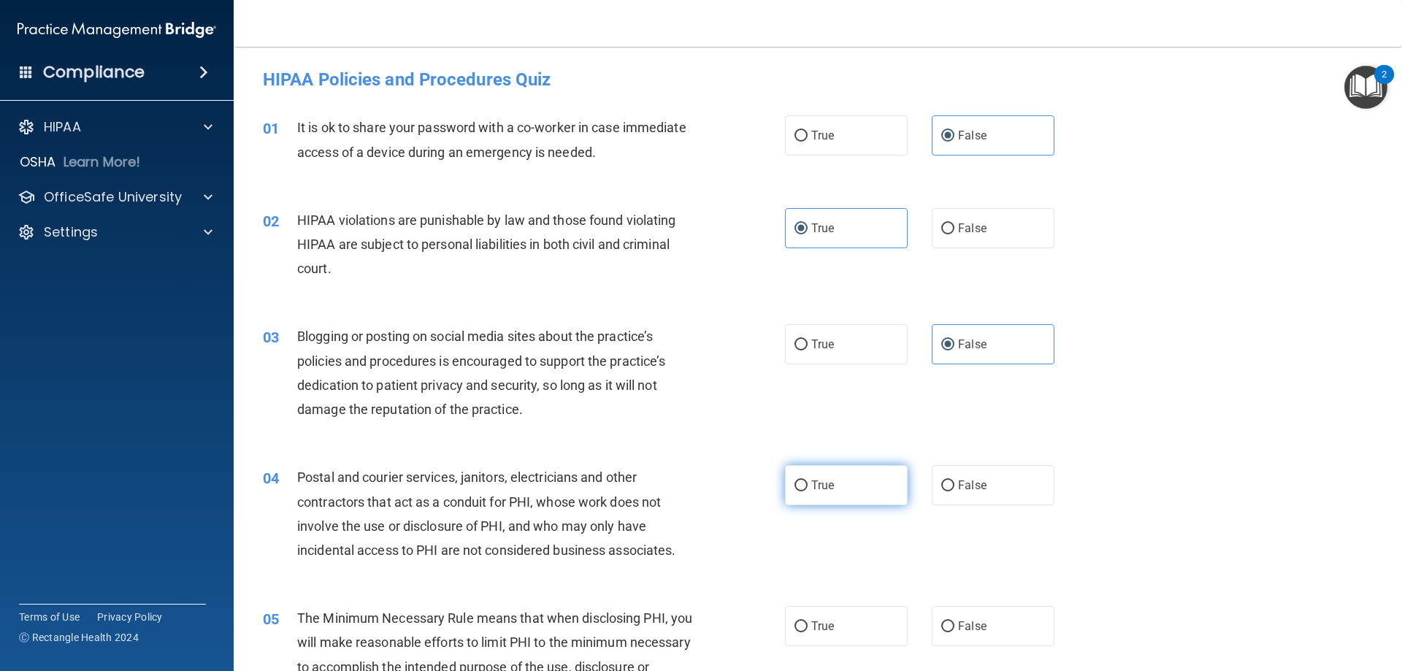
radio input "true"
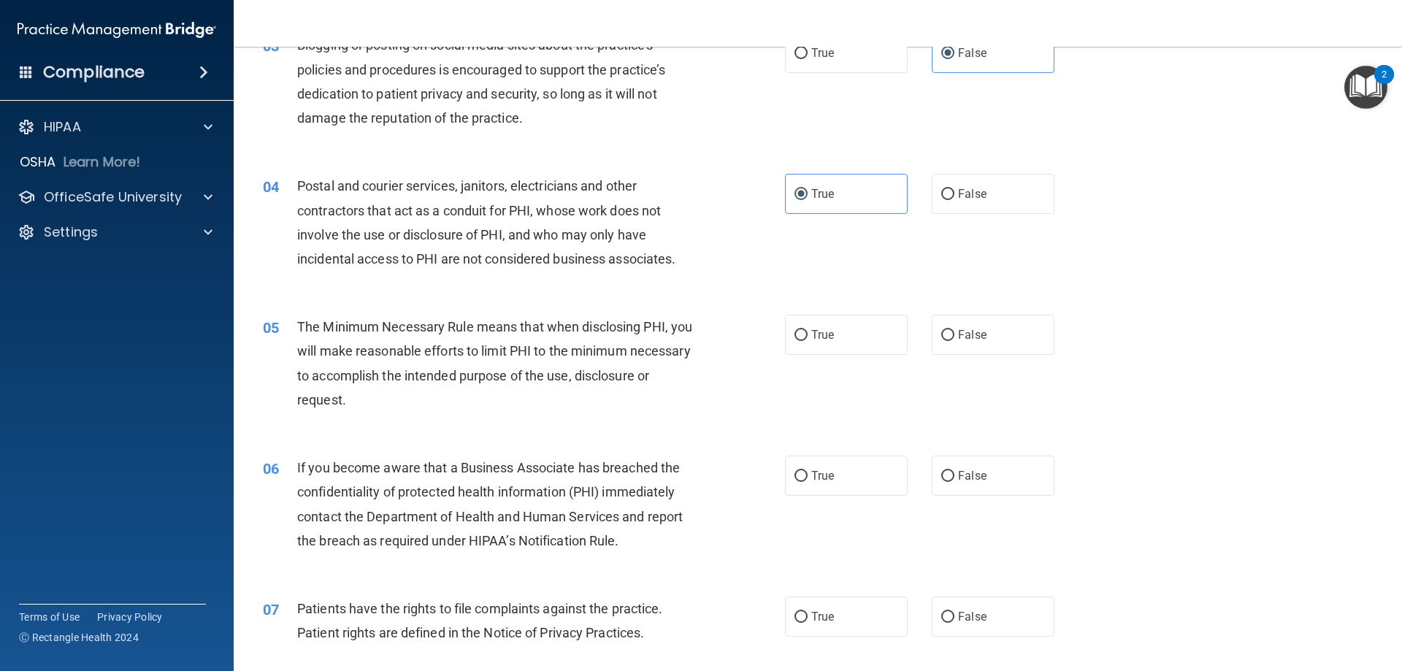
scroll to position [292, 0]
click at [815, 332] on span "True" at bounding box center [822, 334] width 23 height 14
click at [807, 332] on input "True" at bounding box center [800, 334] width 13 height 11
radio input "true"
click at [1005, 476] on label "False" at bounding box center [993, 475] width 123 height 40
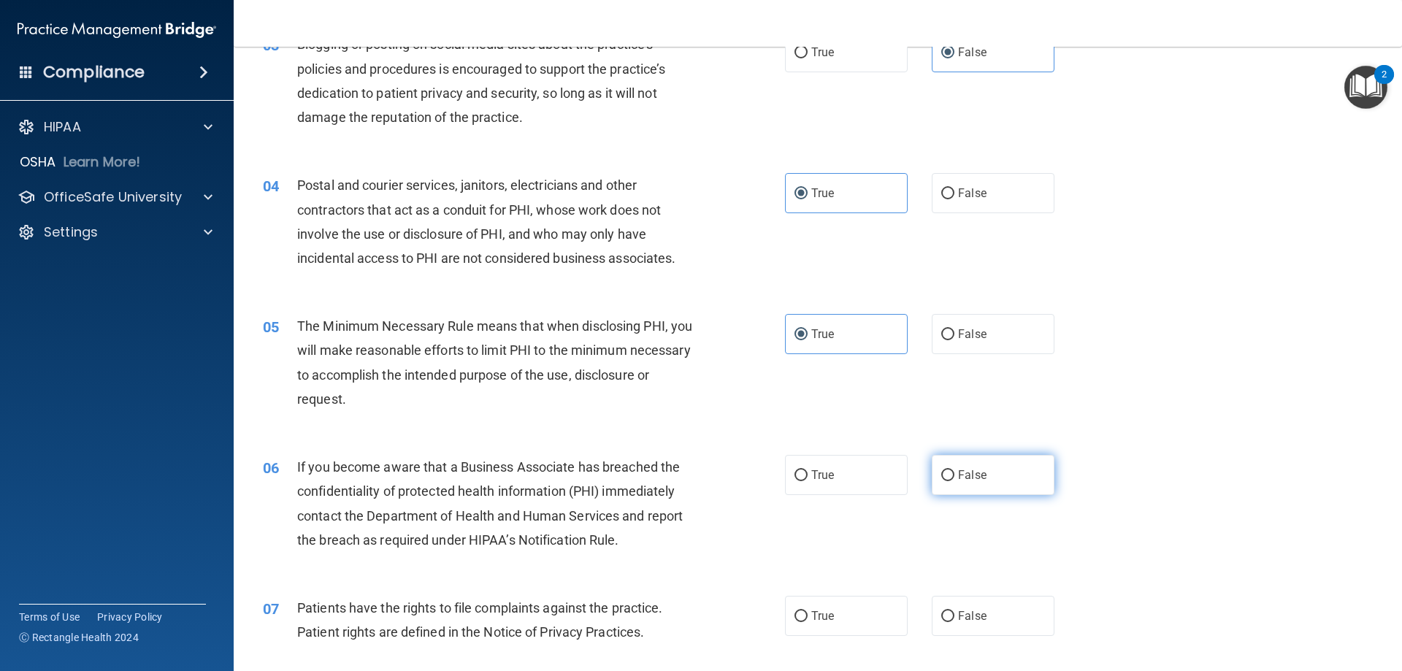
click at [954, 476] on input "False" at bounding box center [947, 475] width 13 height 11
radio input "true"
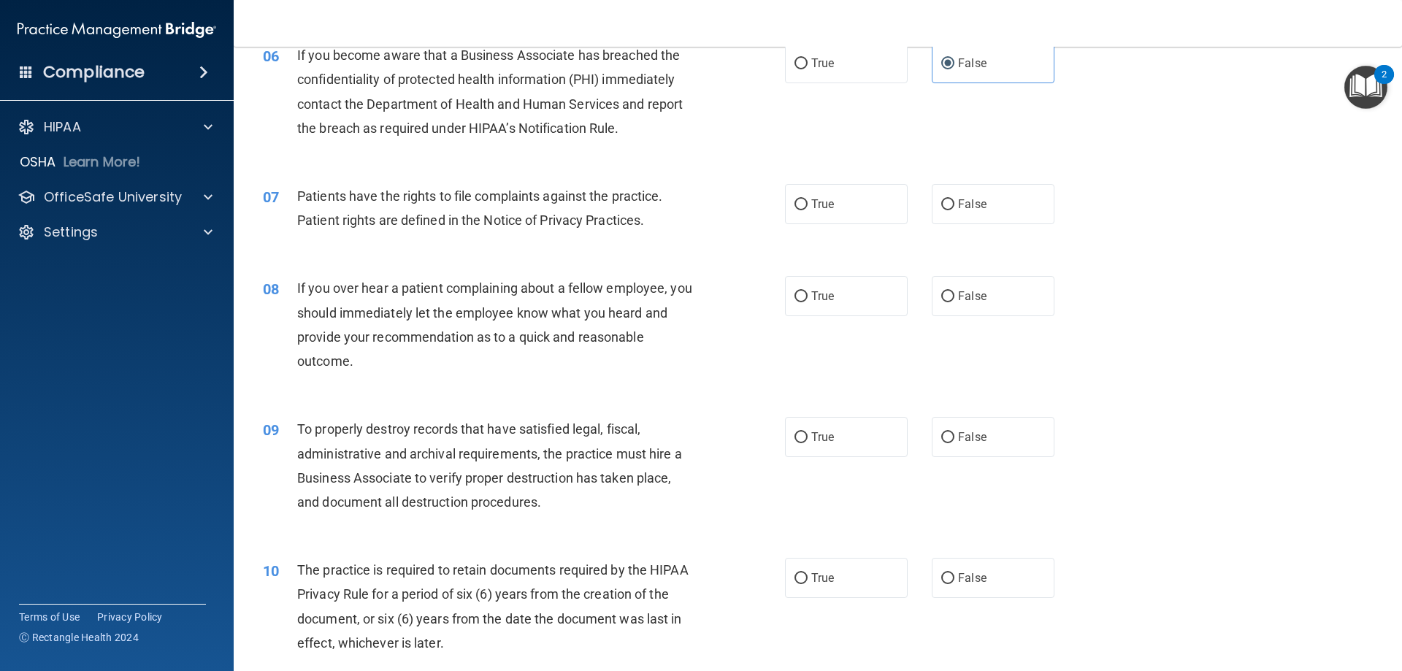
scroll to position [730, 0]
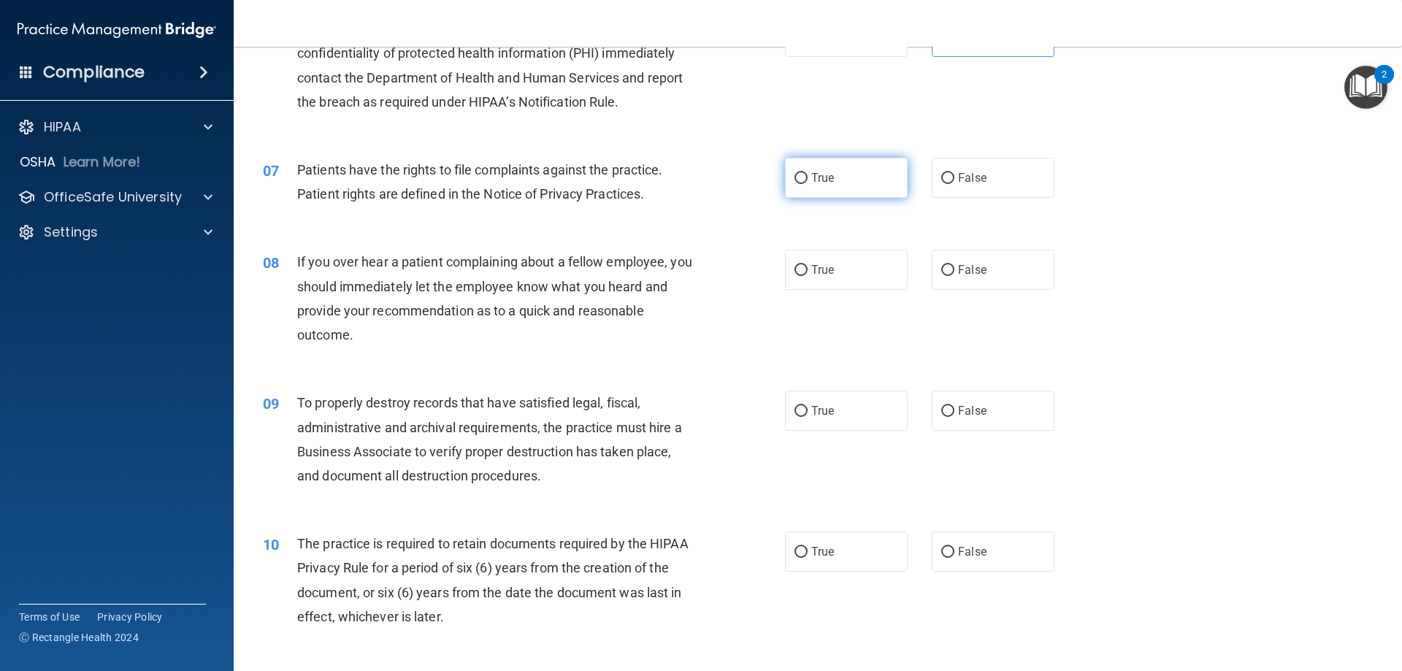
click at [829, 180] on span "True" at bounding box center [822, 178] width 23 height 14
click at [807, 180] on input "True" at bounding box center [800, 178] width 13 height 11
radio input "true"
click at [971, 271] on span "False" at bounding box center [972, 270] width 28 height 14
click at [954, 271] on input "False" at bounding box center [947, 270] width 13 height 11
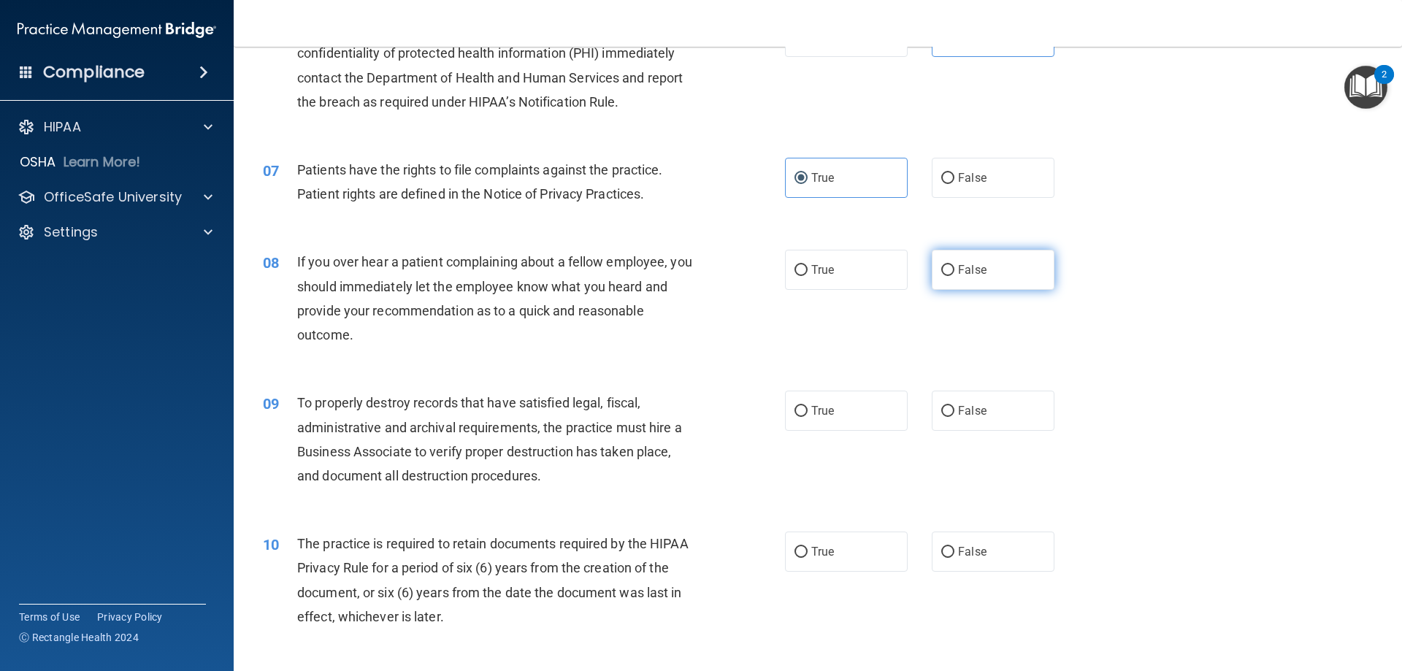
radio input "true"
click at [963, 415] on span "False" at bounding box center [972, 411] width 28 height 14
click at [954, 415] on input "False" at bounding box center [947, 411] width 13 height 11
radio input "true"
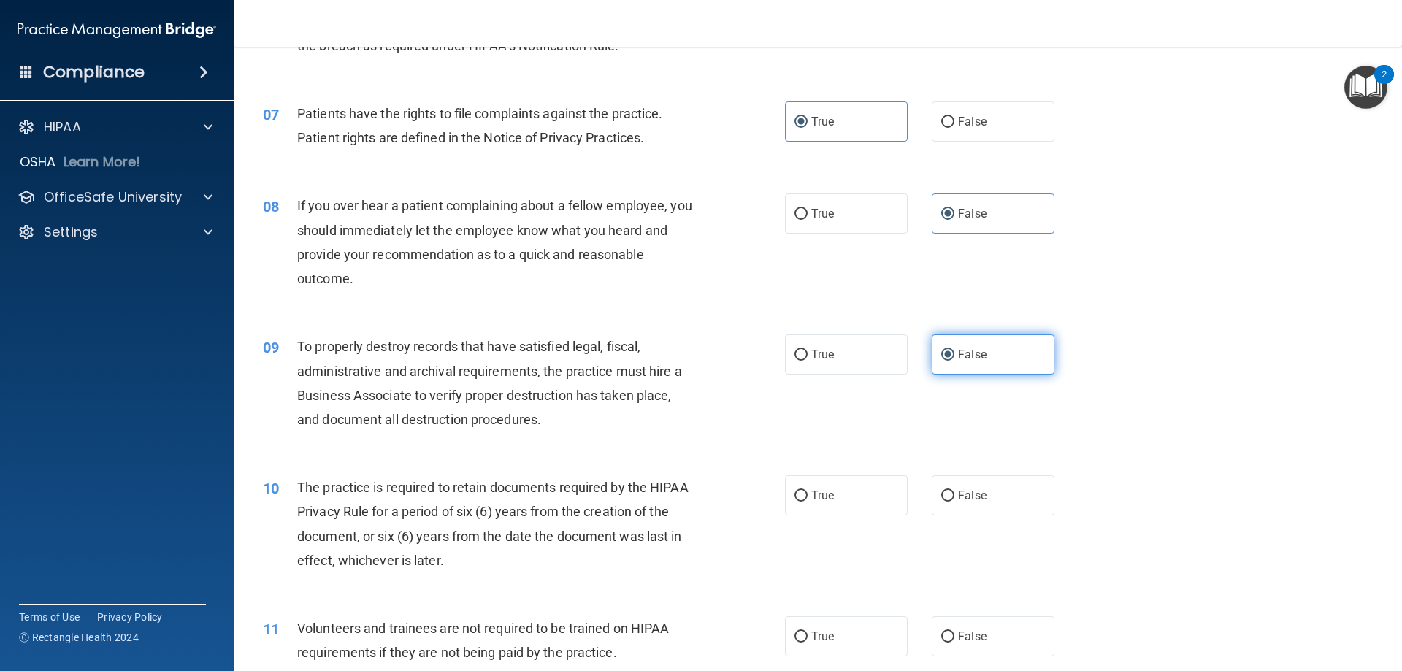
scroll to position [1022, 0]
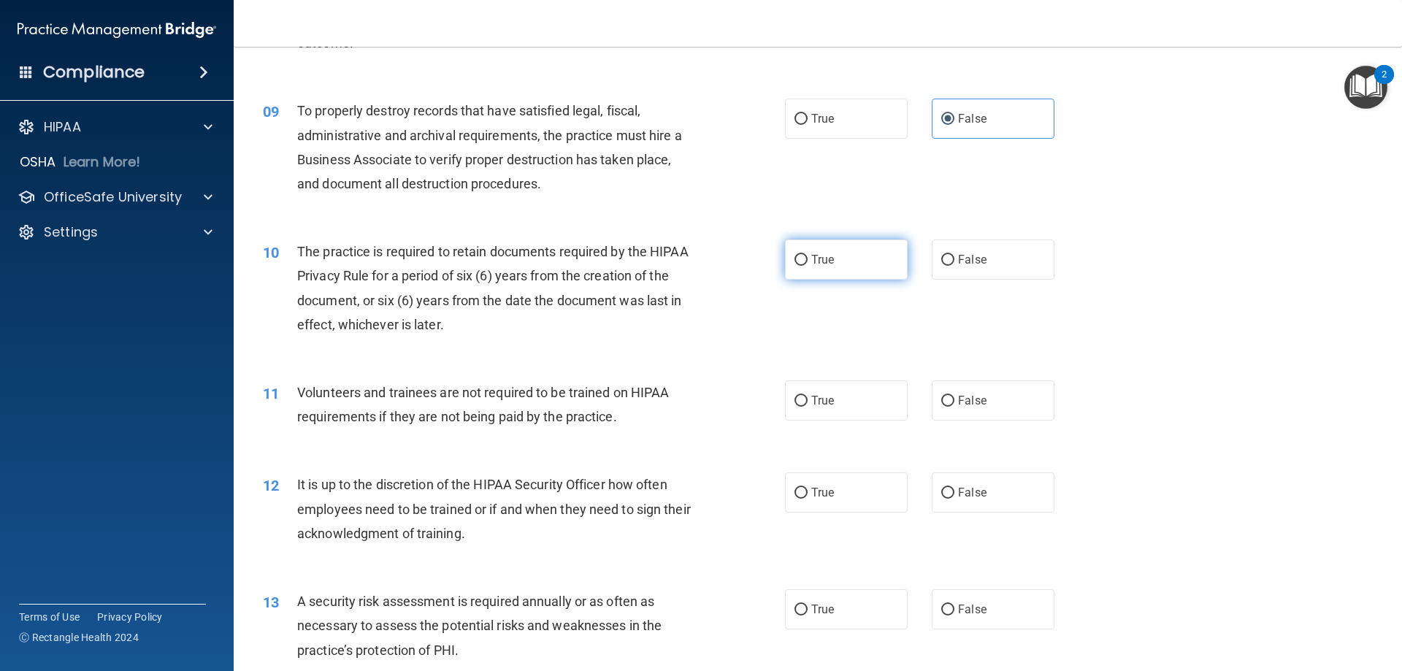
click at [842, 253] on label "True" at bounding box center [846, 259] width 123 height 40
click at [807, 255] on input "True" at bounding box center [800, 260] width 13 height 11
radio input "true"
click at [997, 404] on label "False" at bounding box center [993, 400] width 123 height 40
click at [954, 404] on input "False" at bounding box center [947, 401] width 13 height 11
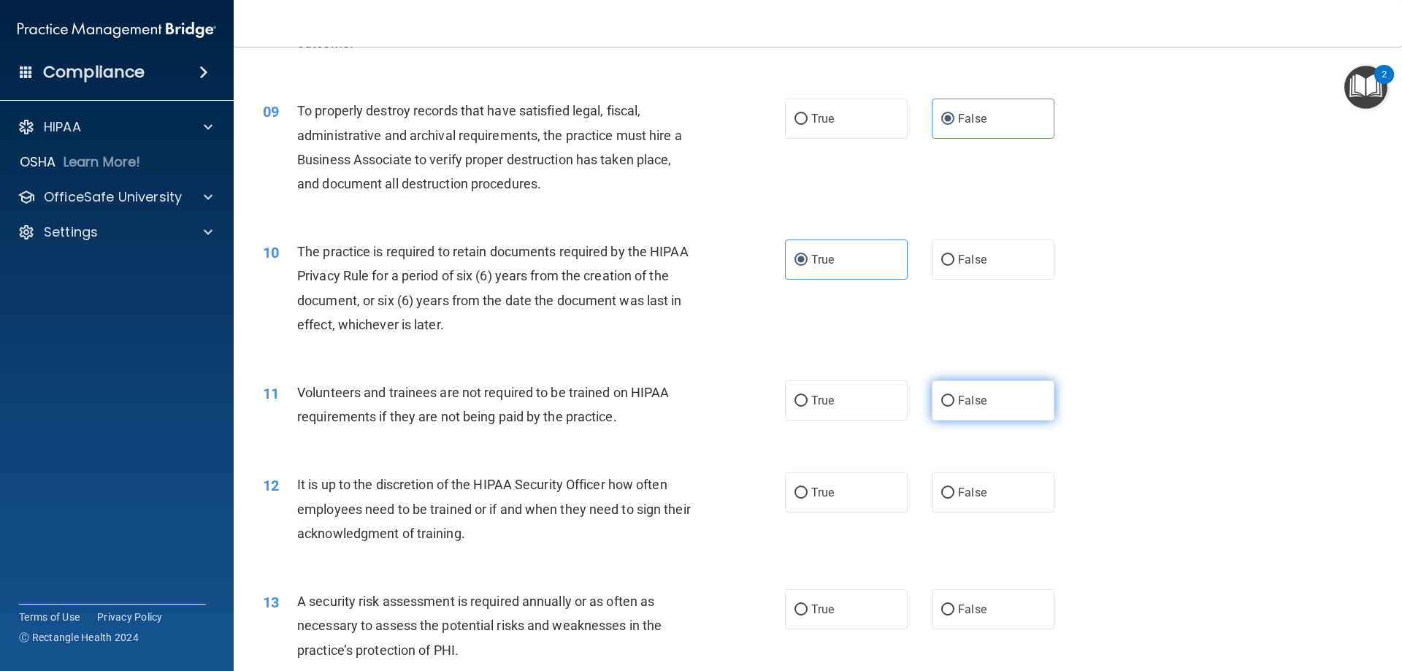
radio input "true"
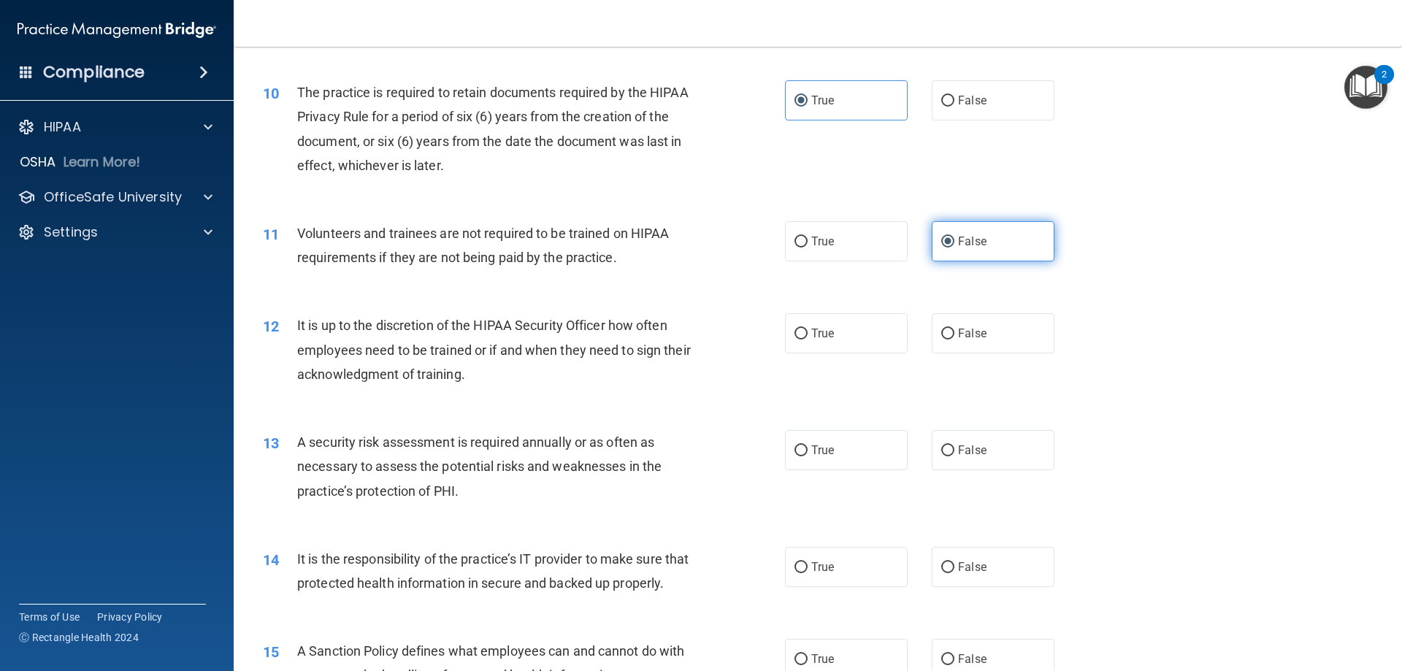
scroll to position [1241, 0]
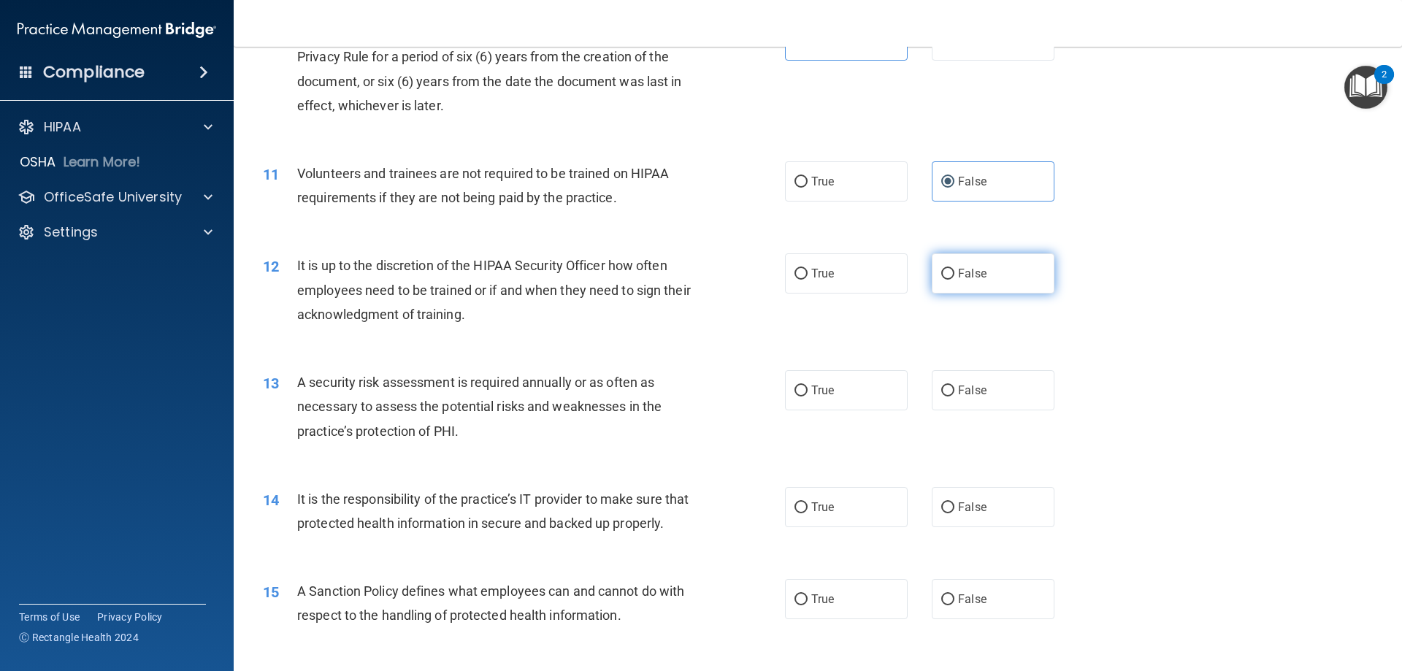
click at [961, 261] on label "False" at bounding box center [993, 273] width 123 height 40
click at [954, 269] on input "False" at bounding box center [947, 274] width 13 height 11
radio input "true"
click at [829, 388] on span "True" at bounding box center [822, 390] width 23 height 14
click at [807, 388] on input "True" at bounding box center [800, 390] width 13 height 11
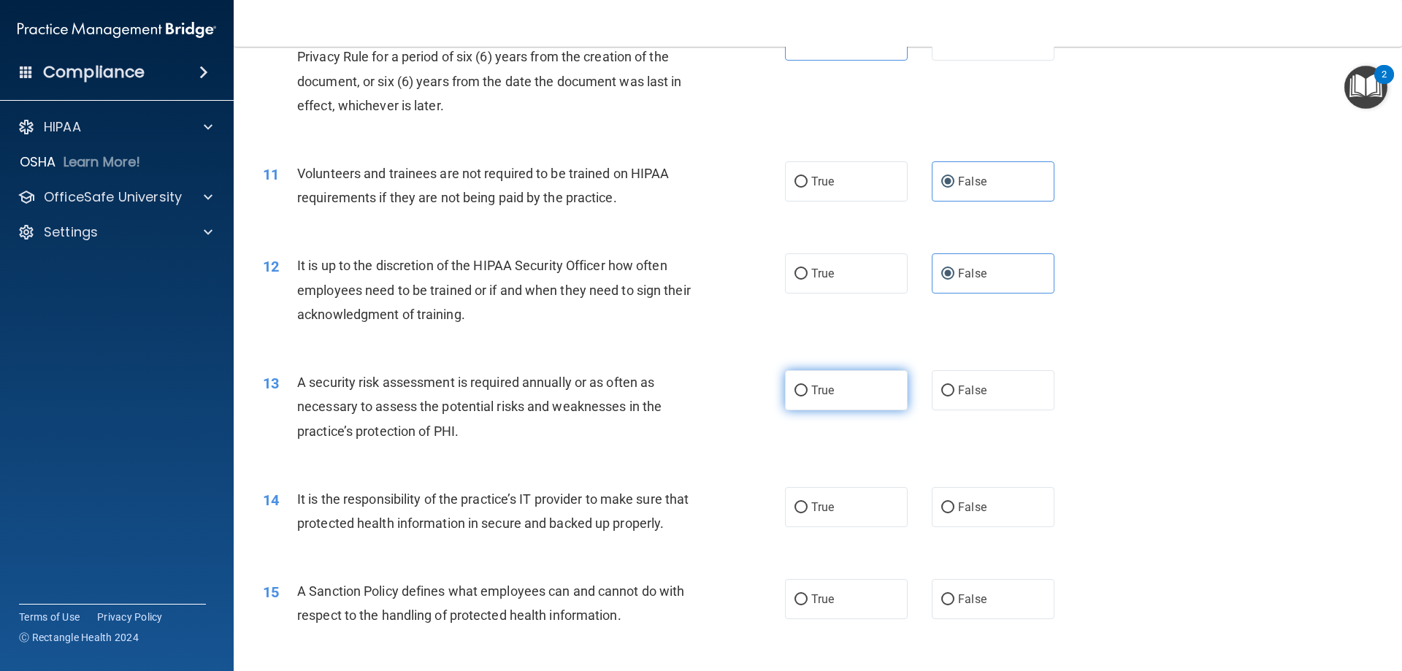
radio input "true"
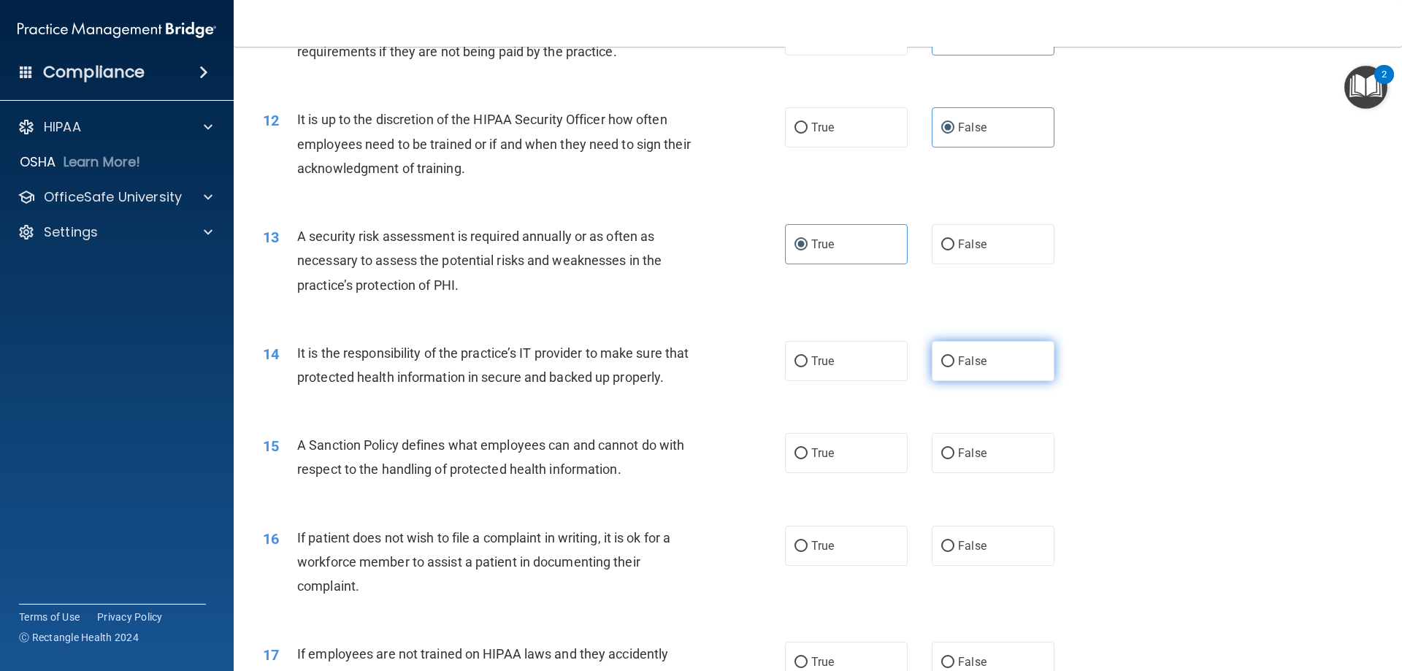
click at [963, 361] on span "False" at bounding box center [972, 361] width 28 height 14
click at [954, 361] on input "False" at bounding box center [947, 361] width 13 height 11
radio input "true"
click at [970, 467] on label "False" at bounding box center [993, 453] width 123 height 40
click at [954, 459] on input "False" at bounding box center [947, 453] width 13 height 11
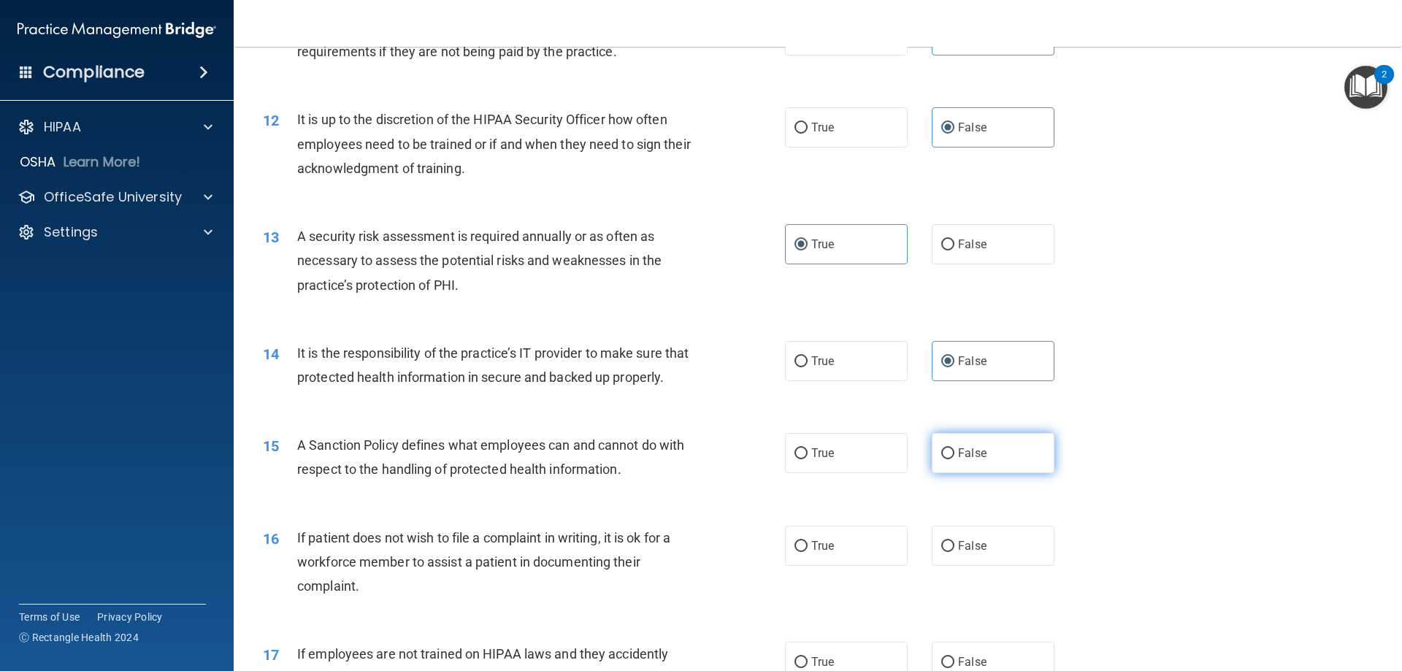
radio input "true"
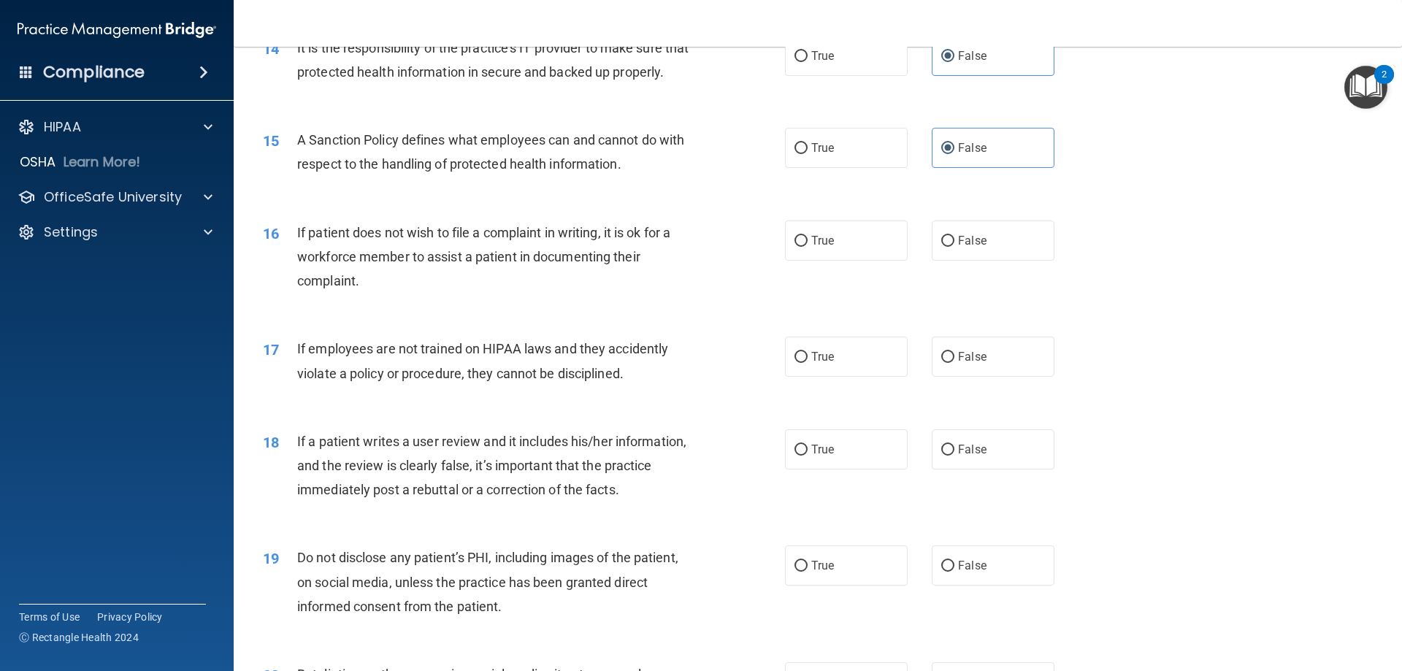
scroll to position [1752, 0]
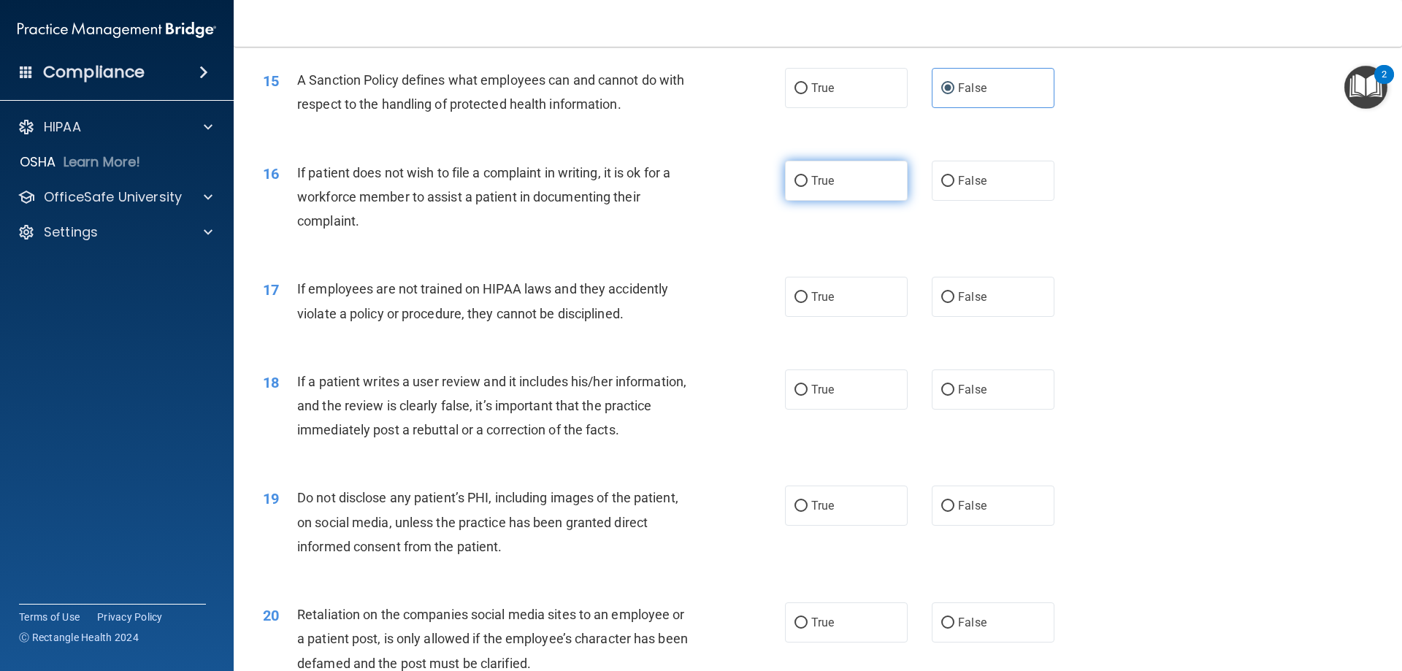
click at [817, 188] on span "True" at bounding box center [822, 181] width 23 height 14
click at [807, 187] on input "True" at bounding box center [800, 181] width 13 height 11
radio input "true"
click at [958, 304] on span "False" at bounding box center [972, 297] width 28 height 14
click at [954, 303] on input "False" at bounding box center [947, 297] width 13 height 11
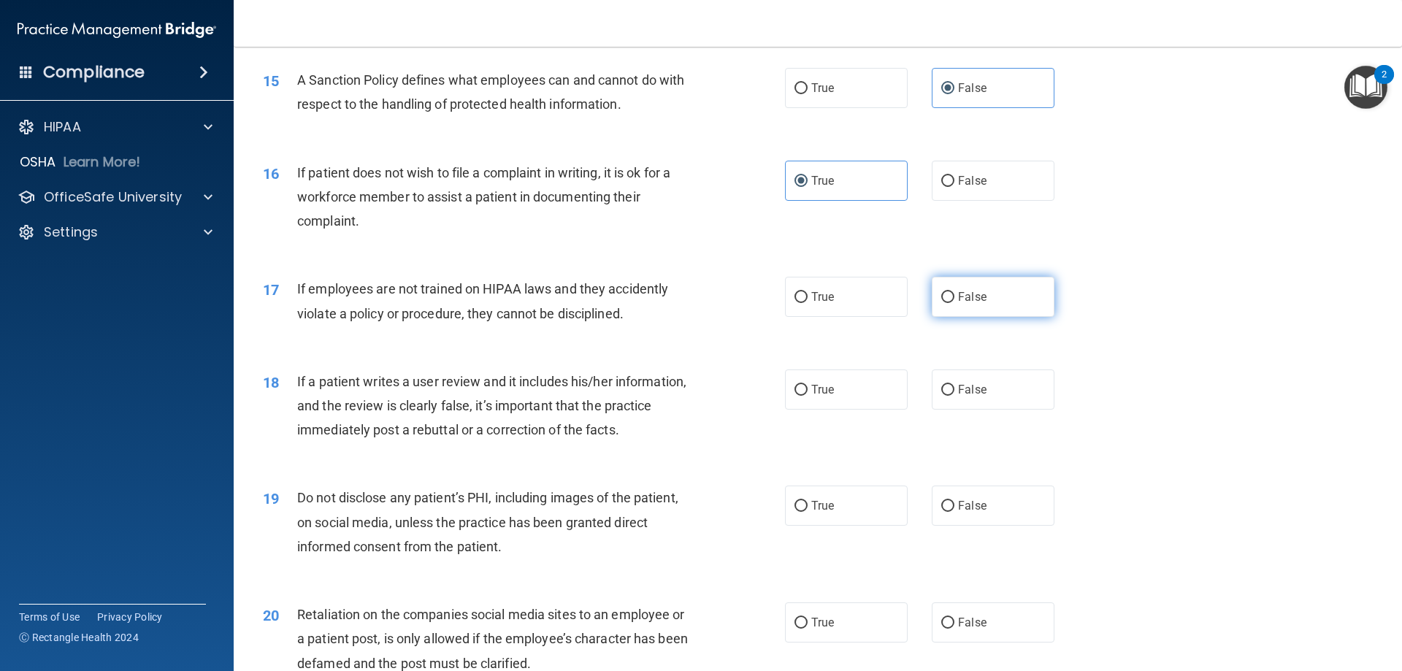
radio input "true"
click at [969, 396] on span "False" at bounding box center [972, 390] width 28 height 14
click at [954, 396] on input "False" at bounding box center [947, 390] width 13 height 11
radio input "true"
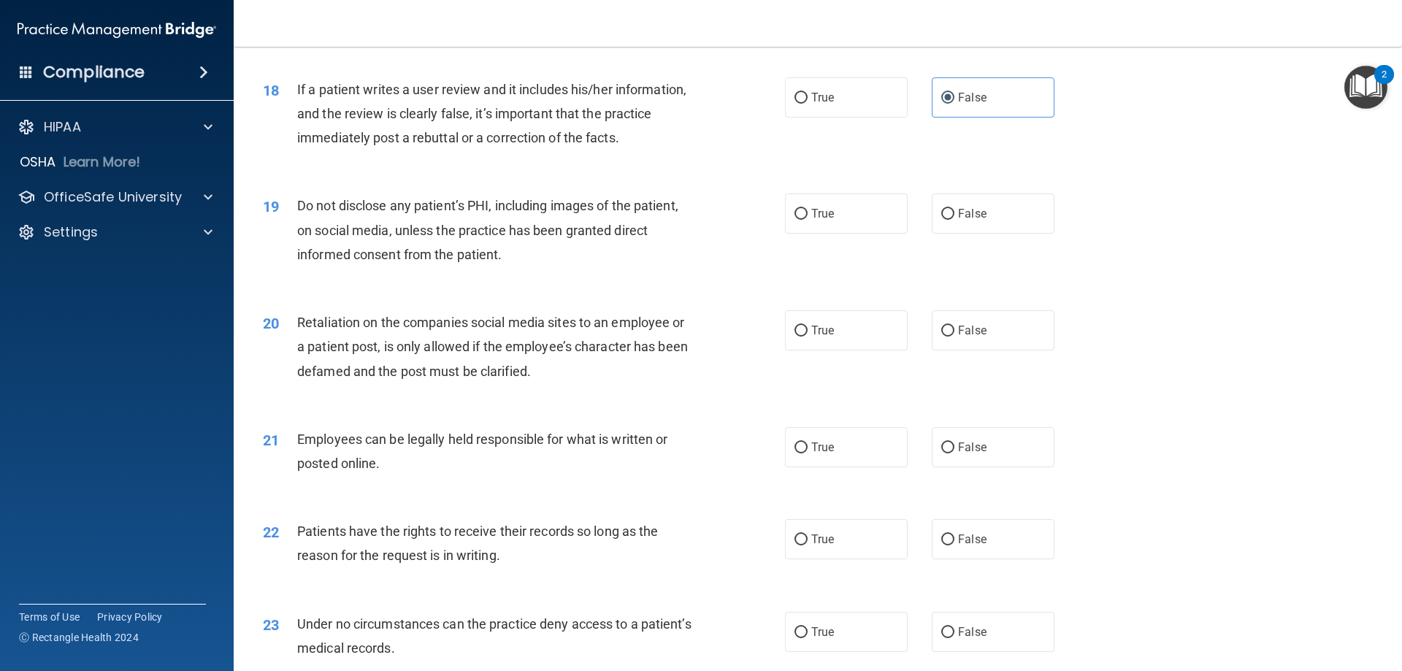
scroll to position [2117, 0]
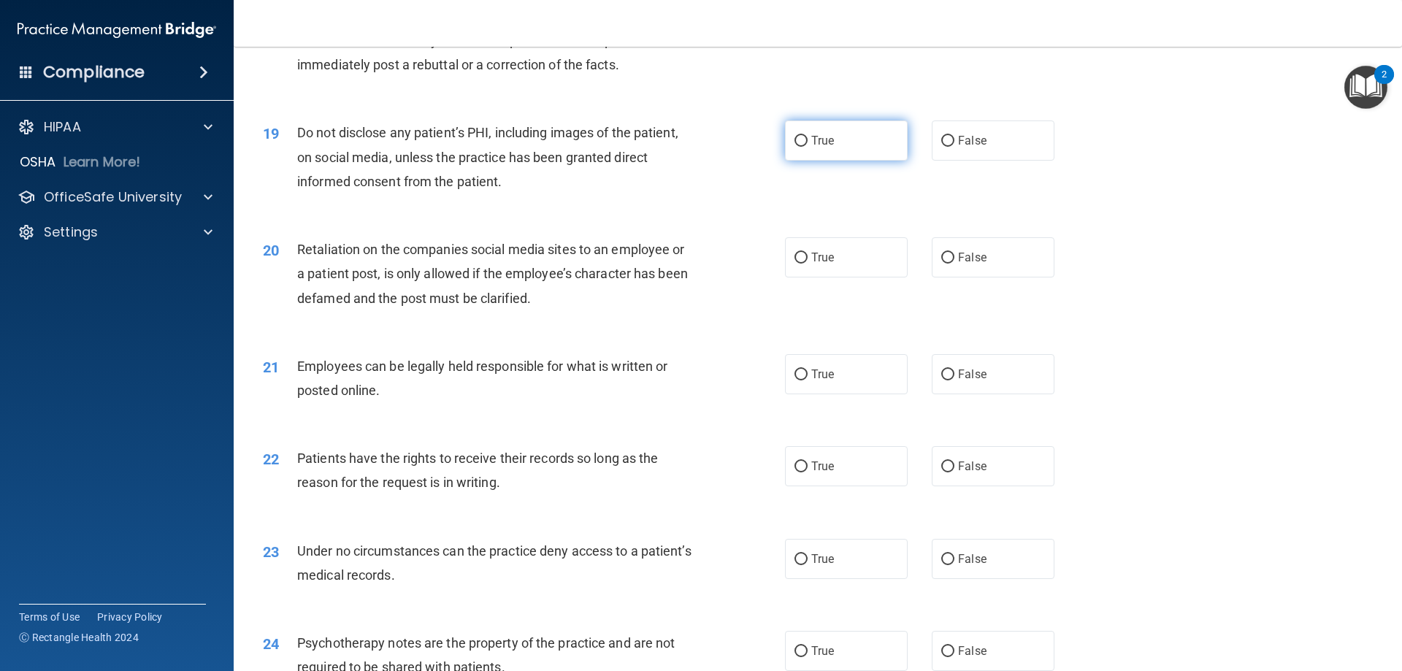
click at [811, 161] on label "True" at bounding box center [846, 140] width 123 height 40
click at [807, 147] on input "True" at bounding box center [800, 141] width 13 height 11
radio input "true"
click at [943, 264] on input "False" at bounding box center [947, 258] width 13 height 11
radio input "true"
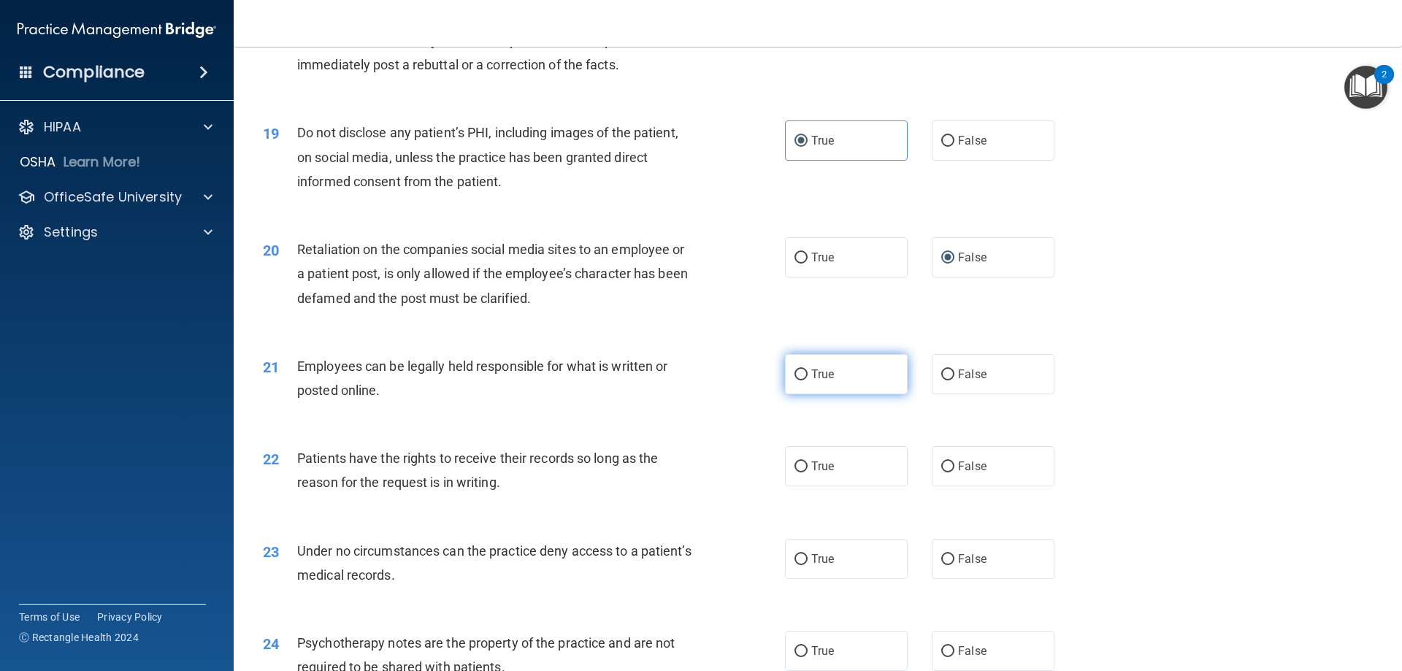
click at [811, 381] on span "True" at bounding box center [822, 374] width 23 height 14
click at [807, 380] on input "True" at bounding box center [800, 374] width 13 height 11
radio input "true"
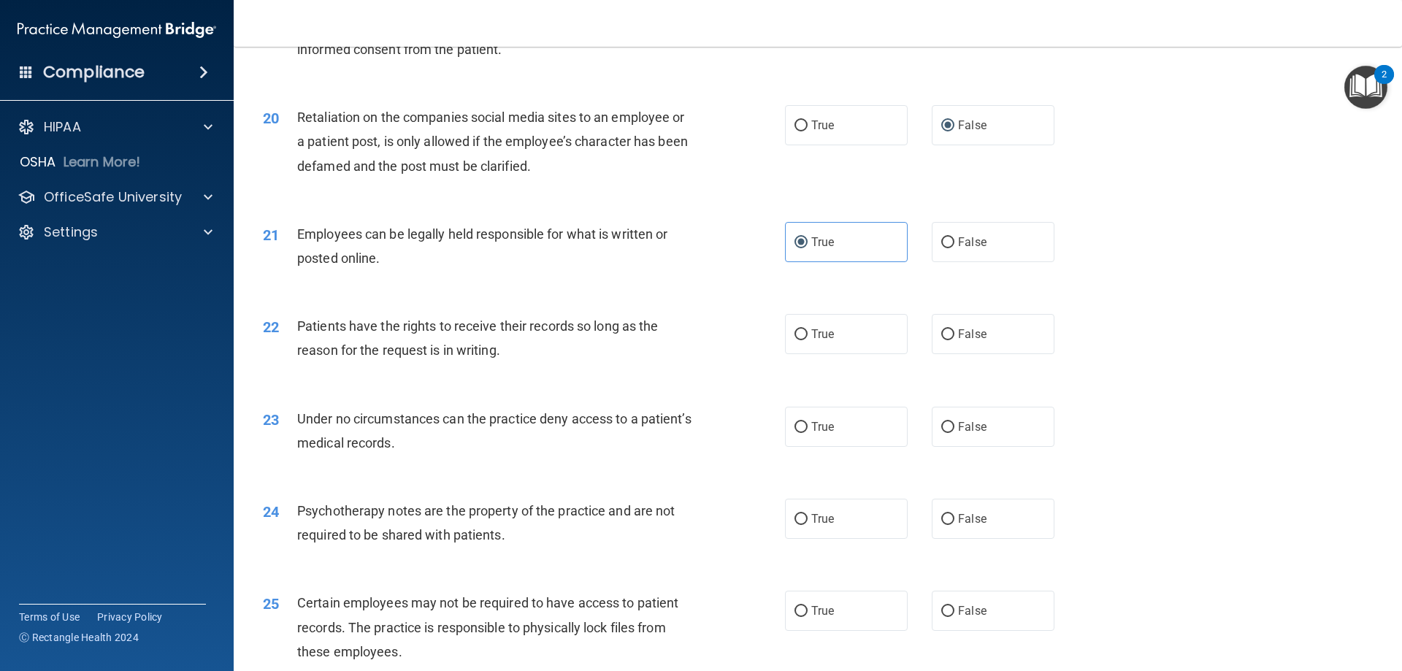
scroll to position [2336, 0]
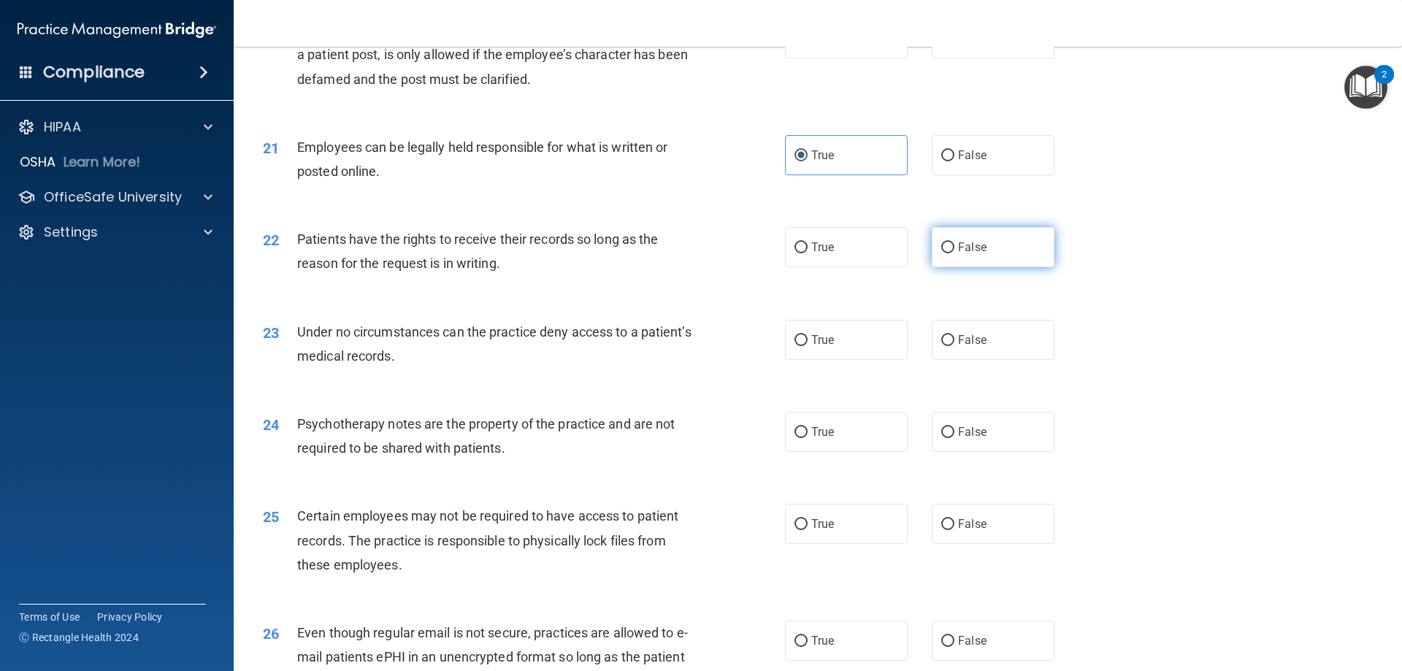
click at [959, 256] on label "False" at bounding box center [993, 247] width 123 height 40
click at [954, 253] on input "False" at bounding box center [947, 247] width 13 height 11
radio input "true"
click at [948, 360] on label "False" at bounding box center [993, 340] width 123 height 40
click at [948, 346] on input "False" at bounding box center [947, 340] width 13 height 11
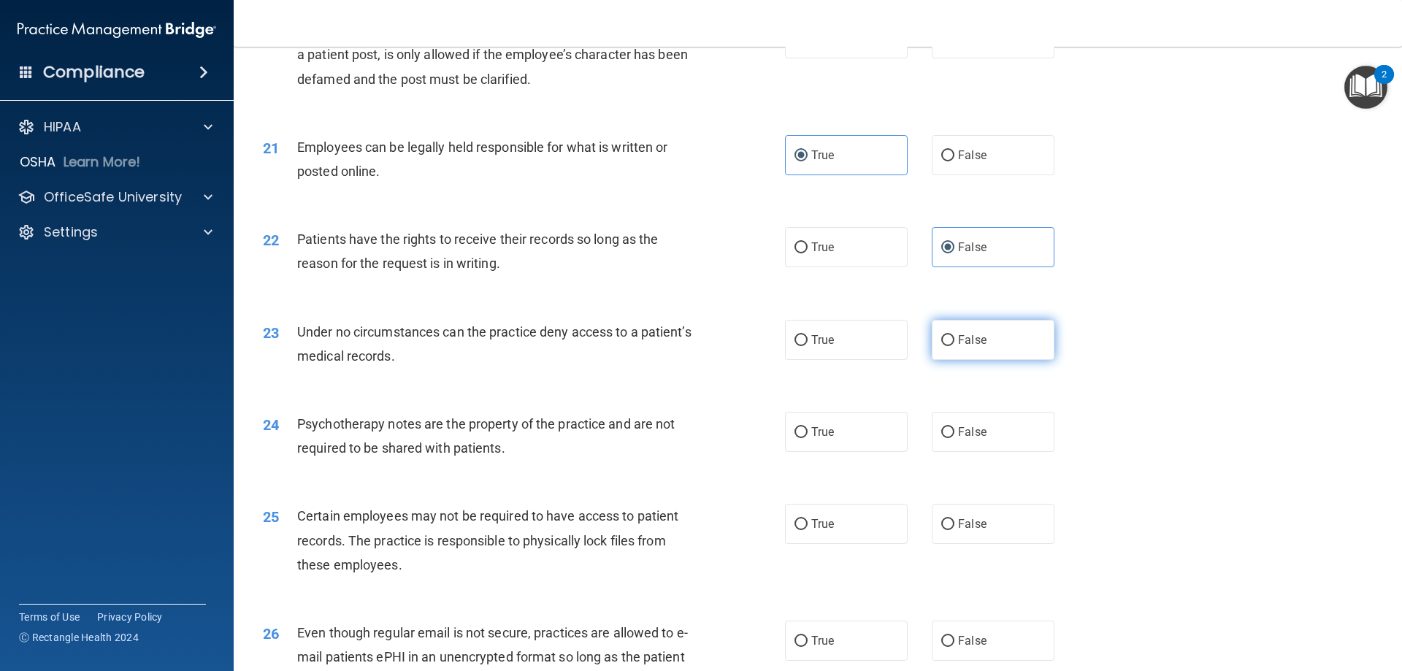
radio input "true"
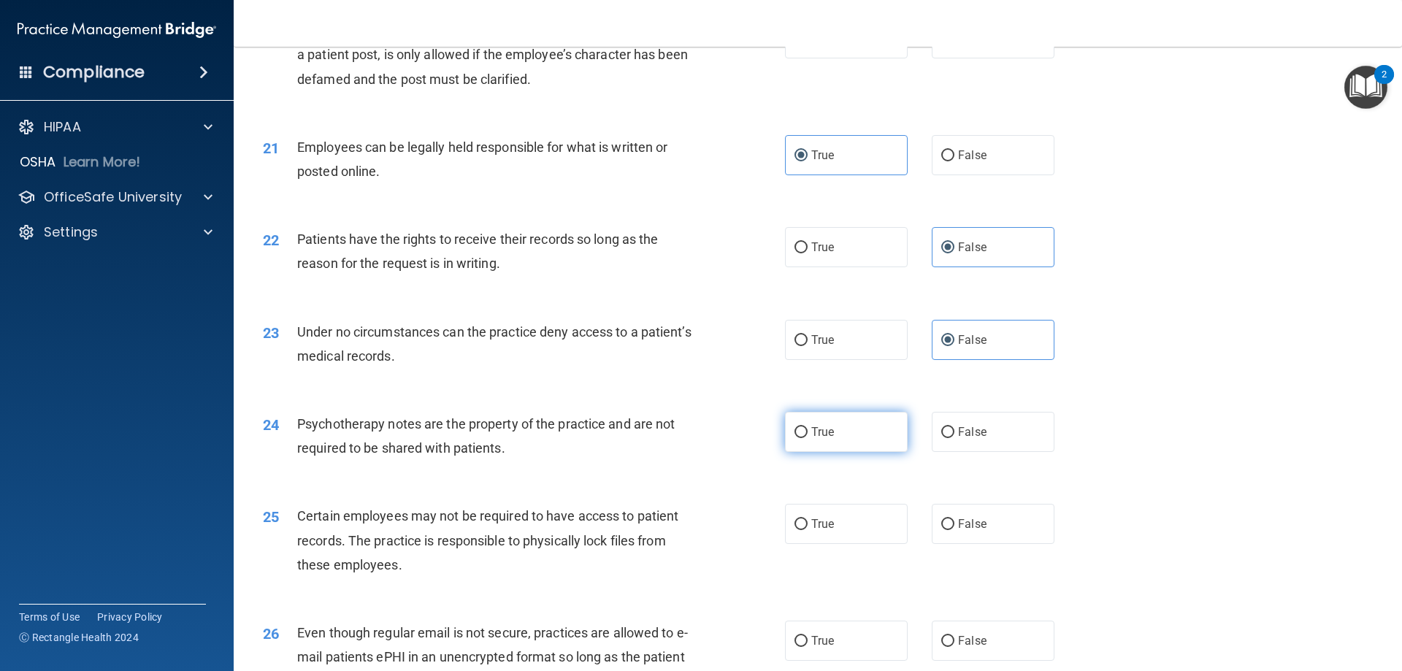
click at [811, 439] on span "True" at bounding box center [822, 432] width 23 height 14
click at [806, 438] on input "True" at bounding box center [800, 432] width 13 height 11
radio input "true"
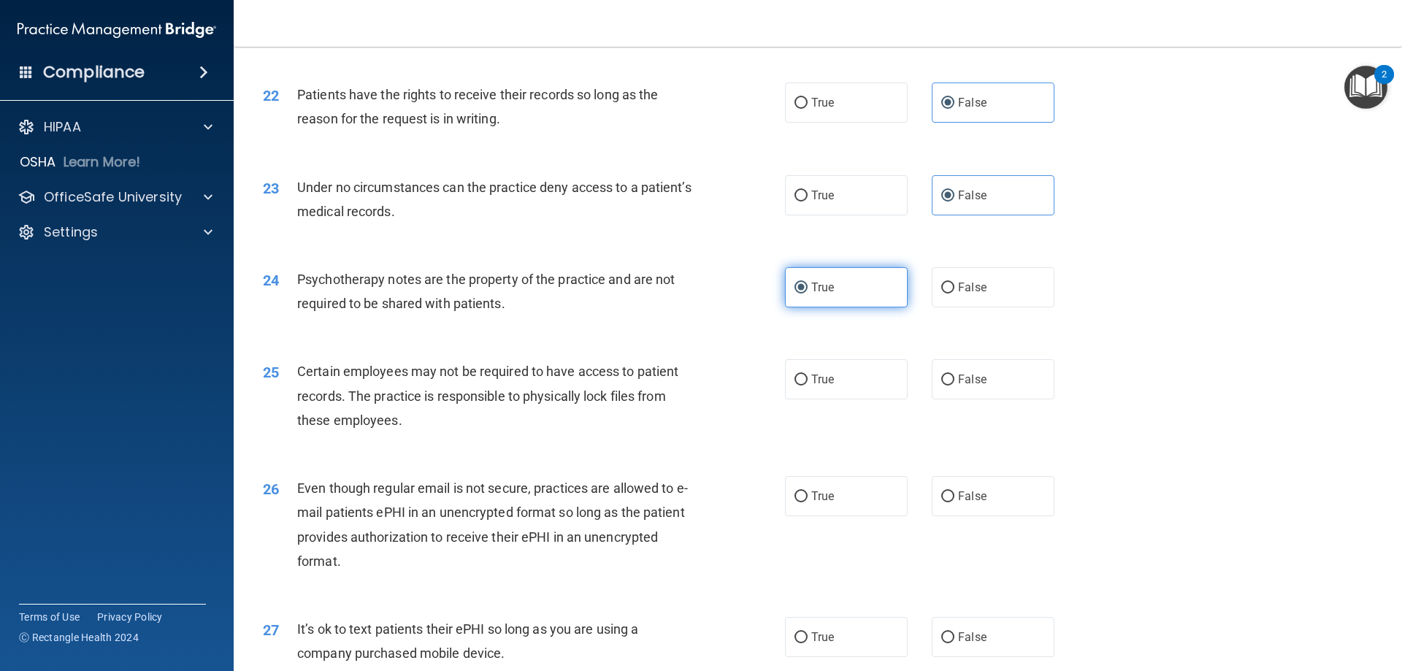
scroll to position [2482, 0]
click at [832, 398] on label "True" at bounding box center [846, 378] width 123 height 40
click at [807, 384] on input "True" at bounding box center [800, 378] width 13 height 11
radio input "true"
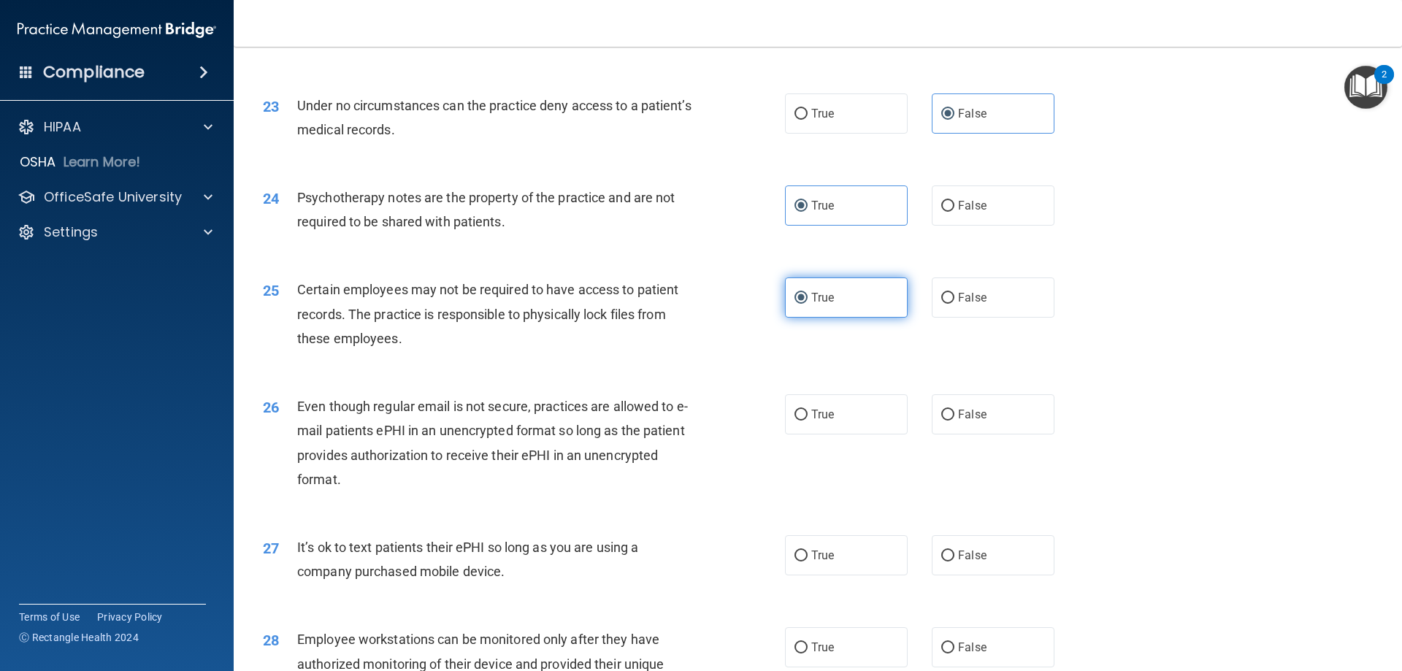
scroll to position [2628, 0]
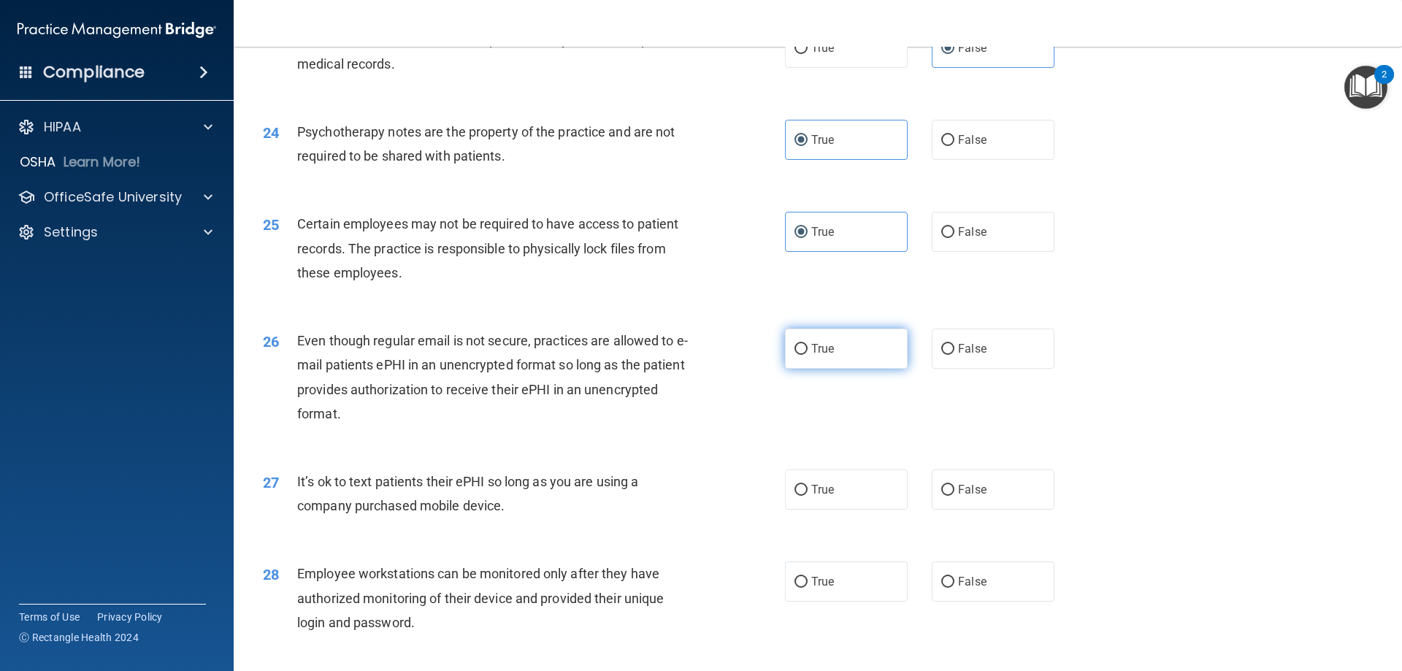
click at [819, 356] on span "True" at bounding box center [822, 349] width 23 height 14
click at [807, 355] on input "True" at bounding box center [800, 349] width 13 height 11
radio input "true"
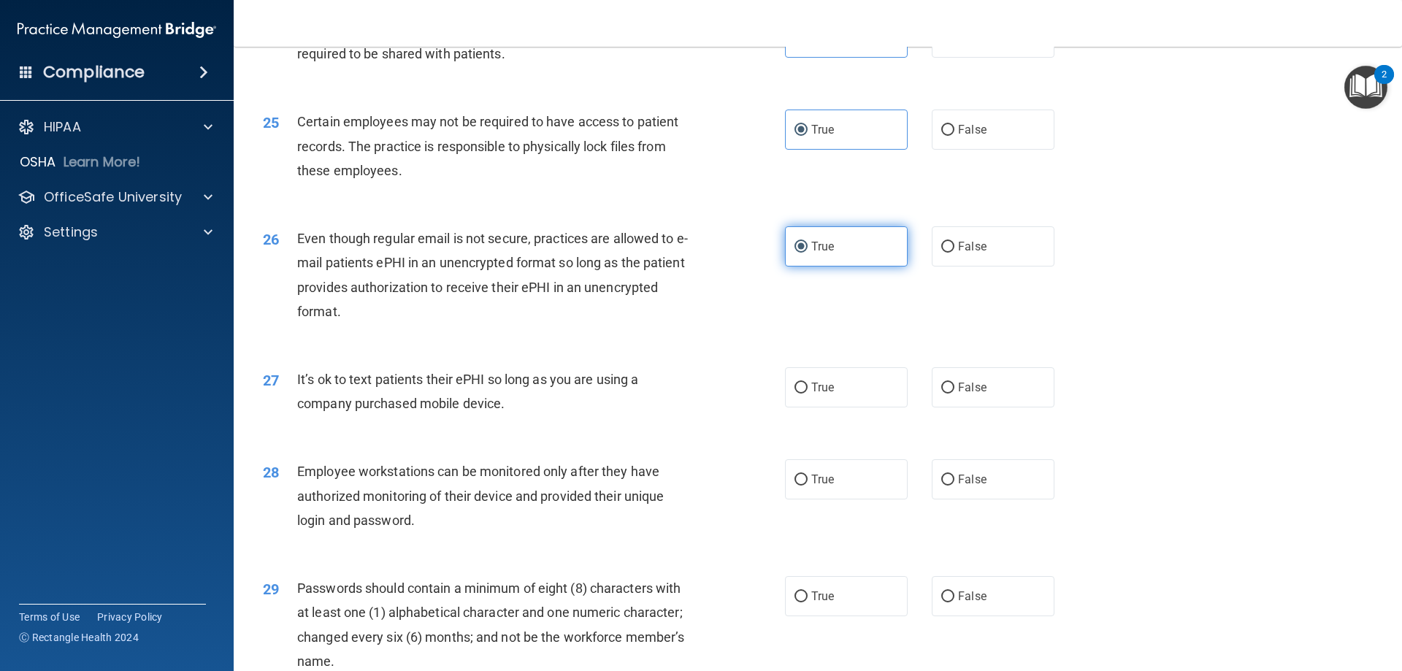
scroll to position [2774, 0]
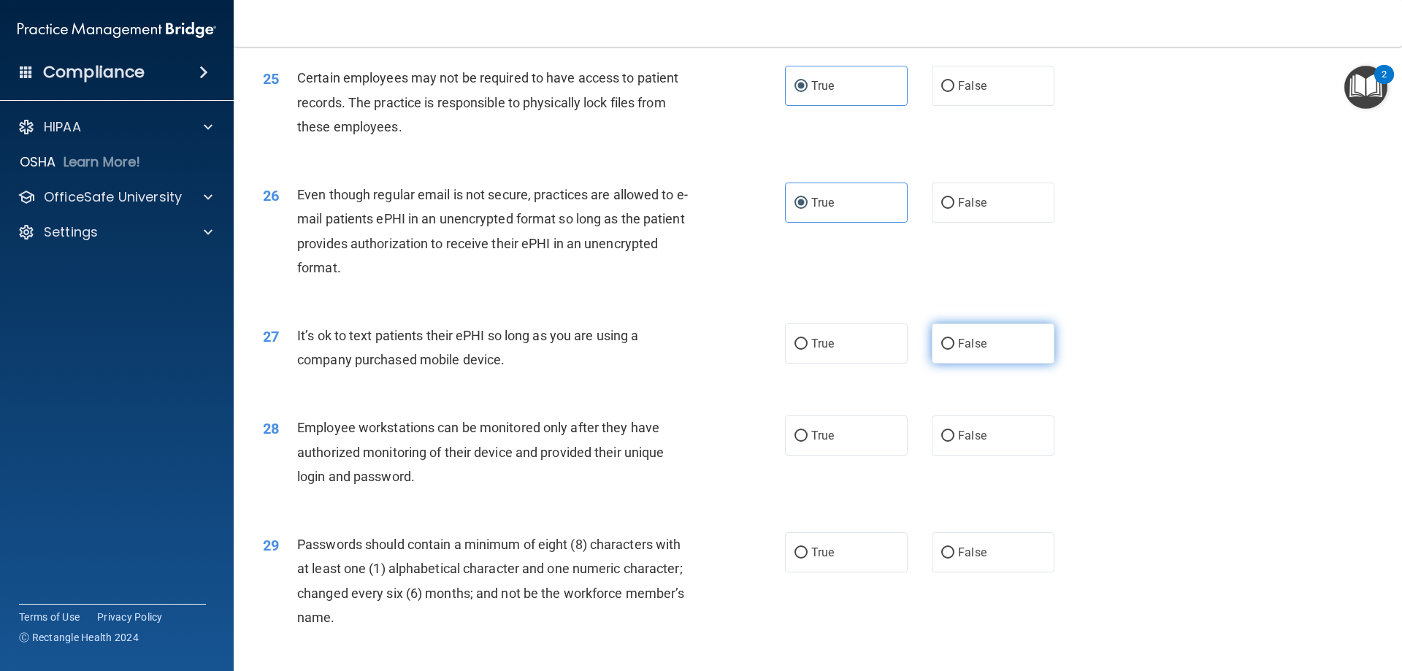
click at [991, 364] on label "False" at bounding box center [993, 343] width 123 height 40
click at [954, 350] on input "False" at bounding box center [947, 344] width 13 height 11
radio input "true"
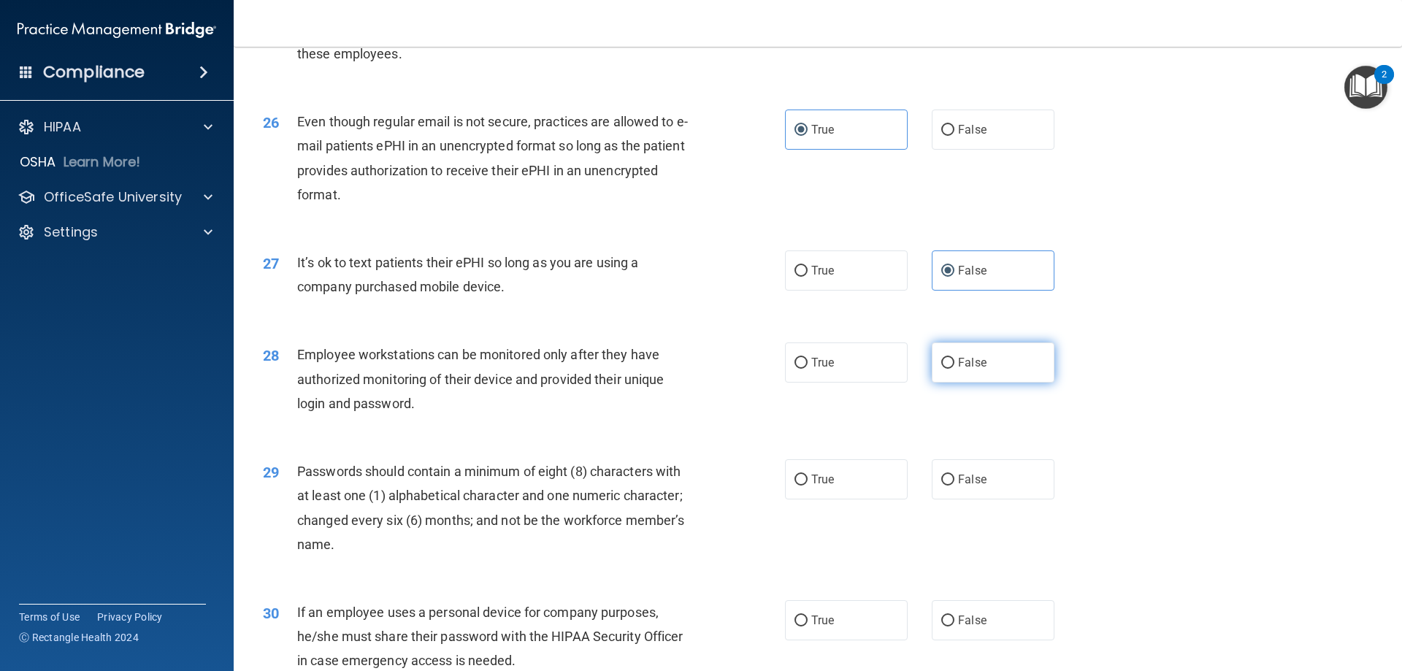
click at [964, 369] on span "False" at bounding box center [972, 363] width 28 height 14
click at [954, 369] on input "False" at bounding box center [947, 363] width 13 height 11
radio input "true"
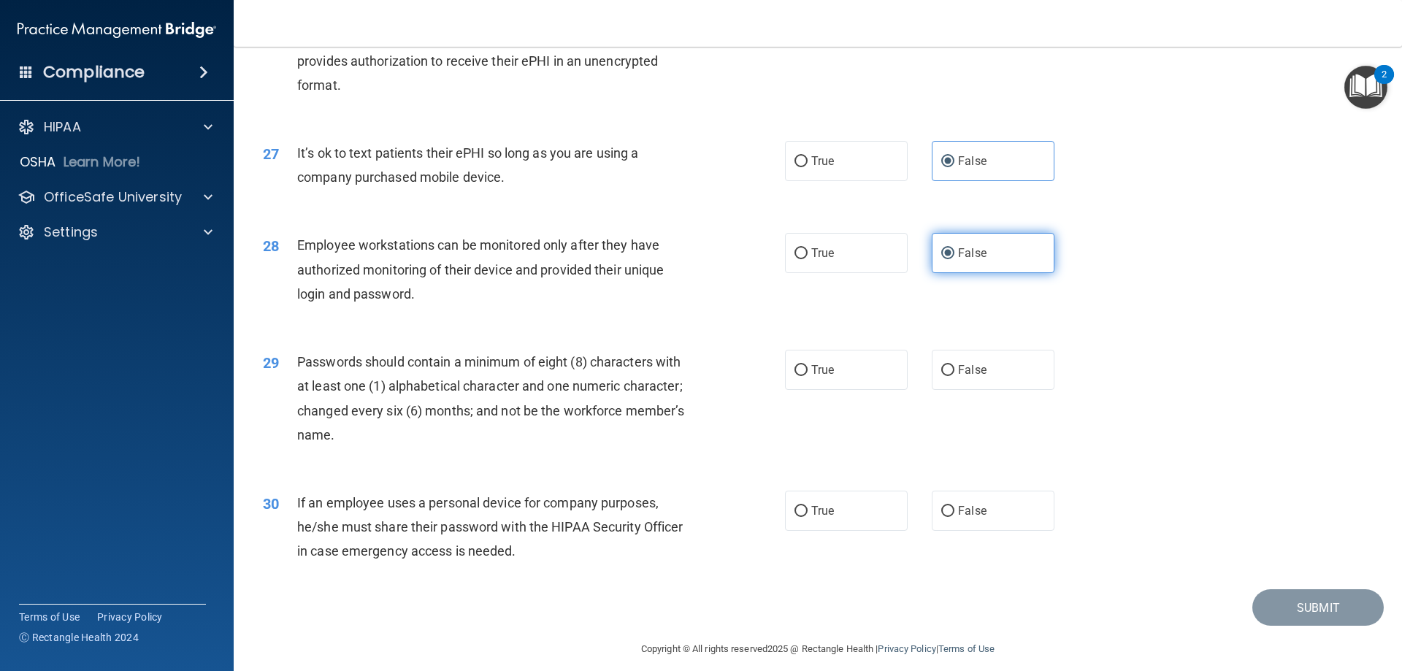
scroll to position [2993, 0]
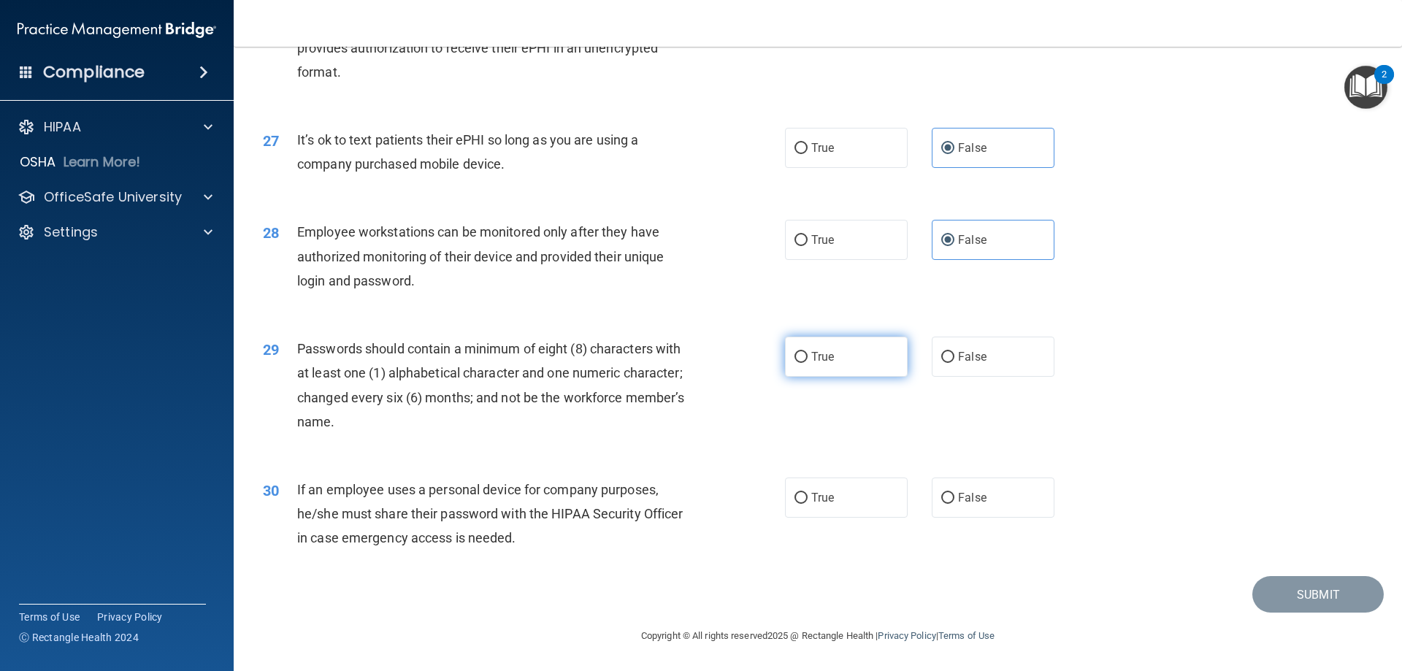
click at [824, 347] on label "True" at bounding box center [846, 357] width 123 height 40
click at [807, 352] on input "True" at bounding box center [800, 357] width 13 height 11
radio input "true"
click at [978, 489] on label "False" at bounding box center [993, 497] width 123 height 40
click at [954, 493] on input "False" at bounding box center [947, 498] width 13 height 11
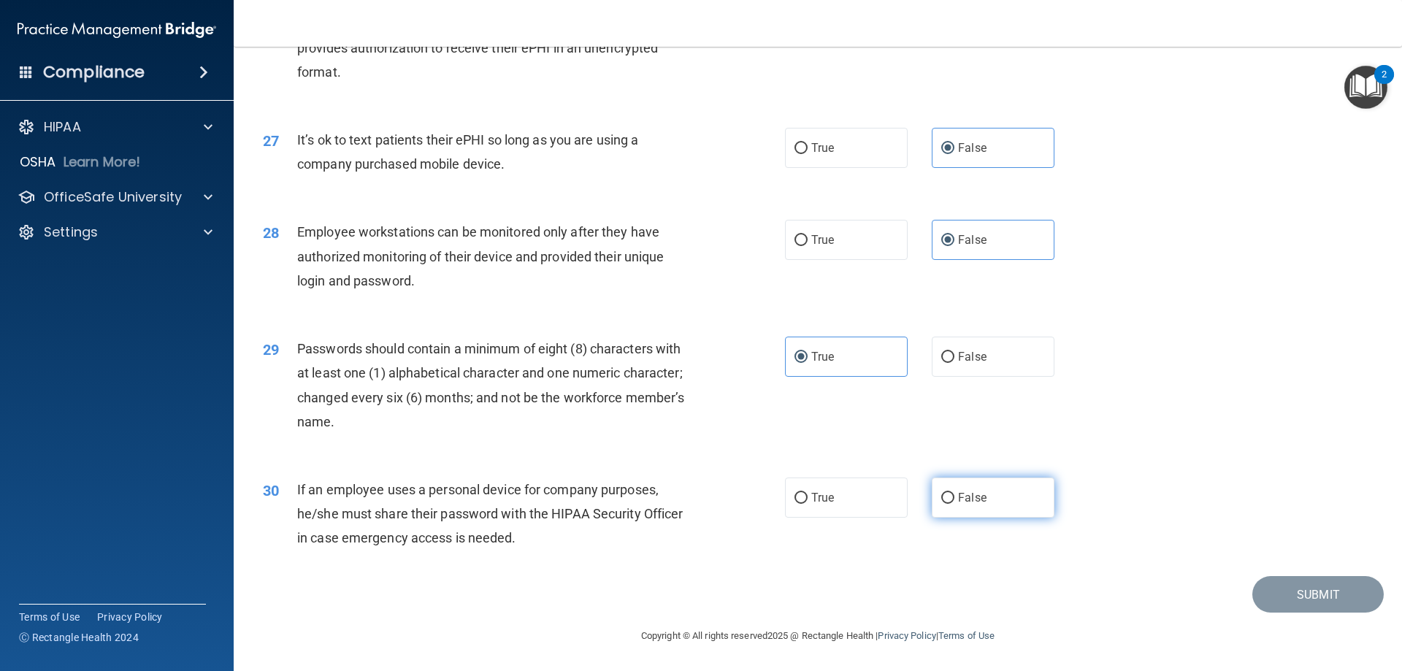
radio input "true"
click at [1318, 593] on button "Submit" at bounding box center [1317, 594] width 131 height 37
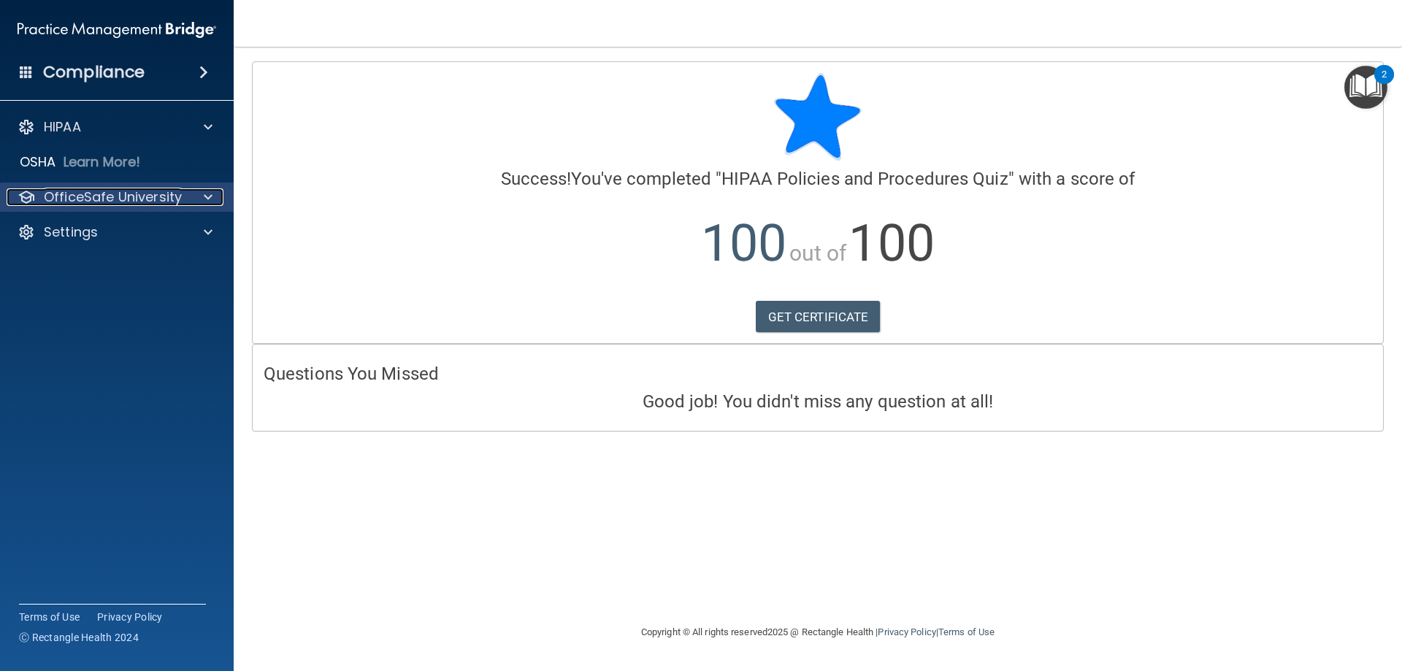
click at [155, 193] on p "OfficeSafe University" at bounding box center [113, 197] width 138 height 18
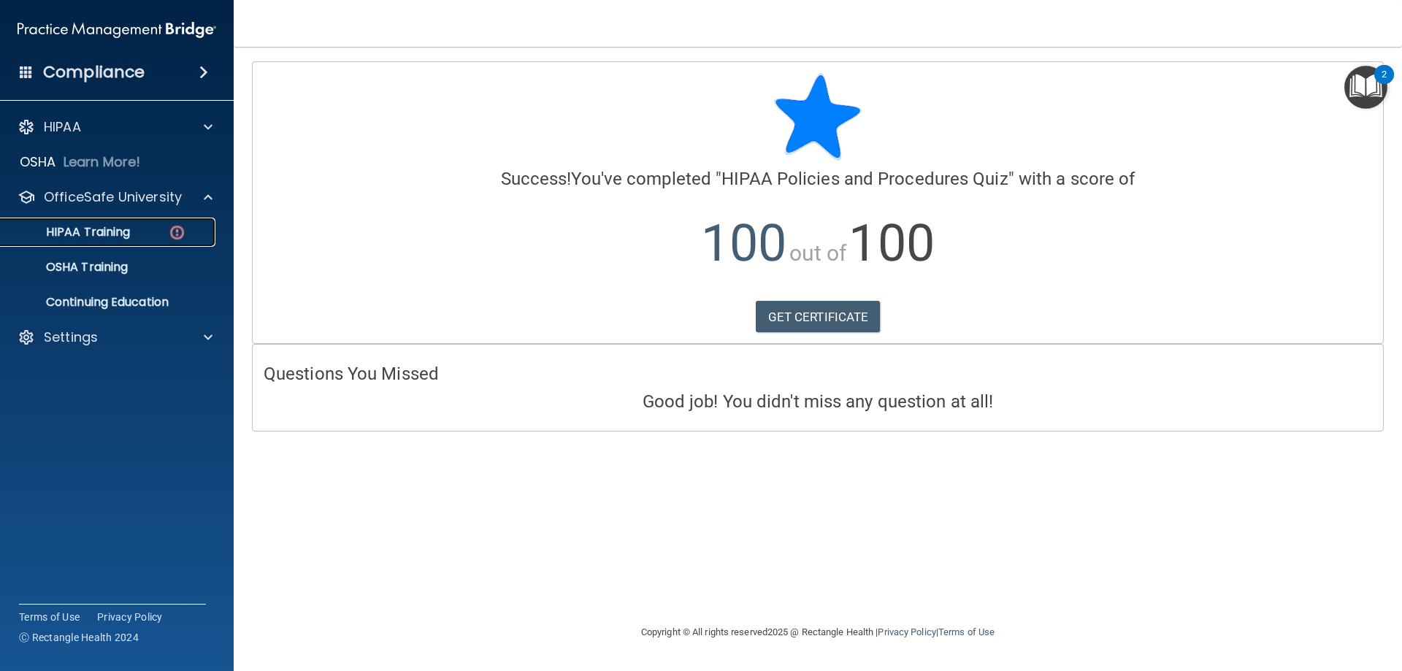
click at [147, 234] on div "HIPAA Training" at bounding box center [108, 232] width 199 height 15
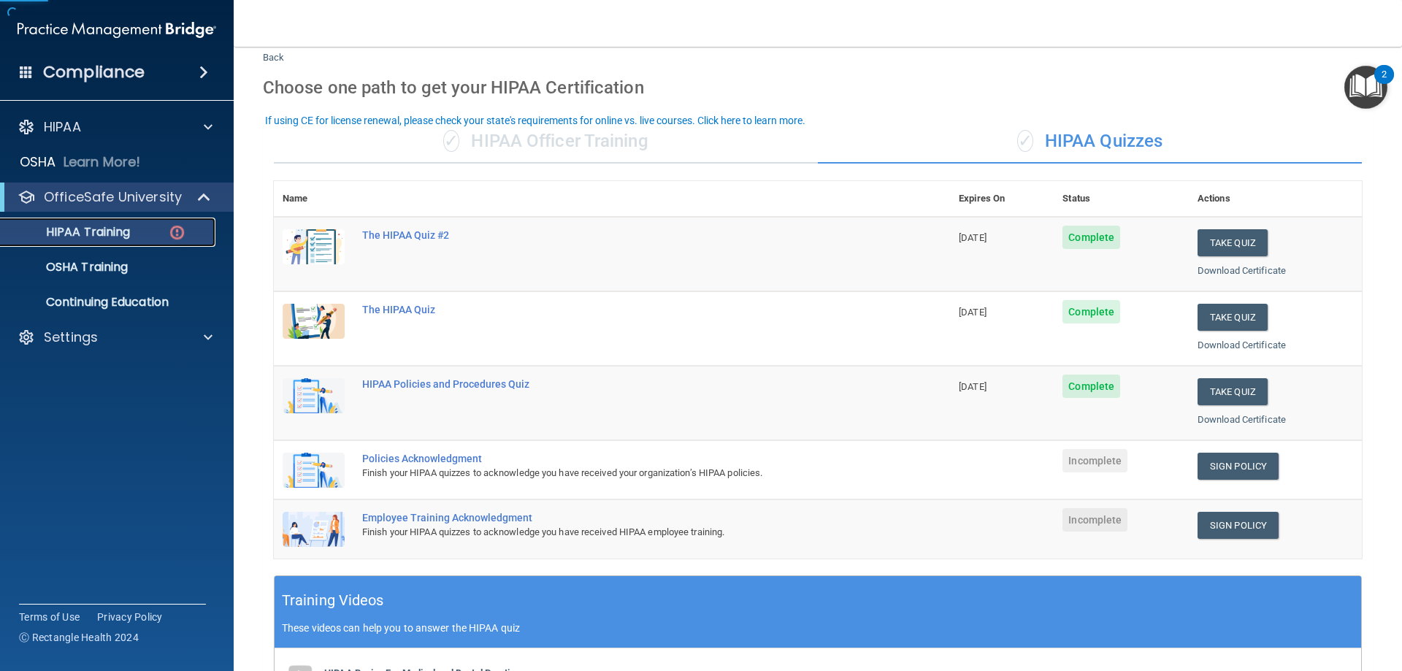
scroll to position [146, 0]
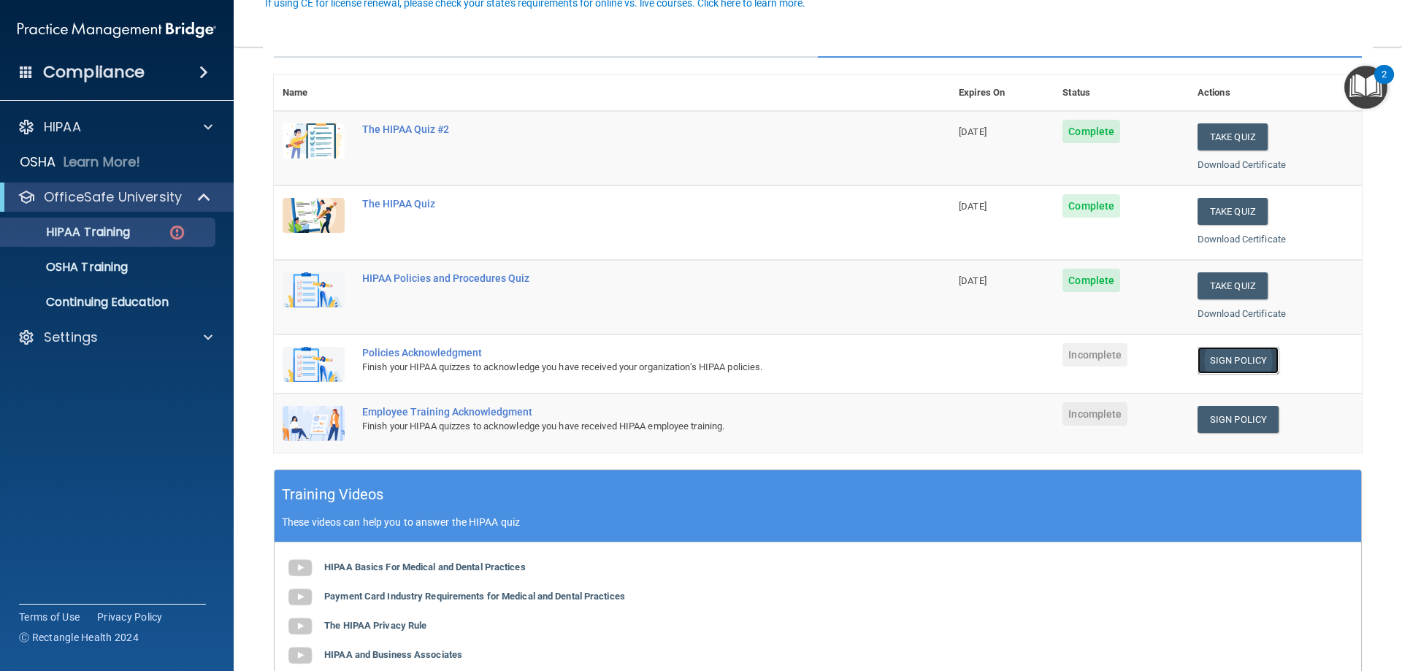
click at [1253, 355] on link "Sign Policy" at bounding box center [1237, 360] width 81 height 27
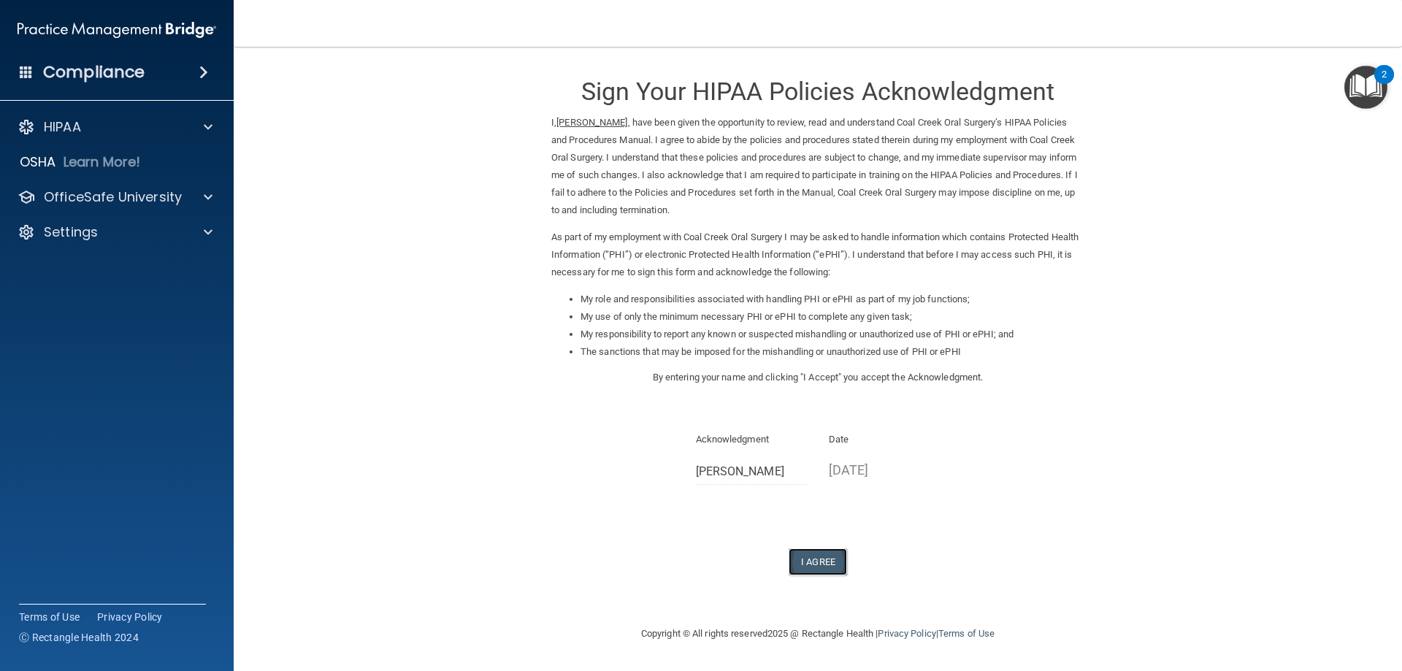
click at [823, 558] on button "I Agree" at bounding box center [817, 561] width 58 height 27
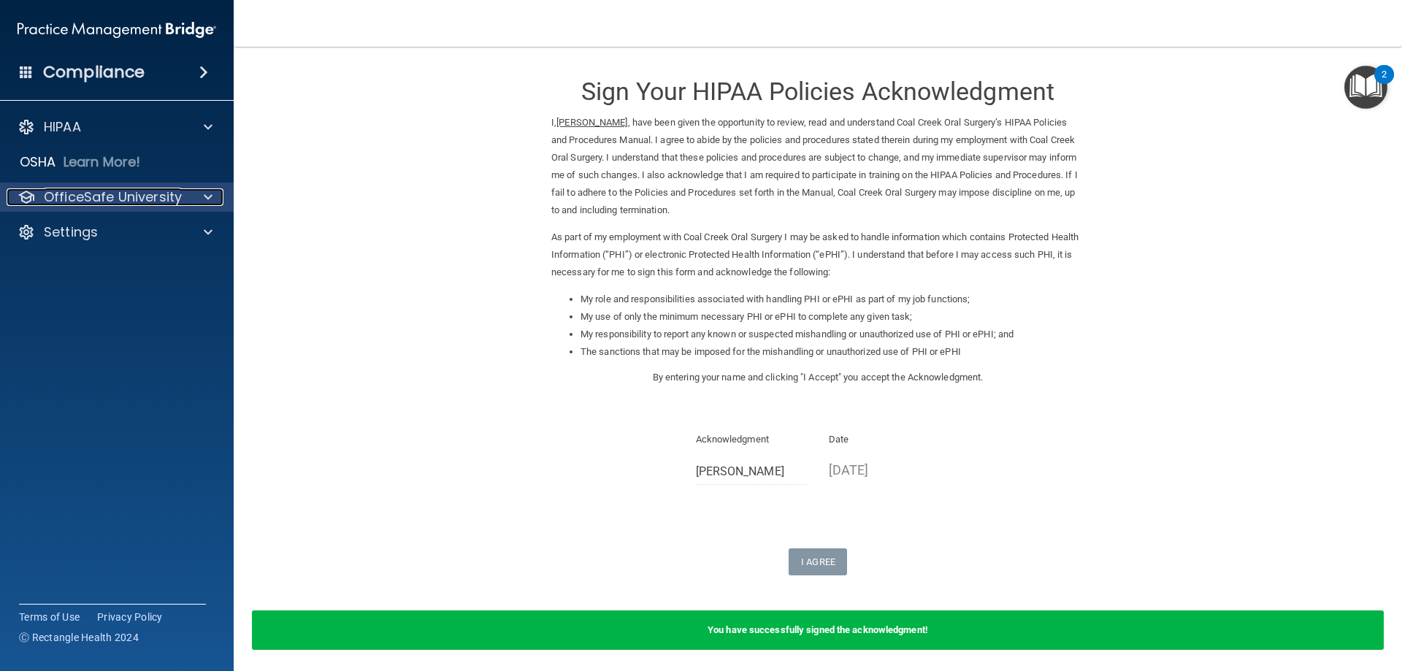
click at [115, 197] on p "OfficeSafe University" at bounding box center [113, 197] width 138 height 18
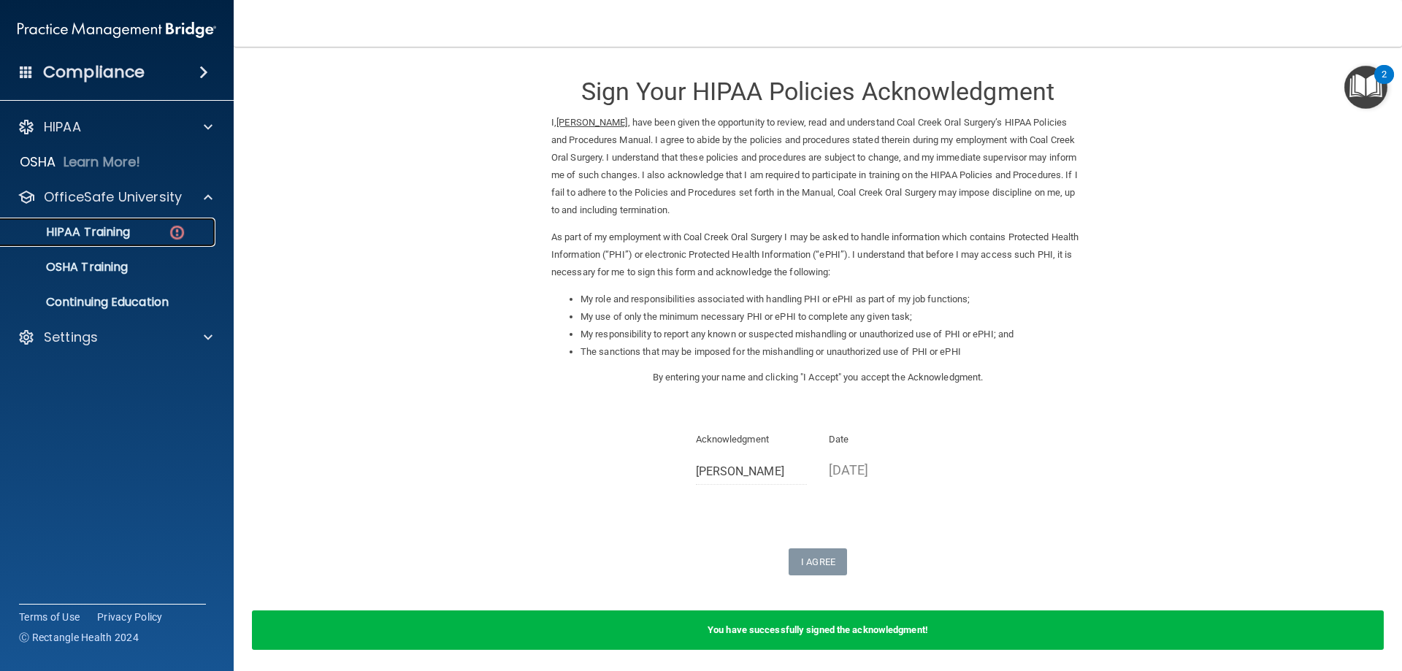
click at [107, 226] on p "HIPAA Training" at bounding box center [69, 232] width 120 height 15
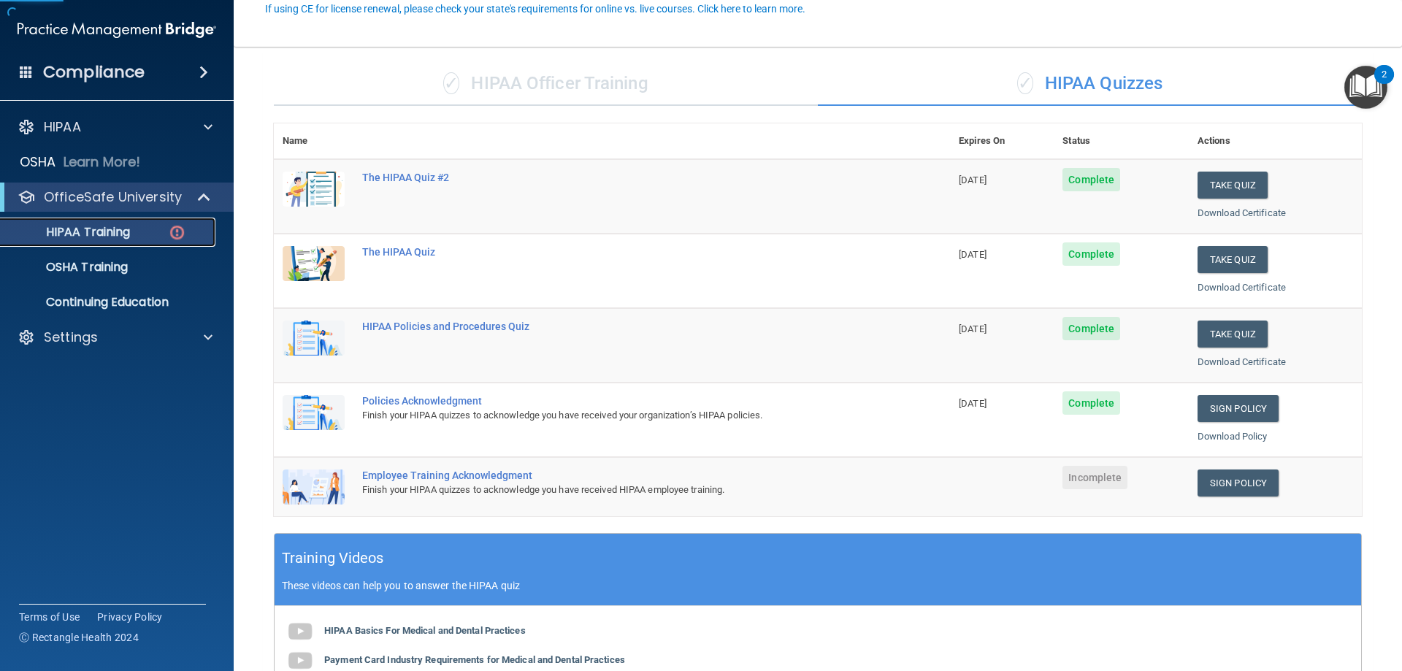
scroll to position [146, 0]
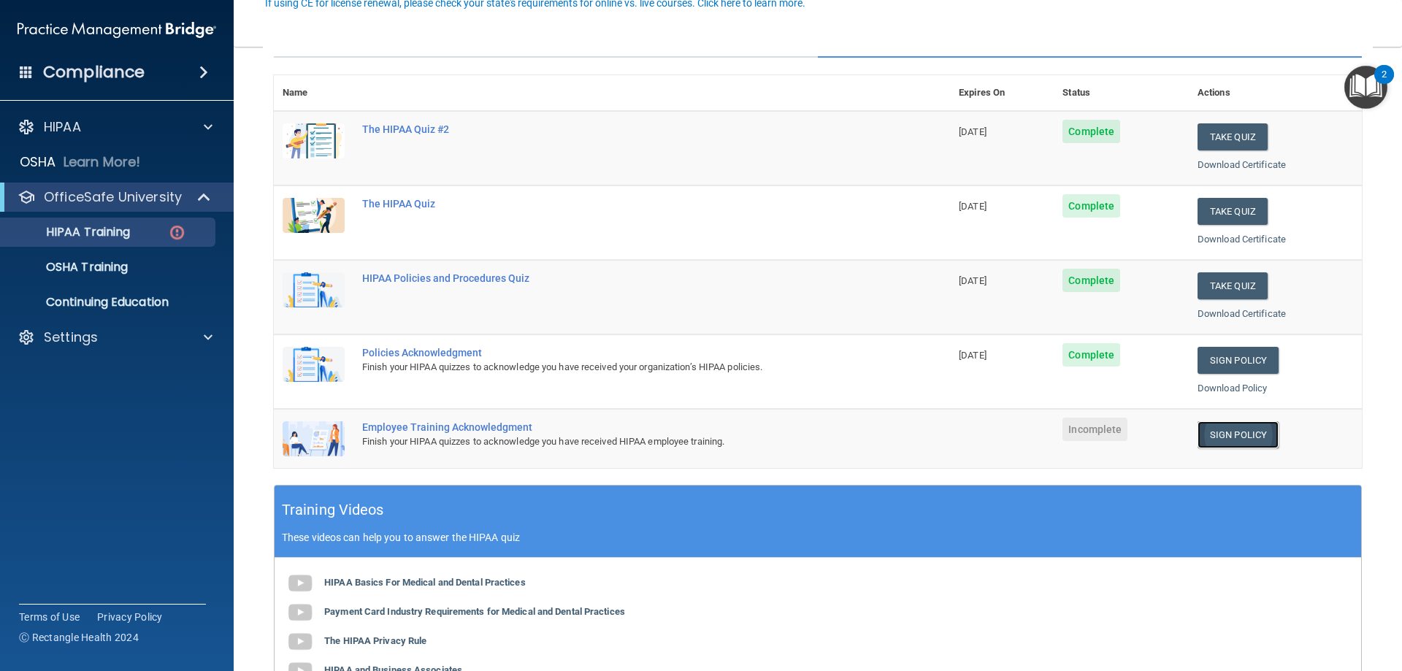
click at [1226, 435] on link "Sign Policy" at bounding box center [1237, 434] width 81 height 27
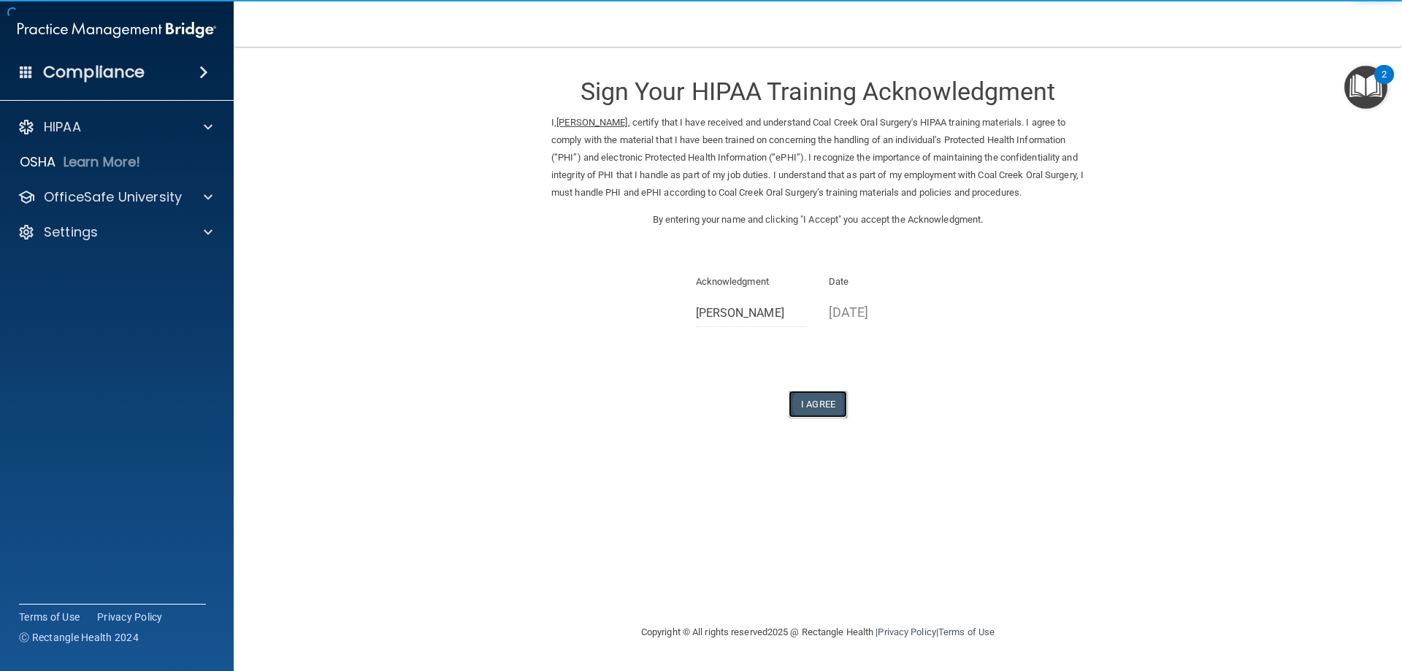
click at [830, 402] on button "I Agree" at bounding box center [817, 404] width 58 height 27
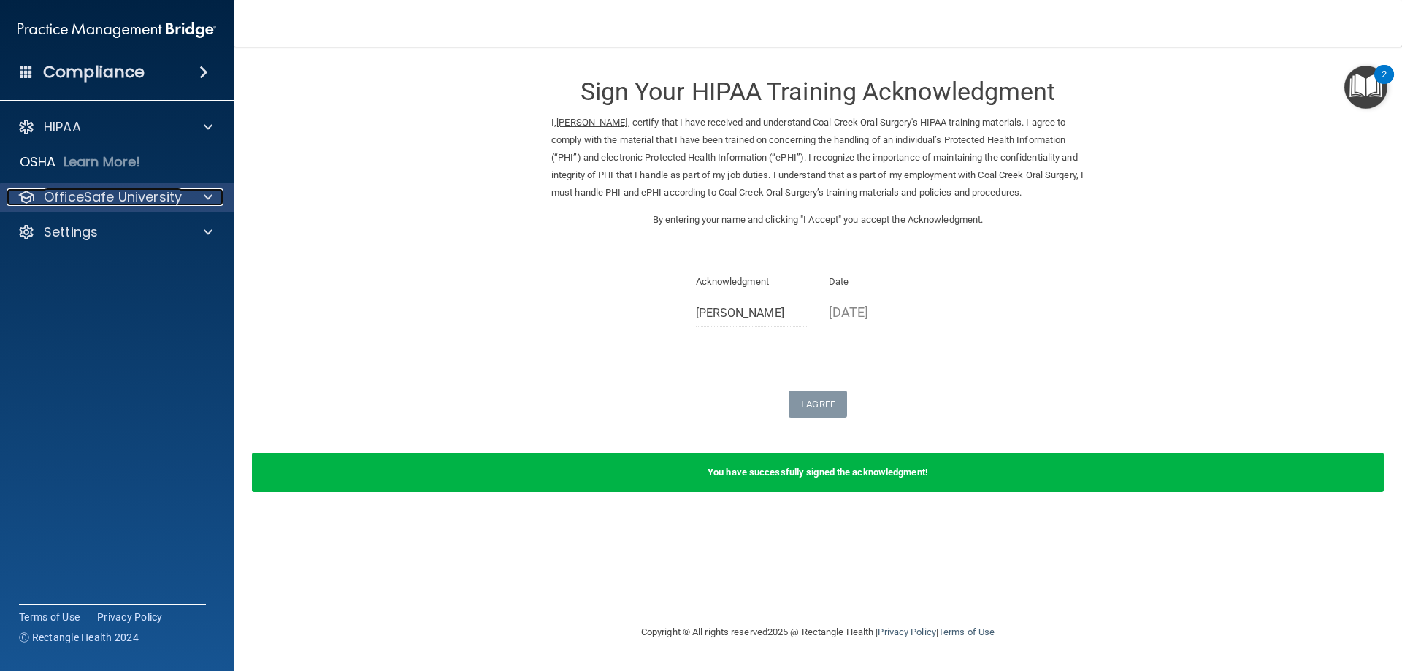
click at [110, 194] on p "OfficeSafe University" at bounding box center [113, 197] width 138 height 18
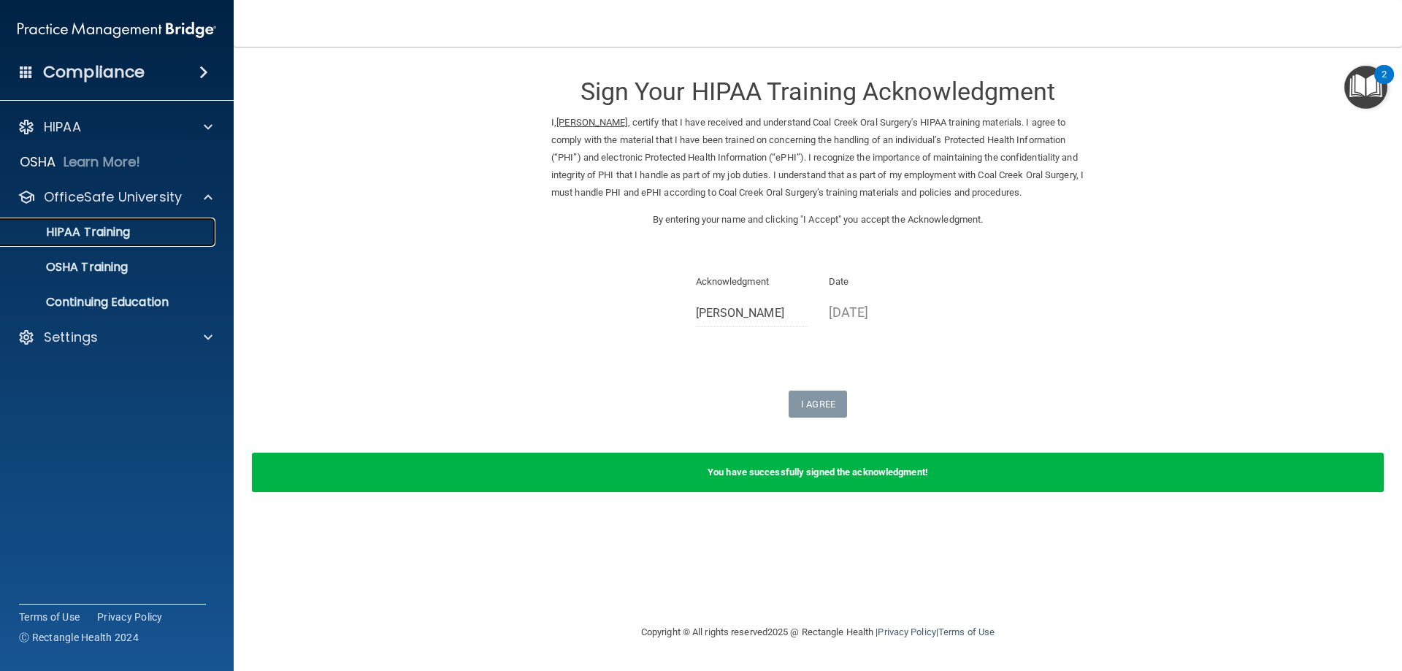
click at [75, 229] on p "HIPAA Training" at bounding box center [69, 232] width 120 height 15
